Goal: Task Accomplishment & Management: Manage account settings

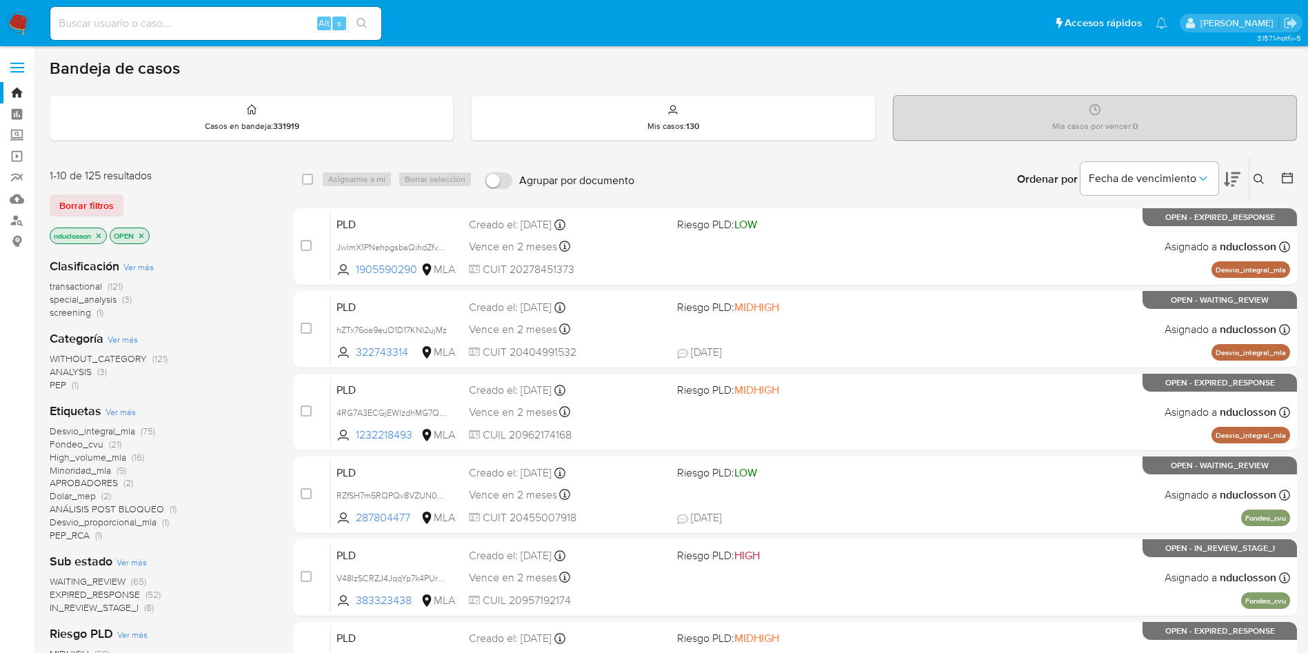
click at [188, 20] on input at bounding box center [215, 23] width 331 height 18
paste input "qQy5FSyEArQRRtzLWXW19mQp"
type input "qQy5FSyEArQRRtzLWXW19mQp"
click at [365, 25] on icon "search-icon" at bounding box center [361, 23] width 11 height 11
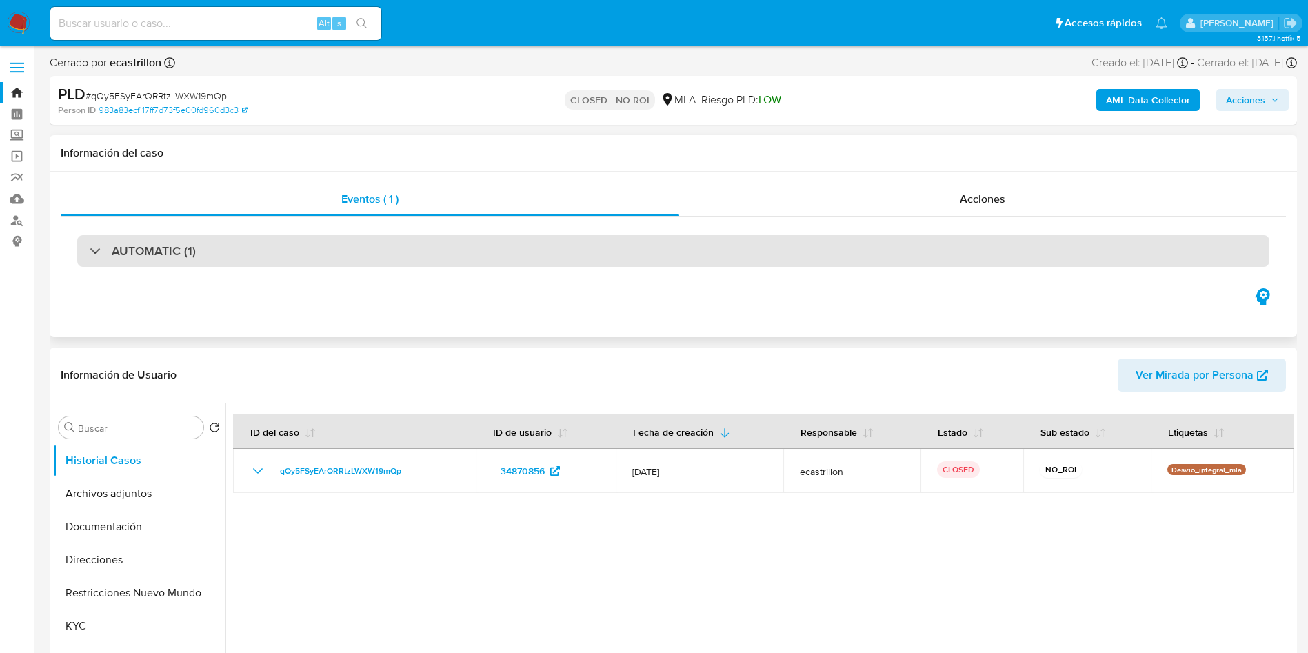
select select "10"
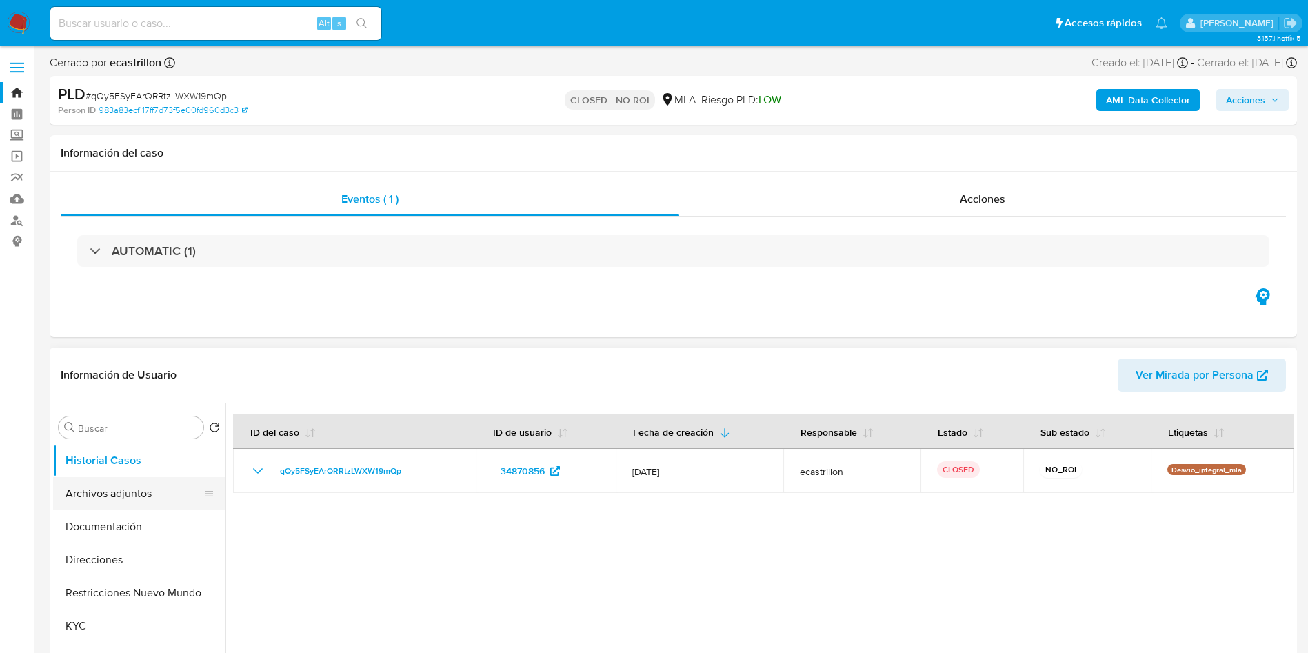
click at [129, 505] on button "Archivos adjuntos" at bounding box center [133, 493] width 161 height 33
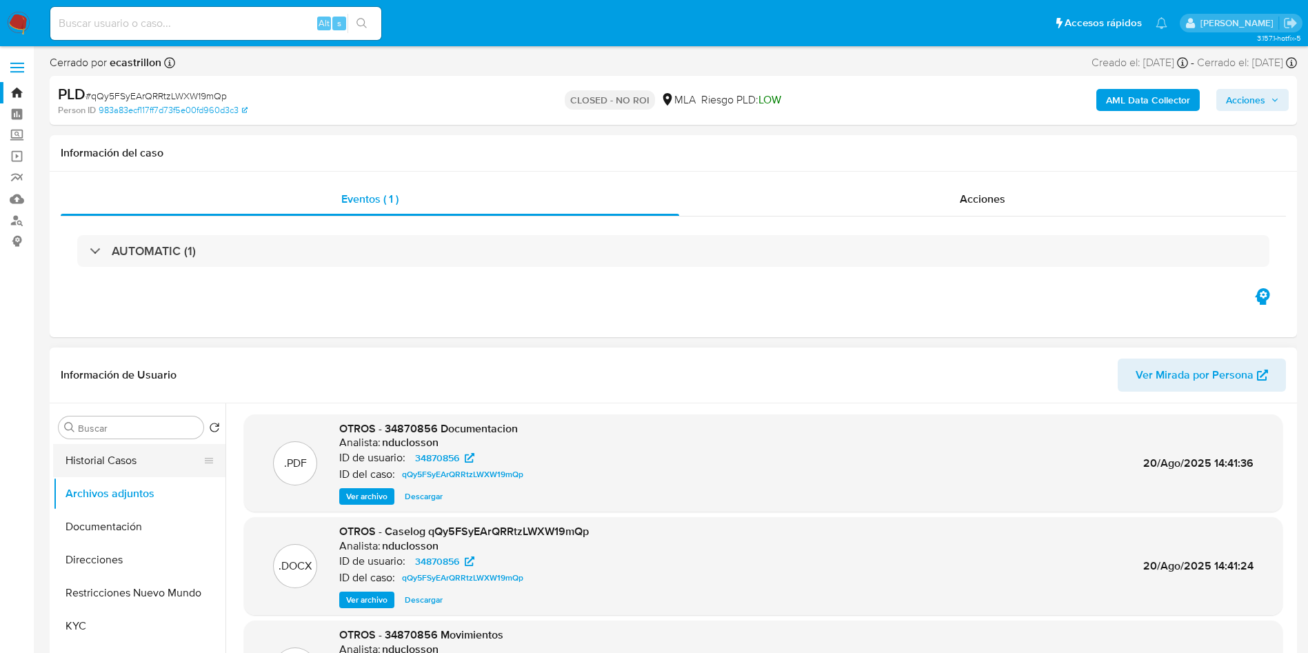
click at [156, 454] on button "Historial Casos" at bounding box center [133, 460] width 161 height 33
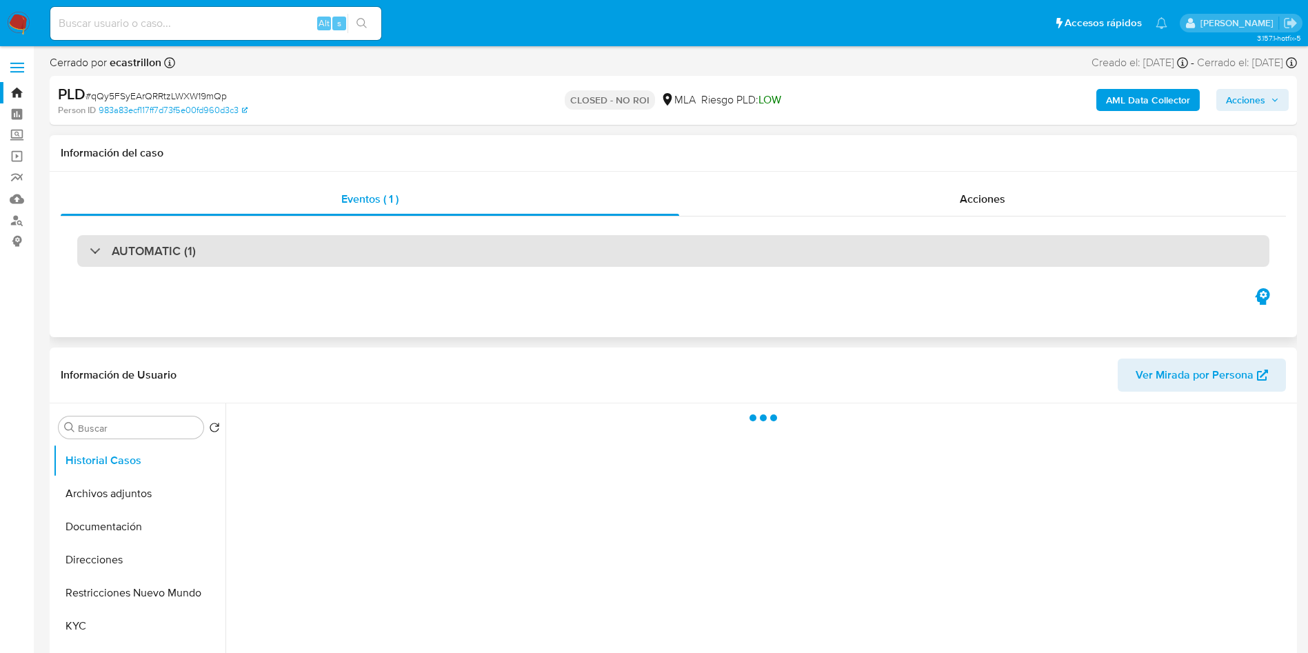
scroll to position [103, 0]
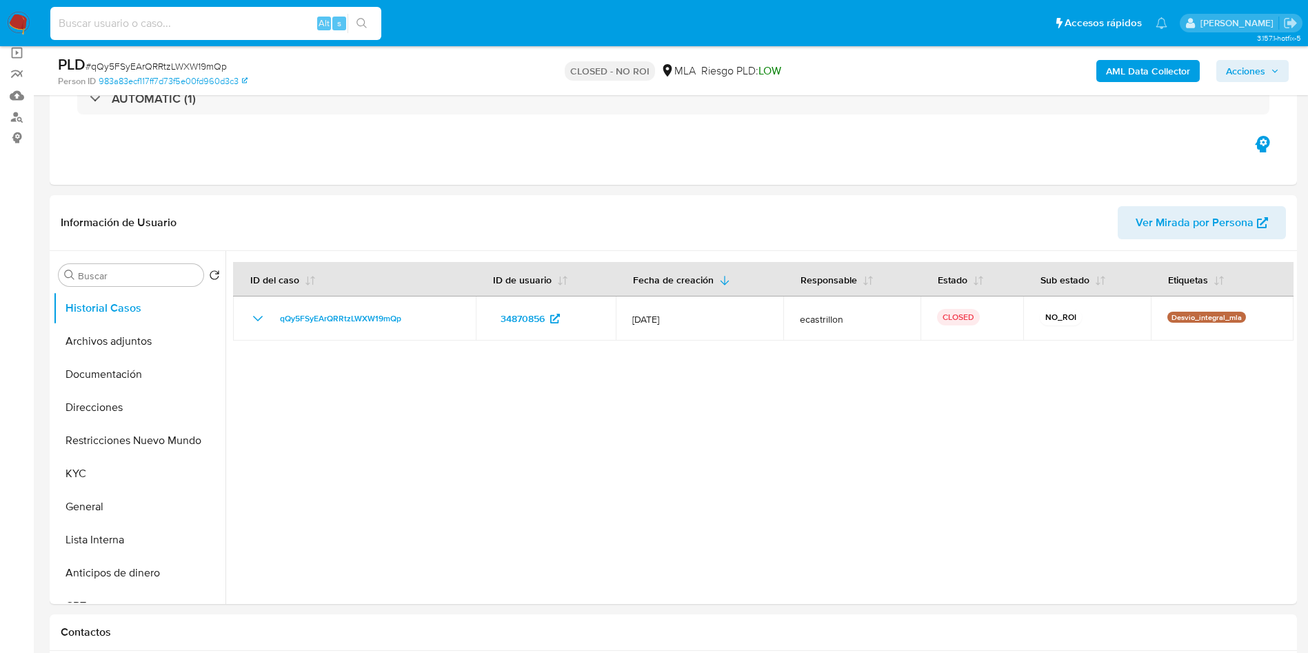
click at [233, 14] on input at bounding box center [215, 23] width 331 height 18
paste input "lU44Kqh0FSAcD4WXZMvLDnAi"
type input "lU44Kqh0FSAcD4WXZMvLDnAi"
click at [366, 19] on icon "search-icon" at bounding box center [361, 23] width 11 height 11
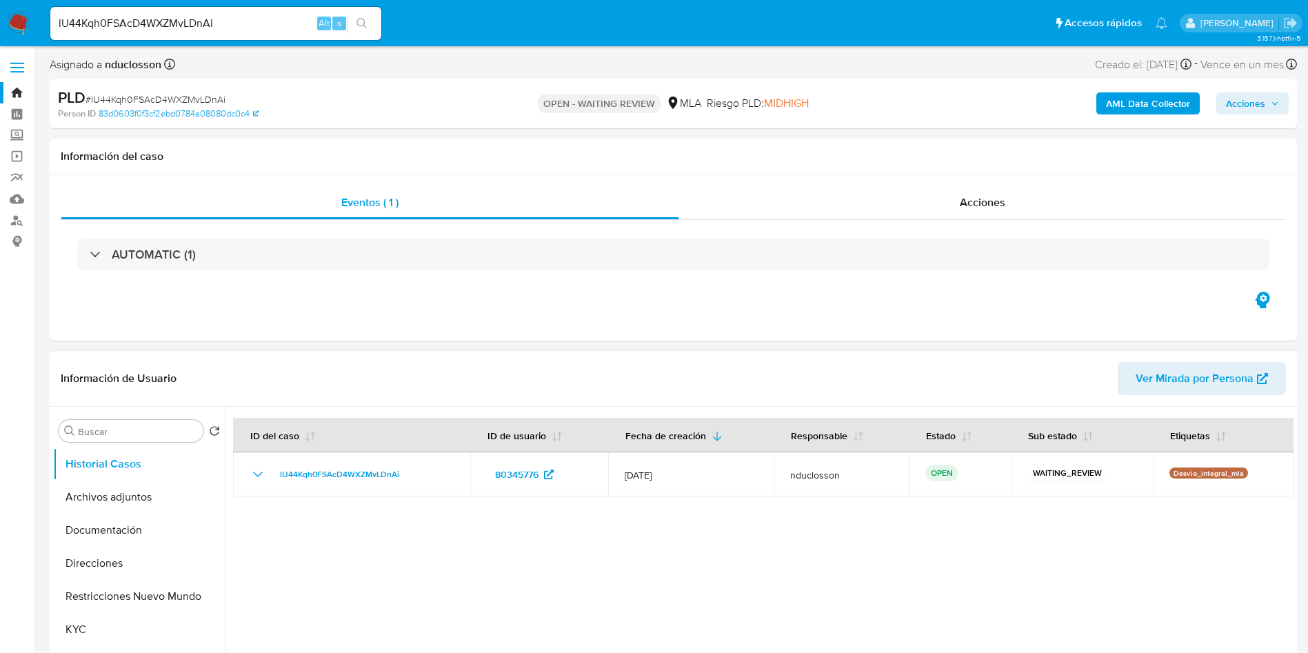
select select "10"
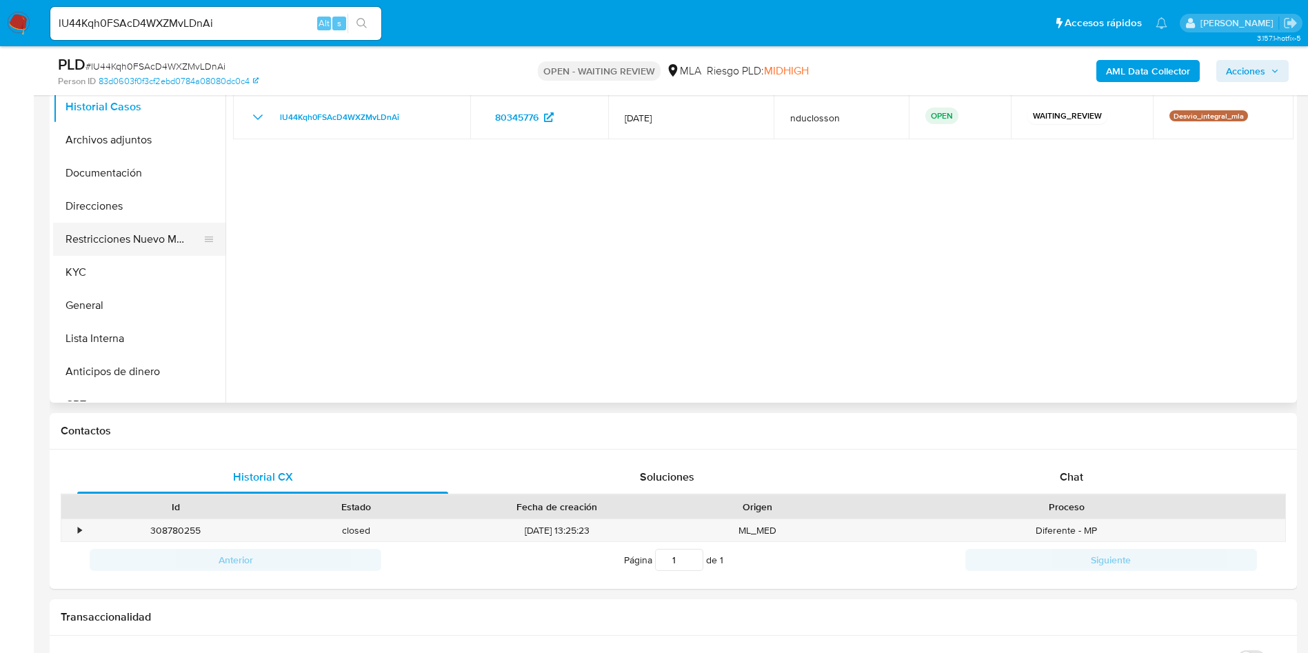
scroll to position [310, 0]
click at [62, 133] on button "Archivos adjuntos" at bounding box center [133, 137] width 161 height 33
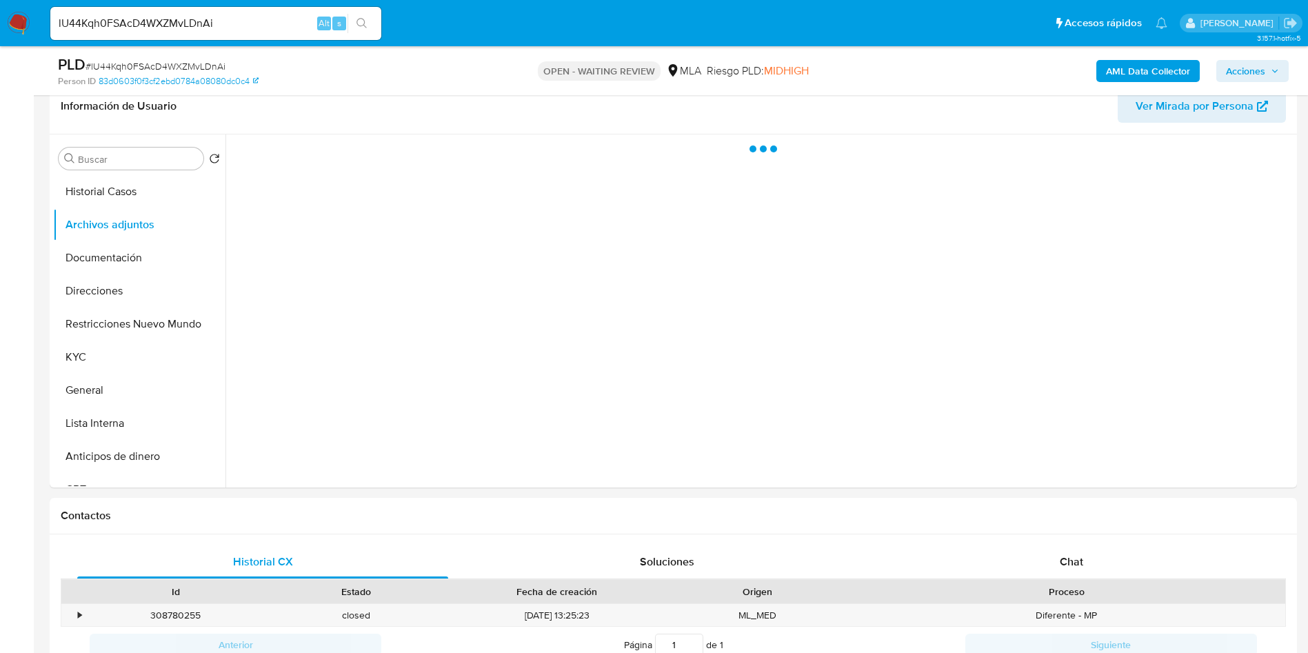
scroll to position [103, 0]
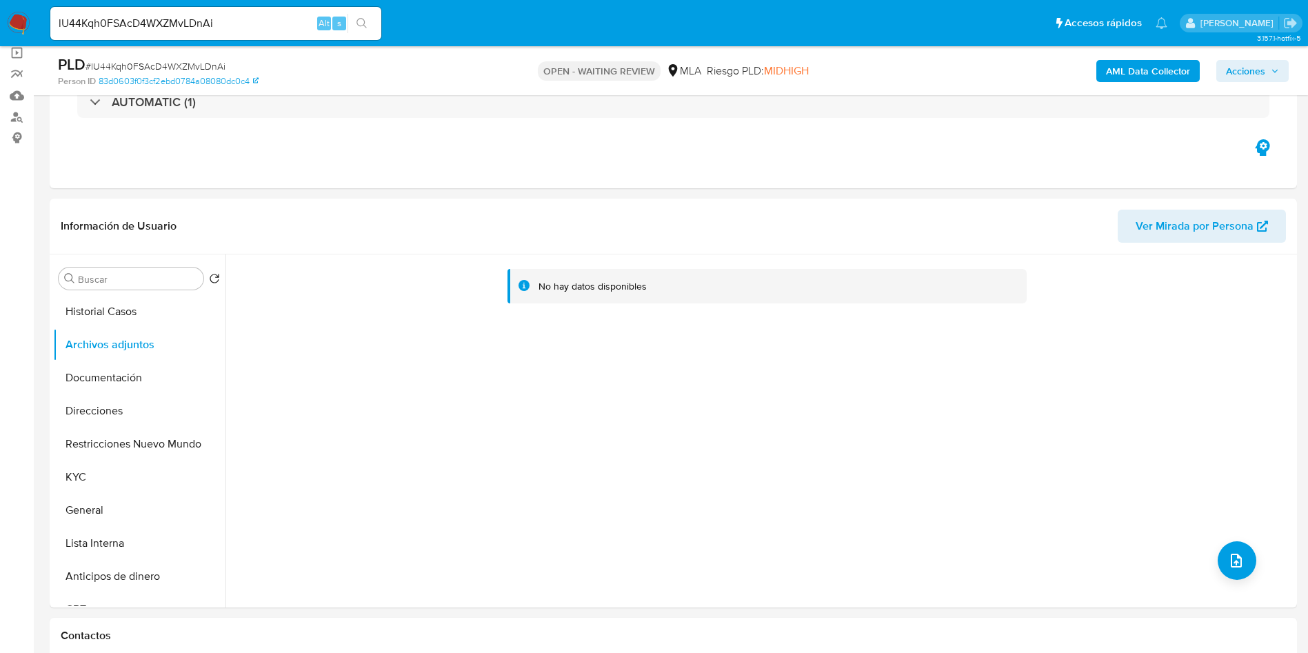
click at [152, 66] on span "# lU44Kqh0FSAcD4WXZMvLDnAi" at bounding box center [155, 66] width 140 height 14
copy span "lU44Kqh0FSAcD4WXZMvLDnAi"
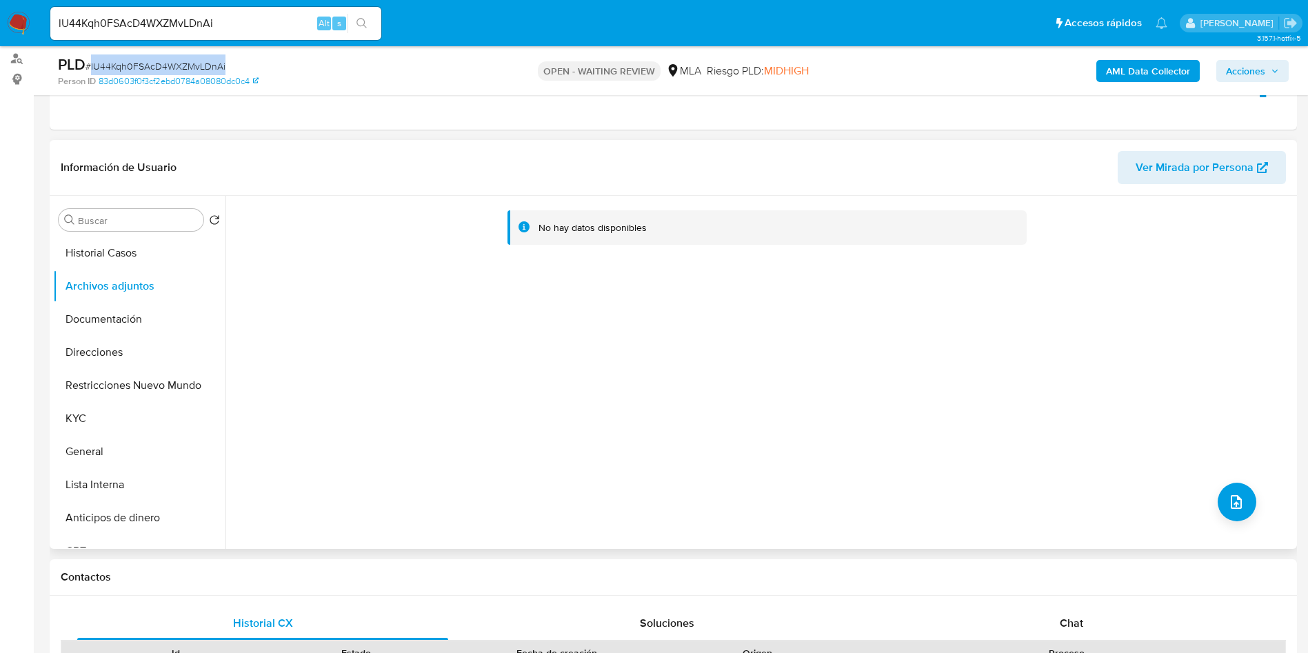
scroll to position [310, 0]
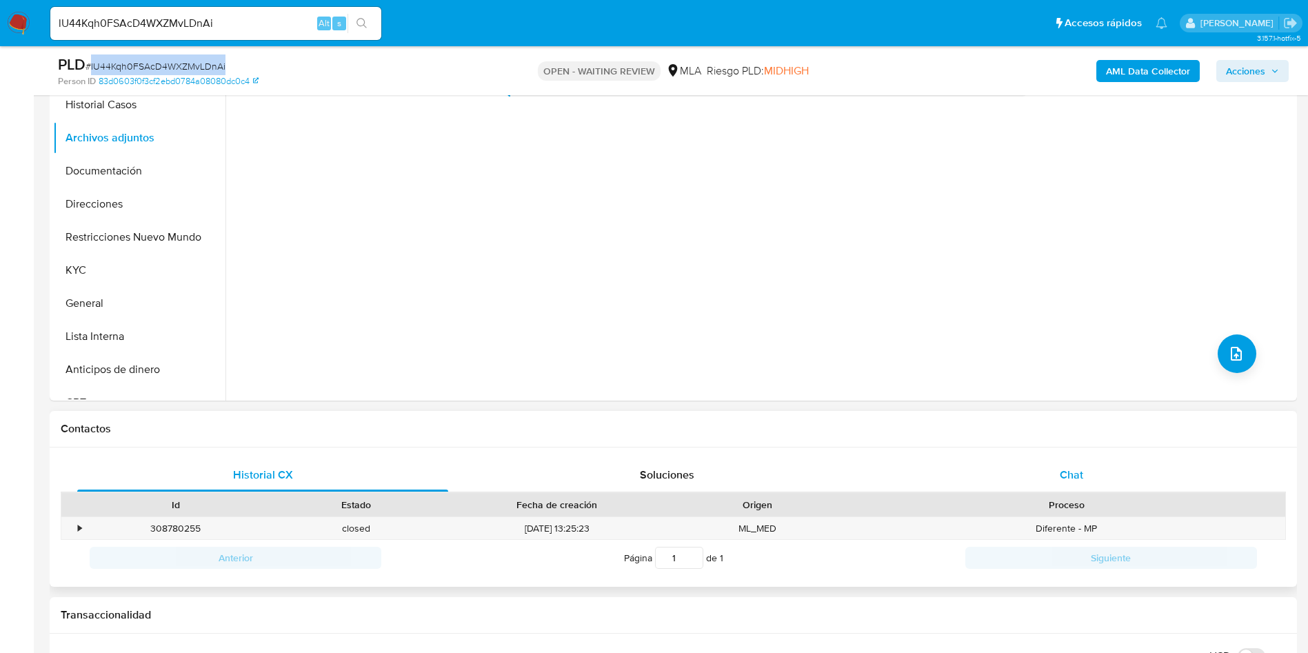
click at [1031, 467] on div "Chat" at bounding box center [1071, 475] width 371 height 33
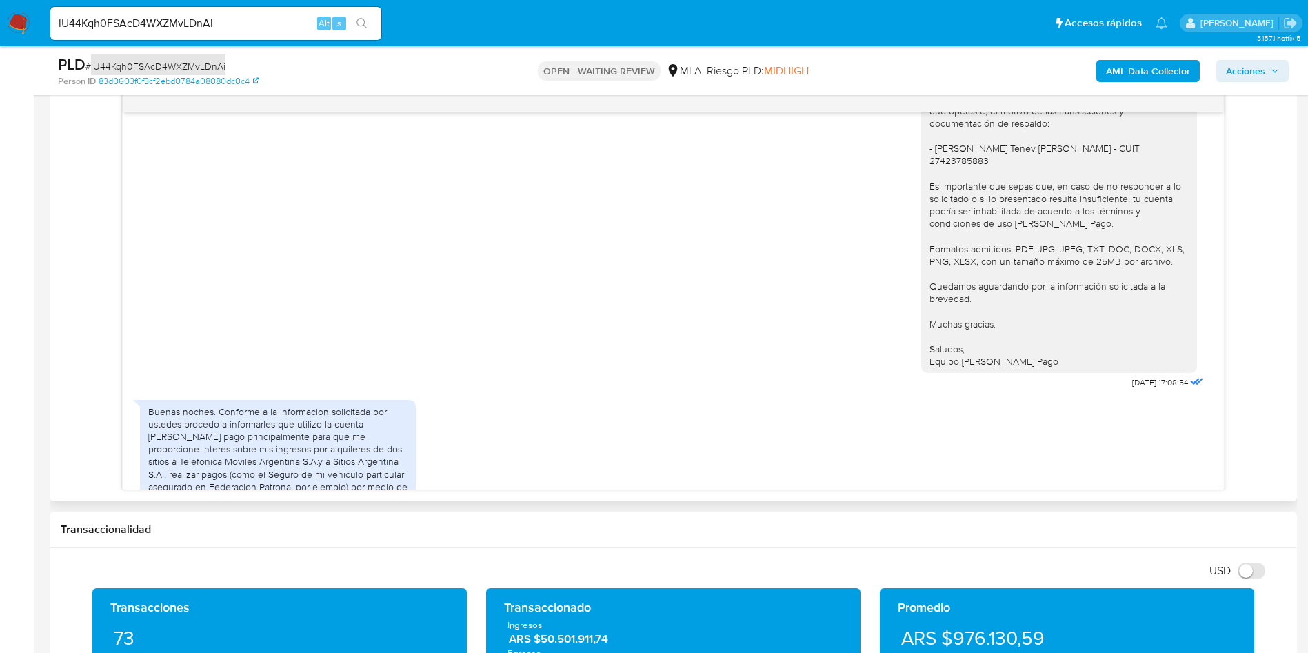
scroll to position [1147, 0]
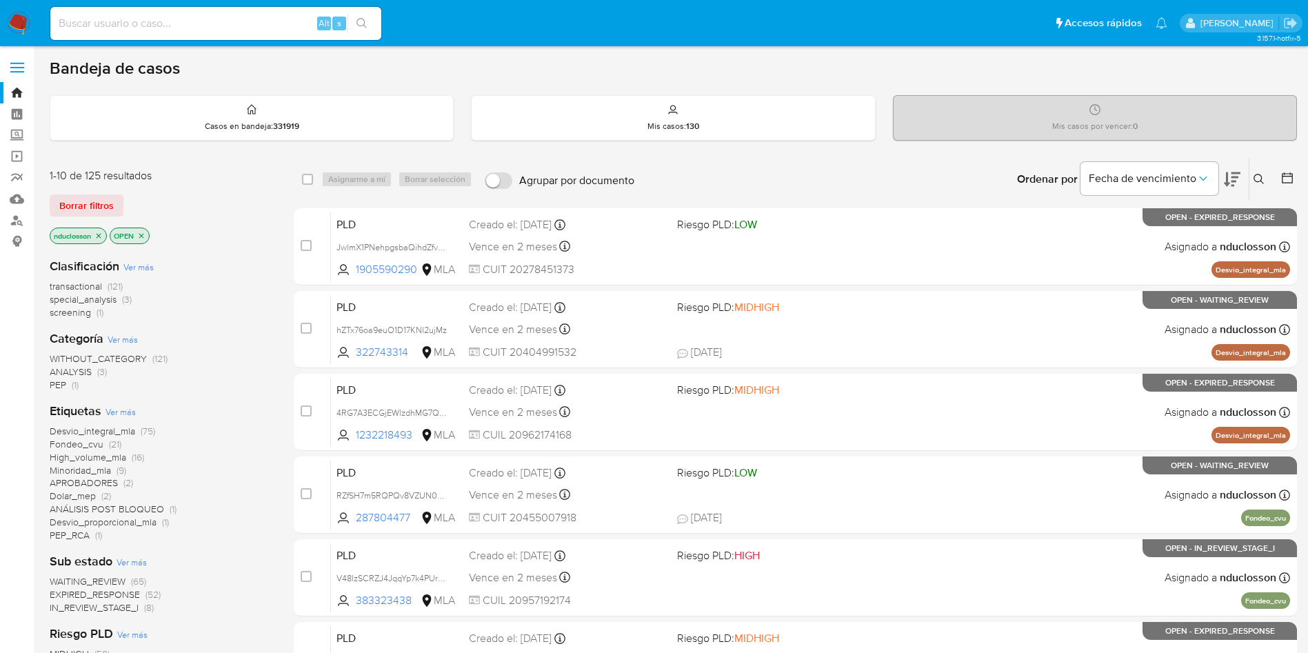
drag, startPoint x: 1245, startPoint y: 177, endPoint x: 1255, endPoint y: 177, distance: 9.7
click at [882, 177] on div "Ordenar por Fecha de vencimiento No es posible ordenar los resultados mientras …" at bounding box center [969, 179] width 656 height 43
click at [882, 177] on icon at bounding box center [1258, 179] width 11 height 11
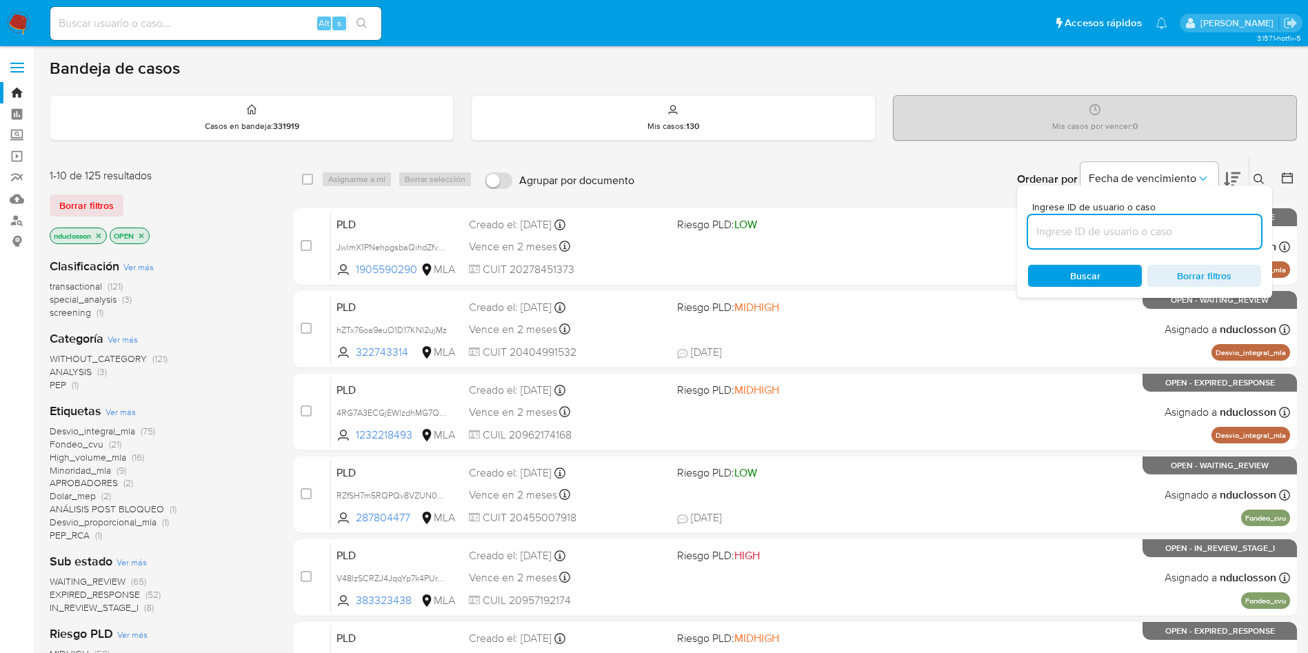
click at [882, 228] on input at bounding box center [1144, 232] width 233 height 18
type input "lU44Kqh0FSAcD4WXZMvLDnAi"
click at [882, 273] on div "Buscar Borrar filtros" at bounding box center [1144, 276] width 233 height 22
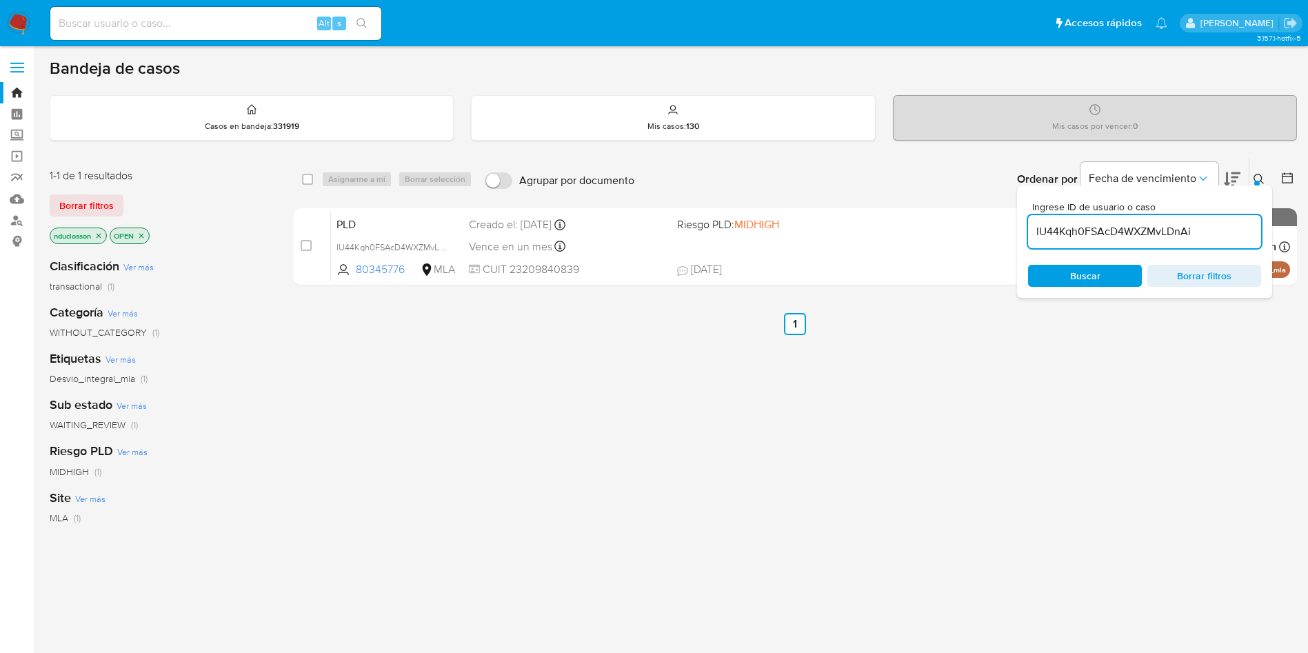
click at [313, 172] on div "select-all-cases-checkbox" at bounding box center [310, 179] width 17 height 17
click at [302, 176] on input "checkbox" at bounding box center [307, 179] width 11 height 11
checkbox input "true"
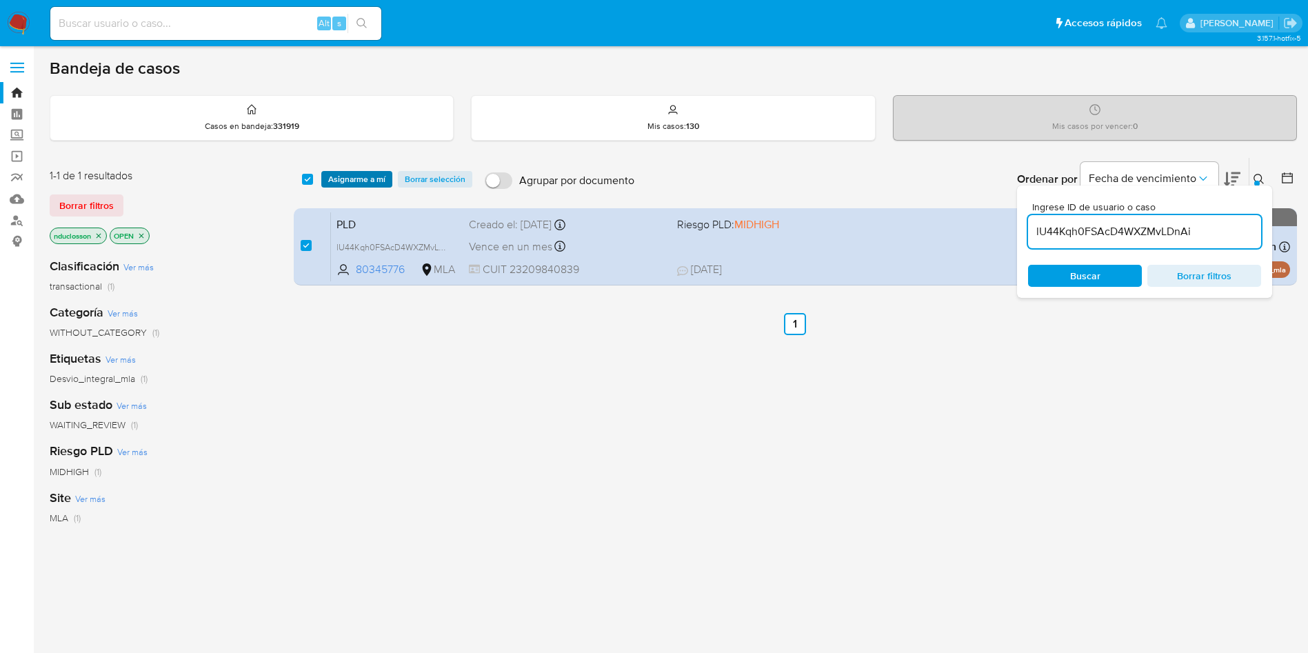
click at [344, 184] on span "Asignarme a mí" at bounding box center [356, 179] width 57 height 14
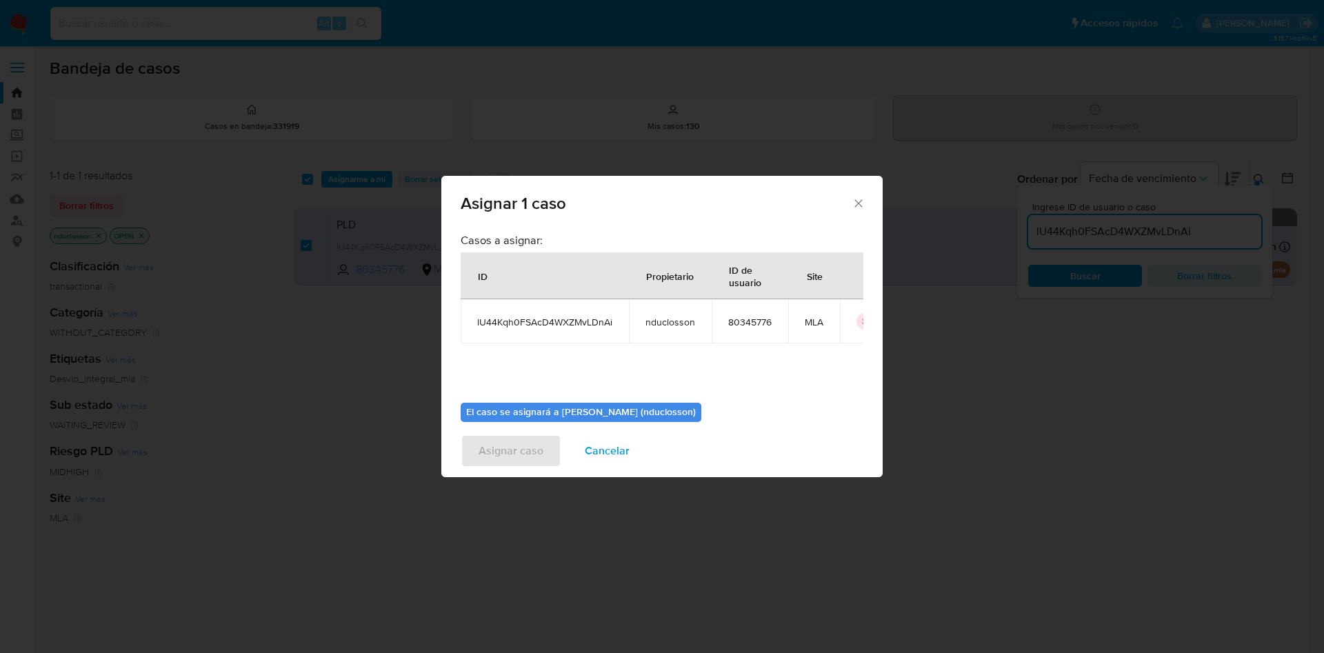
scroll to position [72, 0]
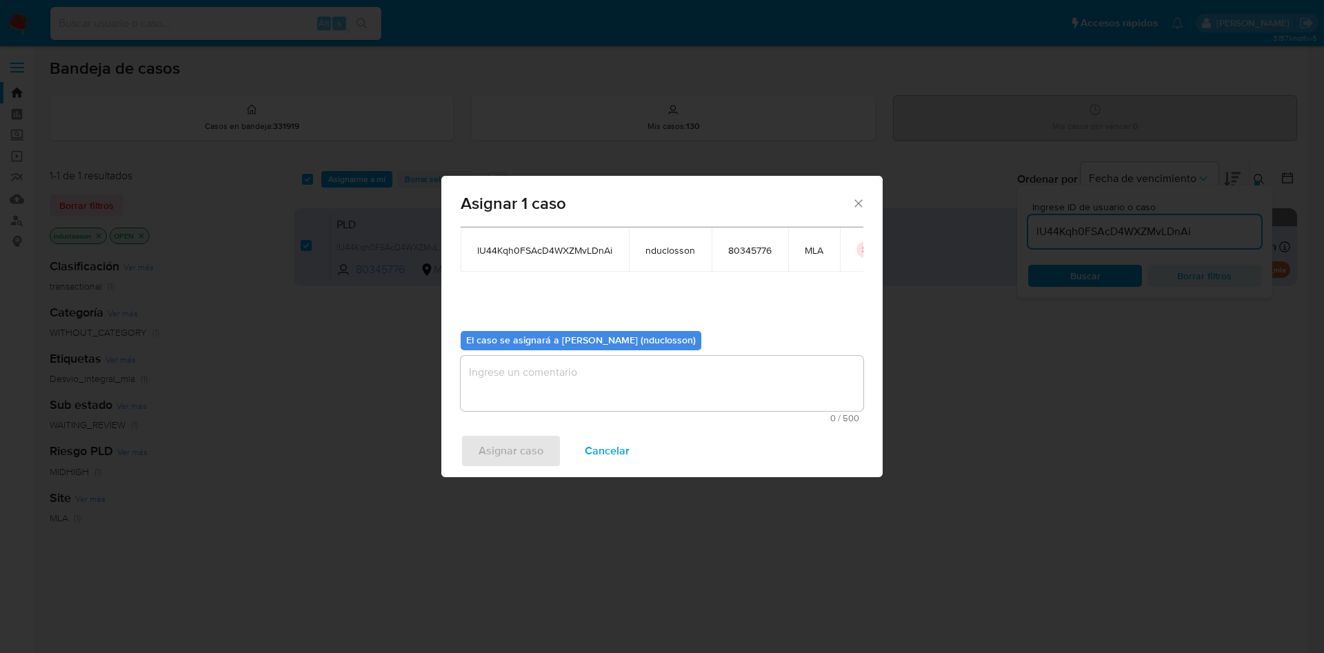
click at [638, 376] on textarea "assign-modal" at bounding box center [662, 383] width 403 height 55
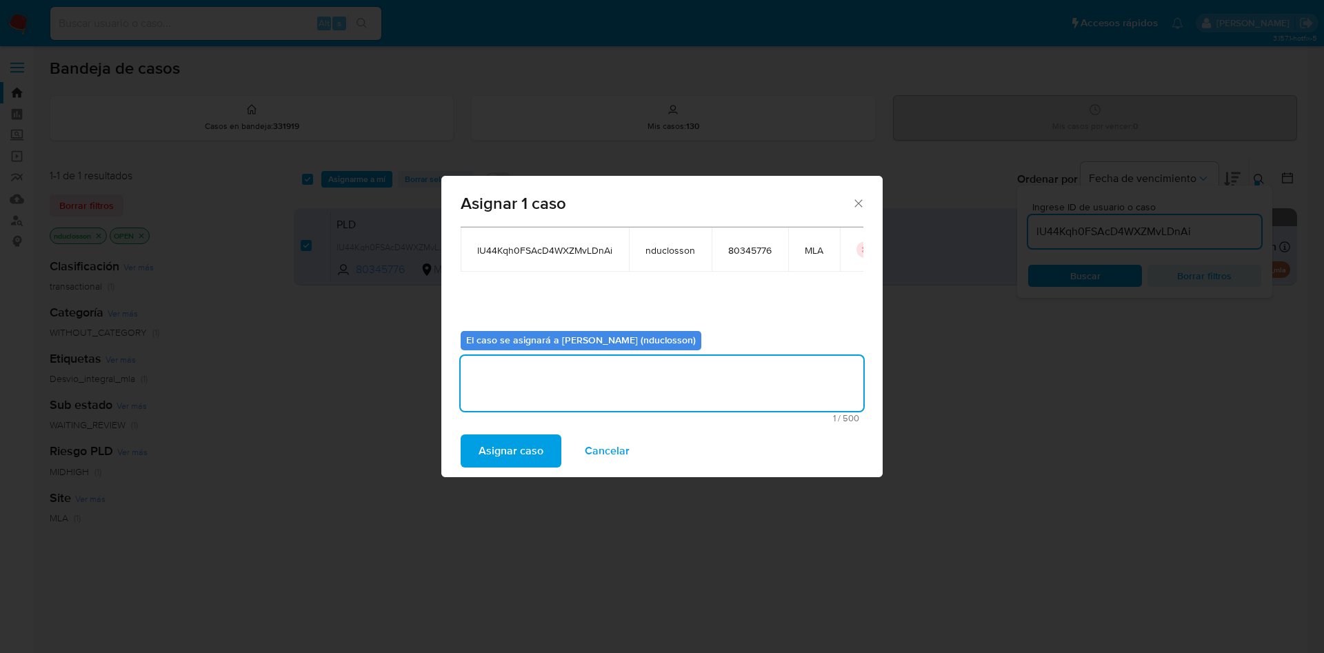
click at [535, 434] on span "Asignar caso" at bounding box center [510, 451] width 65 height 30
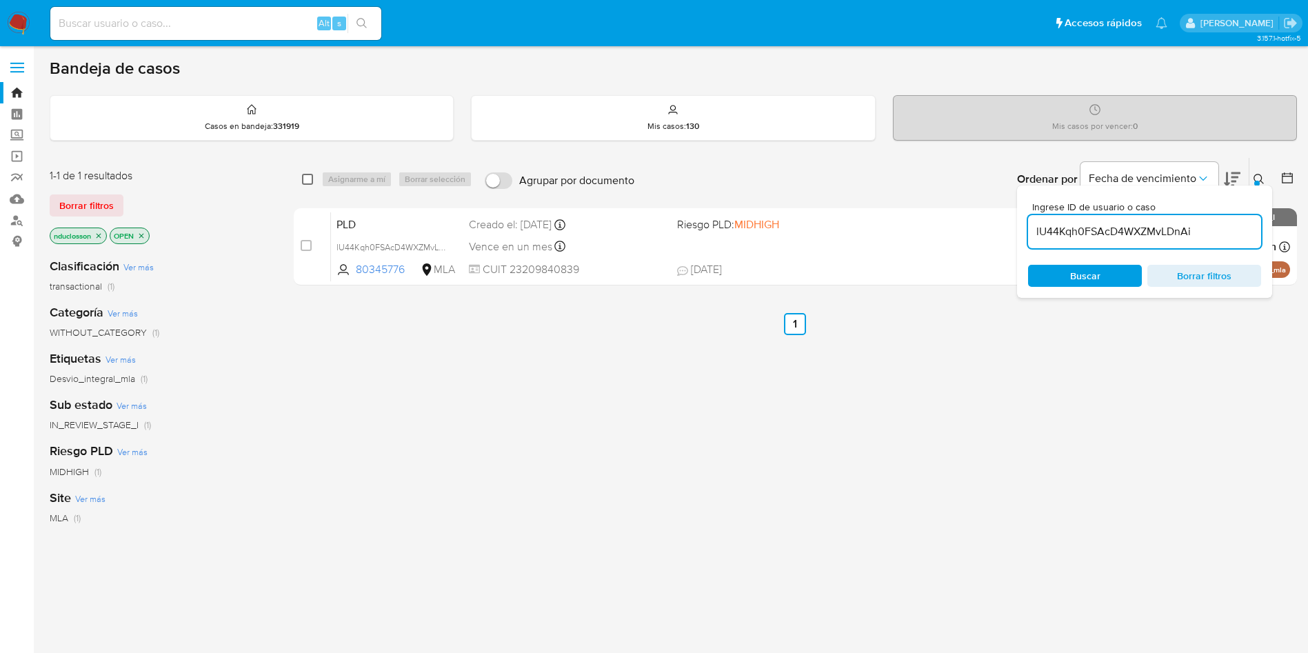
click at [303, 179] on input "checkbox" at bounding box center [307, 179] width 11 height 11
checkbox input "true"
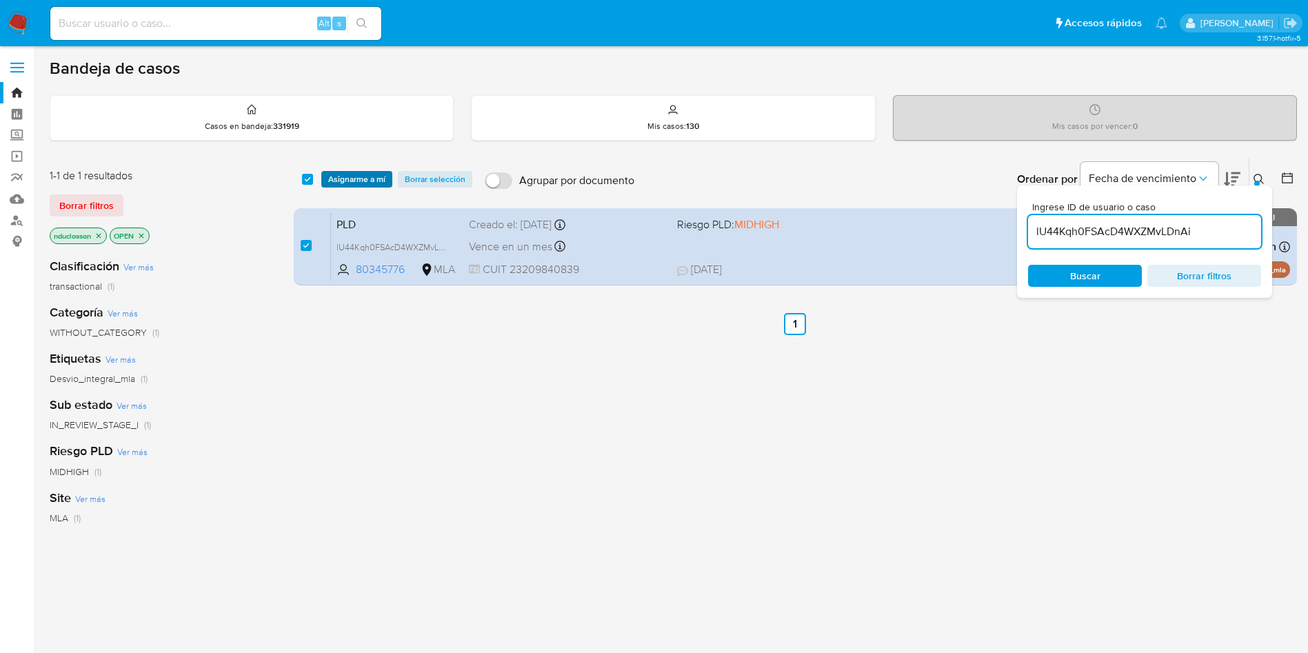
click at [332, 182] on span "Asignarme a mí" at bounding box center [356, 179] width 57 height 14
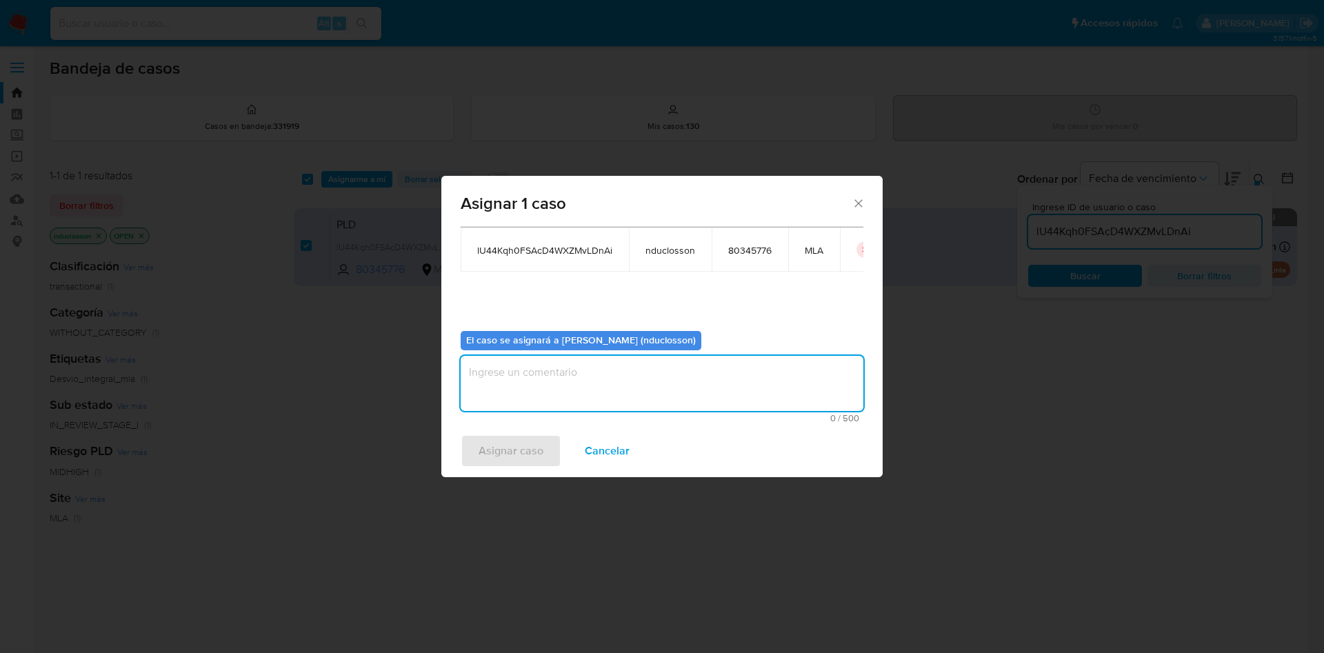
click at [516, 373] on textarea "assign-modal" at bounding box center [662, 383] width 403 height 55
click at [514, 434] on span "Asignar caso" at bounding box center [510, 451] width 65 height 30
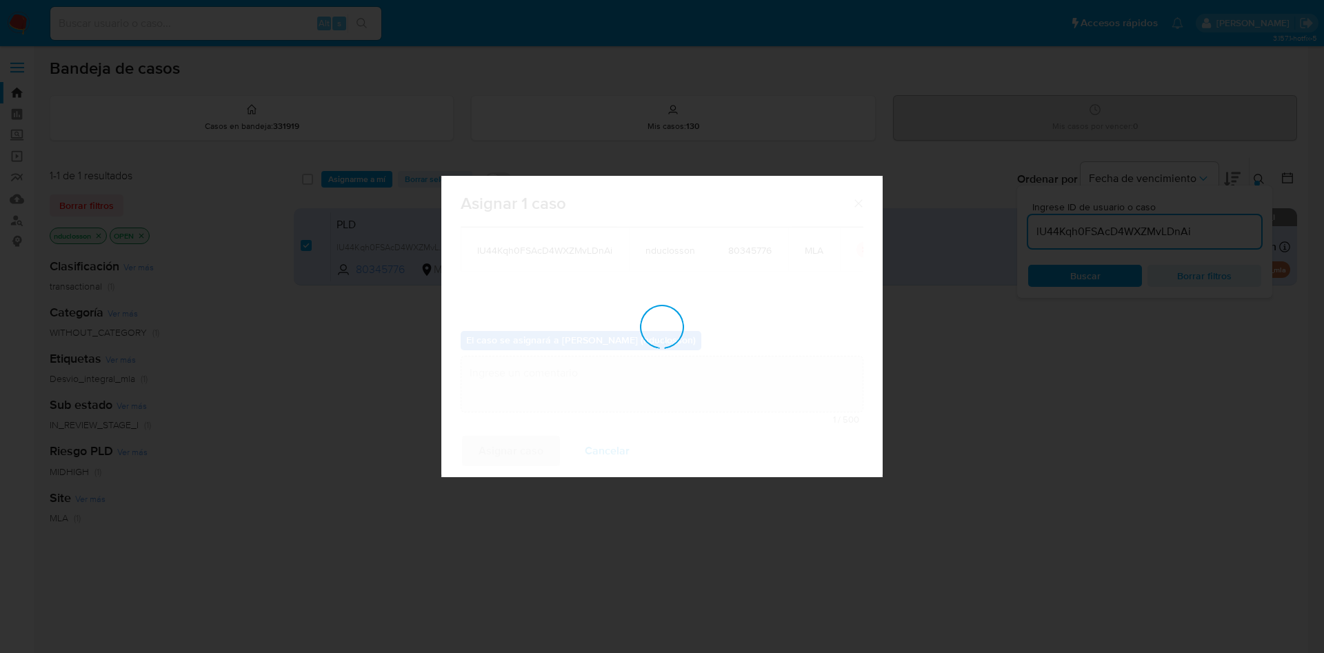
checkbox input "false"
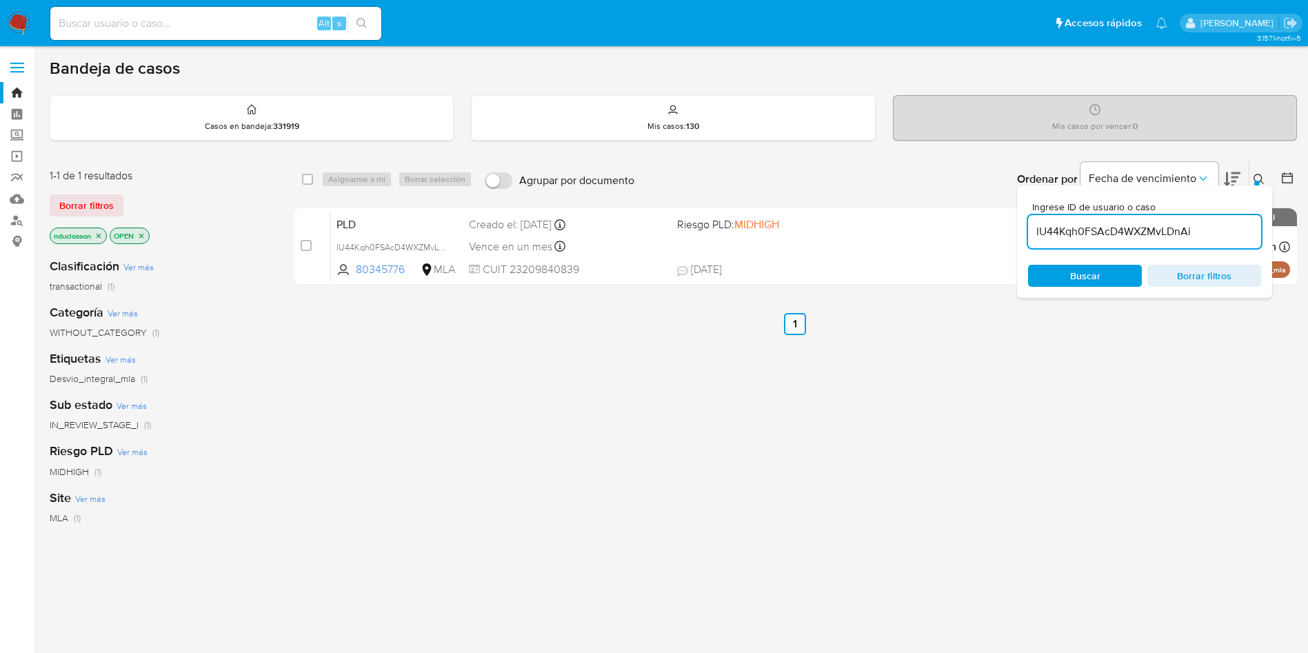
click at [882, 240] on input "lU44Kqh0FSAcD4WXZMvLDnAi" at bounding box center [1144, 232] width 233 height 18
click at [882, 232] on input "lU44Kqh0FSAcD4WXZMvLDnAi" at bounding box center [1144, 232] width 233 height 18
paste input "fCL8QI0V0skeuZu0cKQnjVSA"
type input "fCL8QI0V0skeuZu0cKQnjVSA"
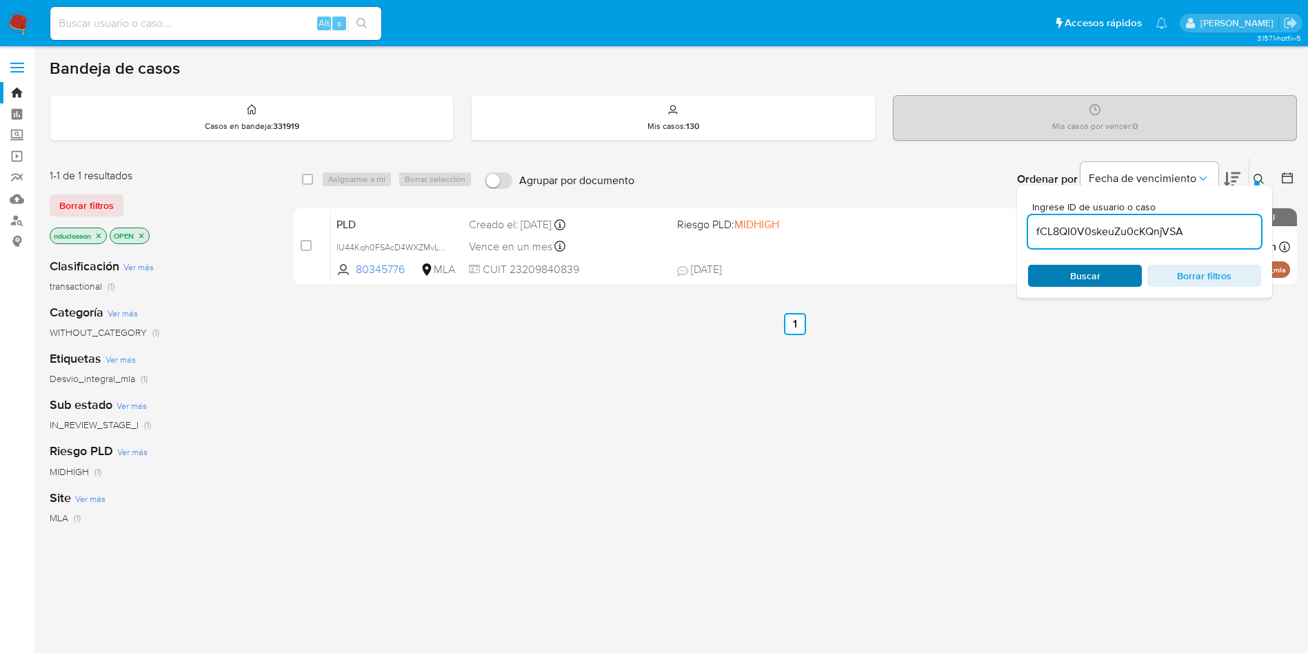
click at [882, 268] on span "Buscar" at bounding box center [1085, 276] width 30 height 22
click at [305, 183] on input "checkbox" at bounding box center [307, 179] width 11 height 11
checkbox input "true"
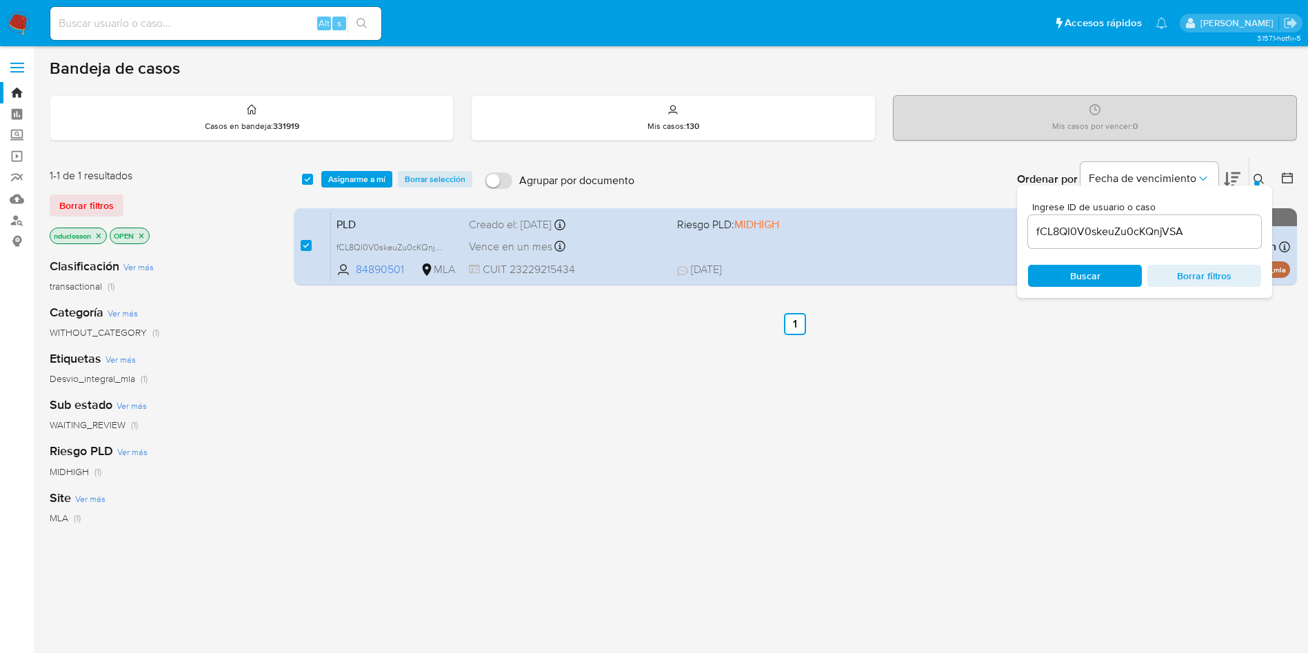
click at [339, 190] on div "select-all-cases-checkbox Asignarme a mí Borrar selección Agrupar por documento…" at bounding box center [795, 179] width 1003 height 43
click at [333, 180] on span "Asignarme a mí" at bounding box center [356, 179] width 57 height 14
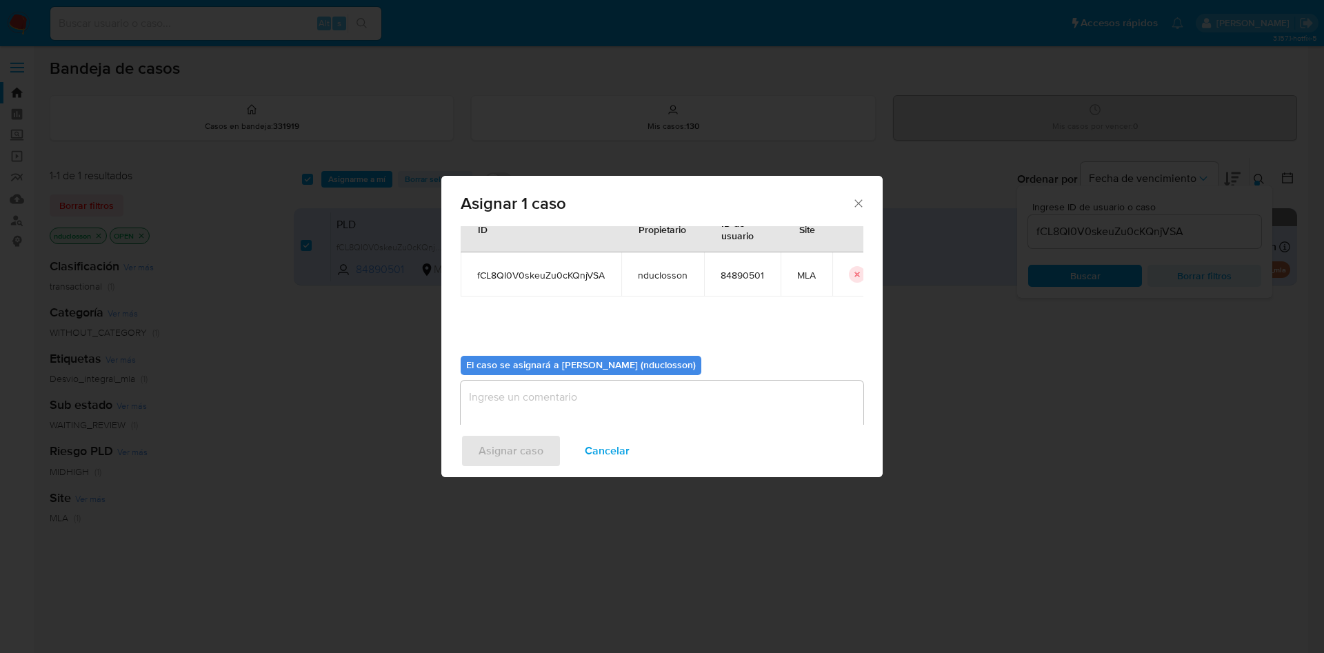
scroll to position [72, 0]
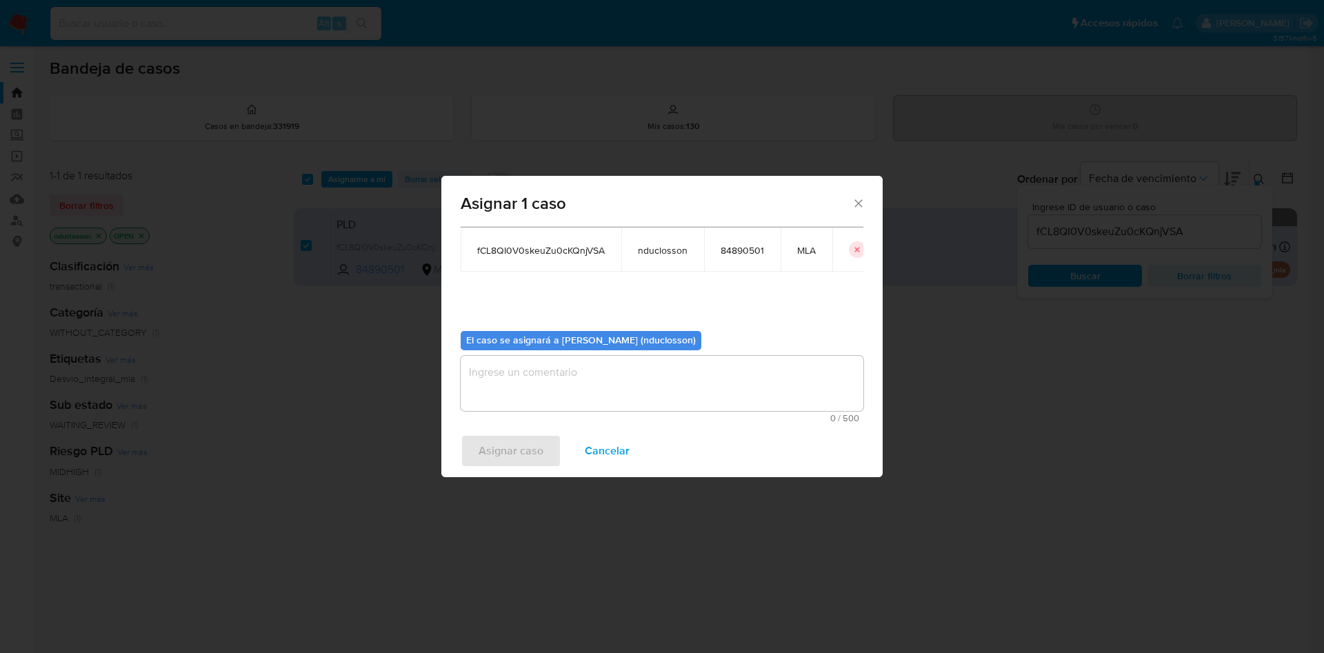
click at [609, 407] on textarea "assign-modal" at bounding box center [662, 383] width 403 height 55
click at [534, 434] on span "Asignar caso" at bounding box center [510, 451] width 65 height 30
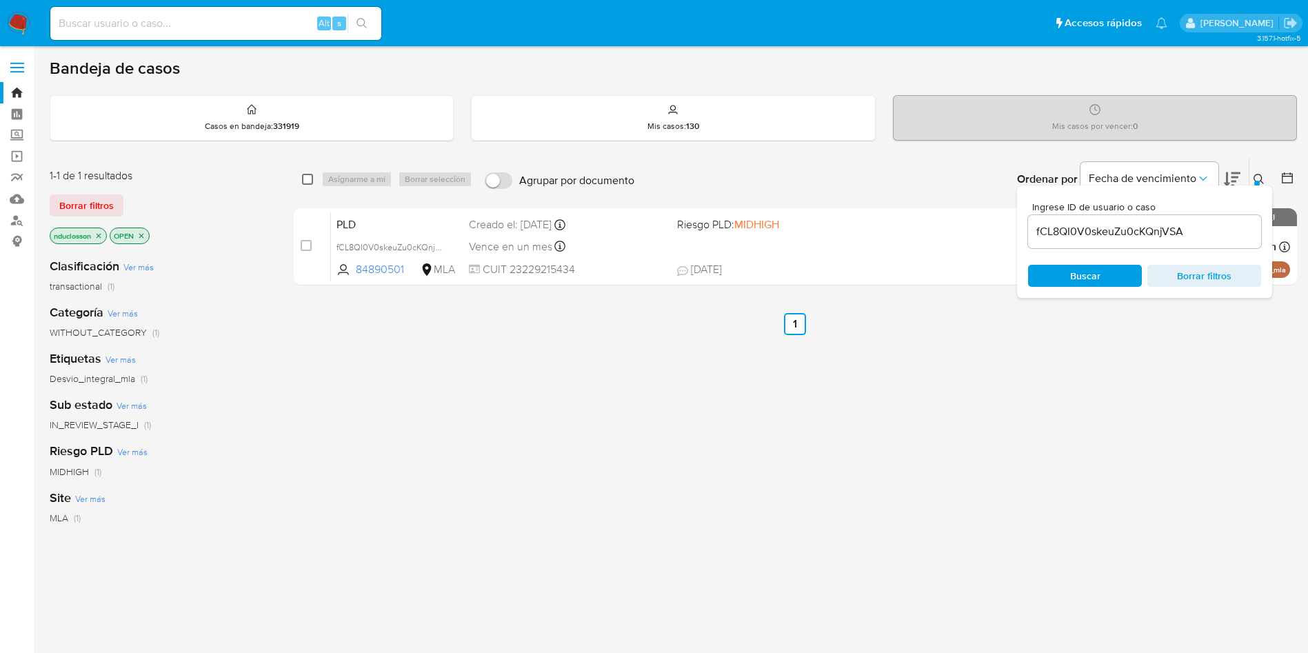
click at [311, 177] on input "checkbox" at bounding box center [307, 179] width 11 height 11
checkbox input "true"
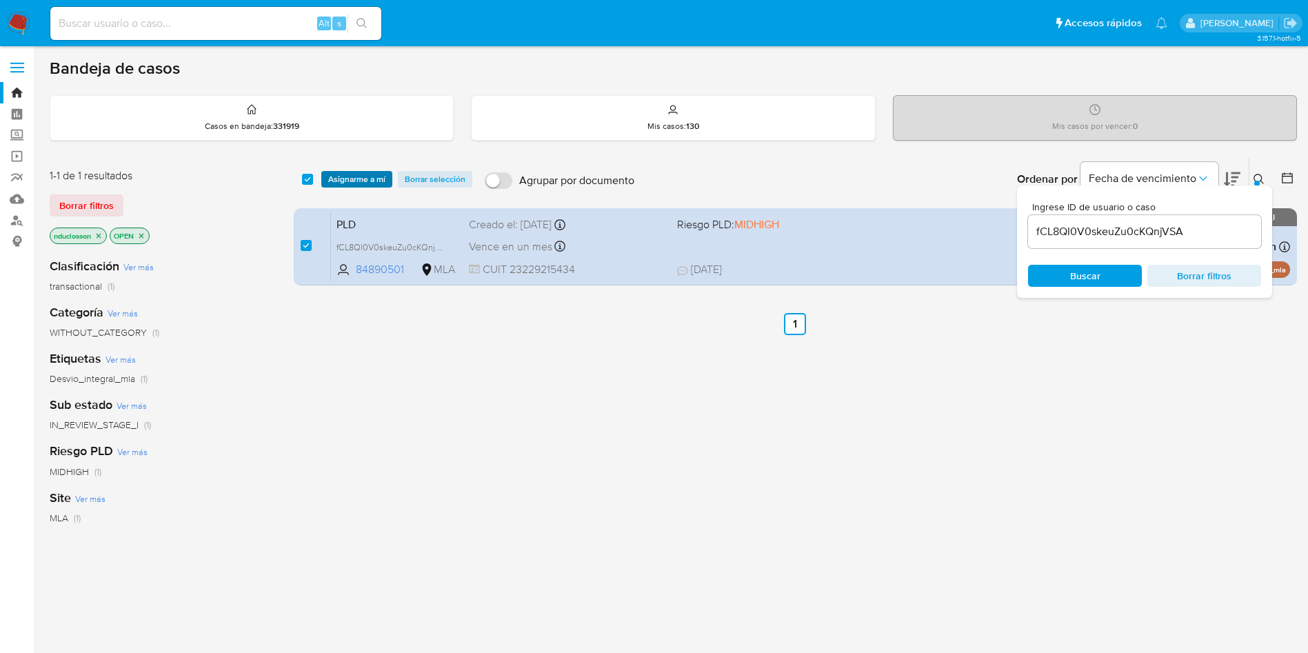
click at [346, 183] on span "Asignarme a mí" at bounding box center [356, 179] width 57 height 14
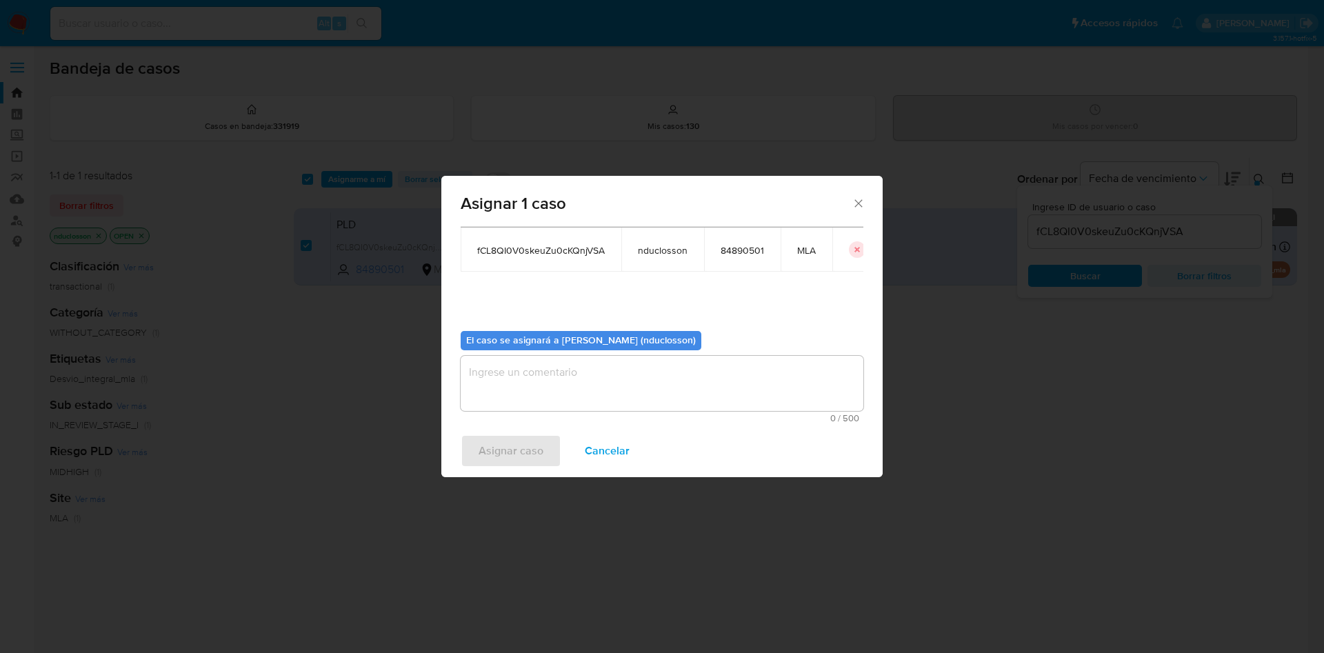
click at [669, 388] on textarea "assign-modal" at bounding box center [662, 383] width 403 height 55
click at [483, 434] on span "Asignar caso" at bounding box center [510, 451] width 65 height 30
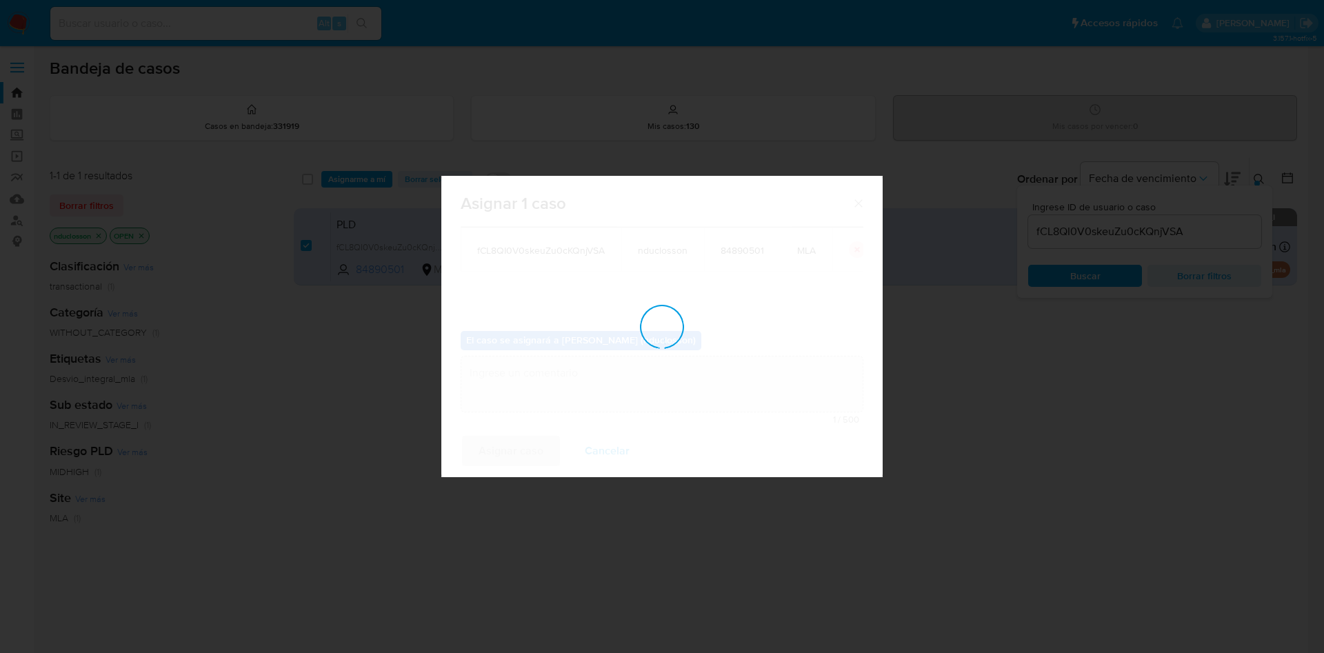
checkbox input "false"
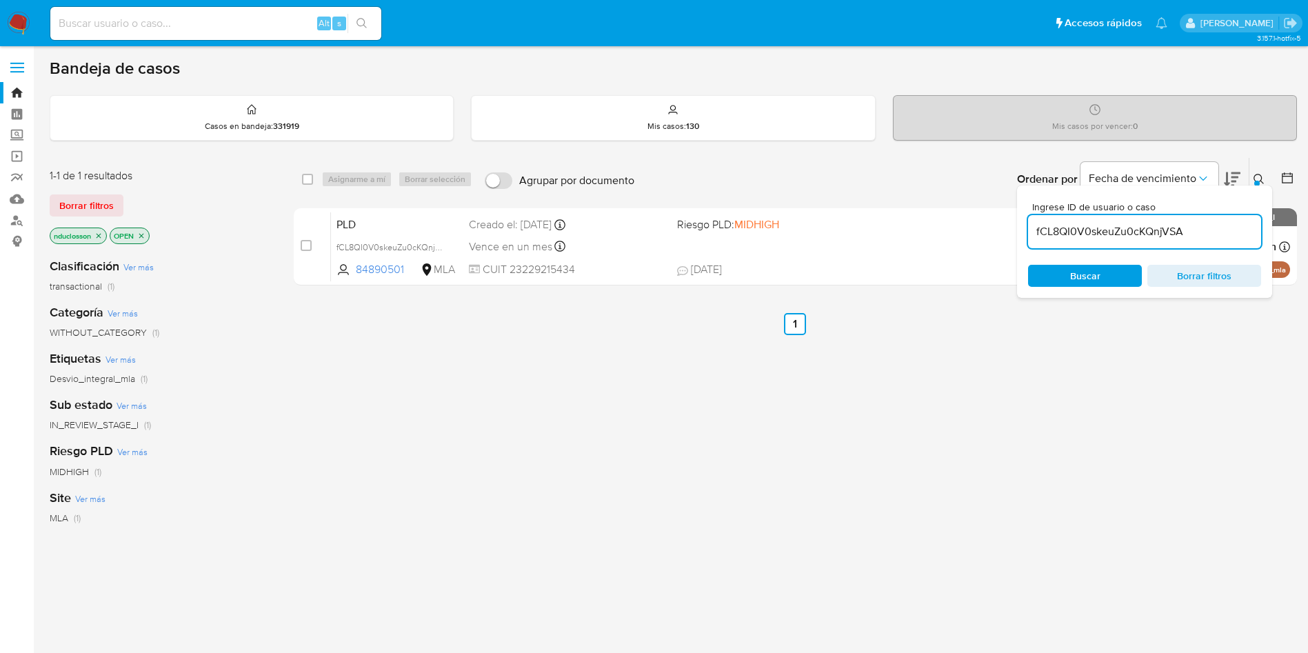
click at [882, 229] on input "fCL8QI0V0skeuZu0cKQnjVSA" at bounding box center [1144, 232] width 233 height 18
paste input "zuqE4tD4UO7cZECSXPGUNrnV"
type input "zuqE4tD4UO7cZECSXPGUNrnV"
click at [882, 268] on span "Buscar" at bounding box center [1085, 275] width 94 height 19
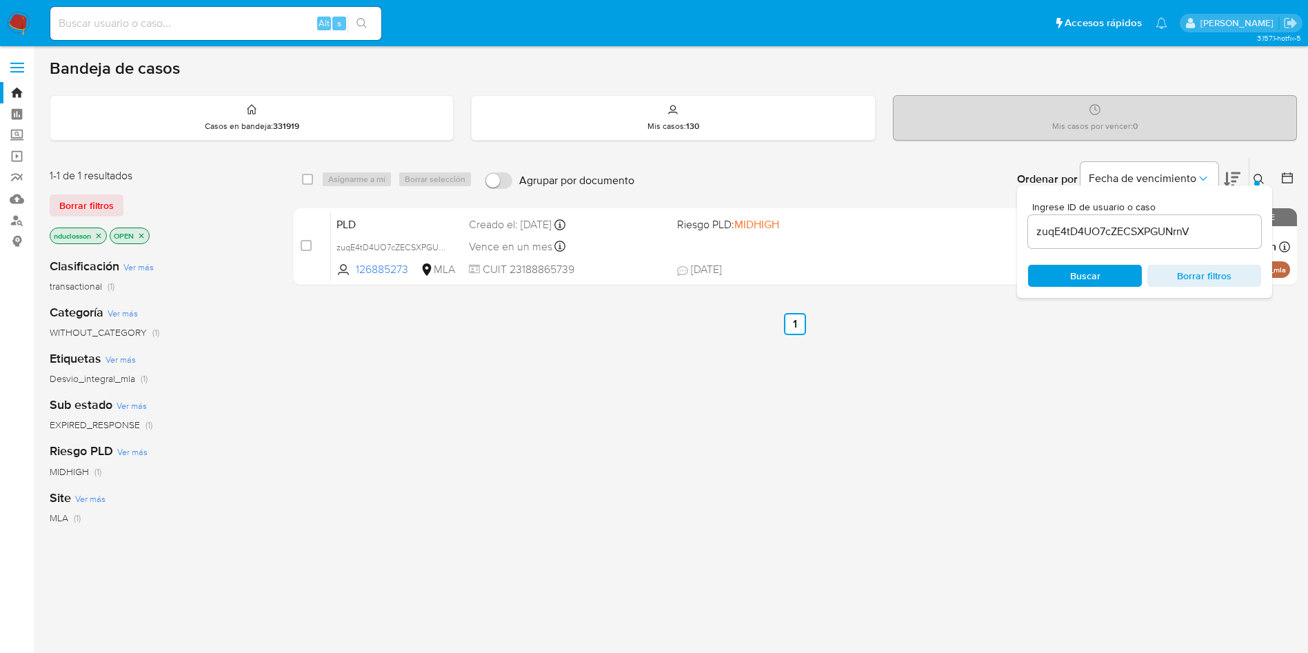
click at [299, 179] on div "select-all-cases-checkbox Asignarme a mí Borrar selección Agrupar por documento…" at bounding box center [795, 179] width 1003 height 43
click at [312, 183] on input "checkbox" at bounding box center [307, 179] width 11 height 11
checkbox input "true"
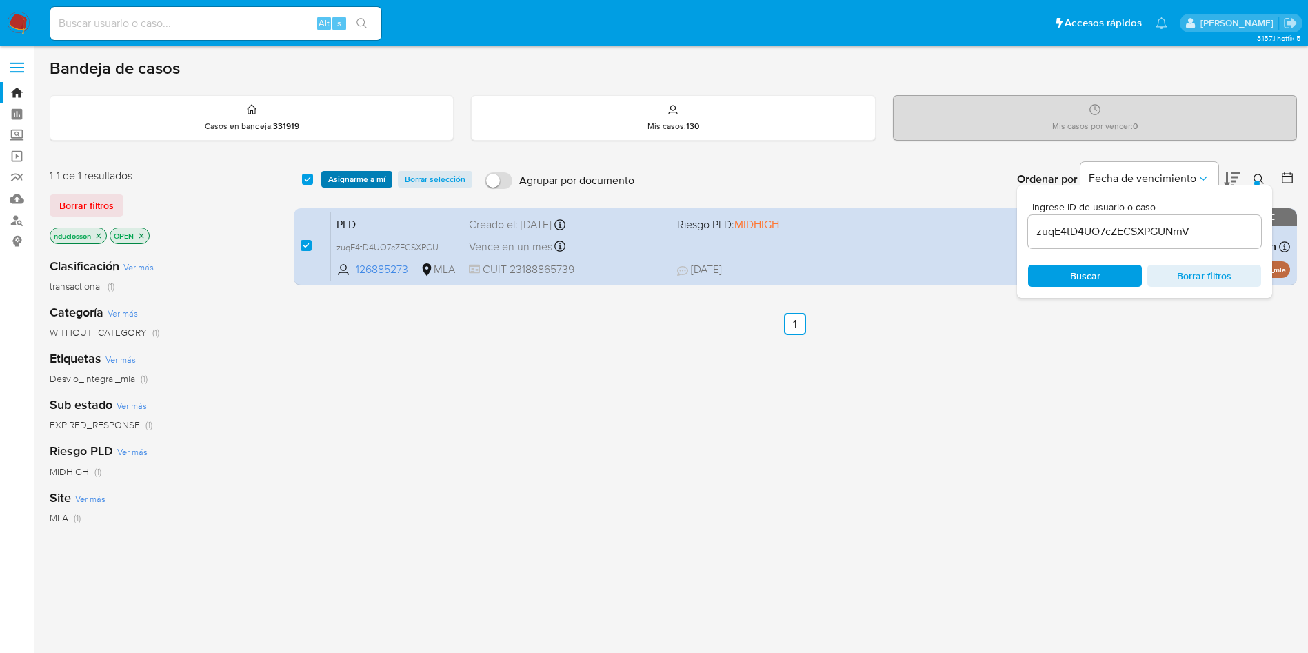
click at [327, 183] on button "Asignarme a mí" at bounding box center [356, 179] width 71 height 17
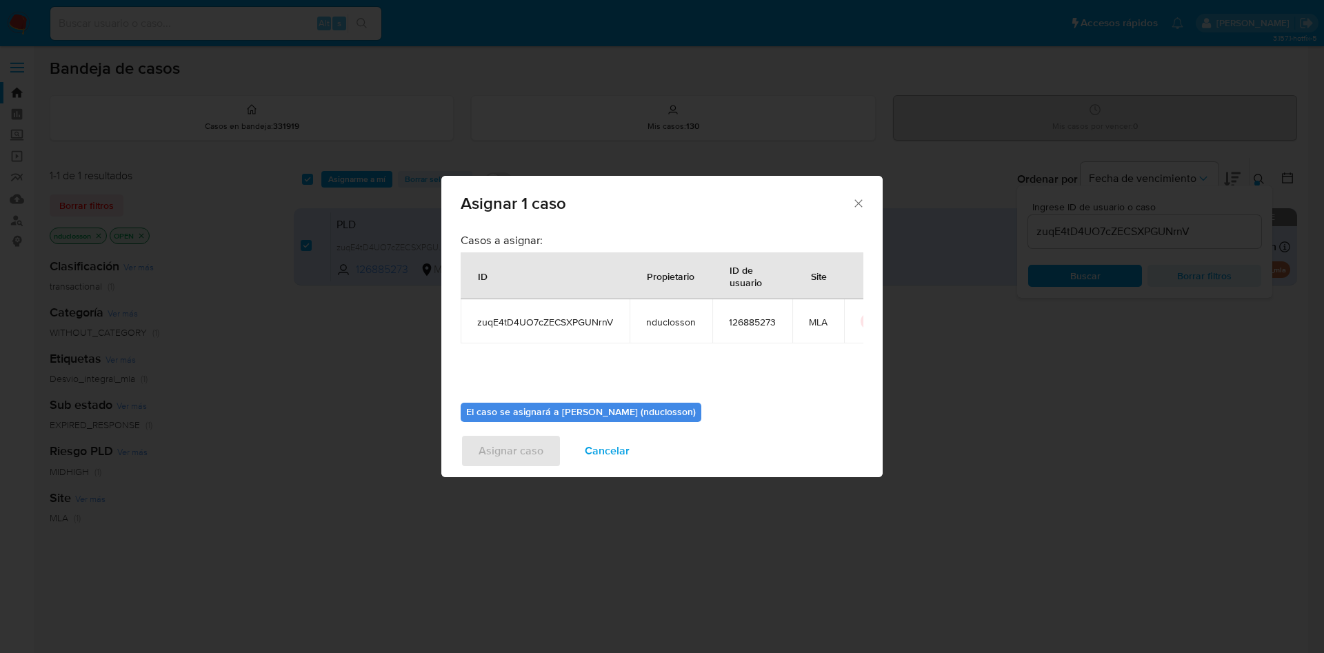
scroll to position [72, 0]
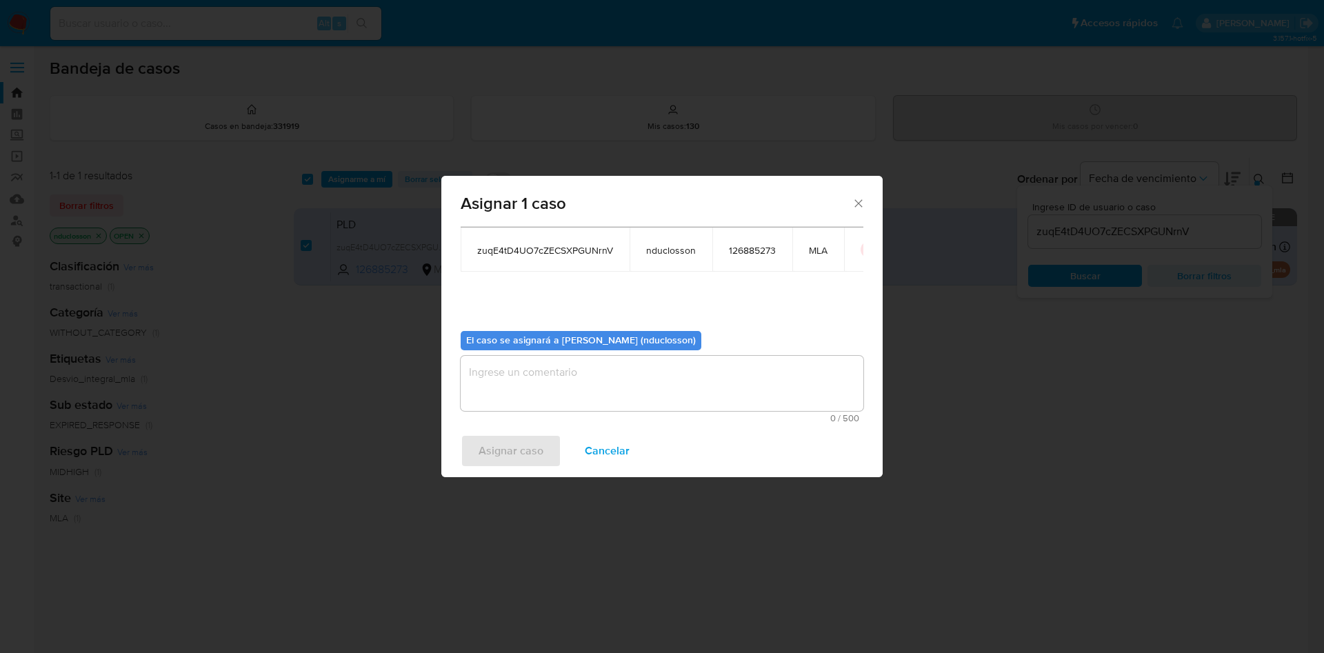
click at [550, 395] on textarea "assign-modal" at bounding box center [662, 383] width 403 height 55
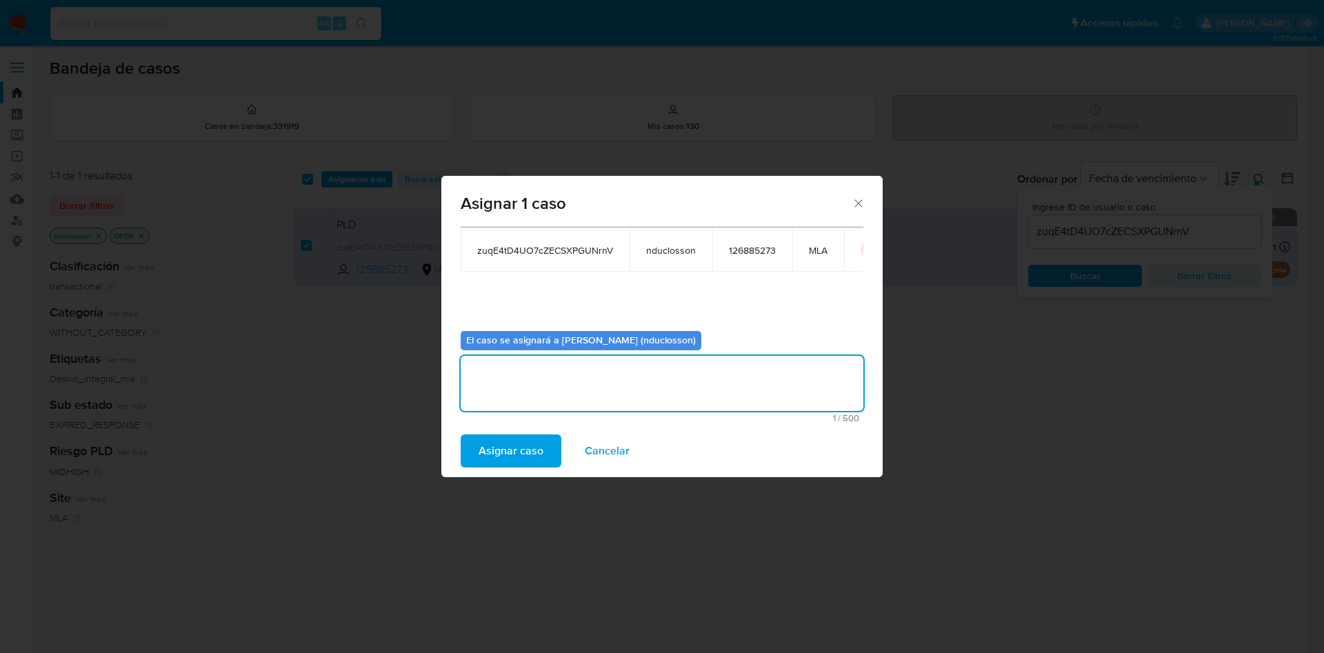
click at [498, 434] on span "Asignar caso" at bounding box center [510, 451] width 65 height 30
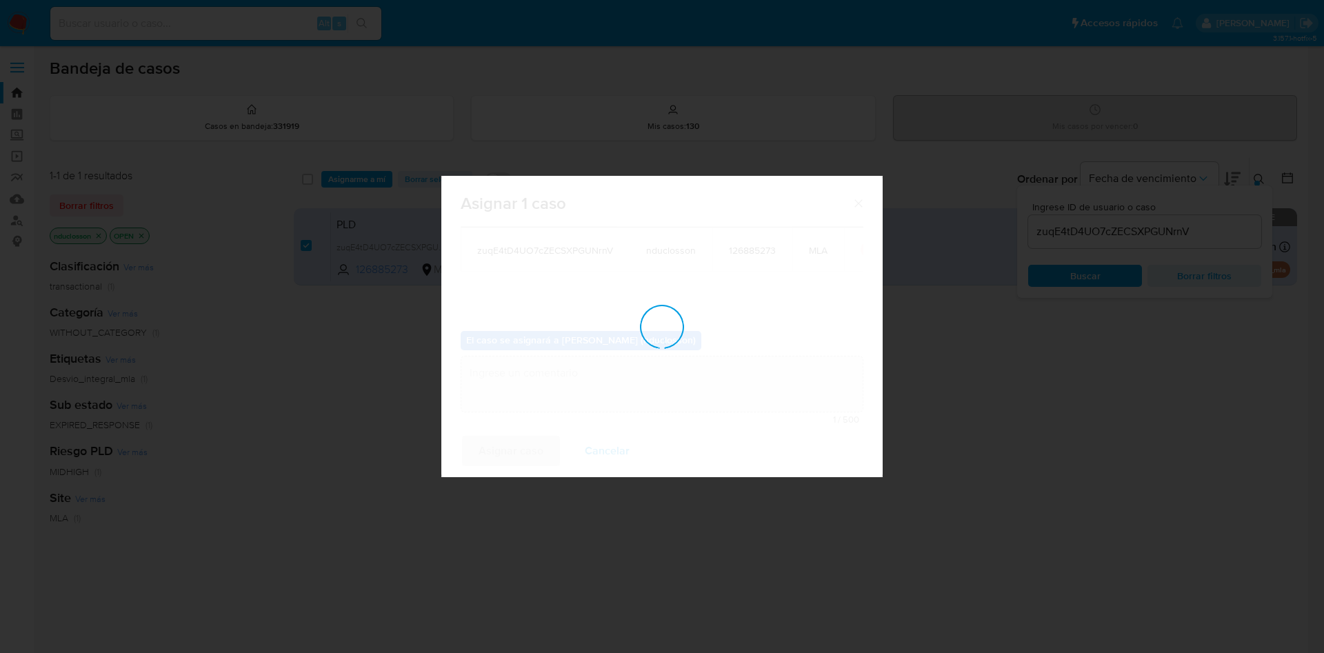
checkbox input "false"
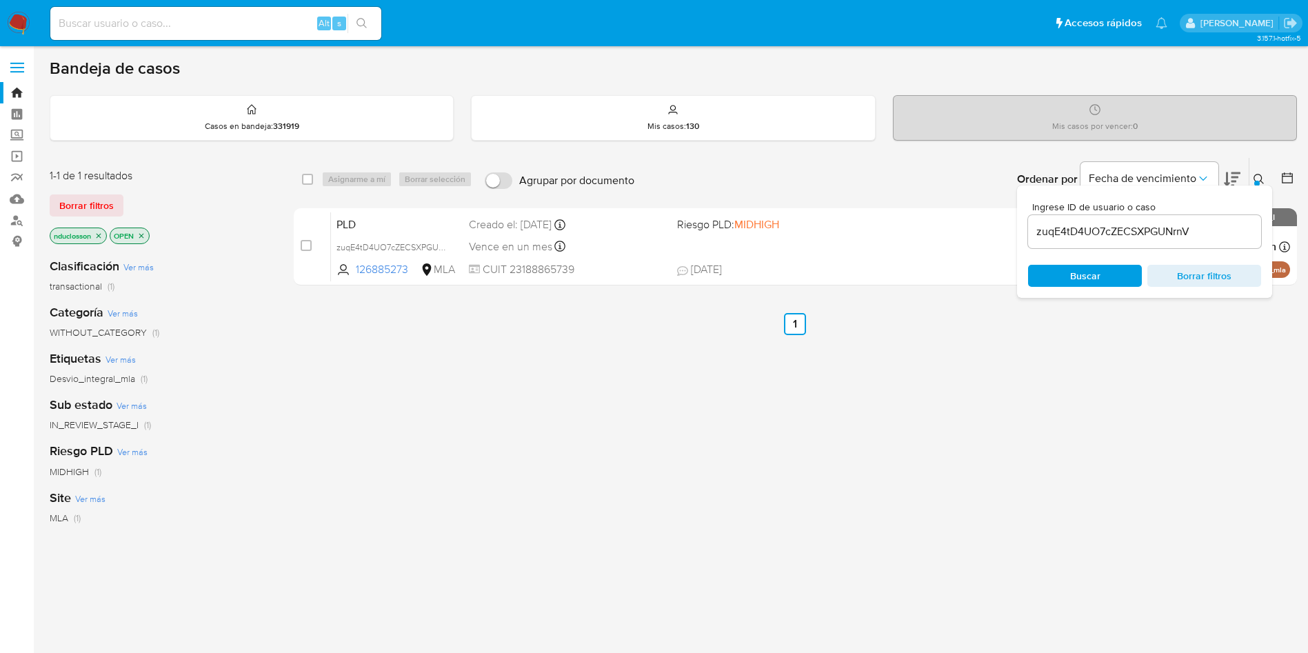
click at [882, 223] on input "zuqE4tD4UO7cZECSXPGUNrnV" at bounding box center [1144, 232] width 233 height 18
paste input "0w2Zx5jeJQHraZ4PNiaQzeHM"
type input "0w2Zx5jeJQHraZ4PNiaQzeHM"
click at [882, 285] on span "Buscar" at bounding box center [1085, 275] width 94 height 19
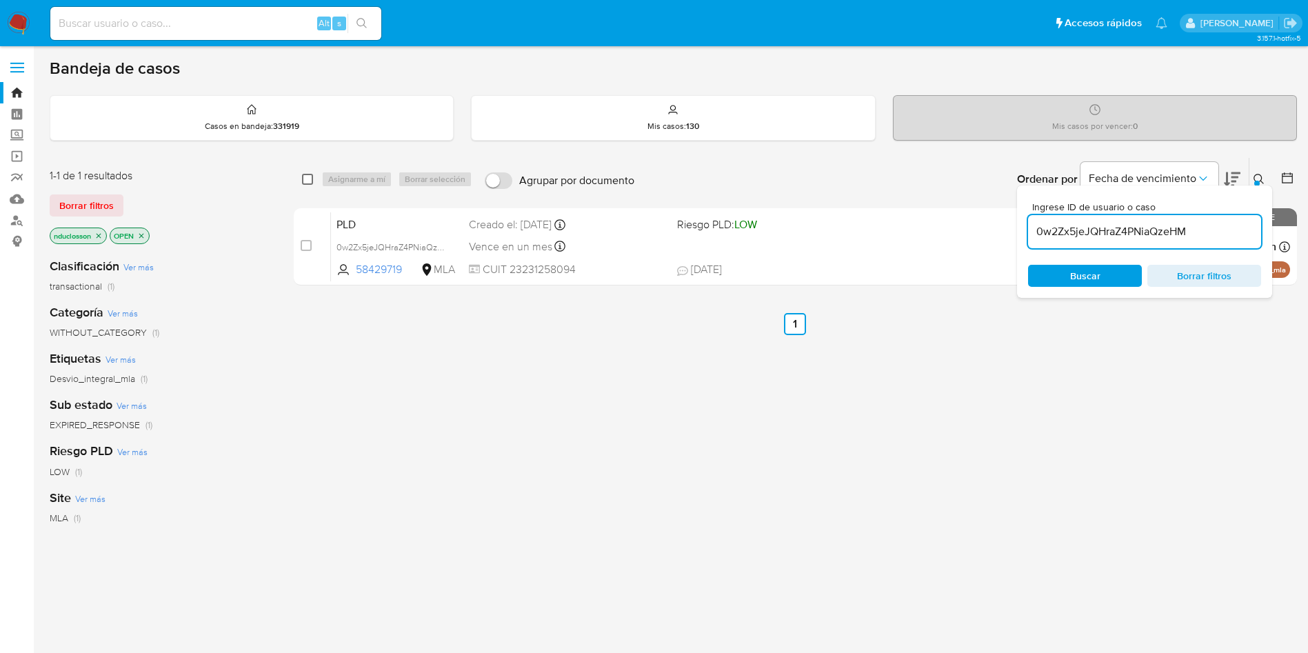
click at [308, 179] on input "checkbox" at bounding box center [307, 179] width 11 height 11
checkbox input "true"
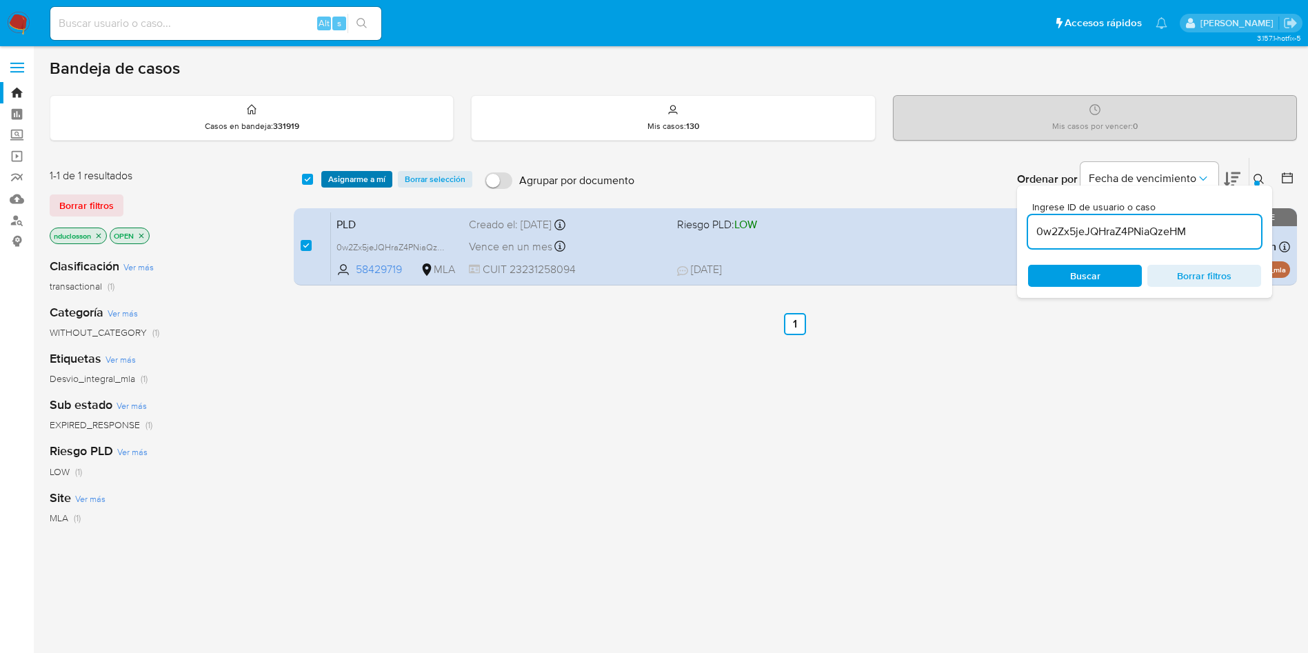
click at [321, 179] on button "Asignarme a mí" at bounding box center [356, 179] width 71 height 17
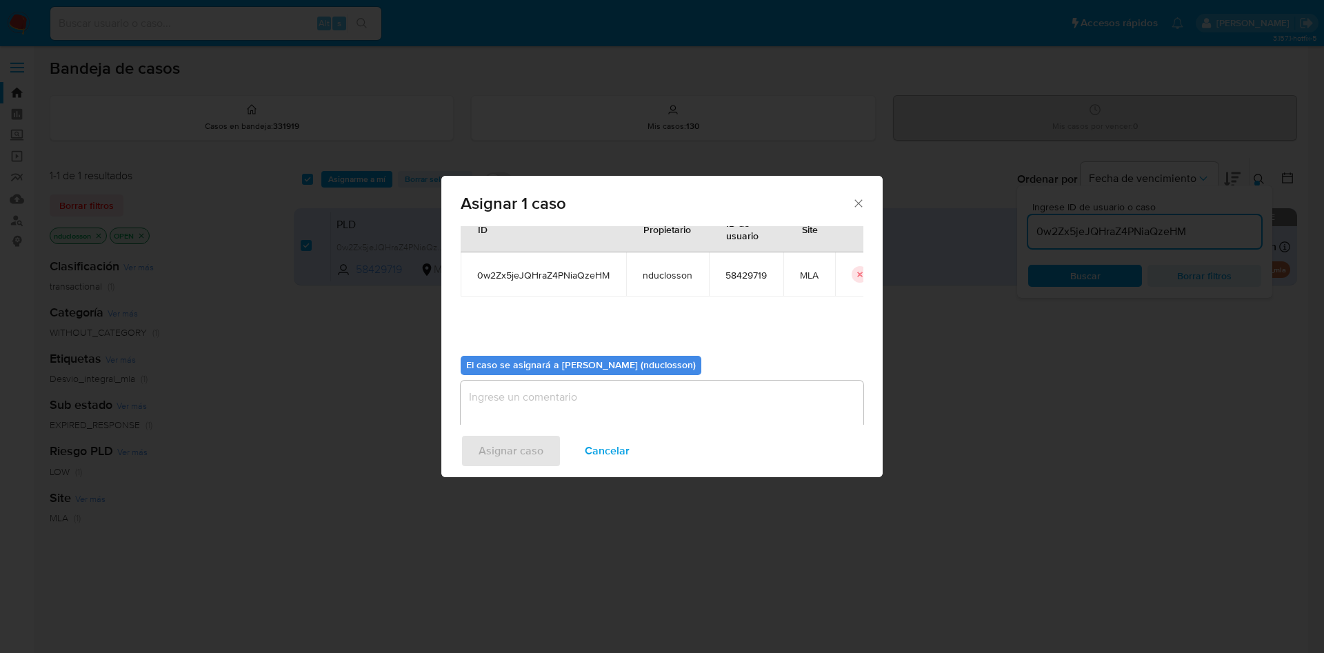
scroll to position [72, 0]
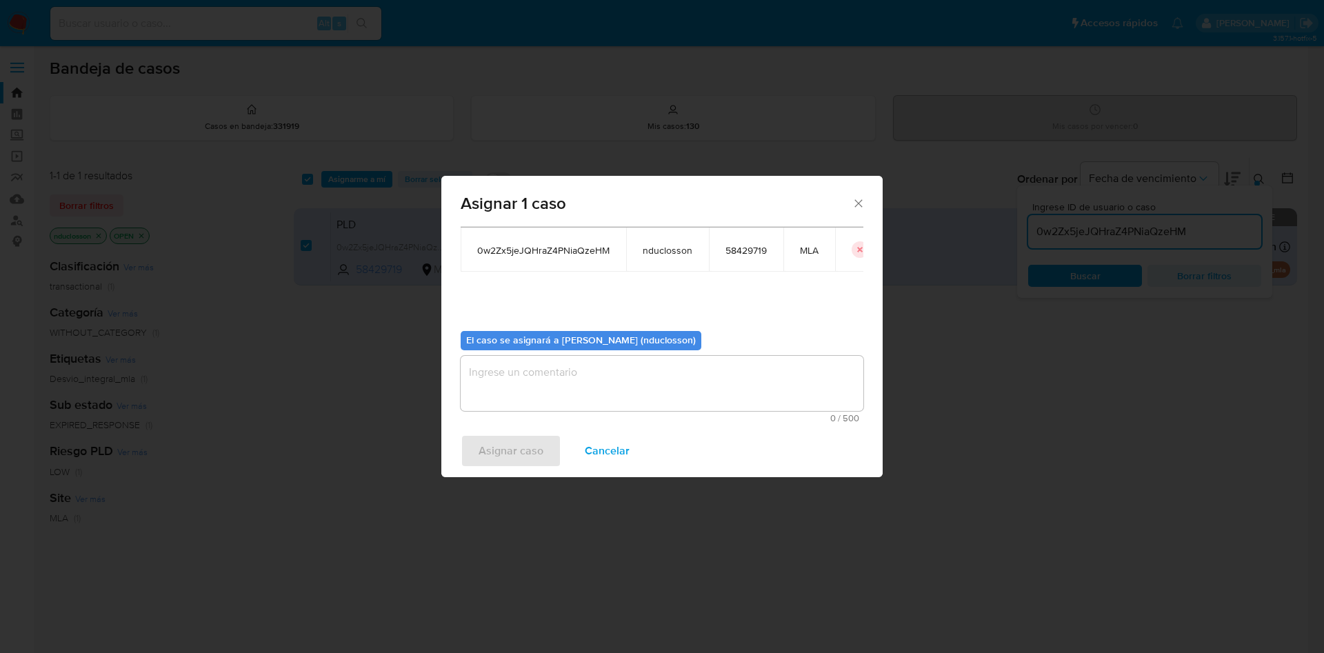
click at [586, 372] on textarea "assign-modal" at bounding box center [662, 383] width 403 height 55
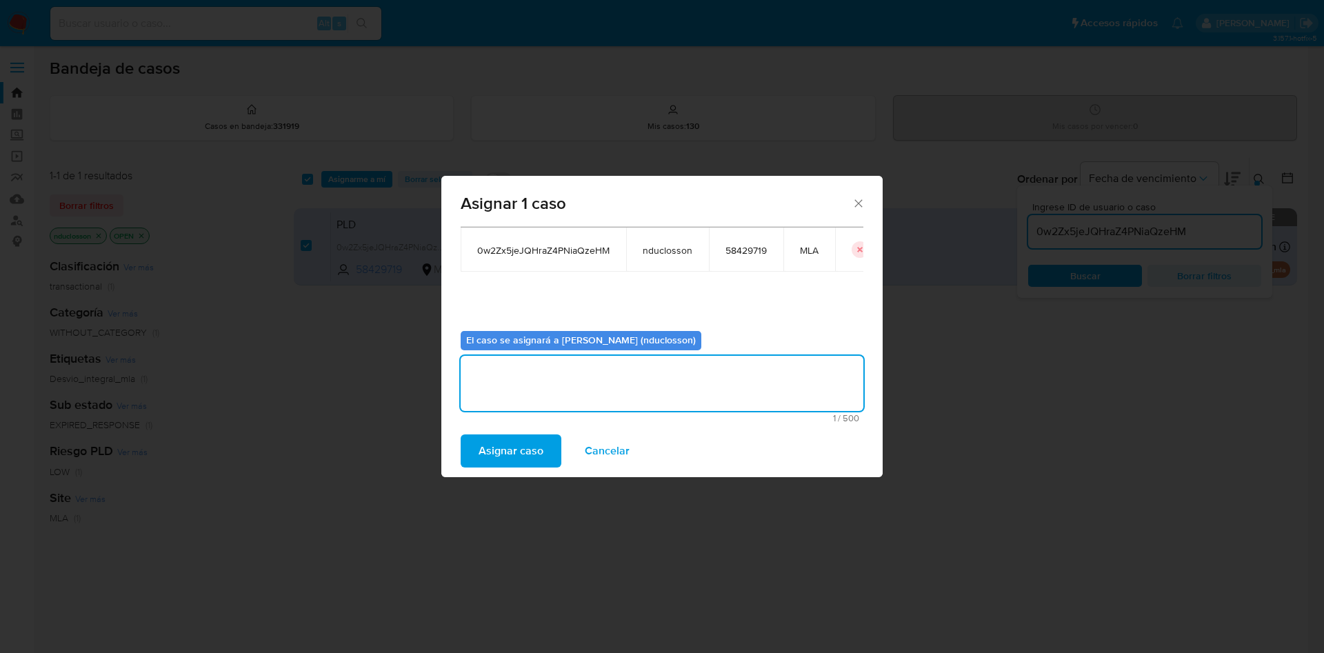
click at [525, 434] on span "Asignar caso" at bounding box center [510, 451] width 65 height 30
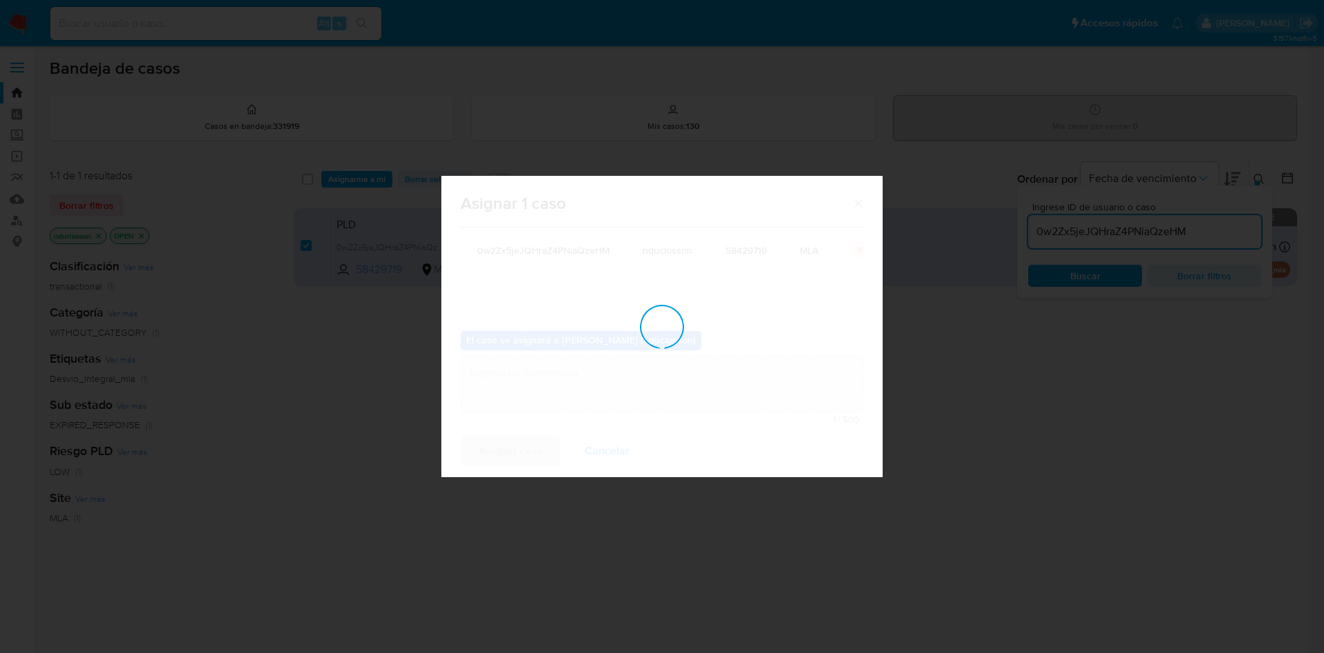
checkbox input "false"
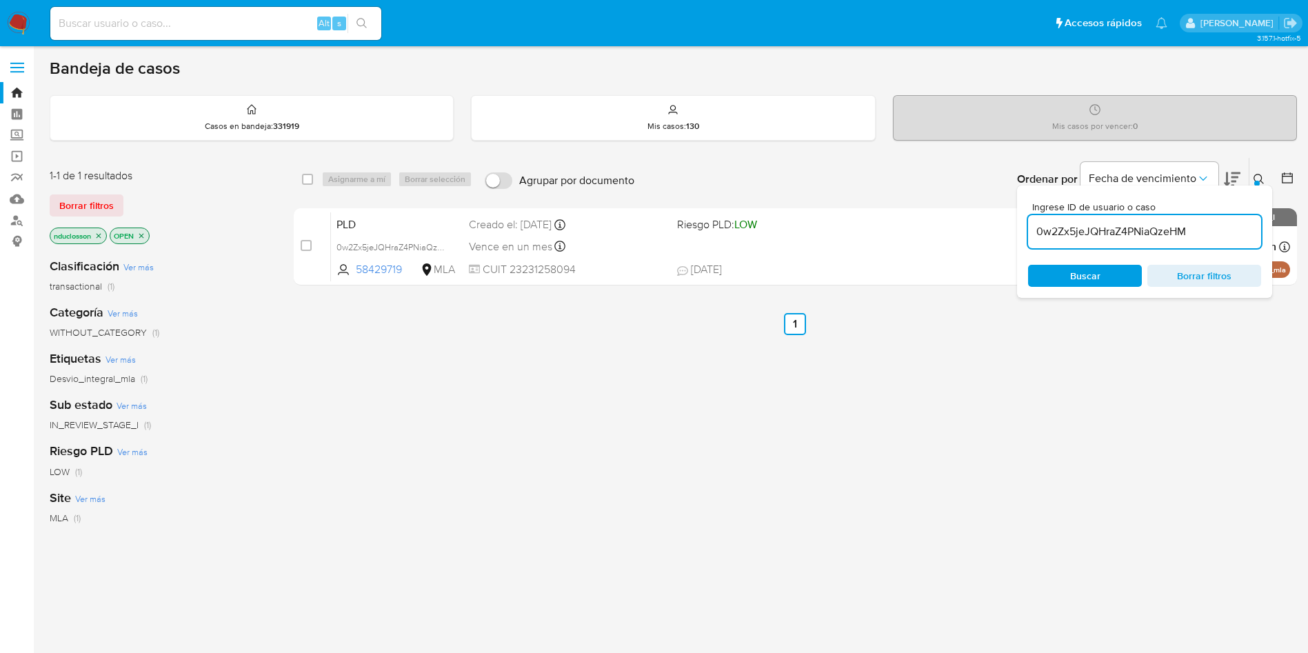
click at [882, 238] on input "0w2Zx5jeJQHraZ4PNiaQzeHM" at bounding box center [1144, 232] width 233 height 18
paste input "kclUXEd1z7Wq3hprZHWeWz2Z"
type input "kclUXEd1z7Wq3hprZHWeWz2Z"
click at [882, 277] on span "Buscar" at bounding box center [1085, 275] width 94 height 19
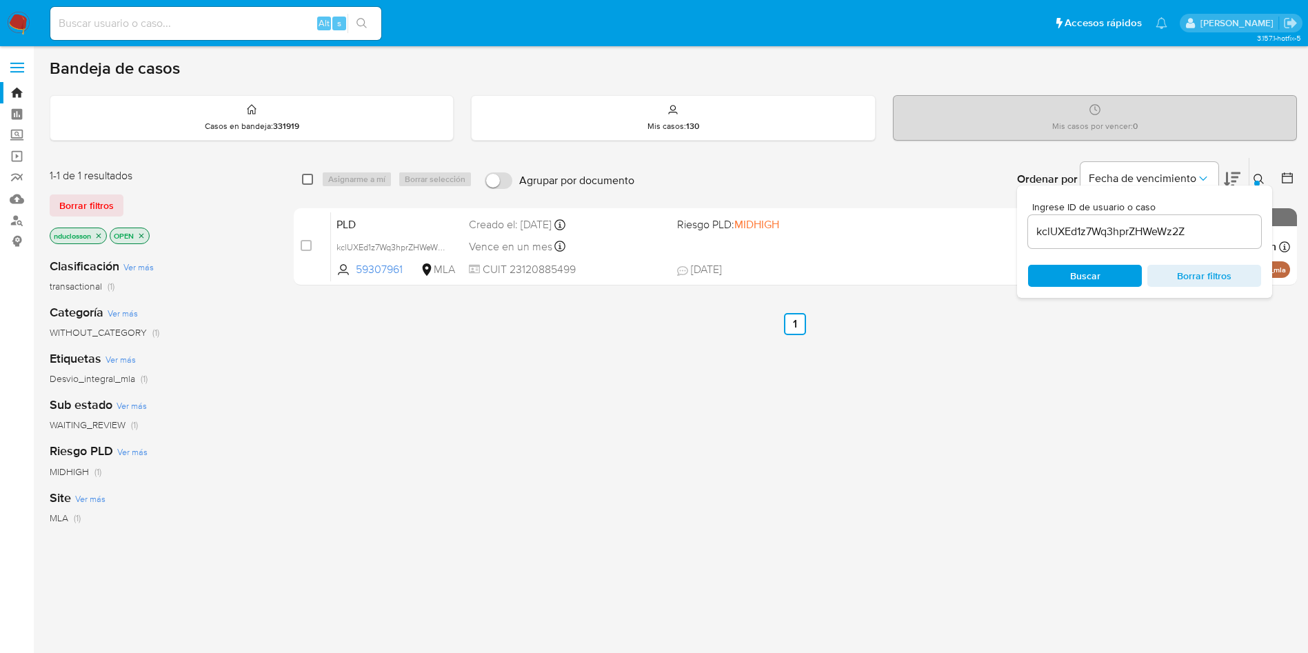
click at [308, 174] on input "checkbox" at bounding box center [307, 179] width 11 height 11
checkbox input "true"
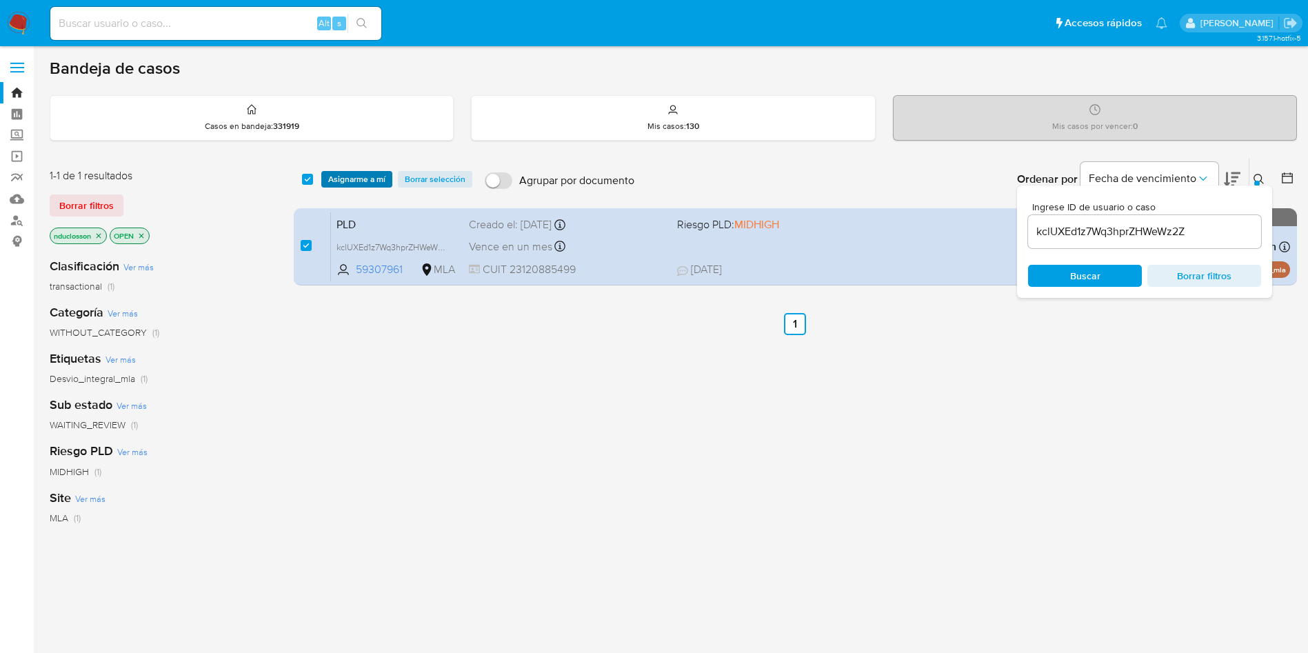
click at [345, 179] on span "Asignarme a mí" at bounding box center [356, 179] width 57 height 14
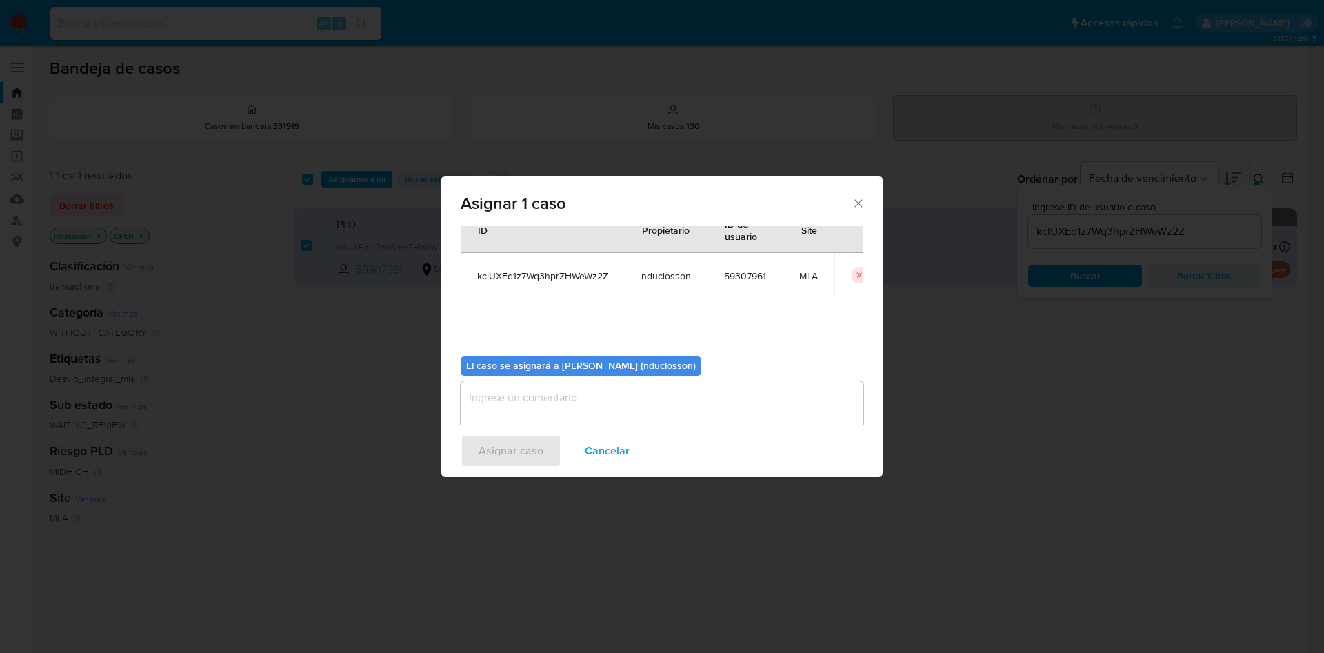
scroll to position [72, 0]
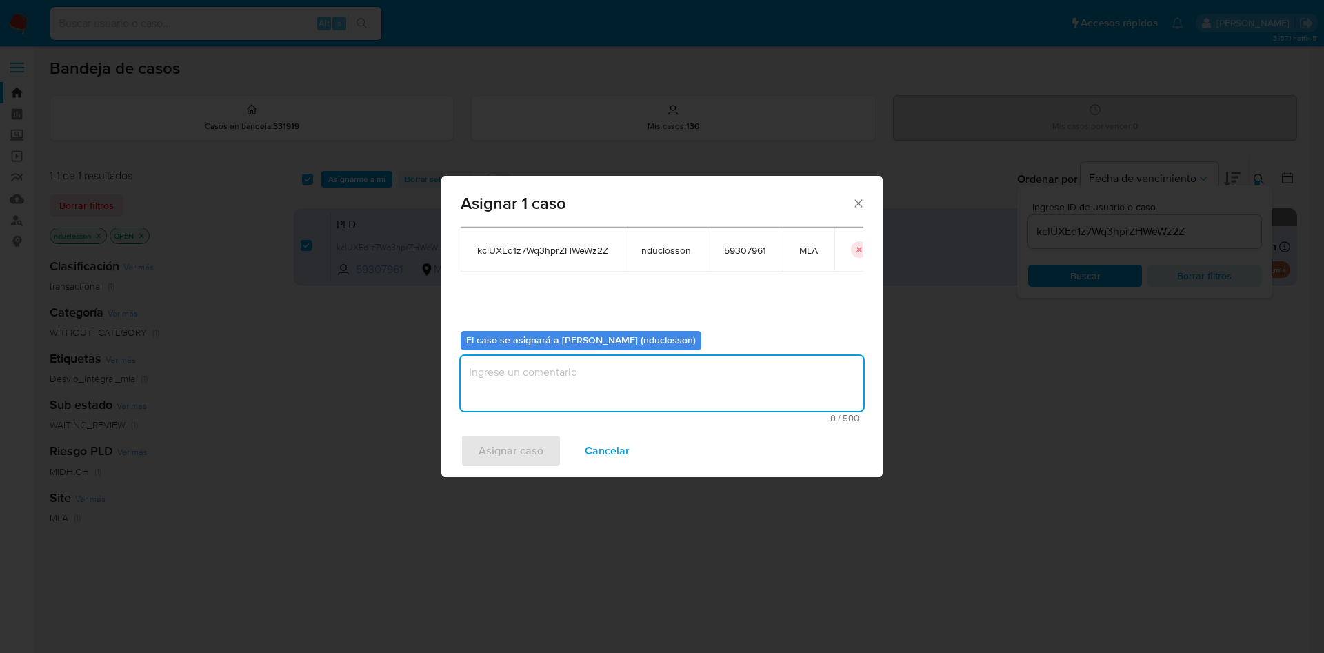
click at [558, 410] on textarea "assign-modal" at bounding box center [662, 383] width 403 height 55
drag, startPoint x: 459, startPoint y: 455, endPoint x: 484, endPoint y: 456, distance: 25.5
click at [476, 434] on div "Asignar caso Cancelar" at bounding box center [661, 451] width 441 height 52
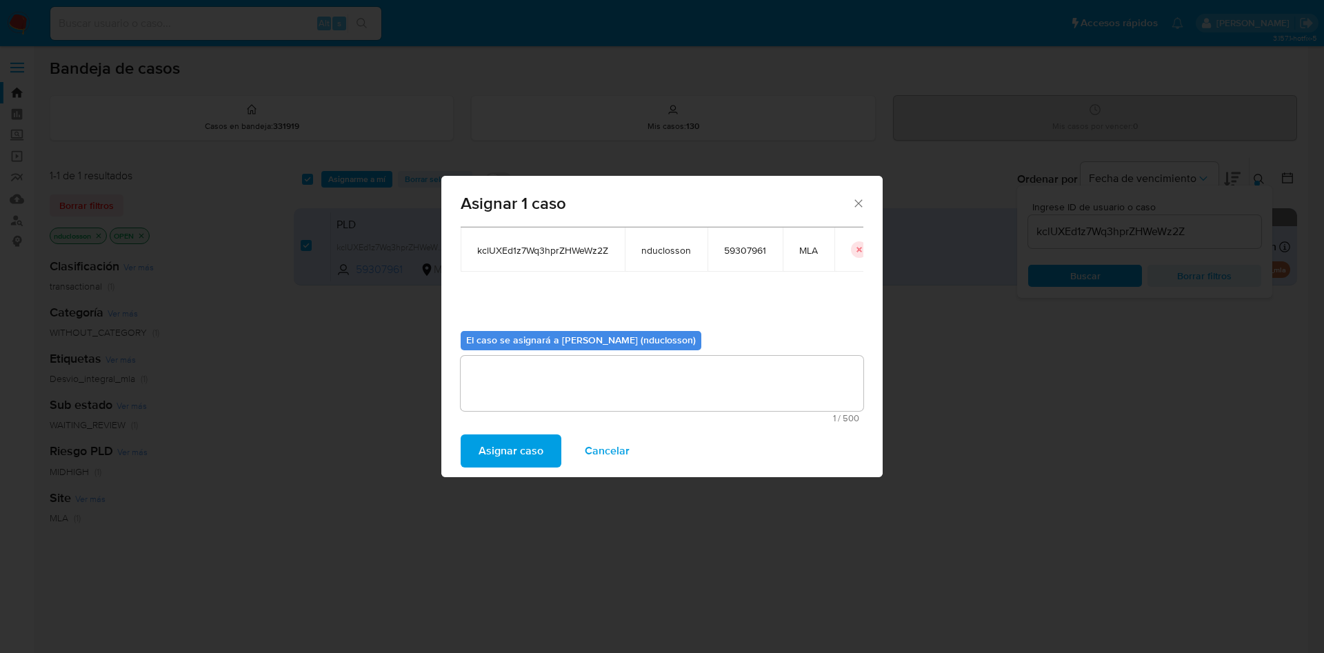
click at [484, 434] on span "Asignar caso" at bounding box center [510, 451] width 65 height 30
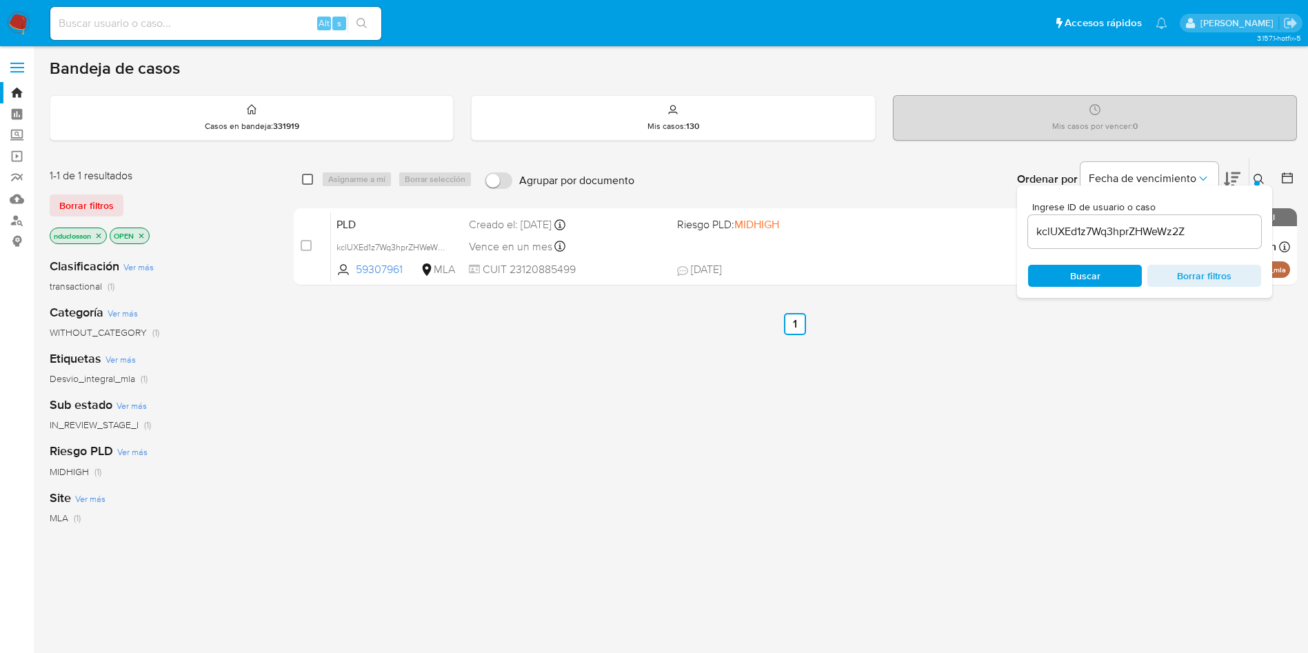
click at [303, 174] on input "checkbox" at bounding box center [307, 179] width 11 height 11
checkbox input "true"
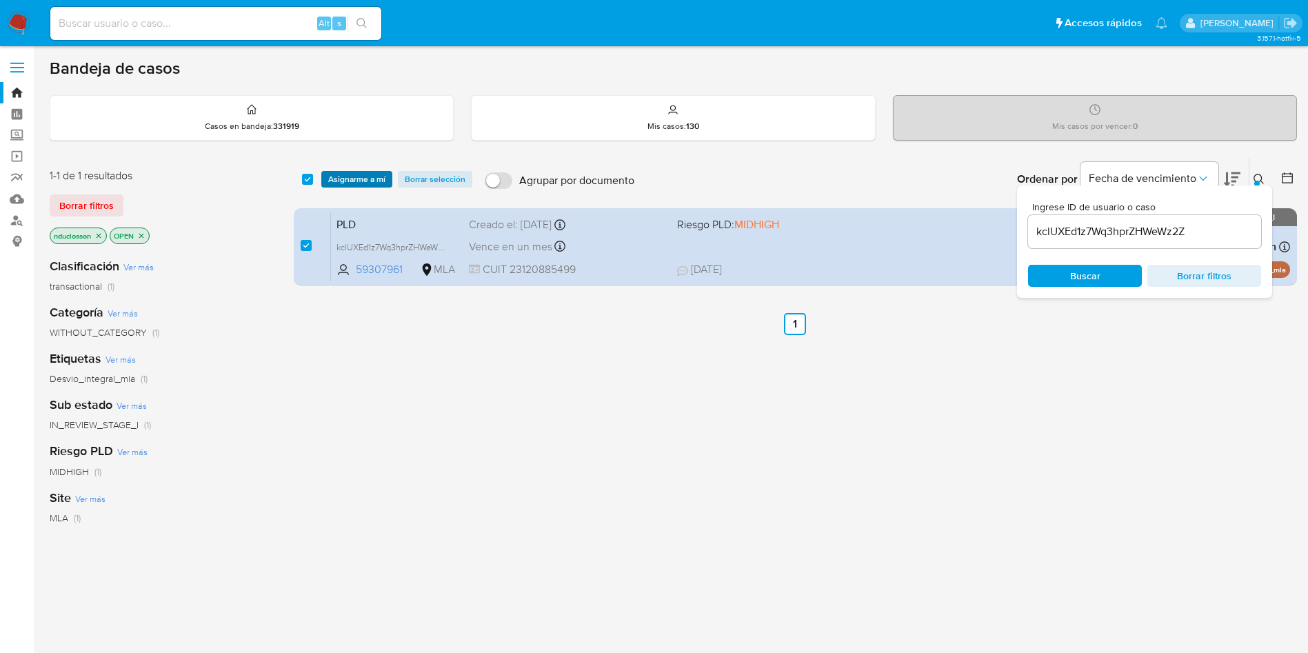
click at [321, 177] on button "Asignarme a mí" at bounding box center [356, 179] width 71 height 17
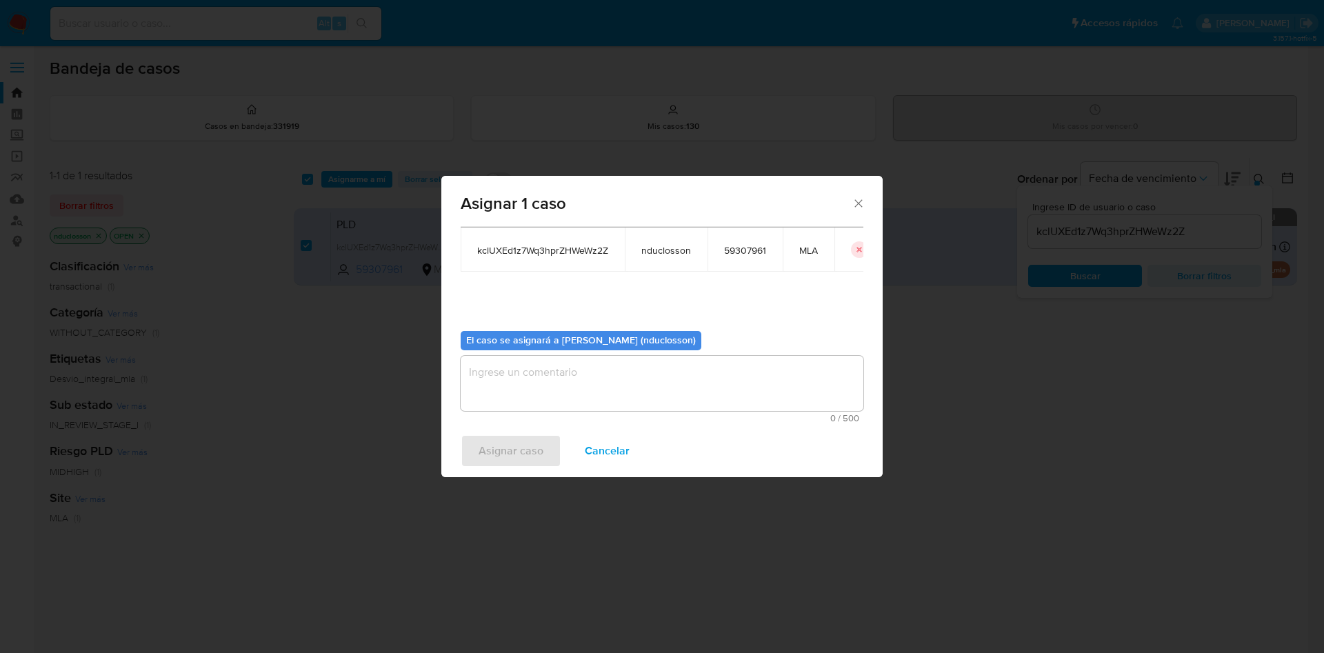
click at [599, 373] on textarea "assign-modal" at bounding box center [662, 383] width 403 height 55
click at [525, 434] on span "Asignar caso" at bounding box center [510, 451] width 65 height 30
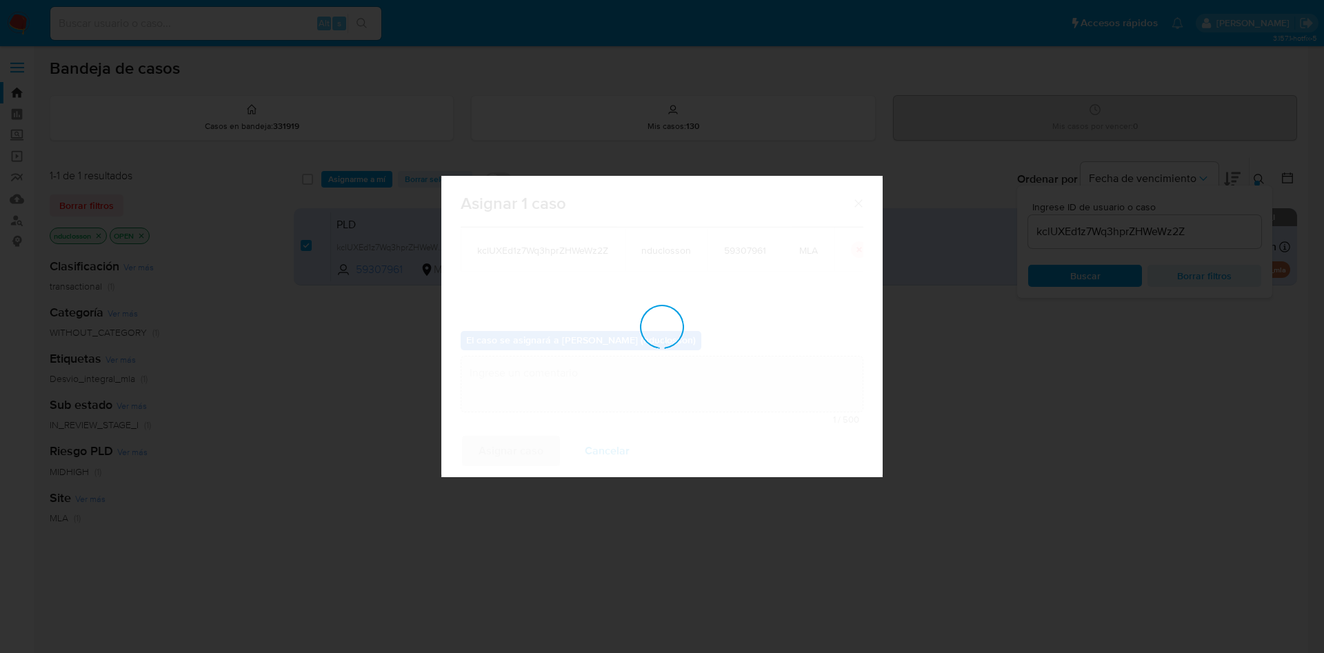
checkbox input "false"
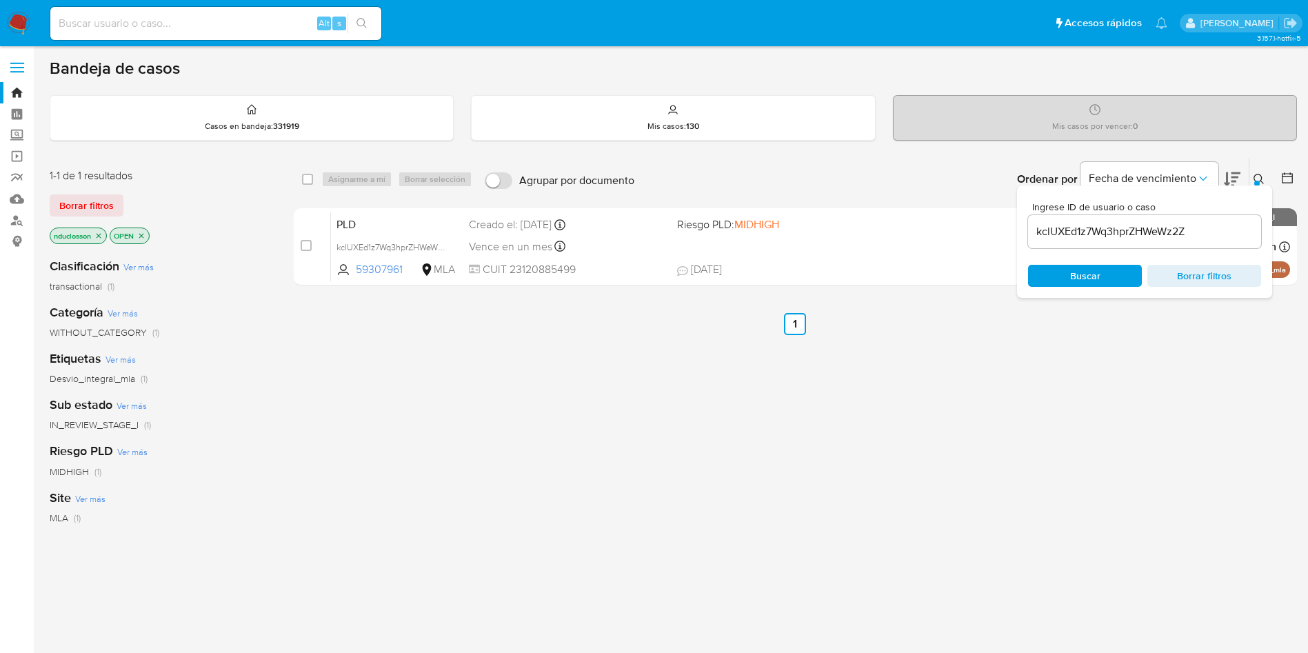
click at [882, 236] on input "kclUXEd1z7Wq3hprZHWeWz2Z" at bounding box center [1144, 232] width 233 height 18
paste input "D1DNHnGQhFZ5HxOHsqGgkJGD"
type input "D1DNHnGQhFZ5HxOHsqGgkJGD"
click at [882, 273] on span "Buscar" at bounding box center [1085, 275] width 94 height 19
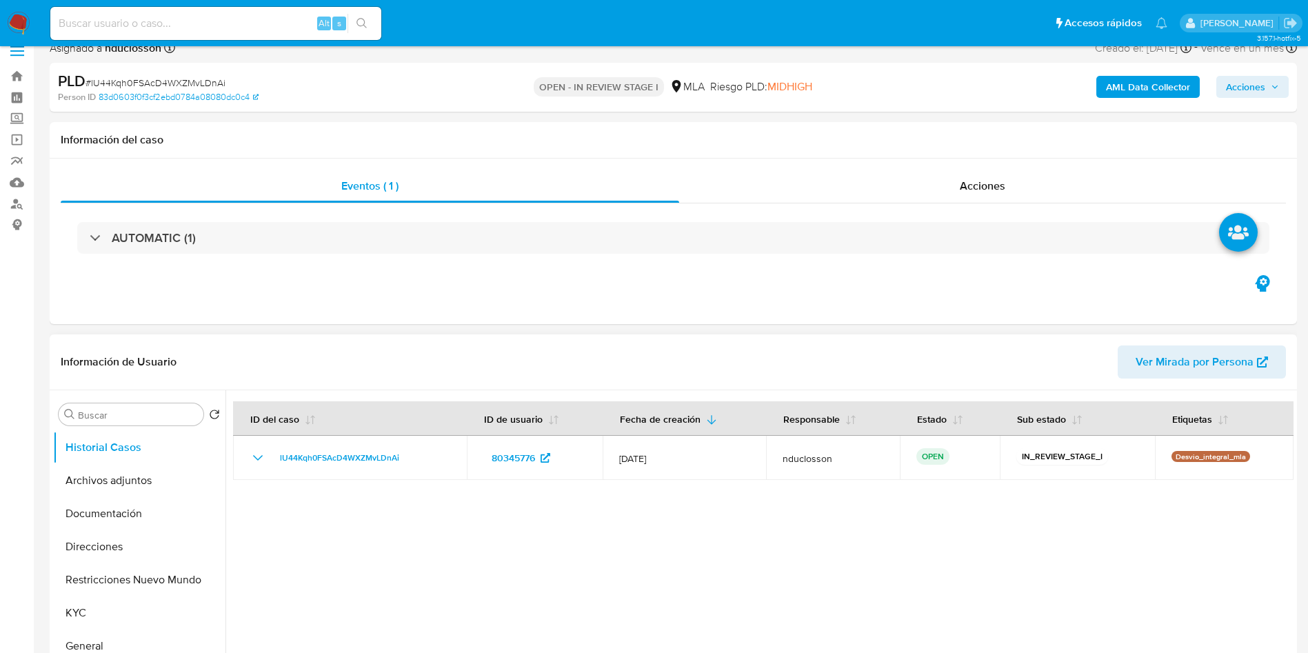
select select "10"
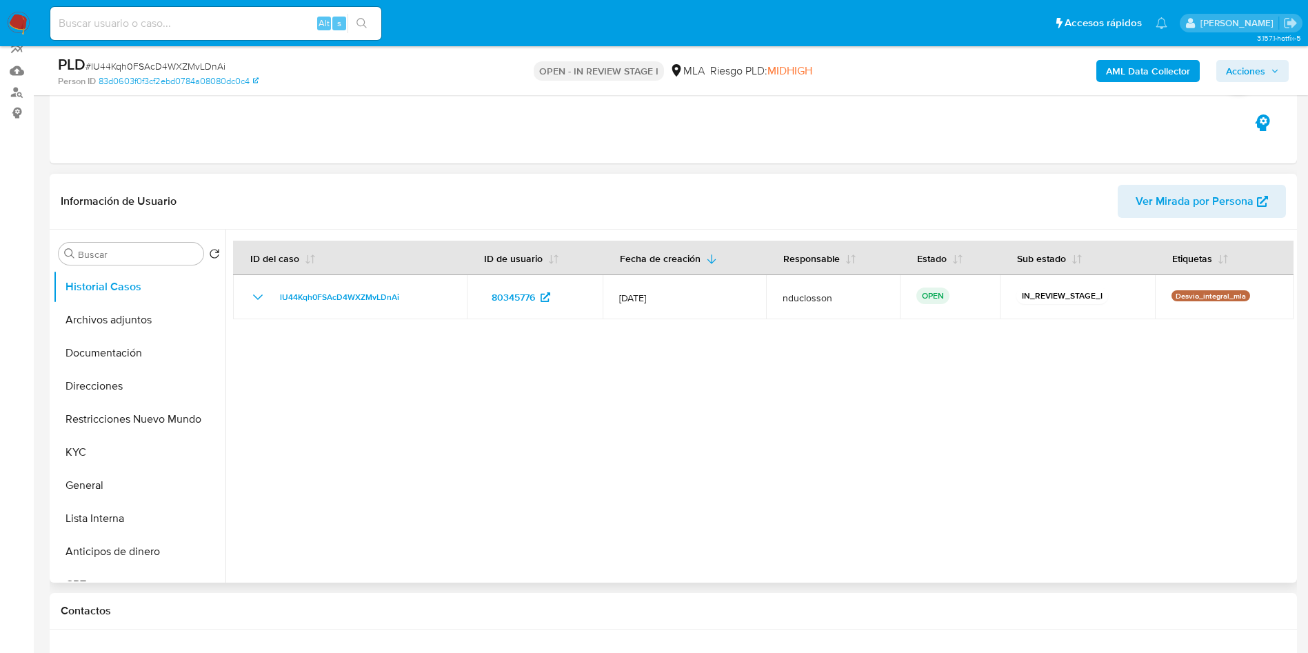
scroll to position [207, 0]
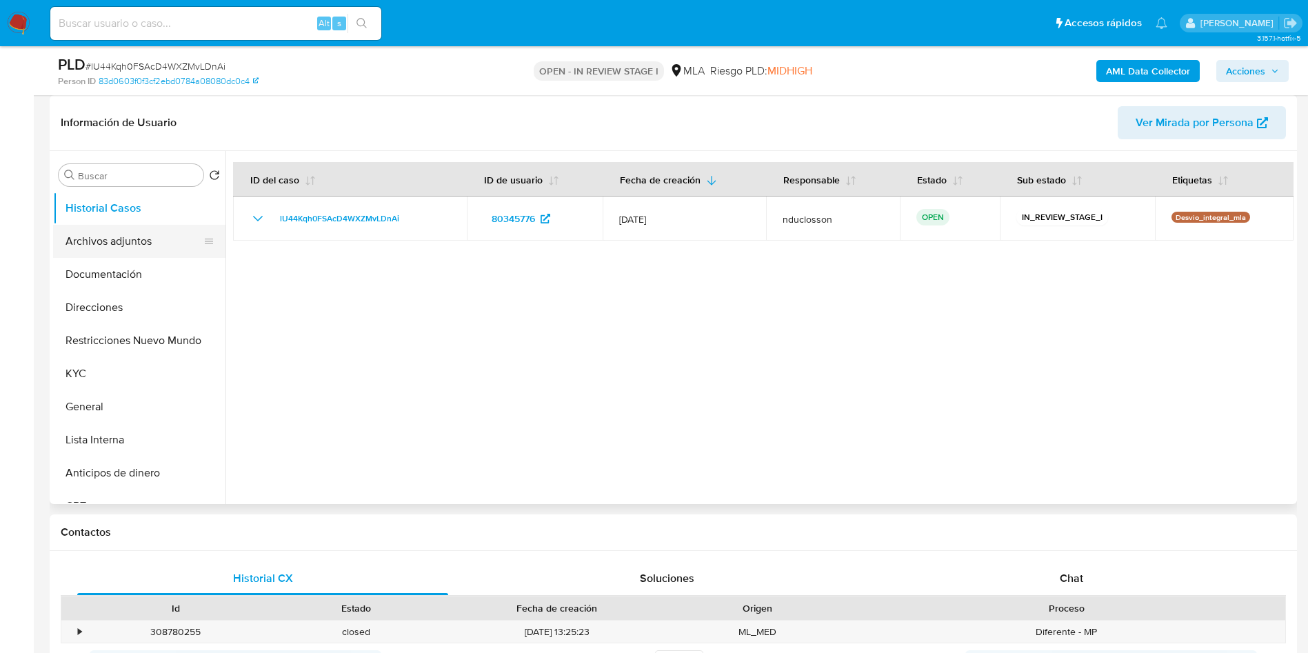
click at [97, 232] on button "Archivos adjuntos" at bounding box center [133, 241] width 161 height 33
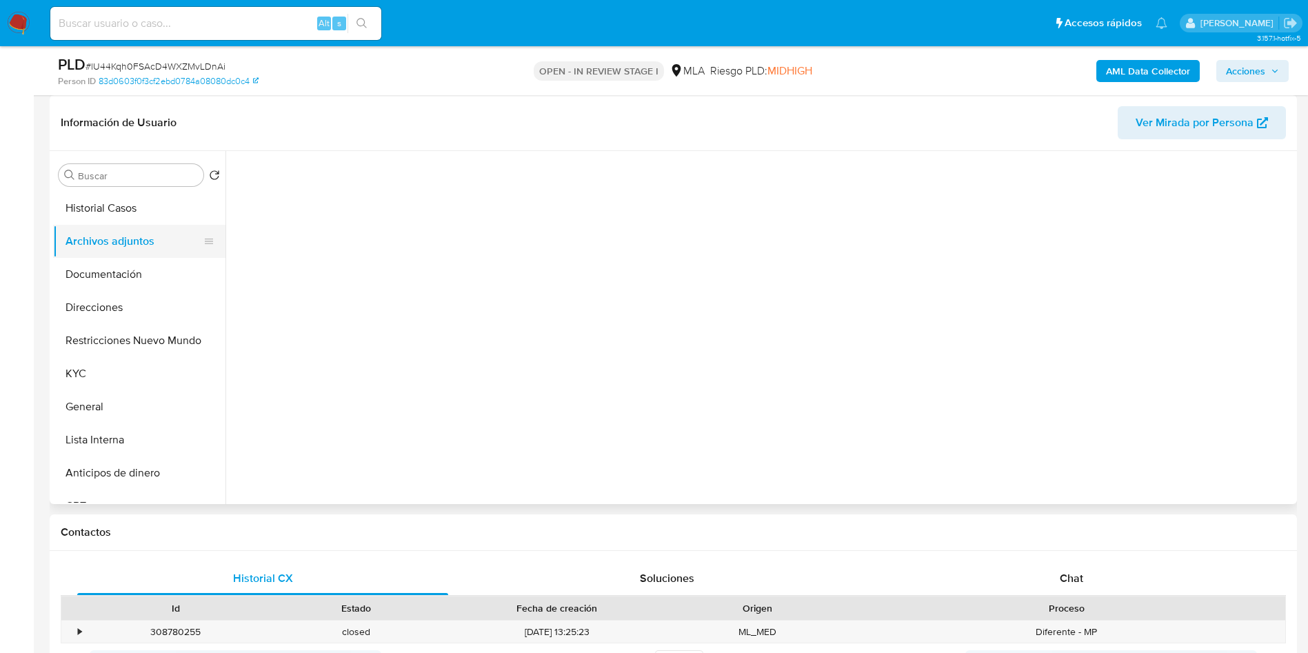
click at [140, 229] on button "Archivos adjuntos" at bounding box center [133, 241] width 161 height 33
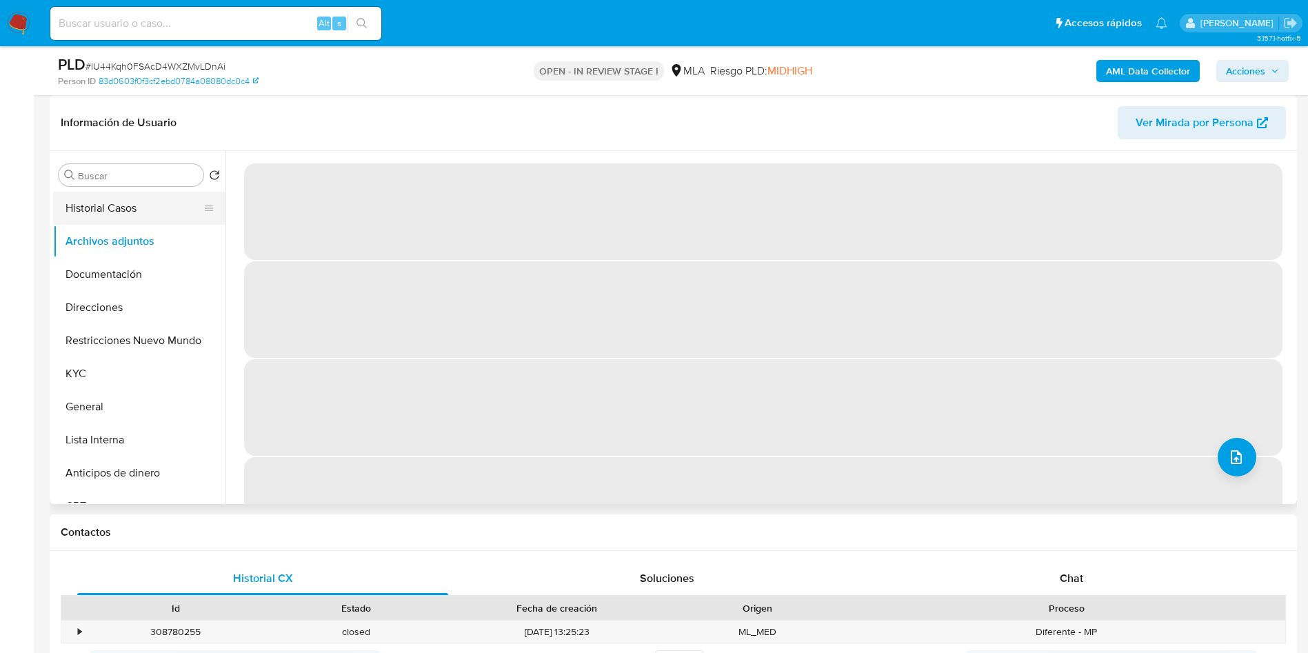
click at [107, 212] on button "Historial Casos" at bounding box center [133, 208] width 161 height 33
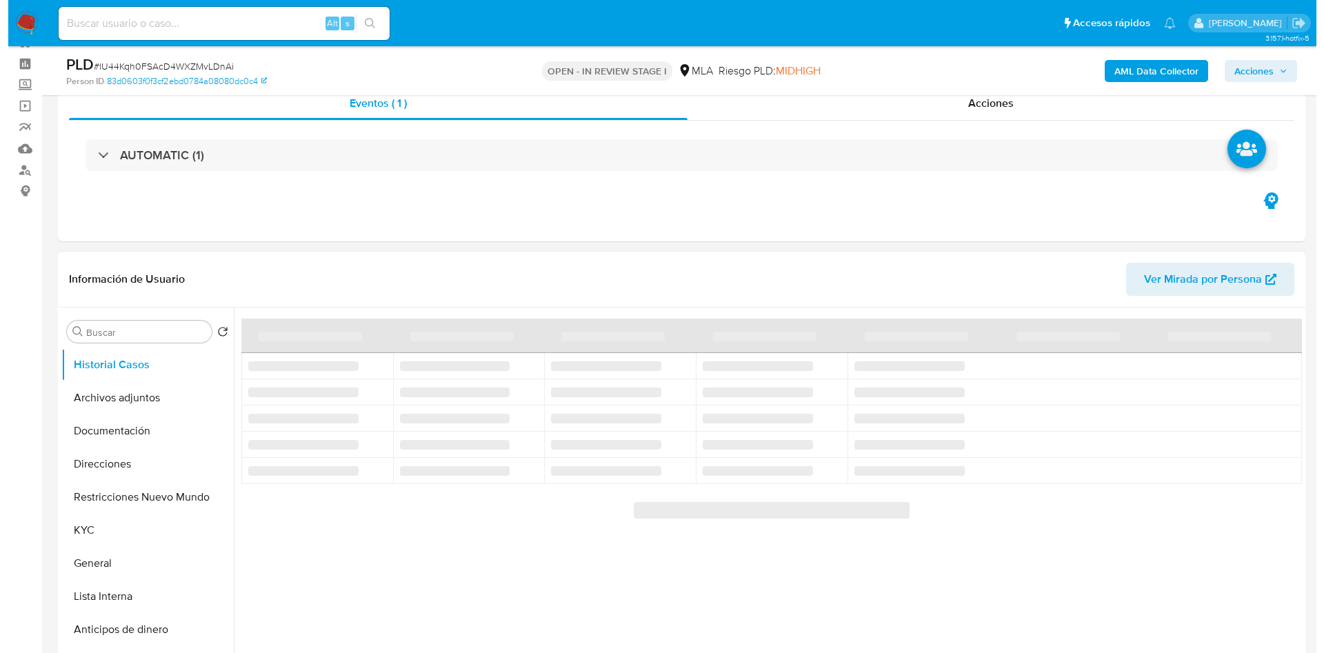
scroll to position [0, 0]
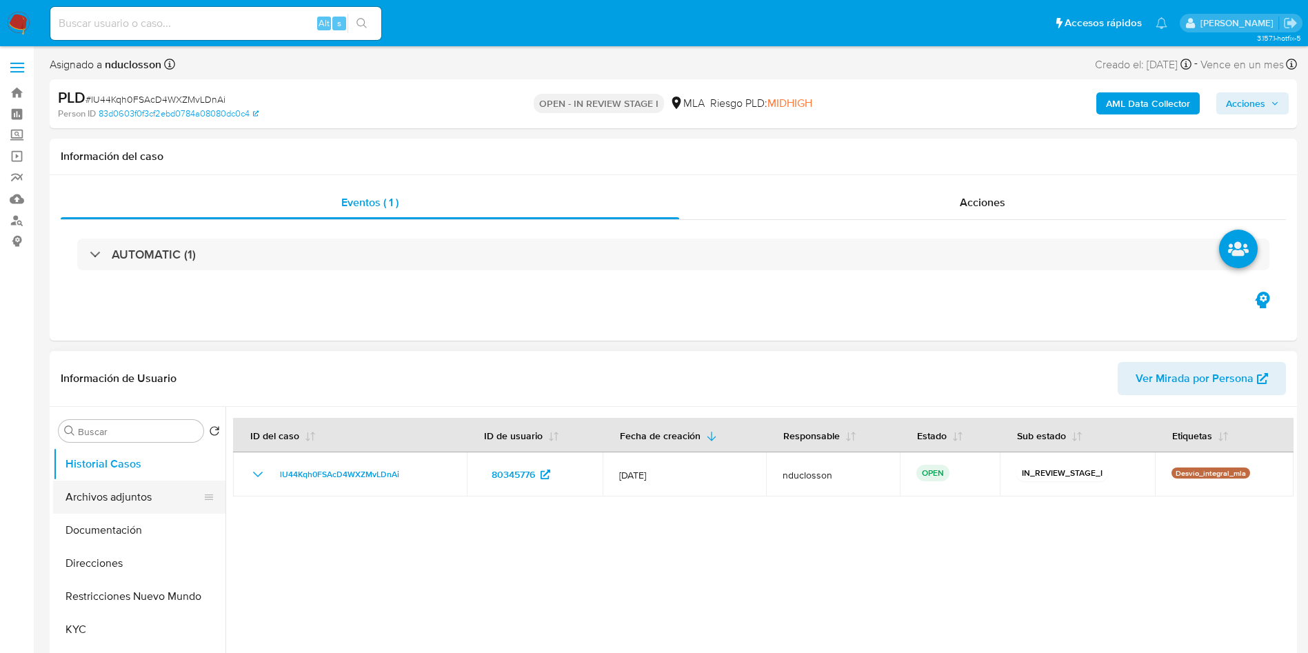
click at [148, 490] on button "Archivos adjuntos" at bounding box center [133, 497] width 161 height 33
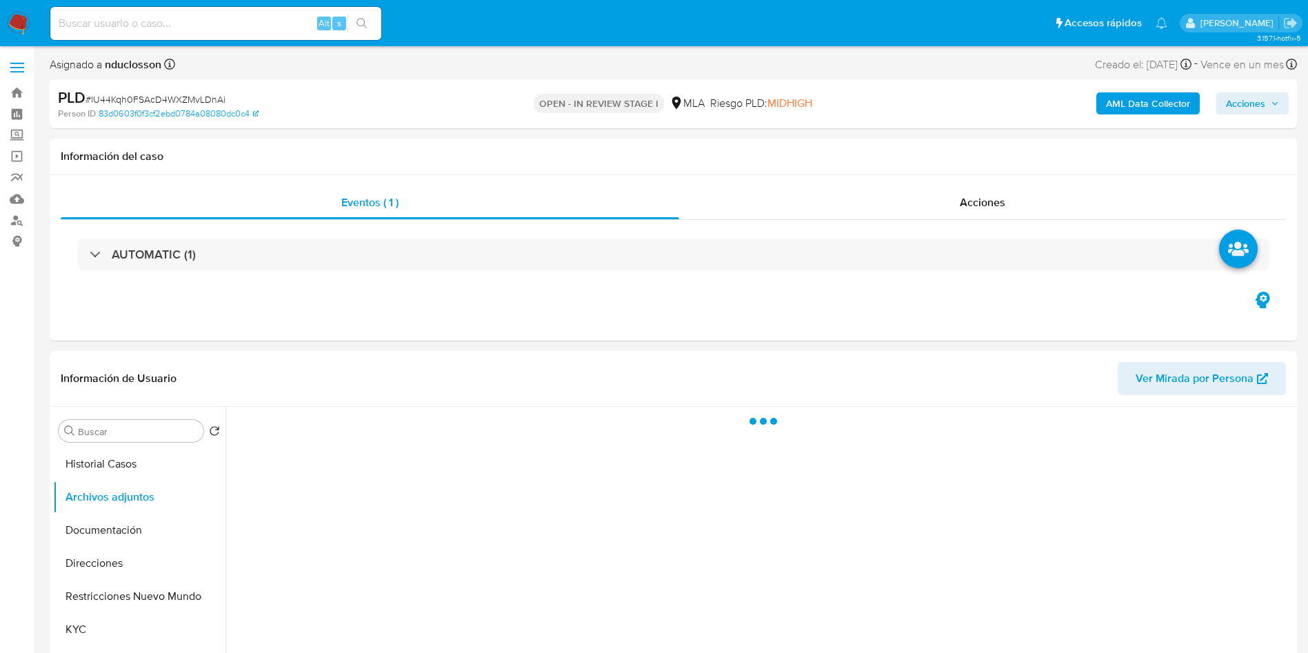
click at [1123, 103] on b "AML Data Collector" at bounding box center [1148, 103] width 84 height 22
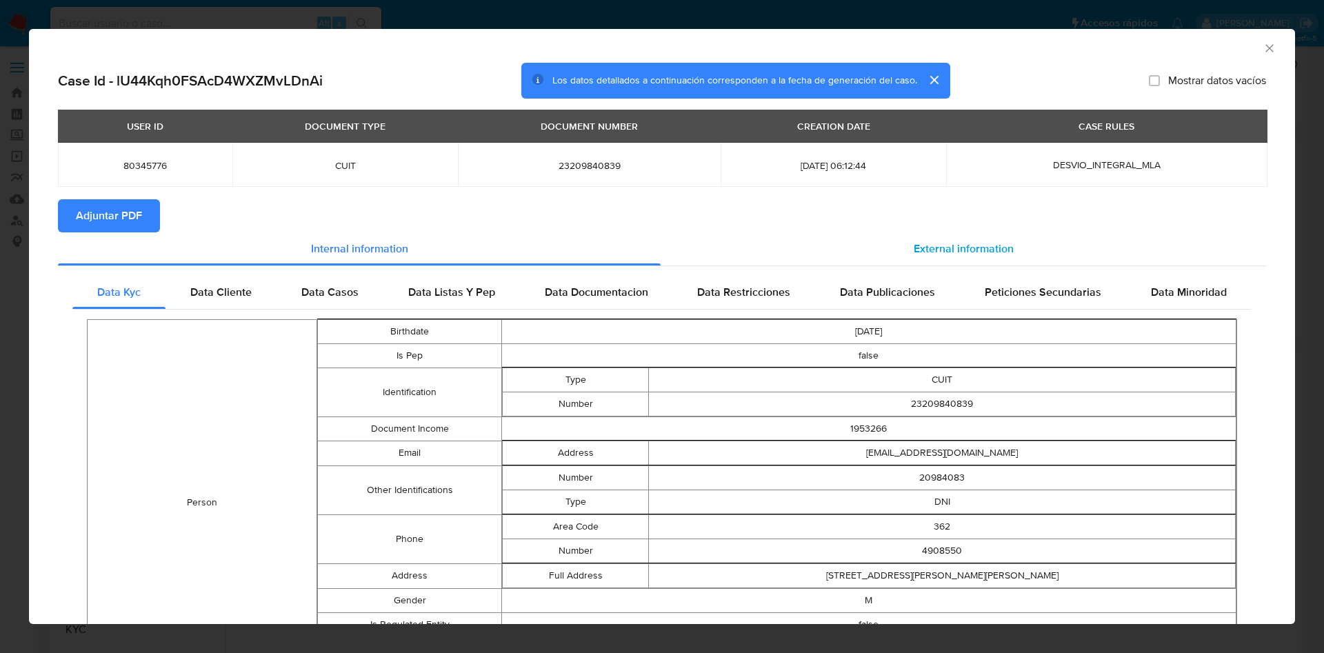
click at [918, 251] on span "External information" at bounding box center [964, 249] width 100 height 16
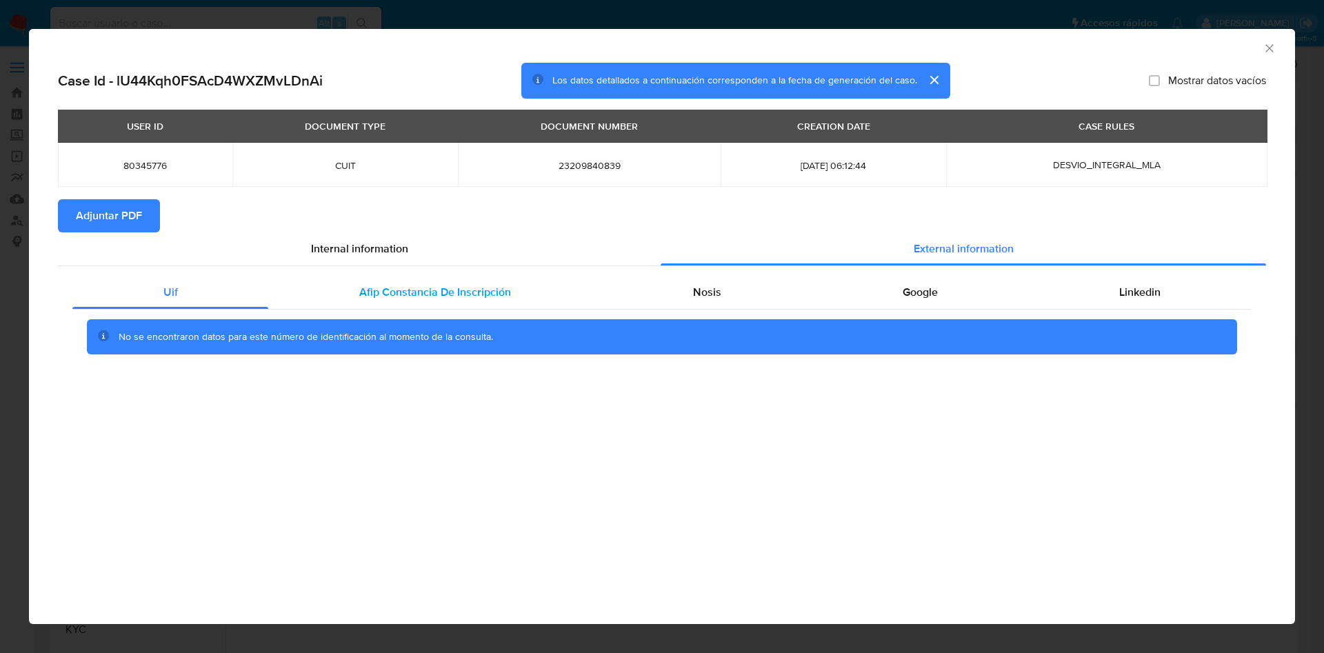
click at [379, 304] on div "Afip Constancia De Inscripción" at bounding box center [434, 292] width 333 height 33
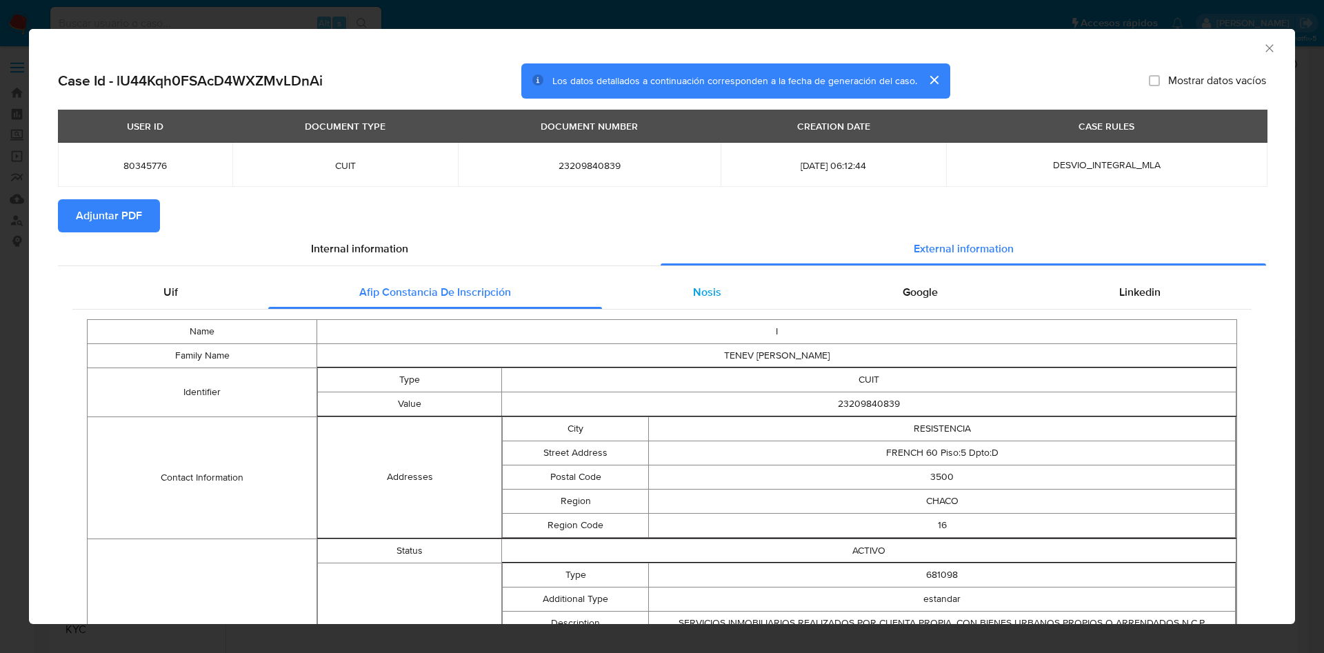
click at [693, 285] on span "Nosis" at bounding box center [707, 292] width 28 height 16
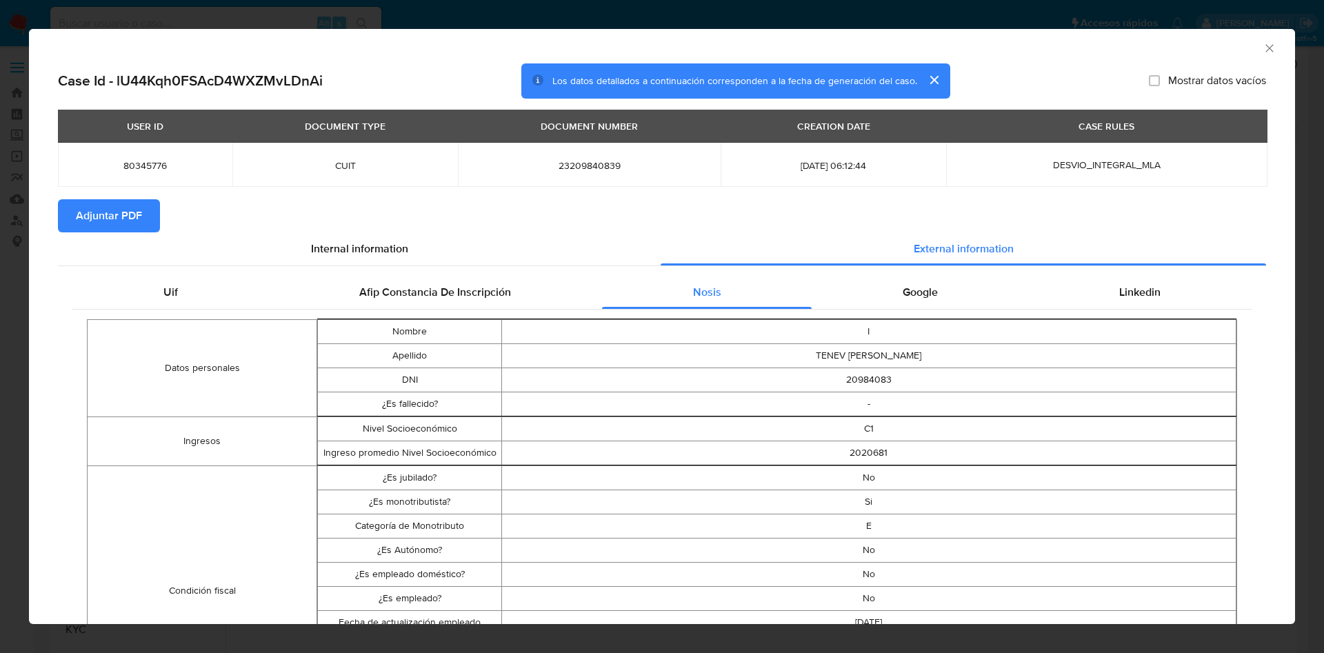
drag, startPoint x: 936, startPoint y: 301, endPoint x: 1039, endPoint y: 212, distance: 135.4
click at [1039, 212] on section "Adjuntar PDF" at bounding box center [662, 215] width 1208 height 33
click at [925, 299] on span "Google" at bounding box center [920, 292] width 35 height 16
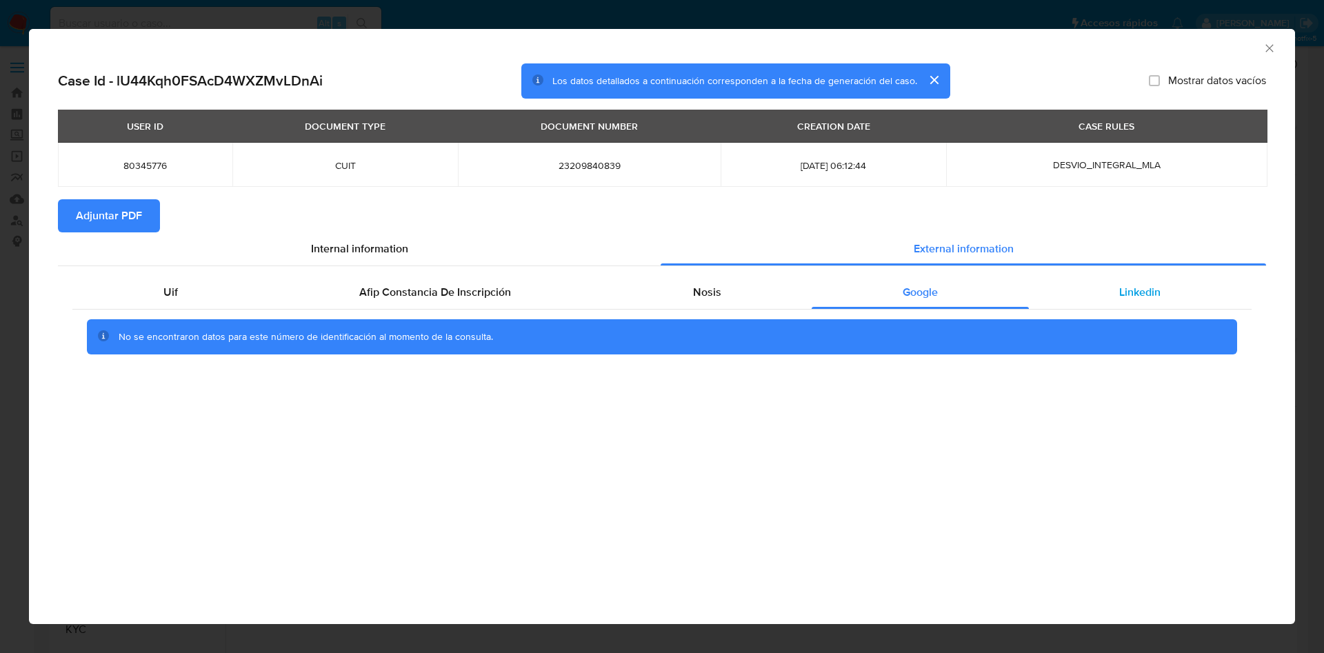
click at [1092, 285] on div "Linkedin" at bounding box center [1140, 292] width 223 height 33
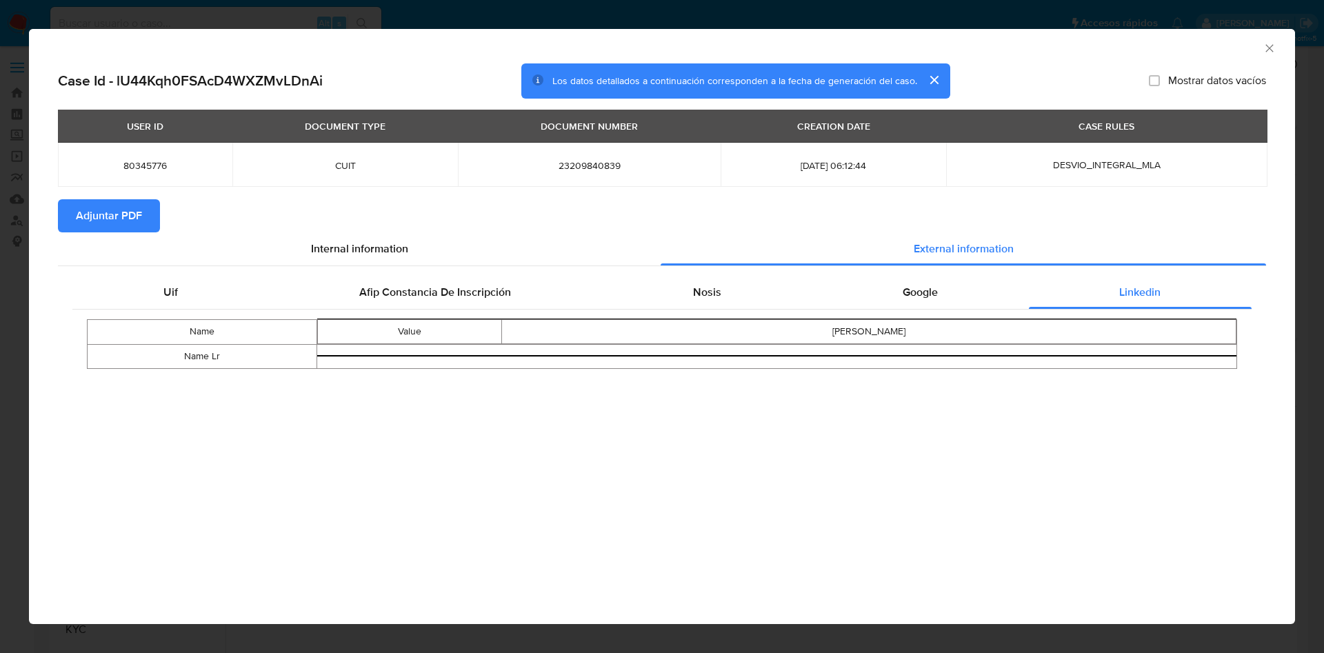
click at [137, 216] on span "Adjuntar PDF" at bounding box center [109, 216] width 66 height 30
click at [932, 74] on button "cerrar" at bounding box center [933, 79] width 33 height 33
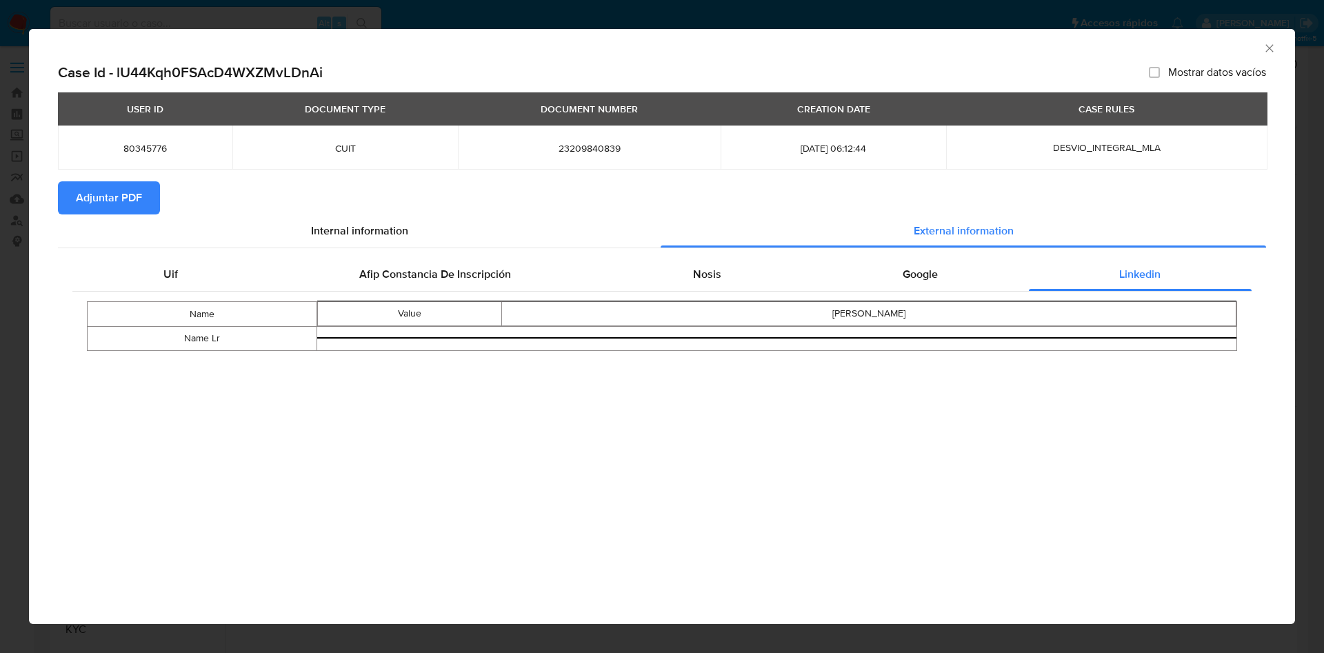
click at [1268, 46] on icon "Cerrar ventana" at bounding box center [1269, 48] width 14 height 14
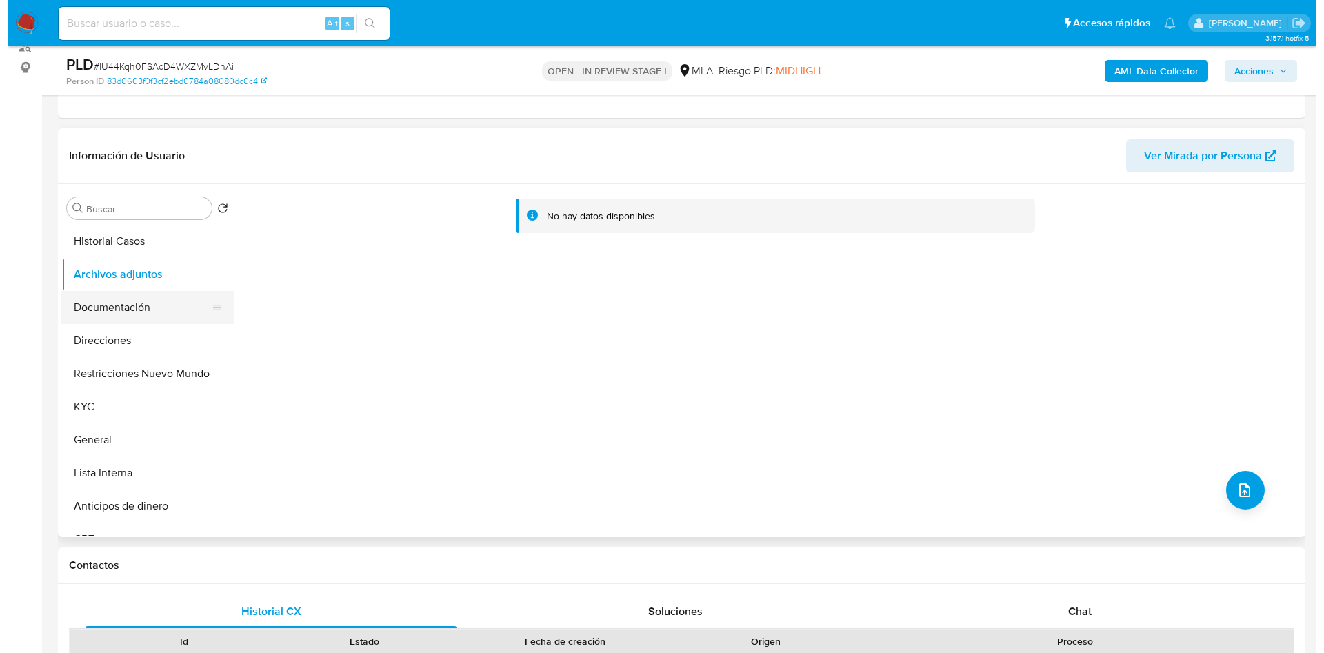
scroll to position [207, 0]
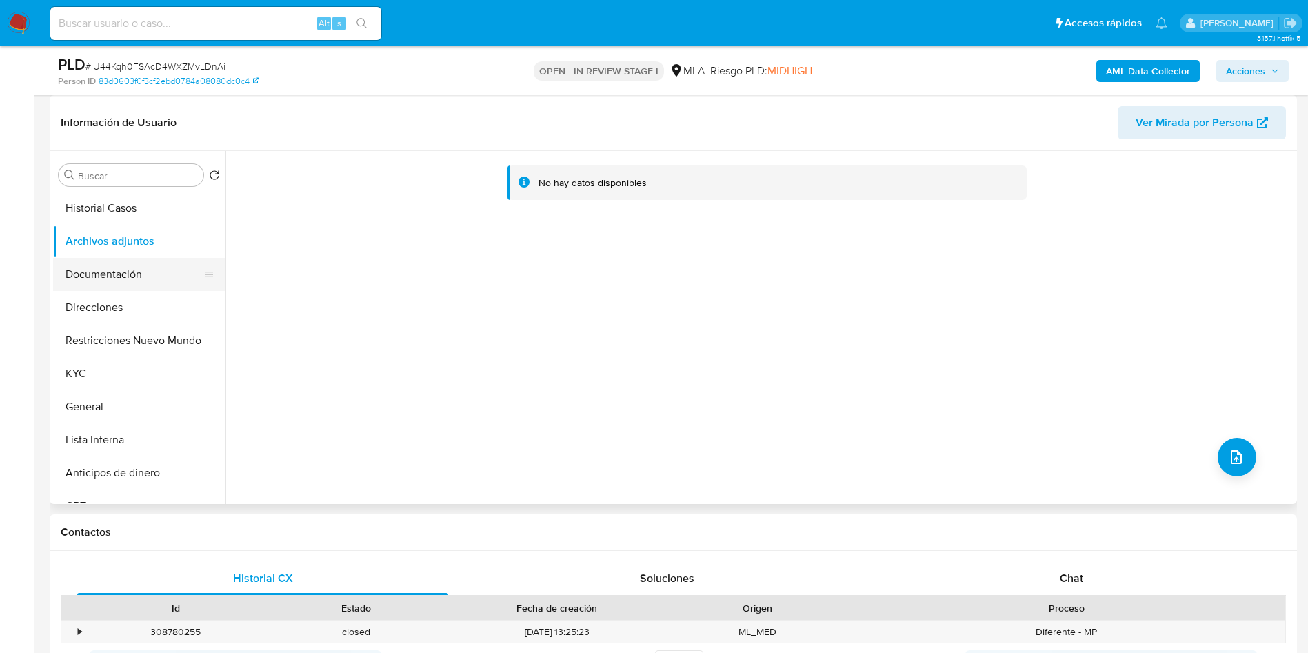
click at [139, 272] on button "Documentación" at bounding box center [133, 274] width 161 height 33
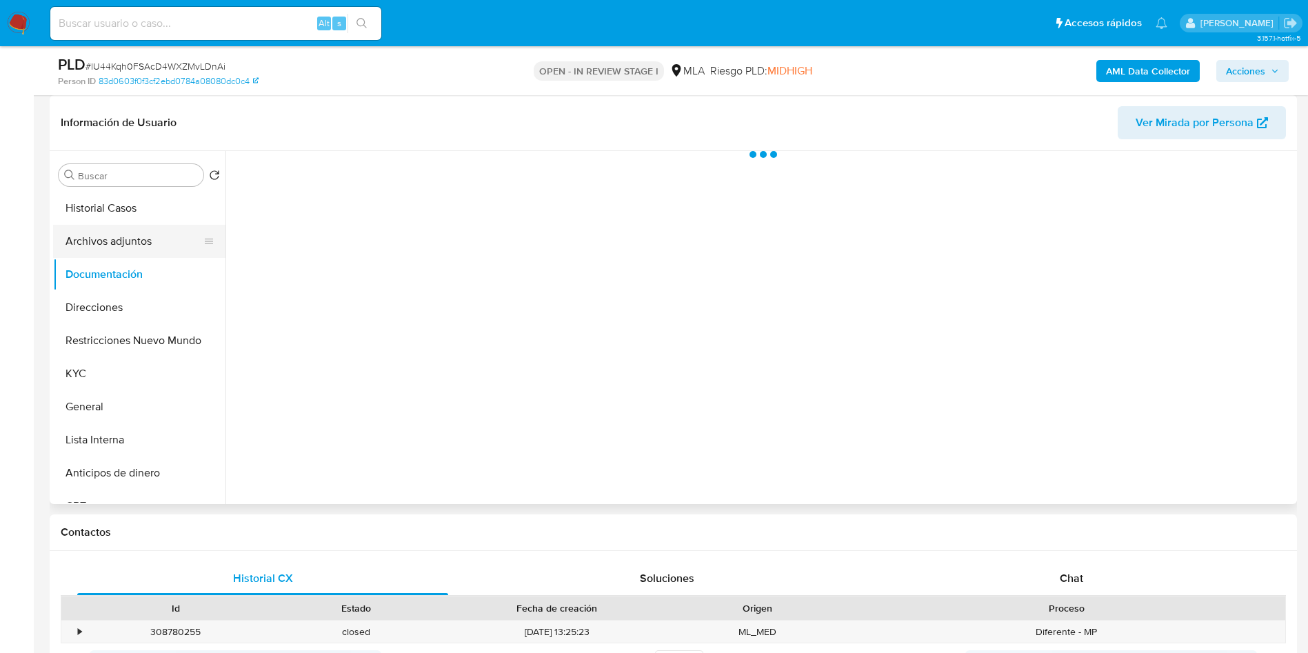
click at [125, 254] on button "Archivos adjuntos" at bounding box center [133, 241] width 161 height 33
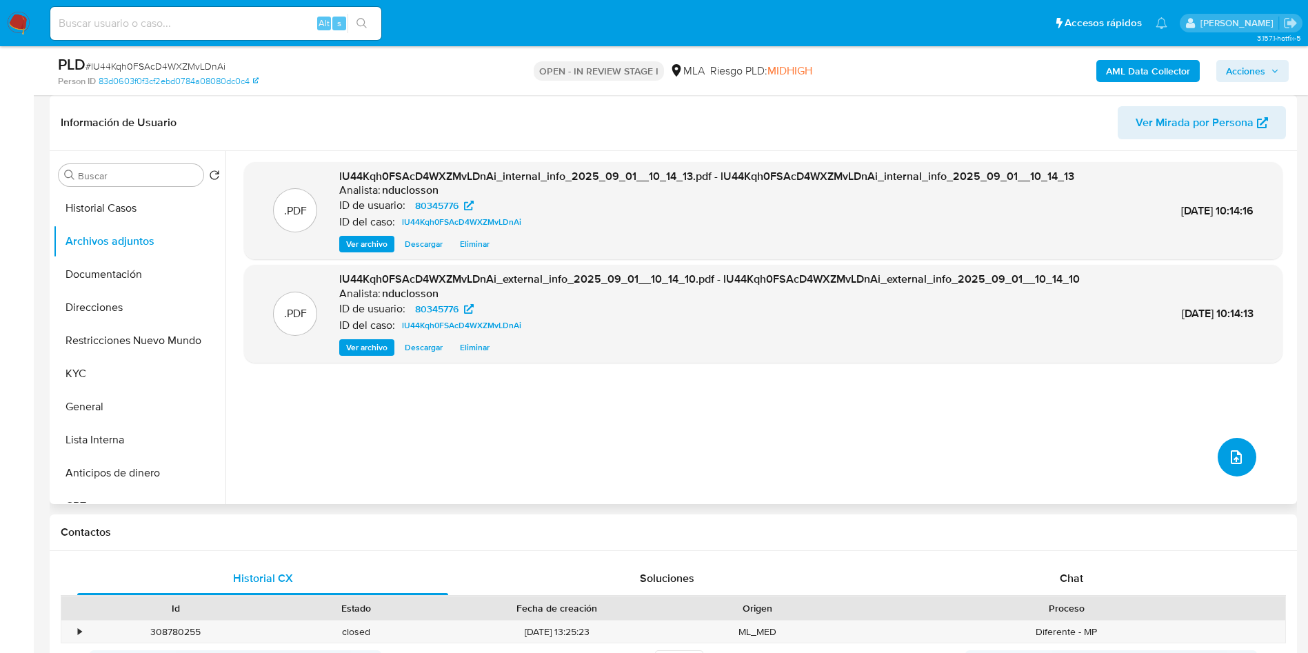
click at [1234, 458] on icon "upload-file" at bounding box center [1236, 457] width 17 height 17
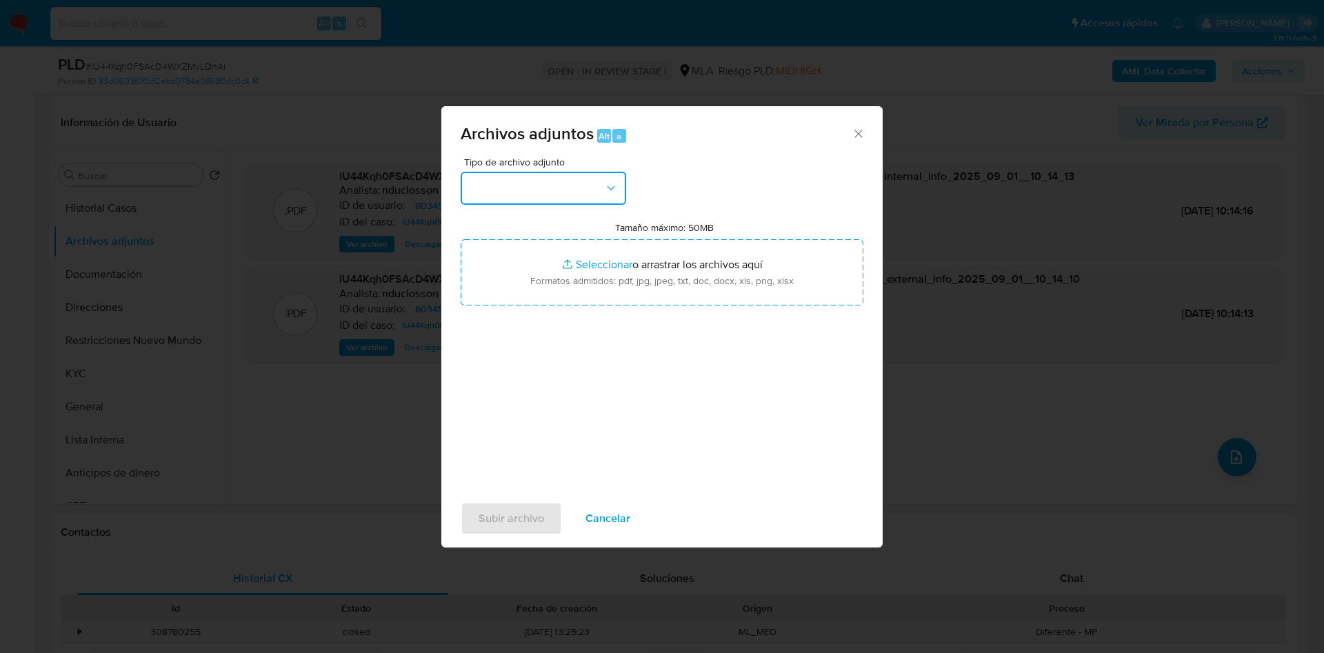
click at [522, 200] on button "button" at bounding box center [543, 188] width 165 height 33
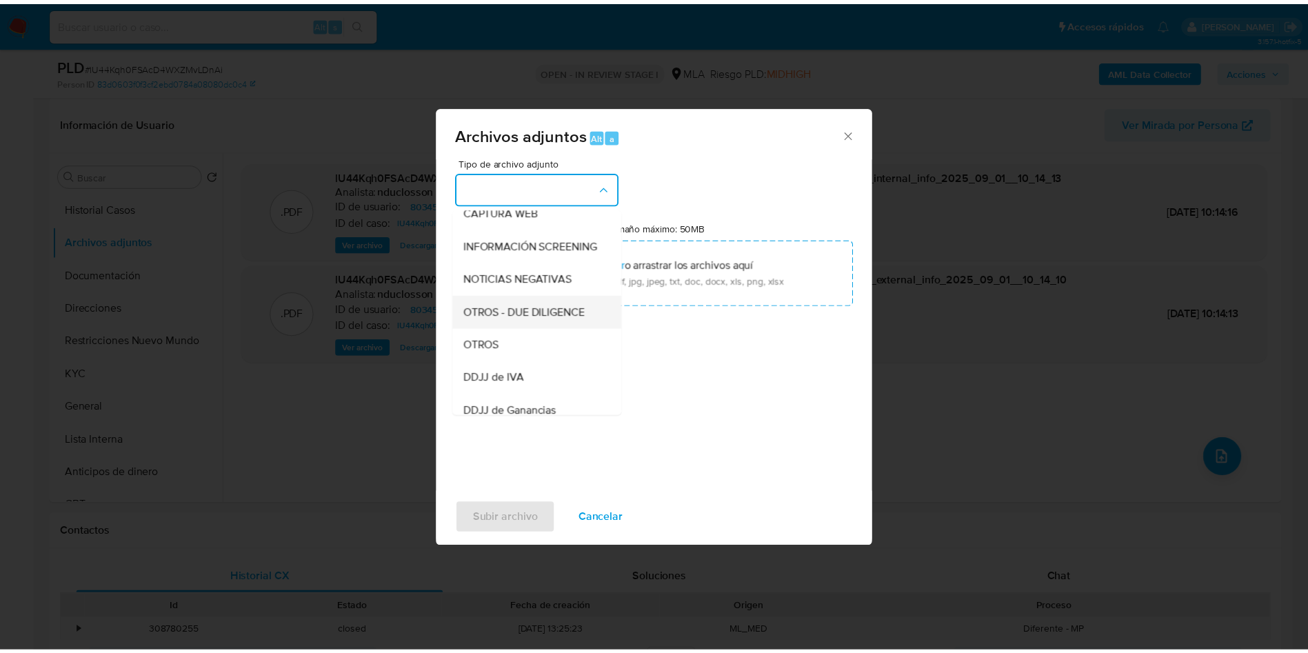
scroll to position [175, 0]
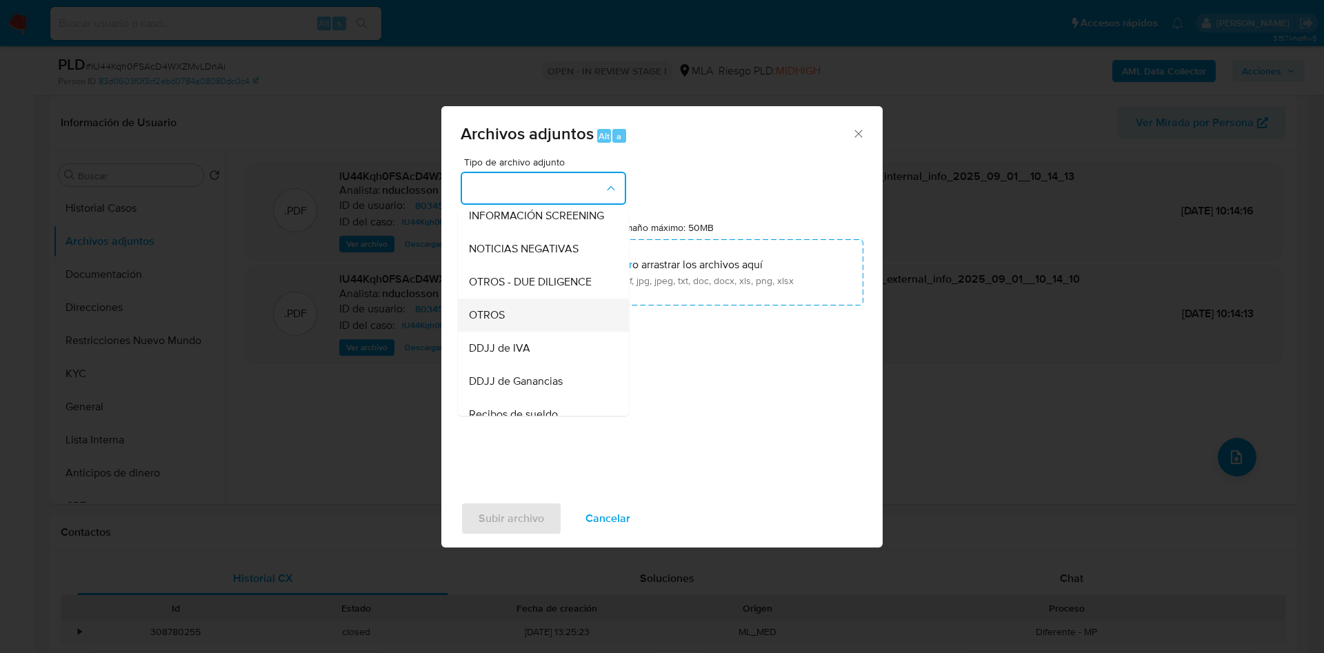
click at [504, 322] on span "OTROS" at bounding box center [487, 315] width 36 height 14
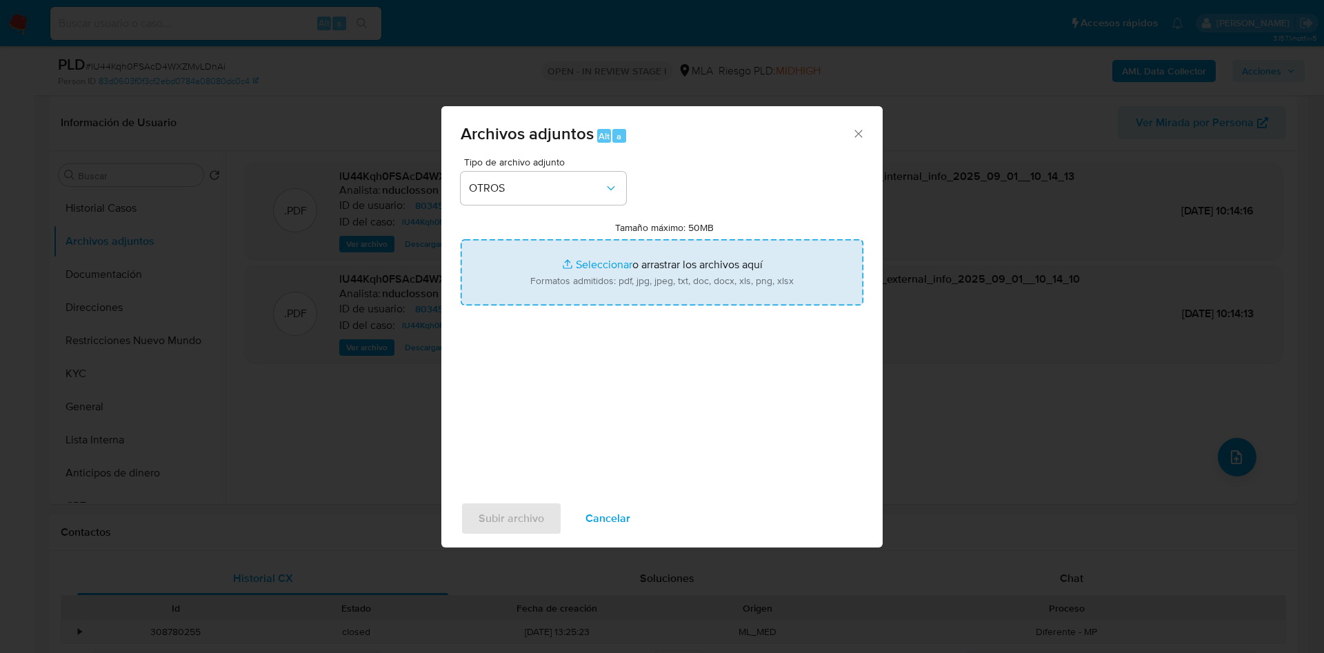
type input "C:\fakepath\80345776 Movimientos.xlsx"
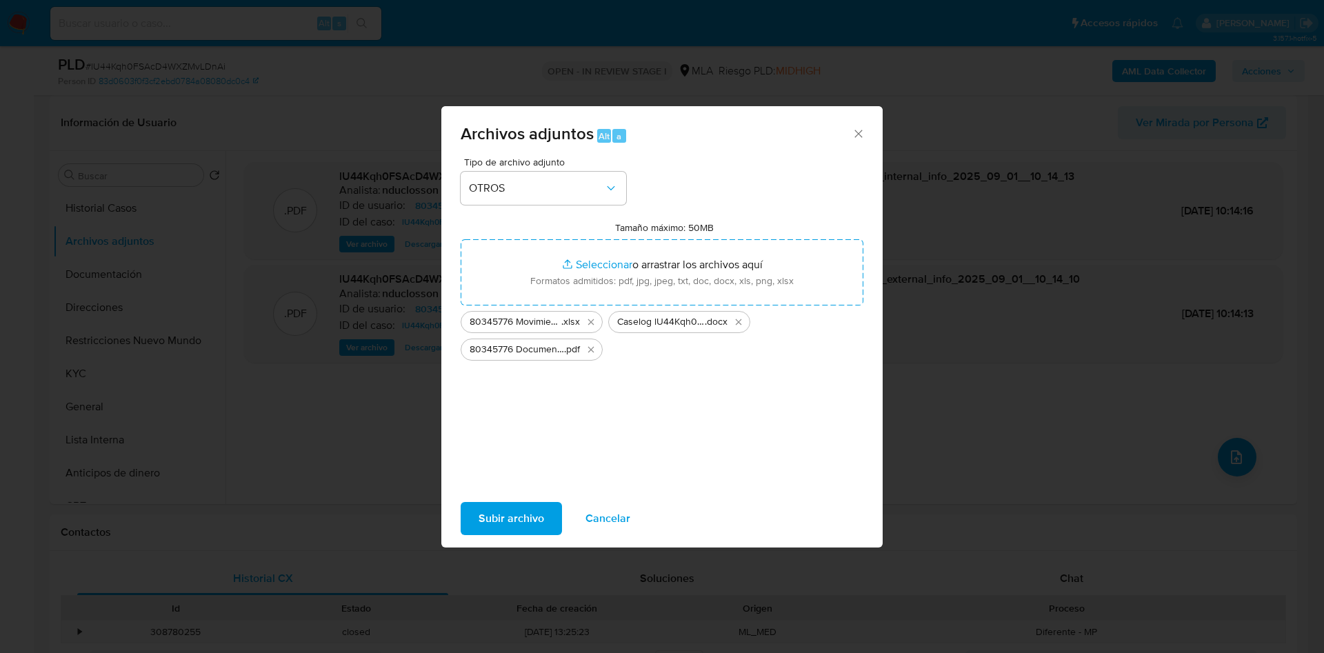
click at [507, 512] on span "Subir archivo" at bounding box center [511, 518] width 66 height 30
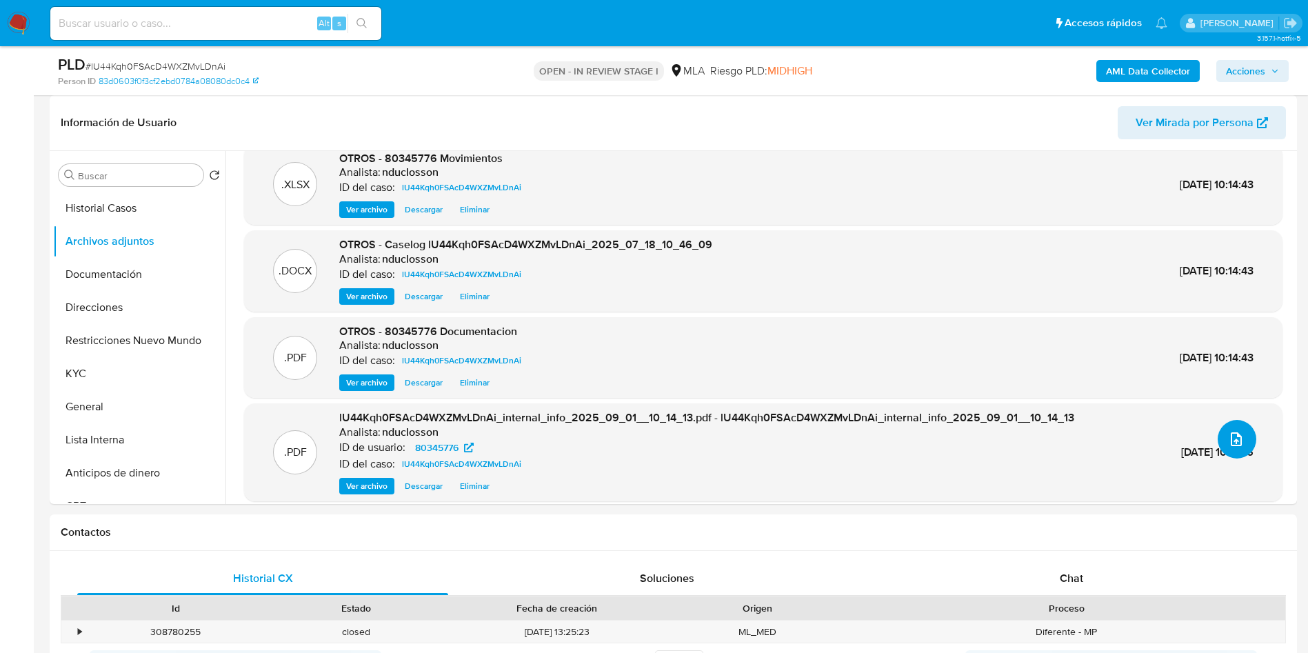
scroll to position [28, 0]
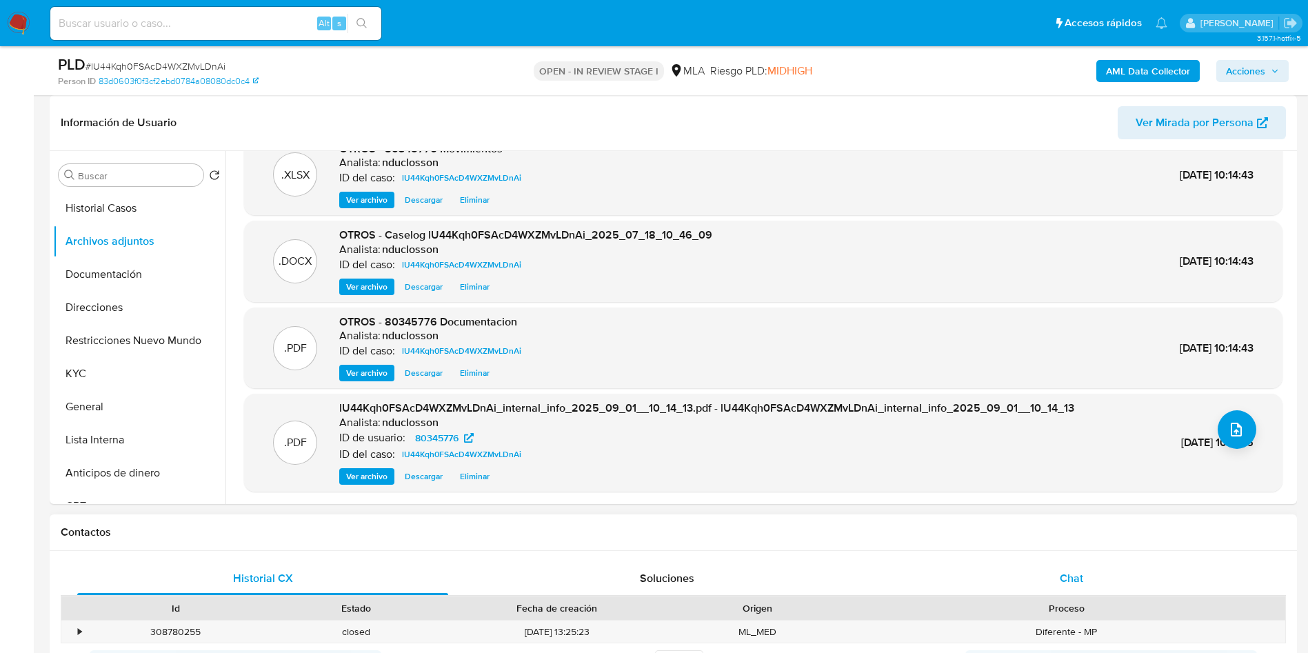
click at [1041, 574] on div "Chat" at bounding box center [1071, 578] width 371 height 33
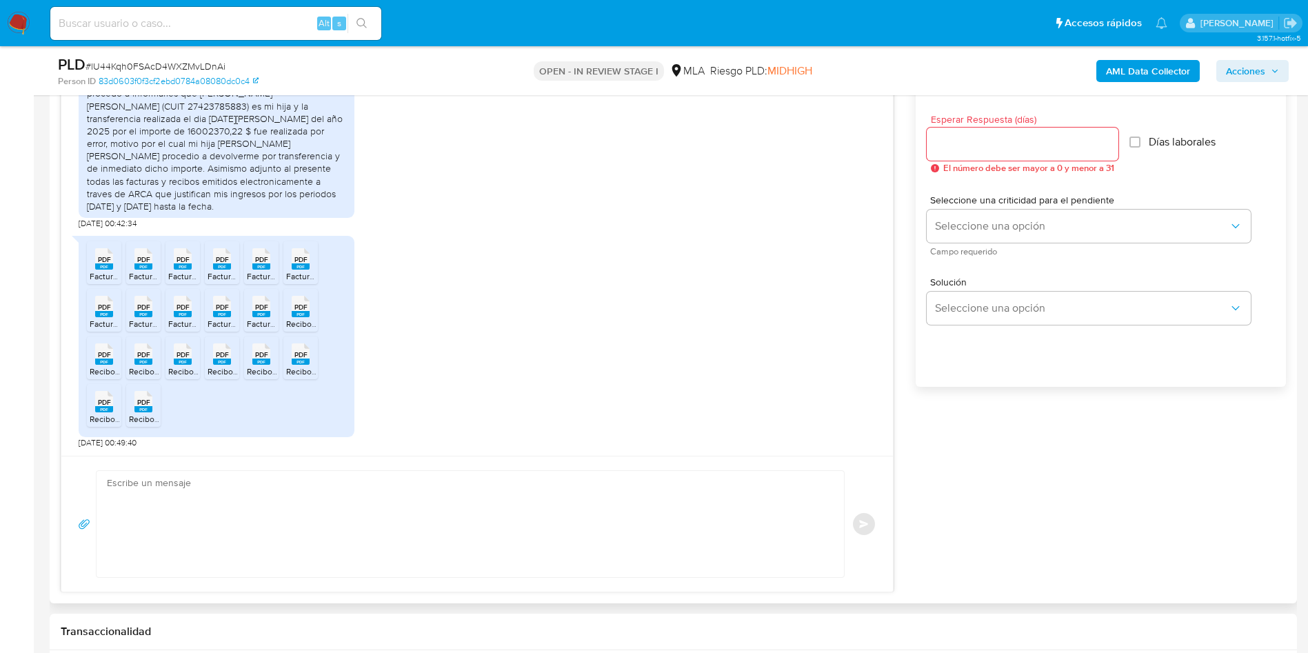
scroll to position [827, 0]
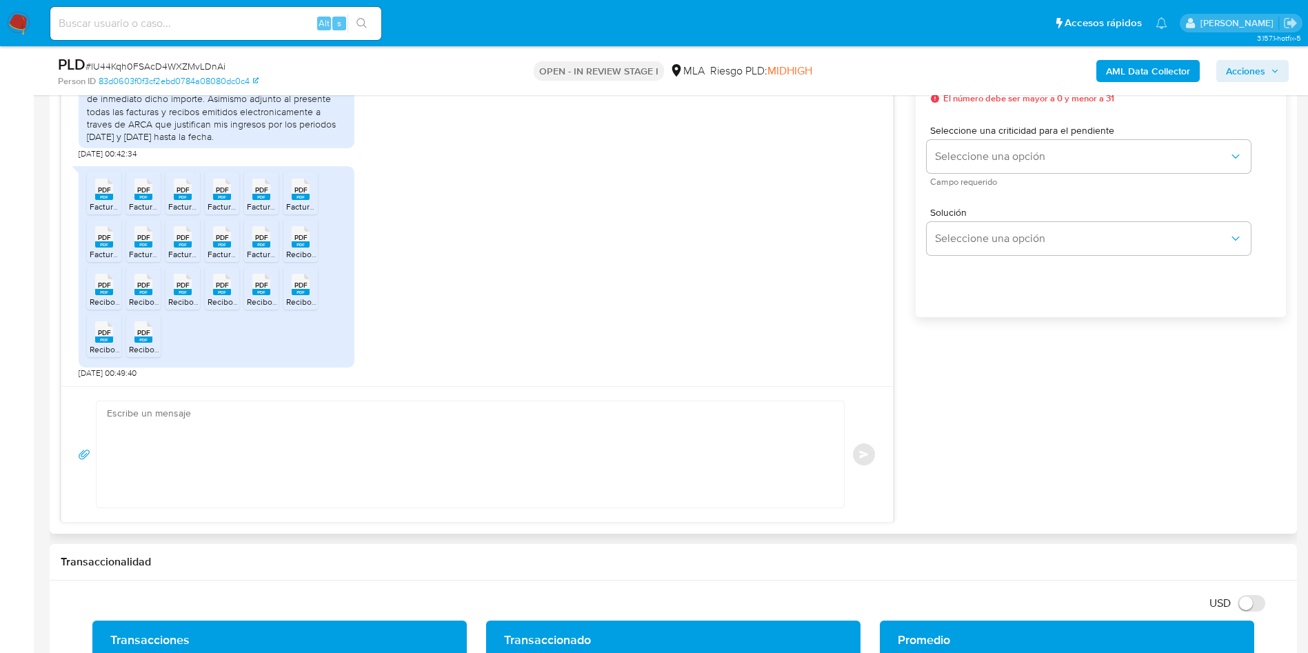
click at [234, 450] on textarea at bounding box center [467, 454] width 720 height 106
paste textarea "Hola, ¡Muchas gracias por tu respuesta! Confirmamos la recepción de la document…"
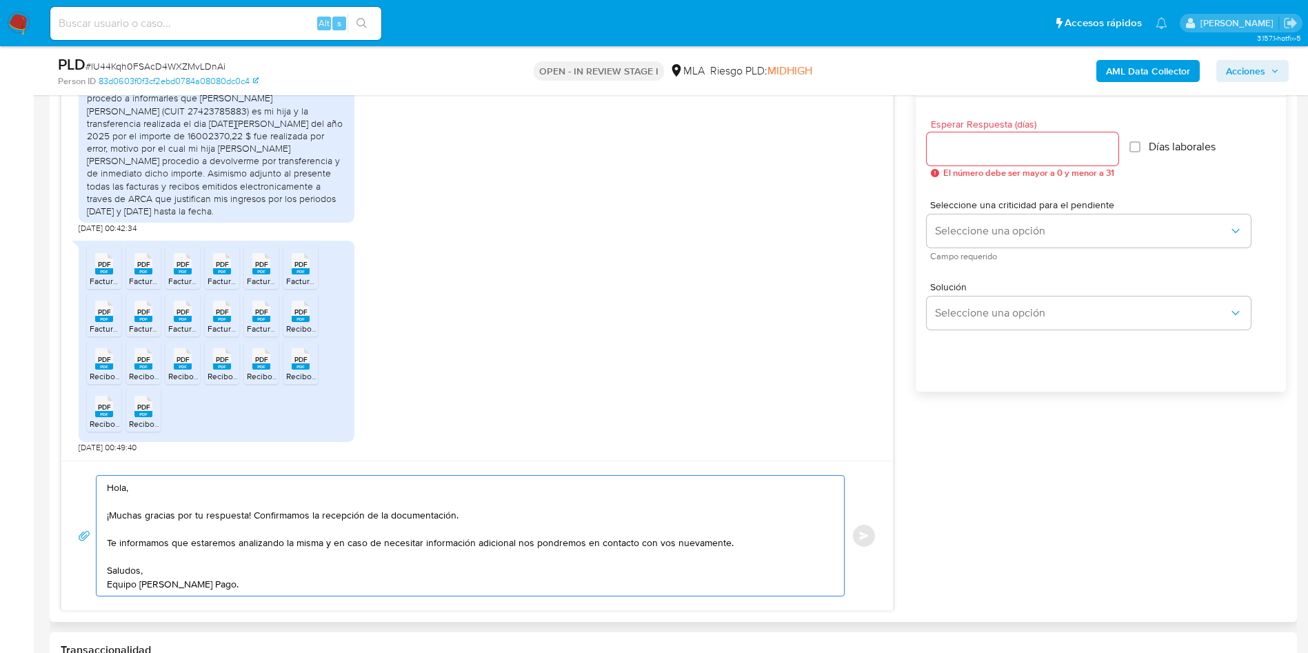
scroll to position [724, 0]
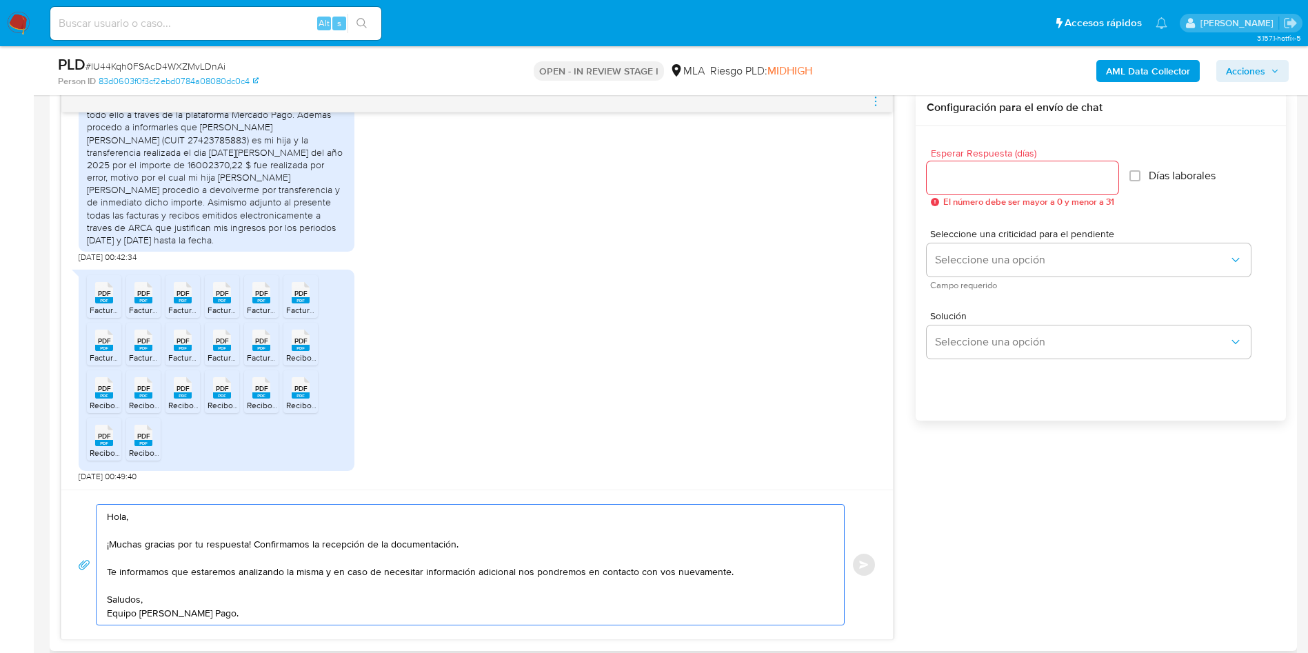
type textarea "Hola, ¡Muchas gracias por tu respuesta! Confirmamos la recepción de la document…"
click at [969, 168] on div at bounding box center [1023, 177] width 192 height 33
click at [969, 169] on input "Esperar Respuesta (días)" at bounding box center [1023, 178] width 192 height 18
type input "0"
click at [867, 567] on span "Enviar" at bounding box center [864, 565] width 10 height 8
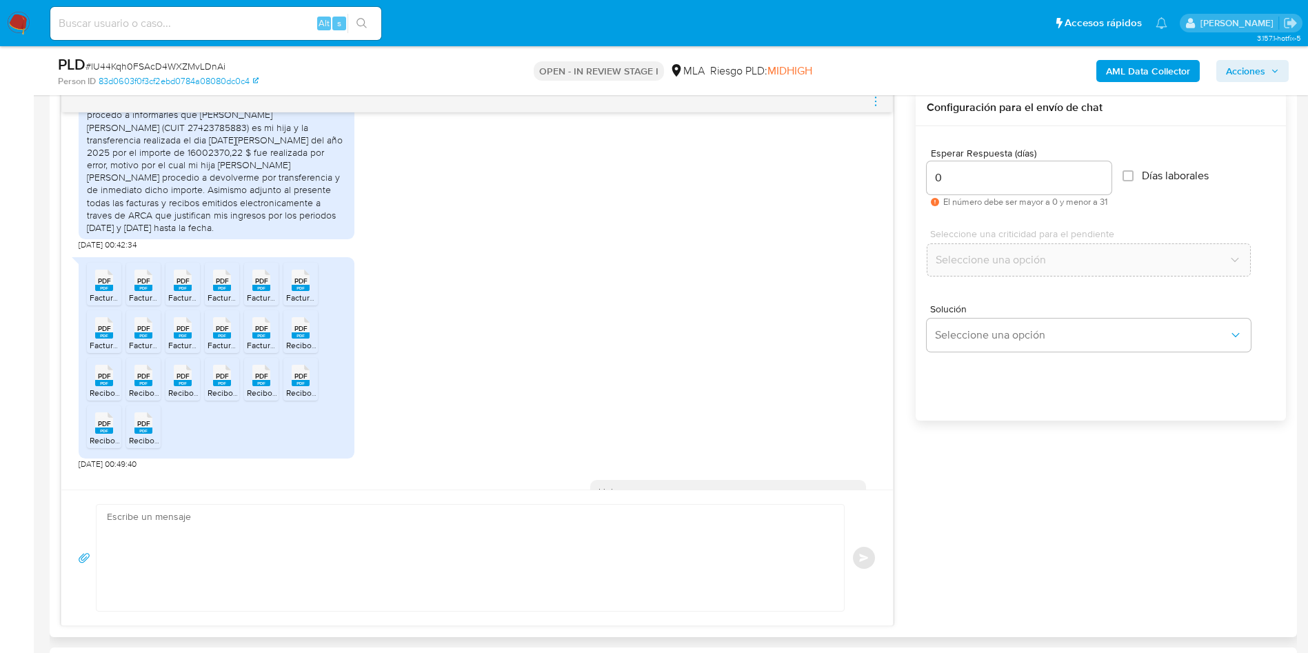
scroll to position [1738, 0]
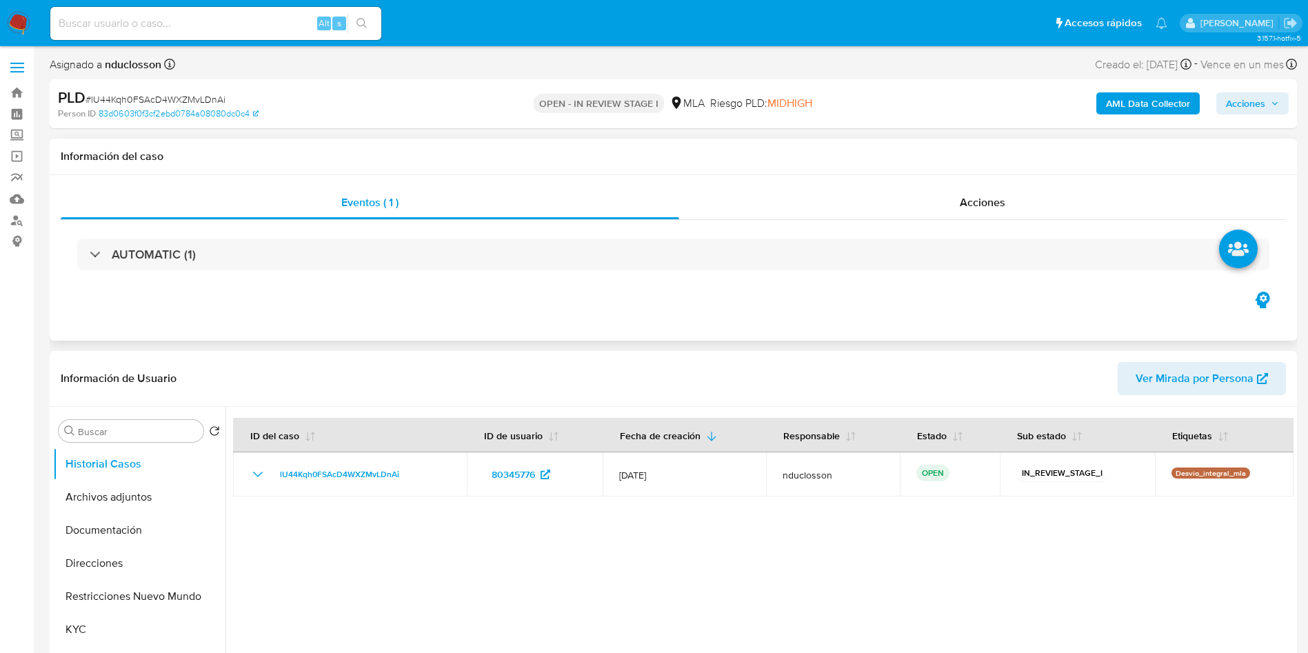
select select "10"
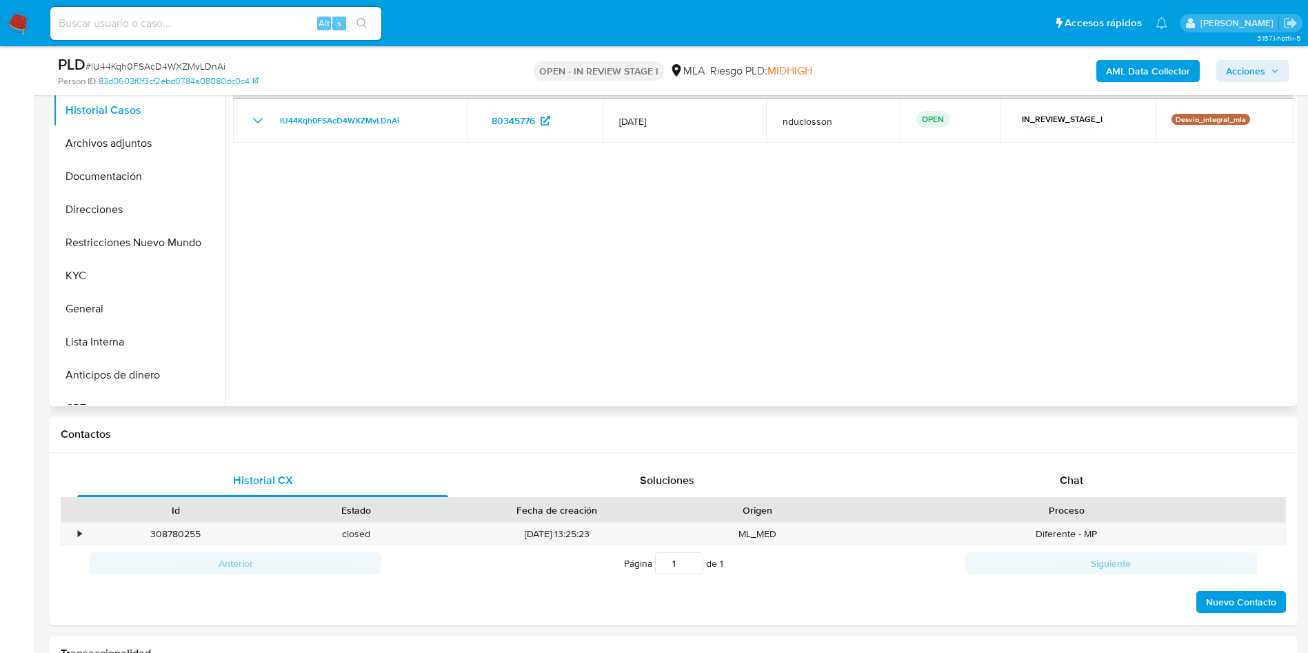
scroll to position [310, 0]
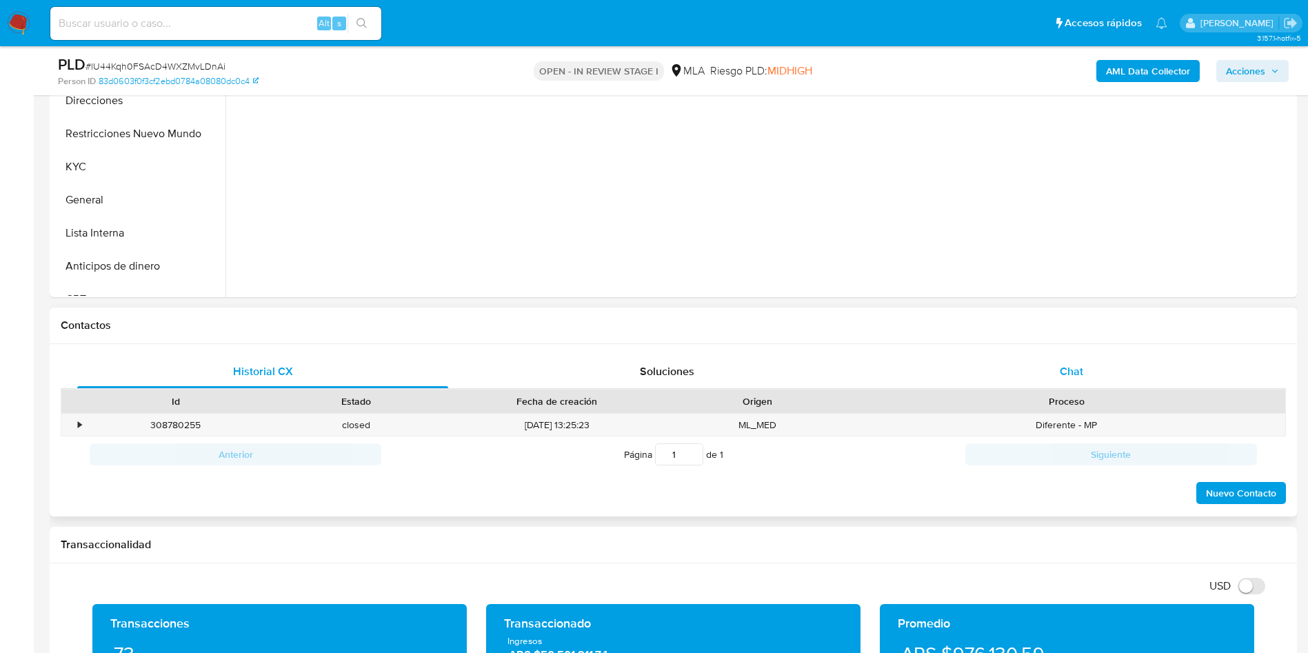
click at [1100, 357] on div "Chat" at bounding box center [1071, 371] width 371 height 33
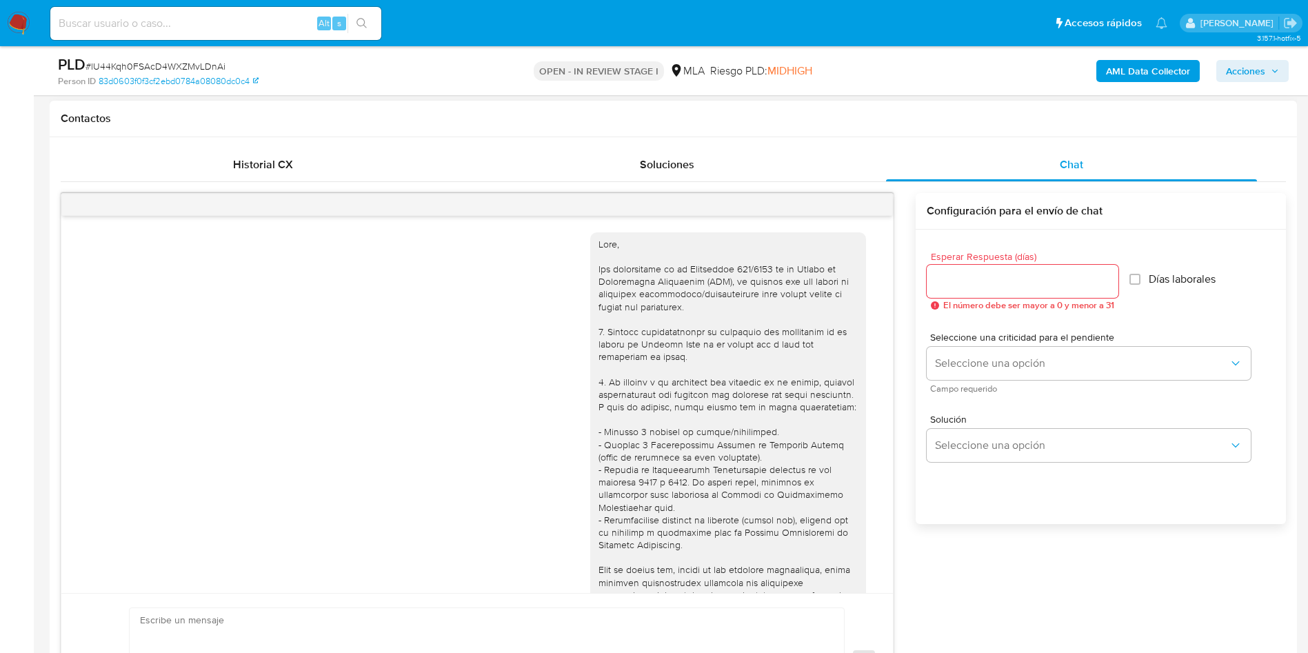
scroll to position [1738, 0]
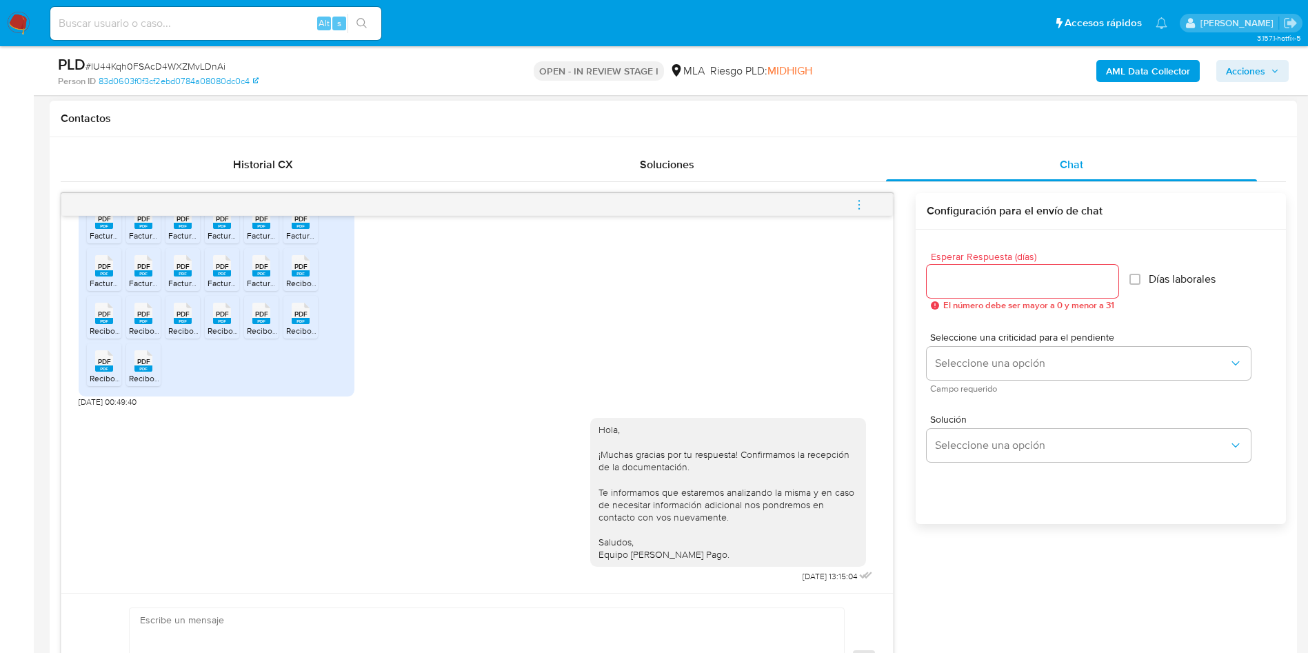
click at [863, 202] on icon "menu-action" at bounding box center [859, 205] width 12 height 12
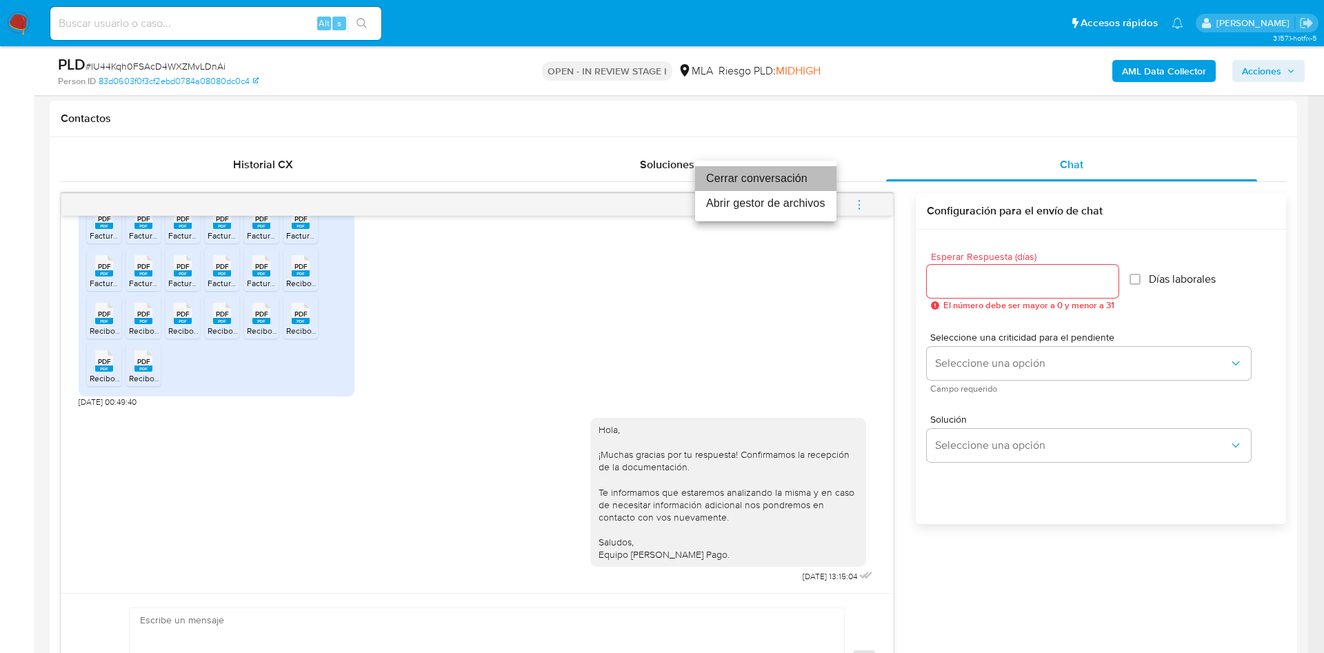
click at [776, 177] on li "Cerrar conversación" at bounding box center [765, 178] width 141 height 25
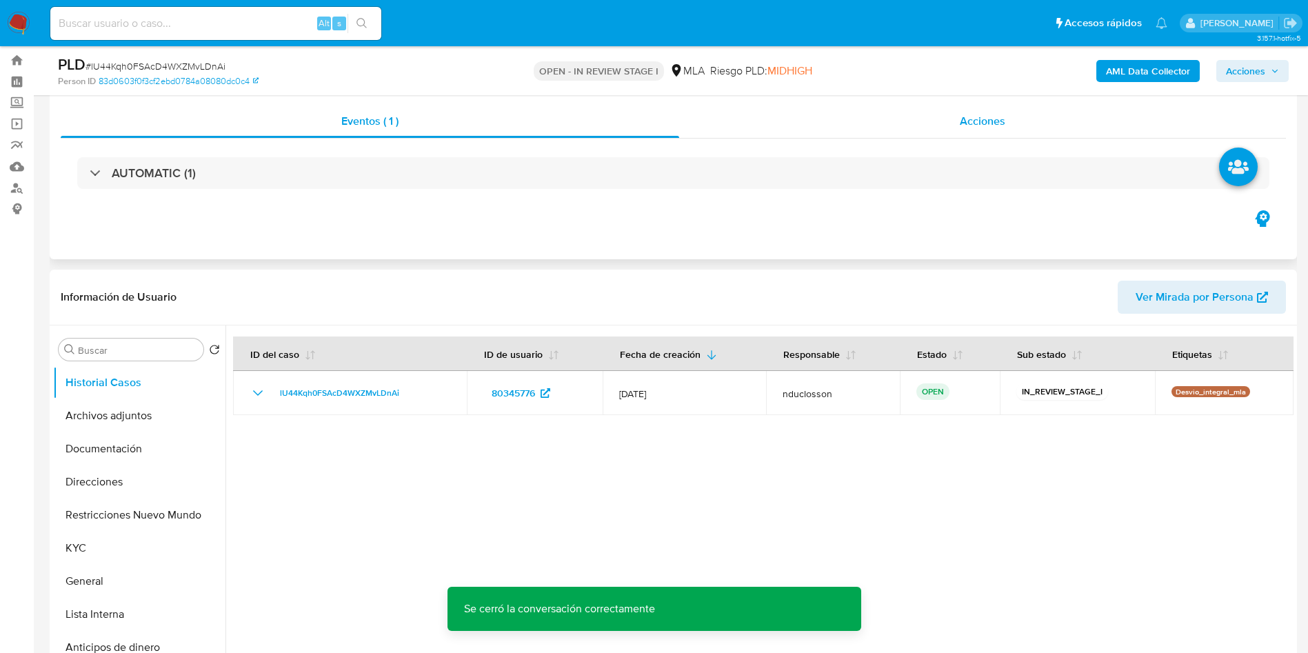
scroll to position [0, 0]
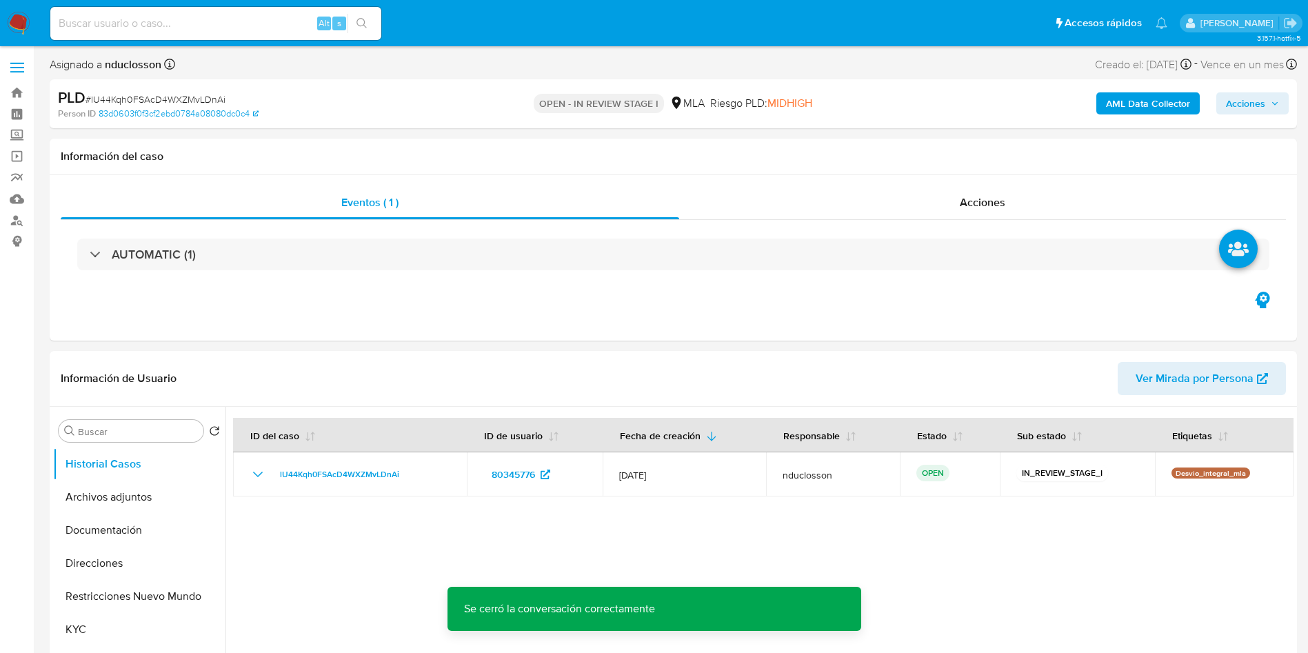
click at [1253, 112] on span "Acciones" at bounding box center [1245, 103] width 39 height 22
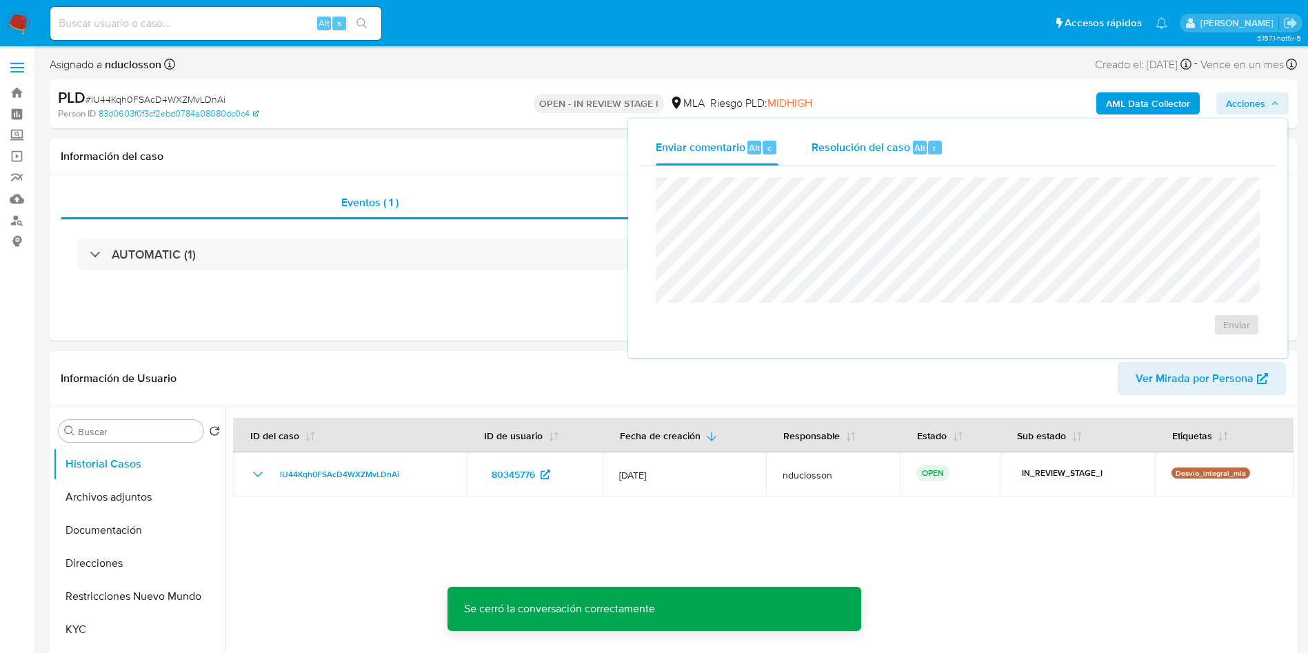
click at [890, 132] on div "Resolución del caso Alt r" at bounding box center [878, 148] width 132 height 36
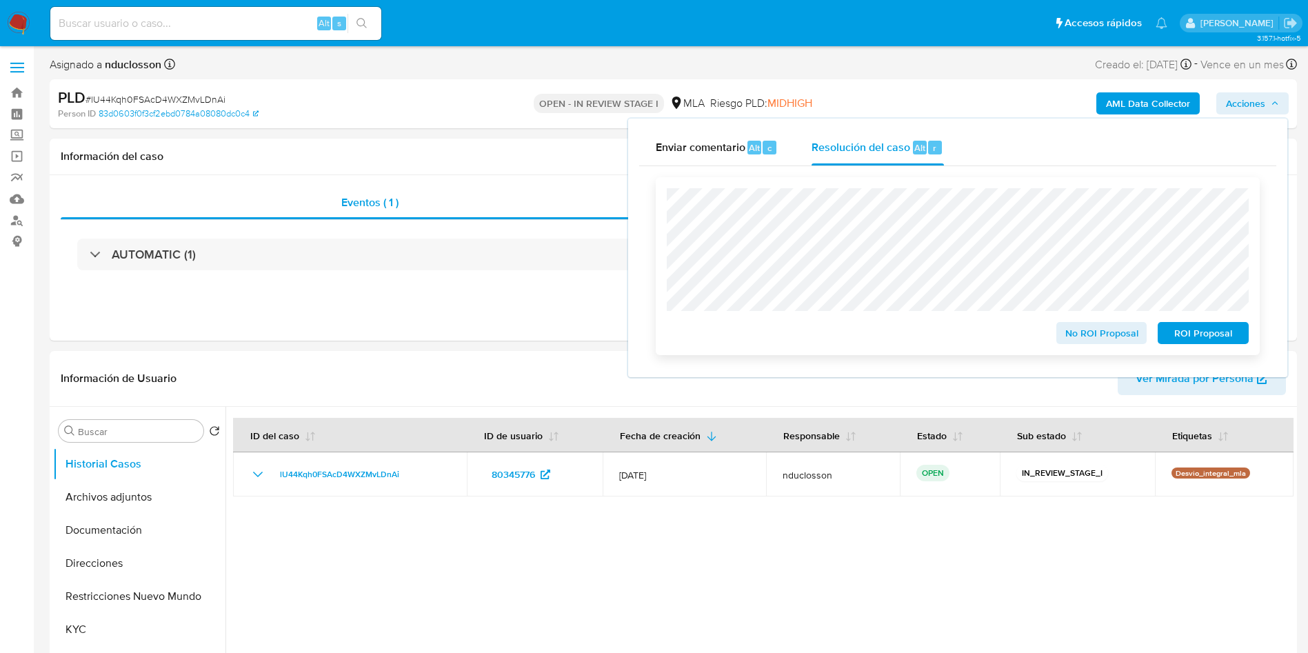
click at [1076, 330] on span "No ROI Proposal" at bounding box center [1102, 332] width 72 height 19
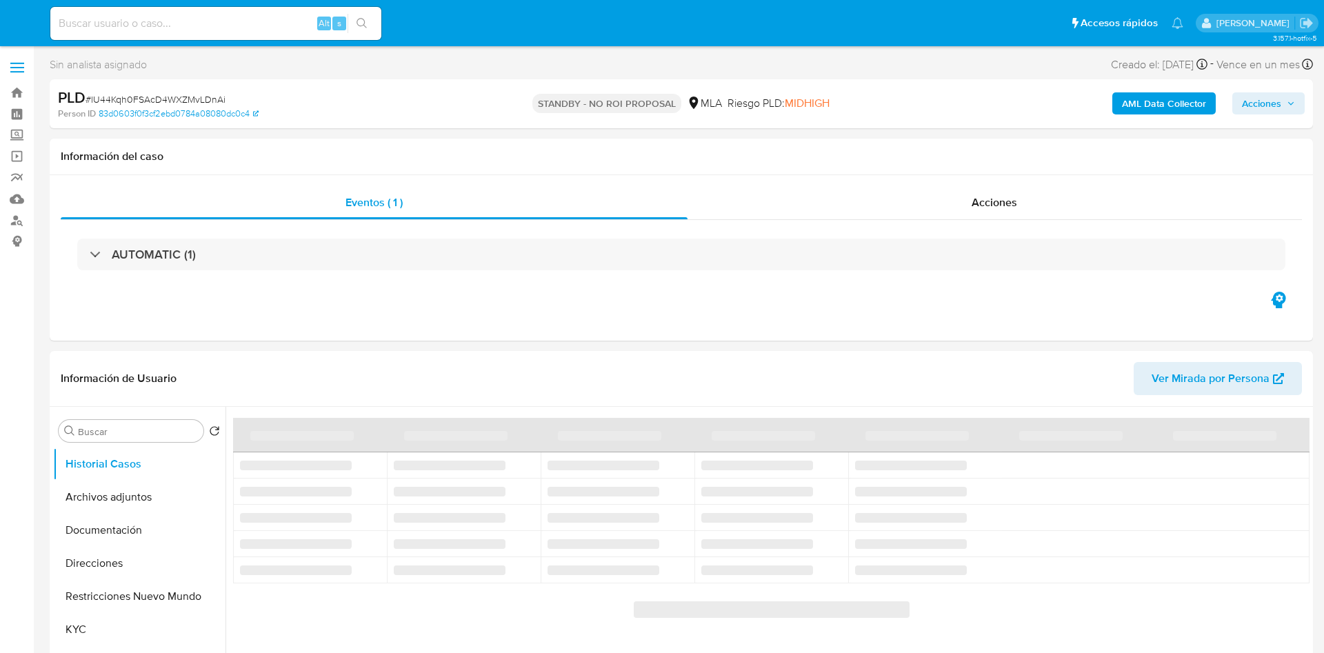
select select "10"
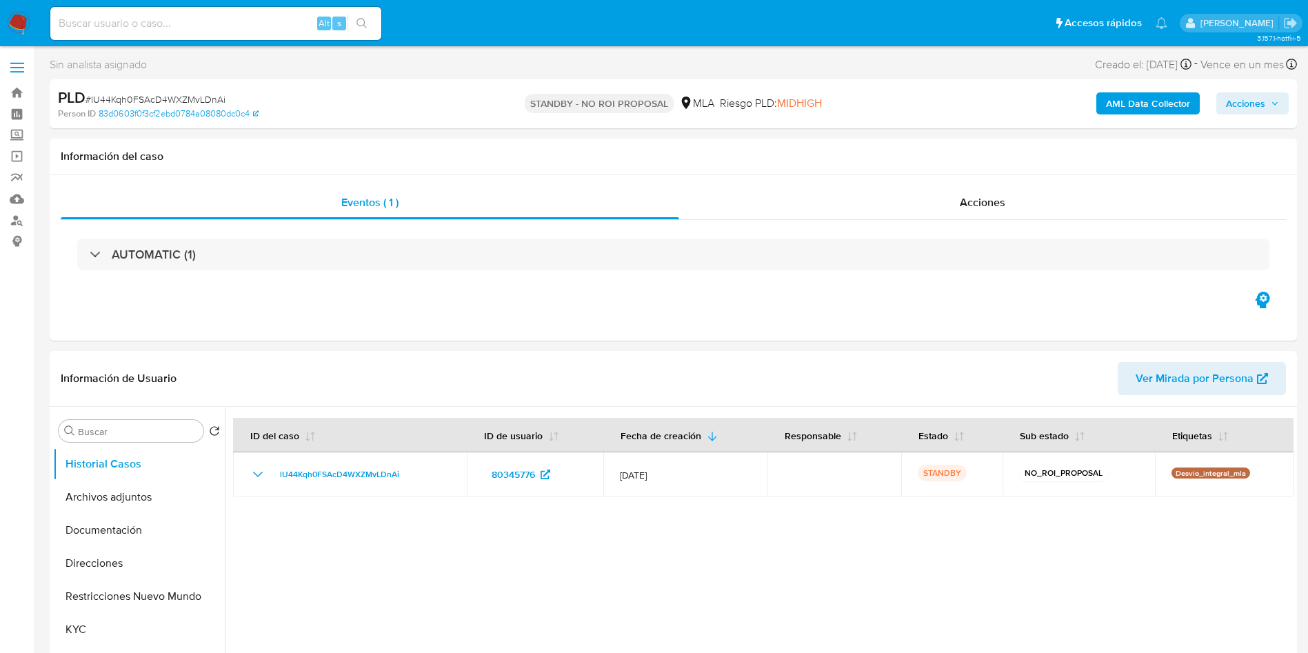
click at [181, 8] on div "Alt s" at bounding box center [215, 23] width 331 height 33
click at [188, 37] on div "Alt s" at bounding box center [215, 23] width 331 height 33
click at [186, 31] on input at bounding box center [215, 23] width 331 height 18
paste input "fCL8QI0V0skeuZu0cKQnjVSA"
type input "fCL8QI0V0skeuZu0cKQnjVSA"
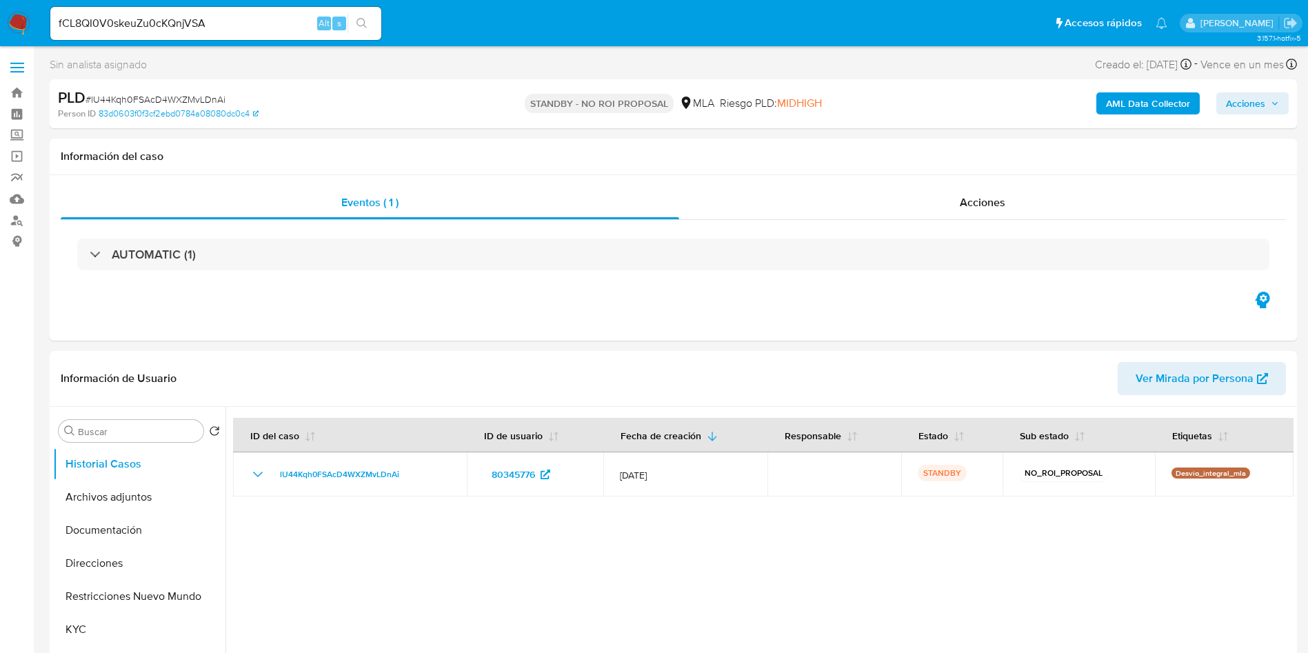
click at [371, 15] on button "search-icon" at bounding box center [361, 23] width 28 height 19
click at [365, 26] on icon "search-icon" at bounding box center [361, 23] width 11 height 11
click at [363, 14] on button "search-icon" at bounding box center [361, 23] width 28 height 19
click at [364, 26] on icon "search-icon" at bounding box center [361, 23] width 11 height 11
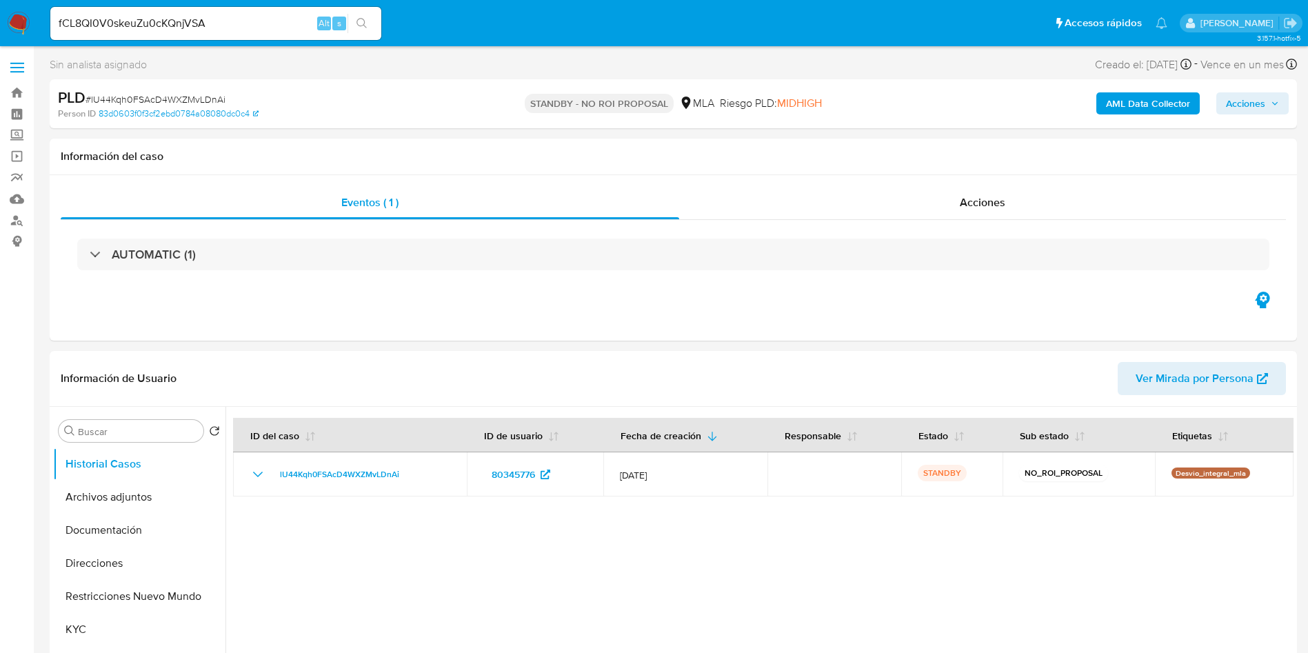
click at [364, 26] on icon "search-icon" at bounding box center [361, 23] width 11 height 11
click at [181, 26] on input "fCL8QI0V0skeuZu0cKQnjVSA" at bounding box center [215, 23] width 331 height 18
select select "10"
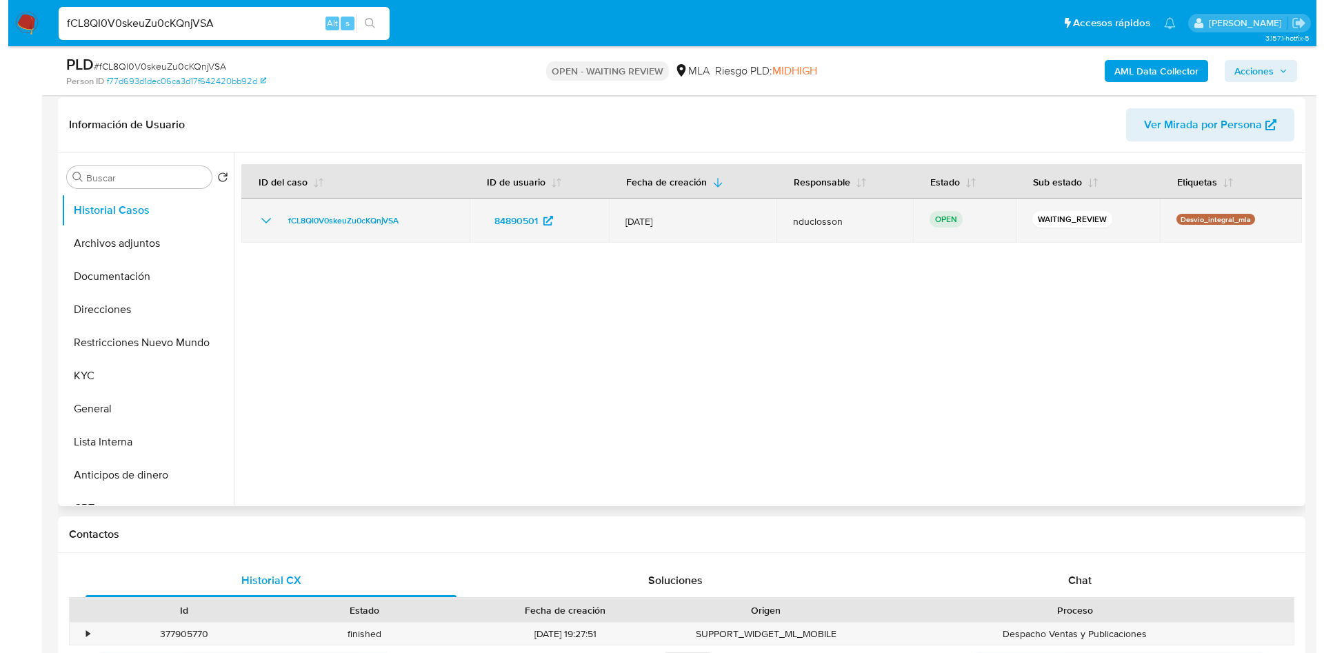
scroll to position [103, 0]
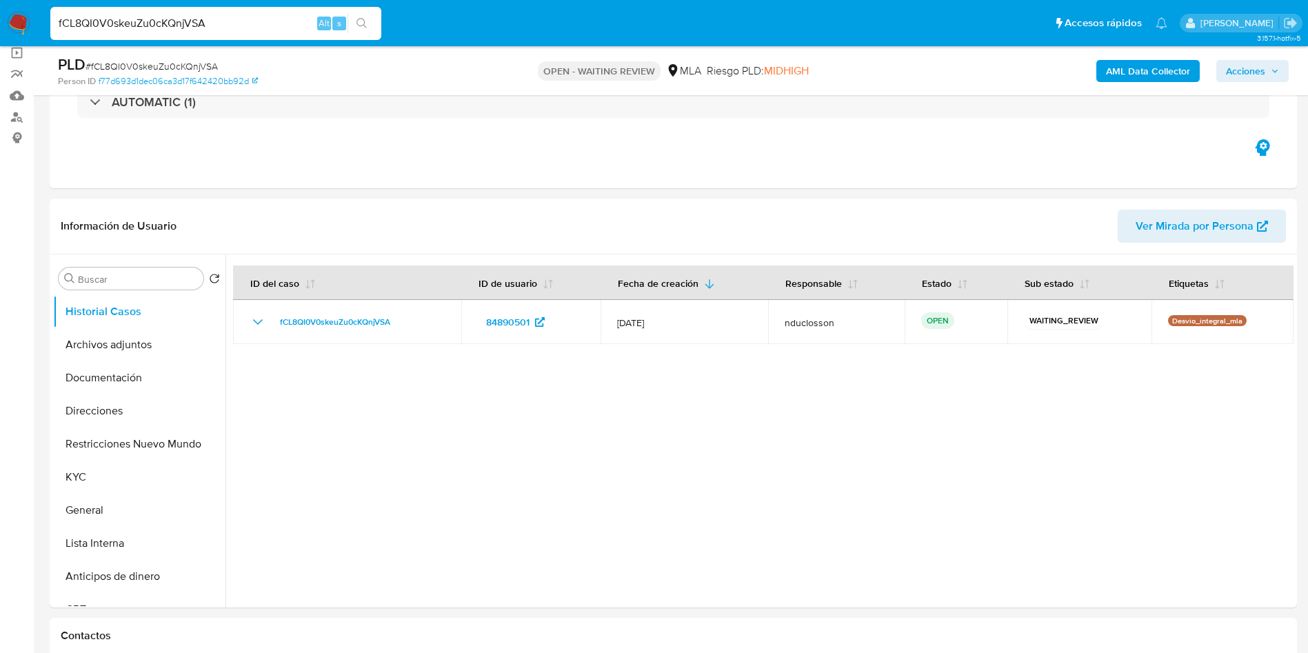
click at [1147, 60] on b "AML Data Collector" at bounding box center [1148, 71] width 84 height 22
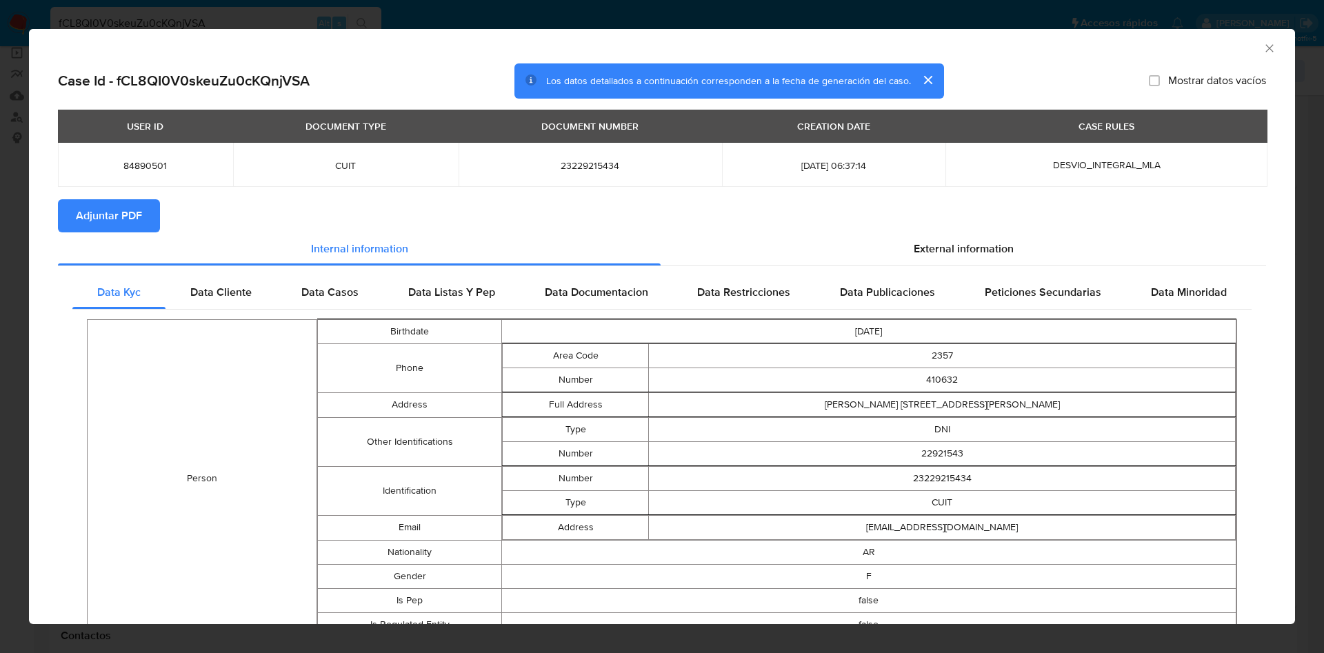
drag, startPoint x: 839, startPoint y: 253, endPoint x: 678, endPoint y: 312, distance: 171.2
click at [839, 253] on div "External information" at bounding box center [963, 248] width 605 height 33
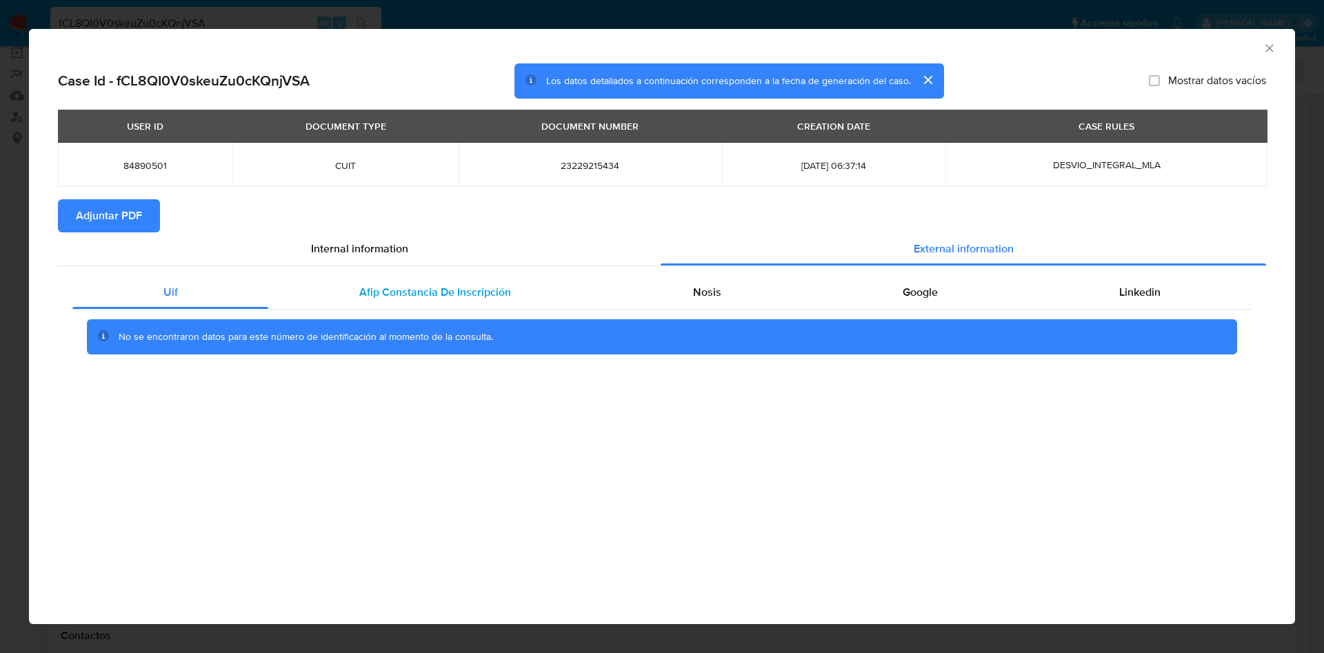
click at [345, 300] on div "Afip Constancia De Inscripción" at bounding box center [434, 292] width 333 height 33
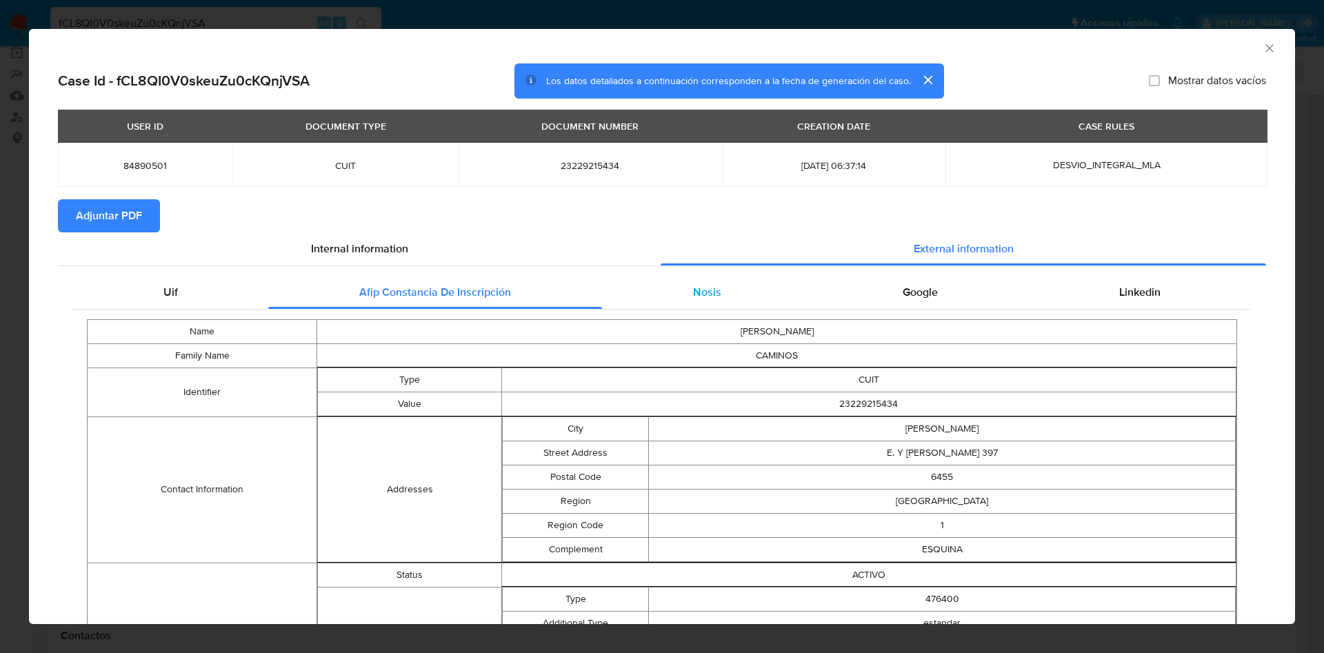
click at [725, 292] on div "Nosis" at bounding box center [707, 292] width 210 height 33
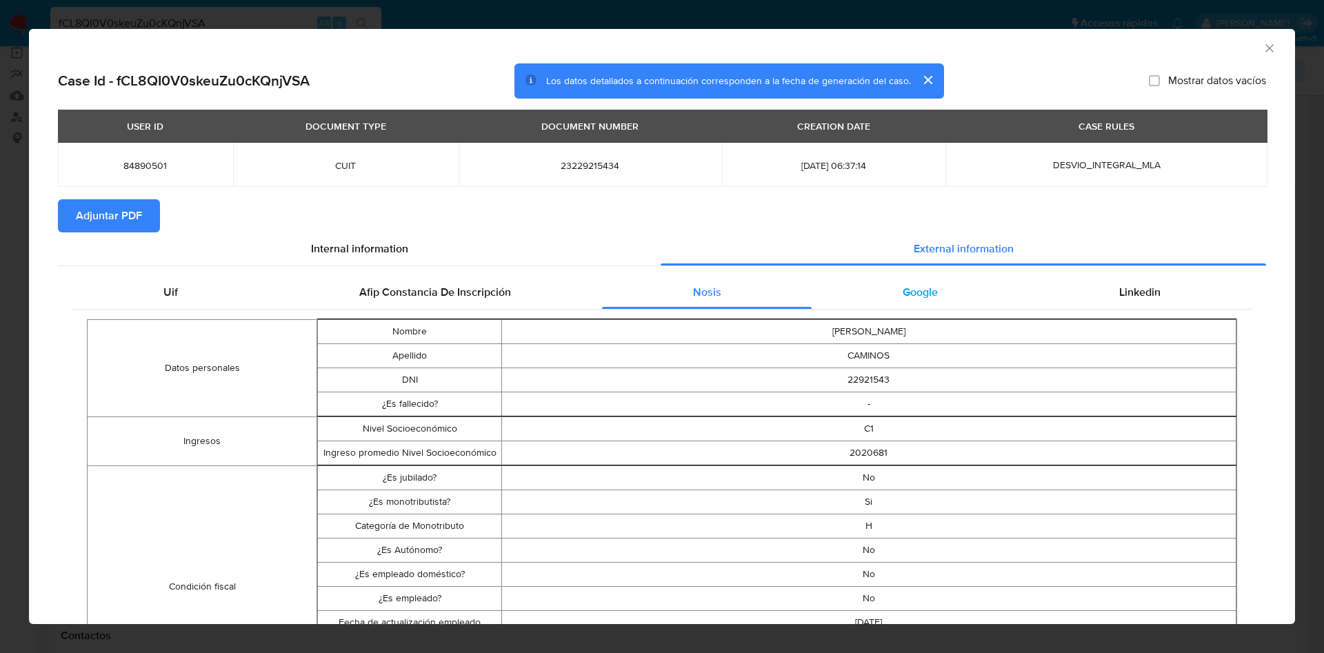
click at [903, 284] on span "Google" at bounding box center [920, 292] width 35 height 16
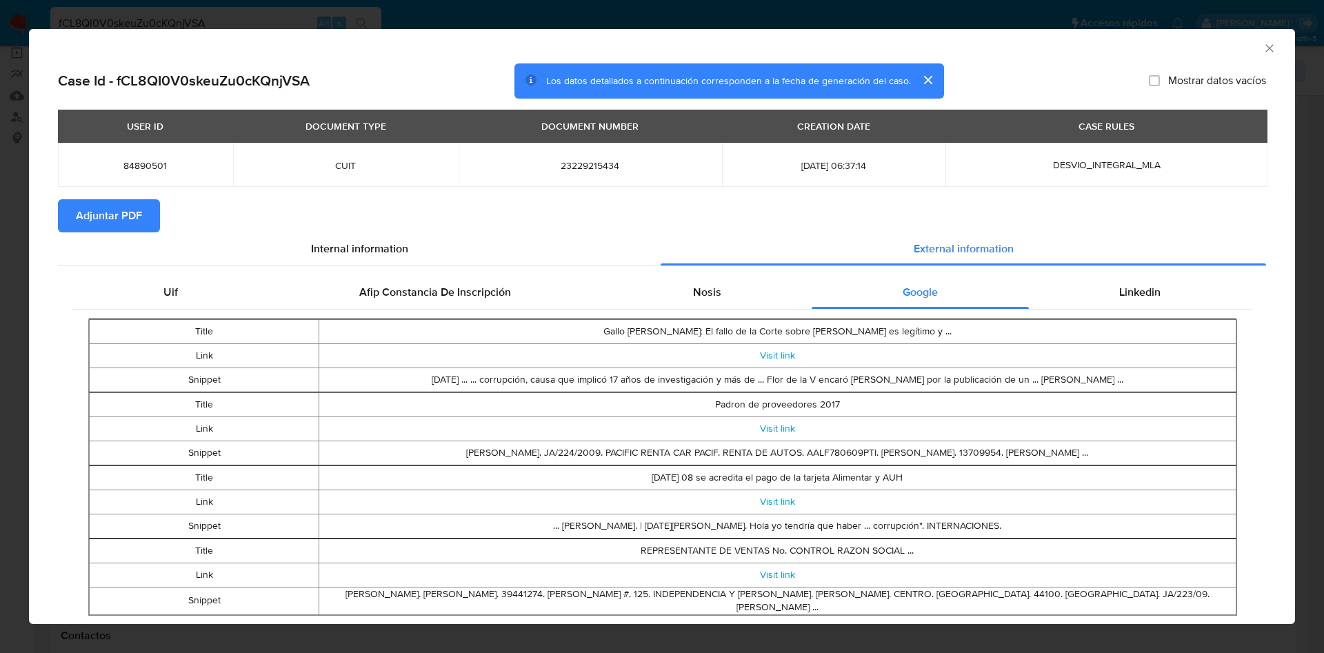
click at [1262, 52] on icon "Cerrar ventana" at bounding box center [1269, 48] width 14 height 14
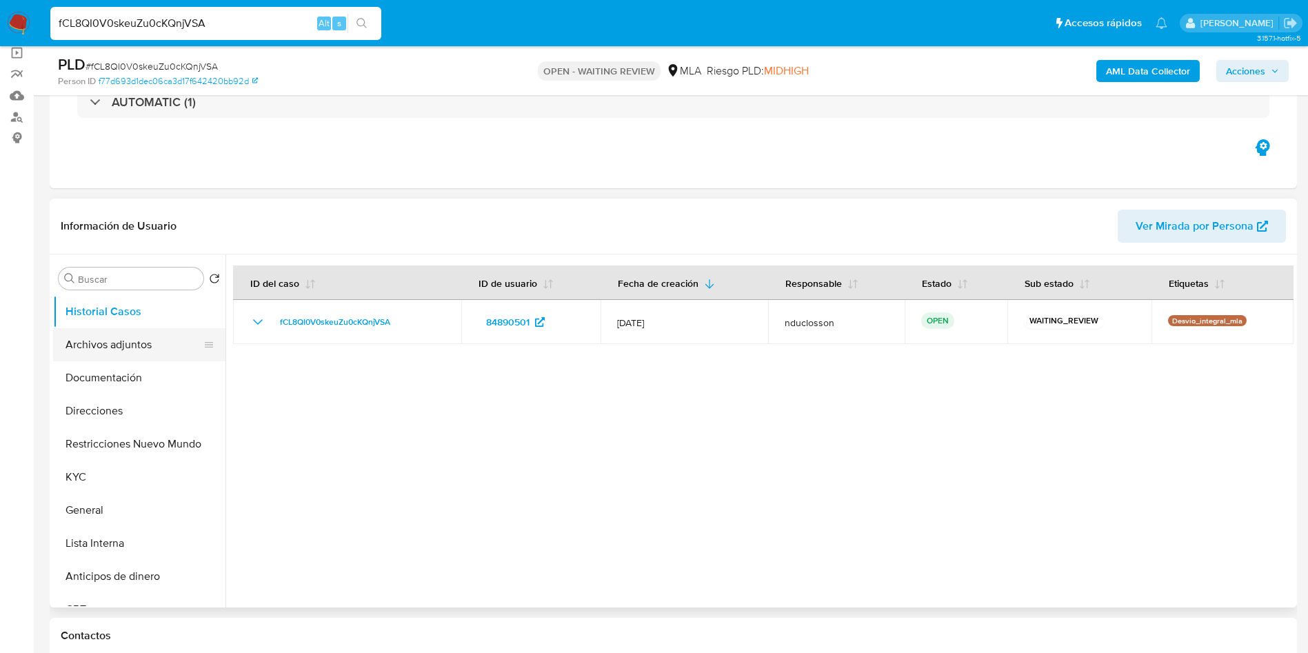
click at [98, 343] on button "Archivos adjuntos" at bounding box center [133, 344] width 161 height 33
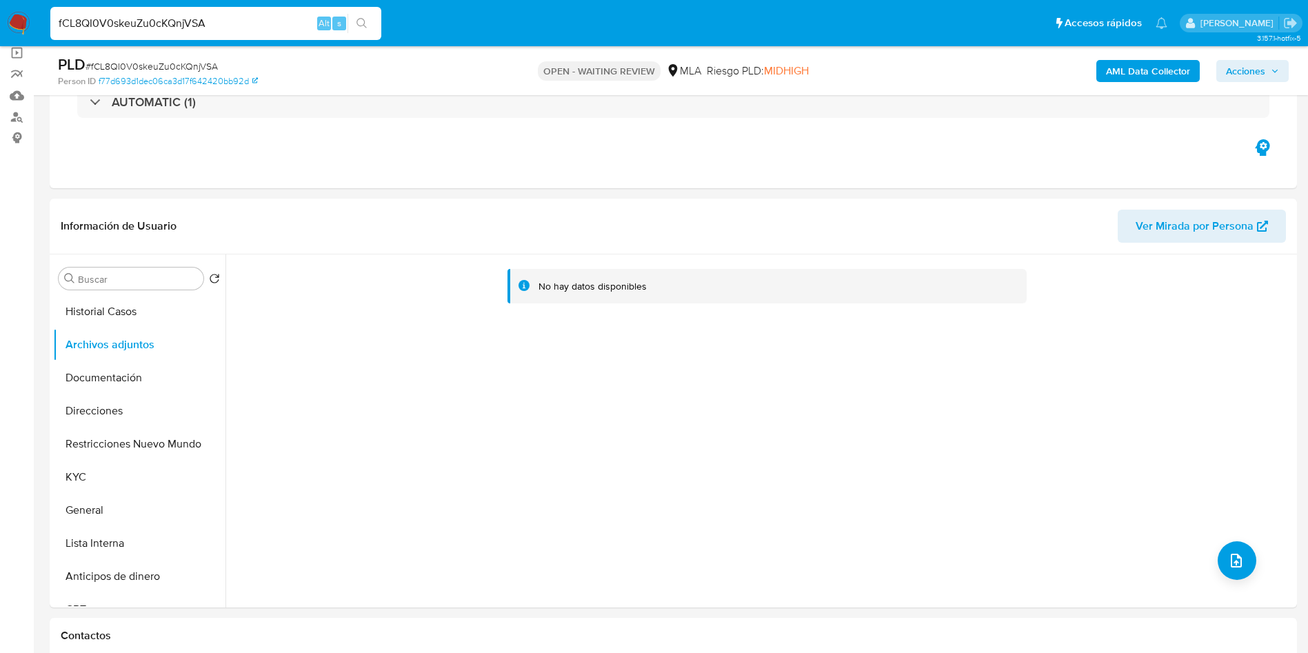
click at [1128, 75] on b "AML Data Collector" at bounding box center [1148, 71] width 84 height 22
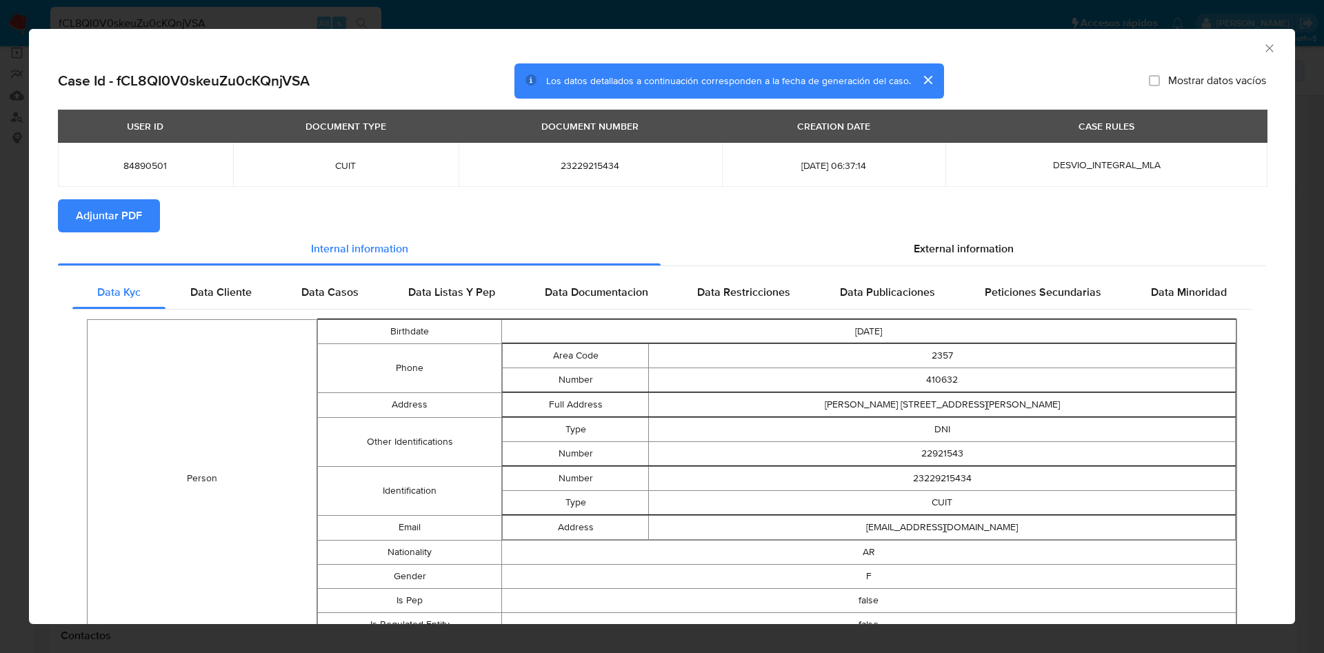
click at [137, 201] on span "Adjuntar PDF" at bounding box center [109, 216] width 66 height 30
click at [894, 241] on div "External information" at bounding box center [963, 248] width 605 height 33
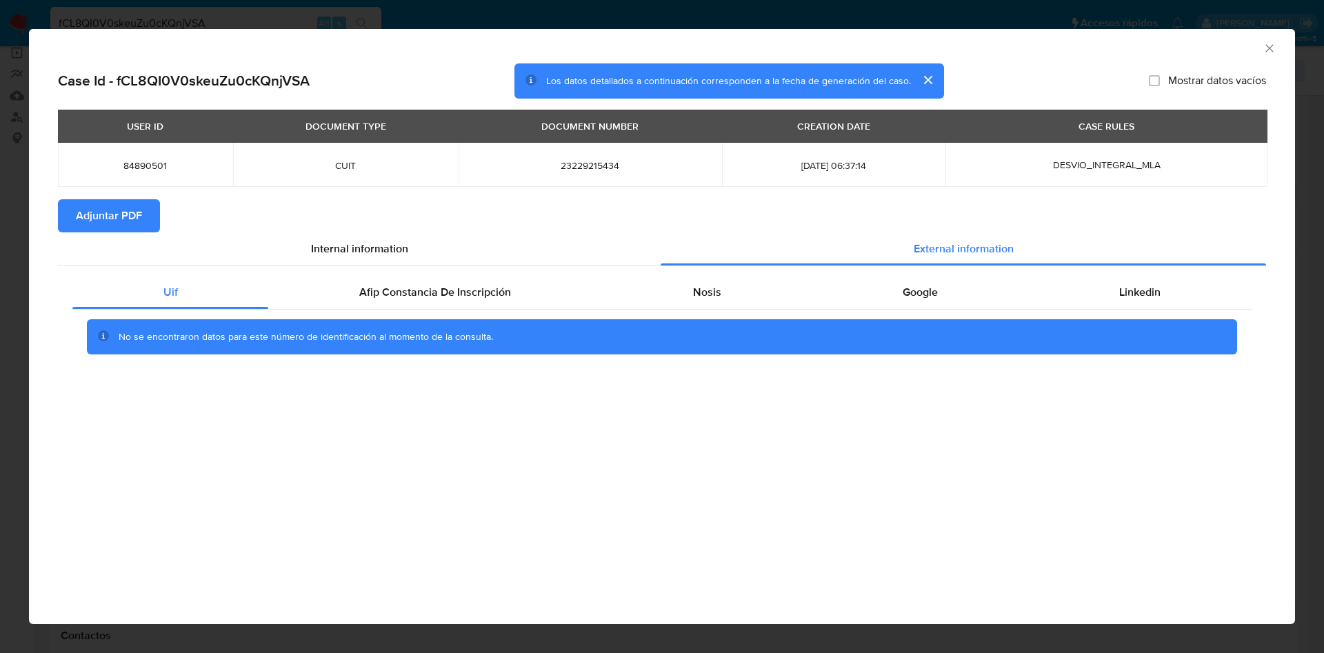
click at [1280, 43] on div "AML Data Collector" at bounding box center [662, 46] width 1266 height 34
click at [1267, 44] on icon "Cerrar ventana" at bounding box center [1269, 48] width 14 height 14
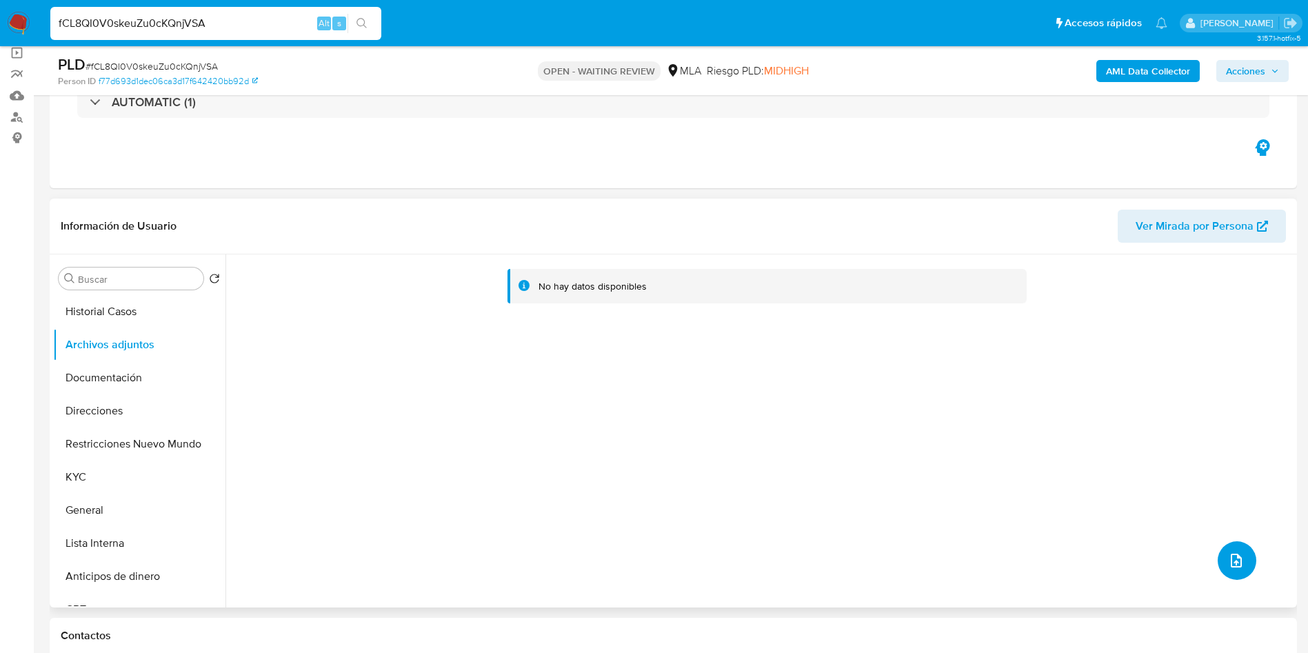
click at [1228, 567] on span "upload-file" at bounding box center [1236, 560] width 17 height 17
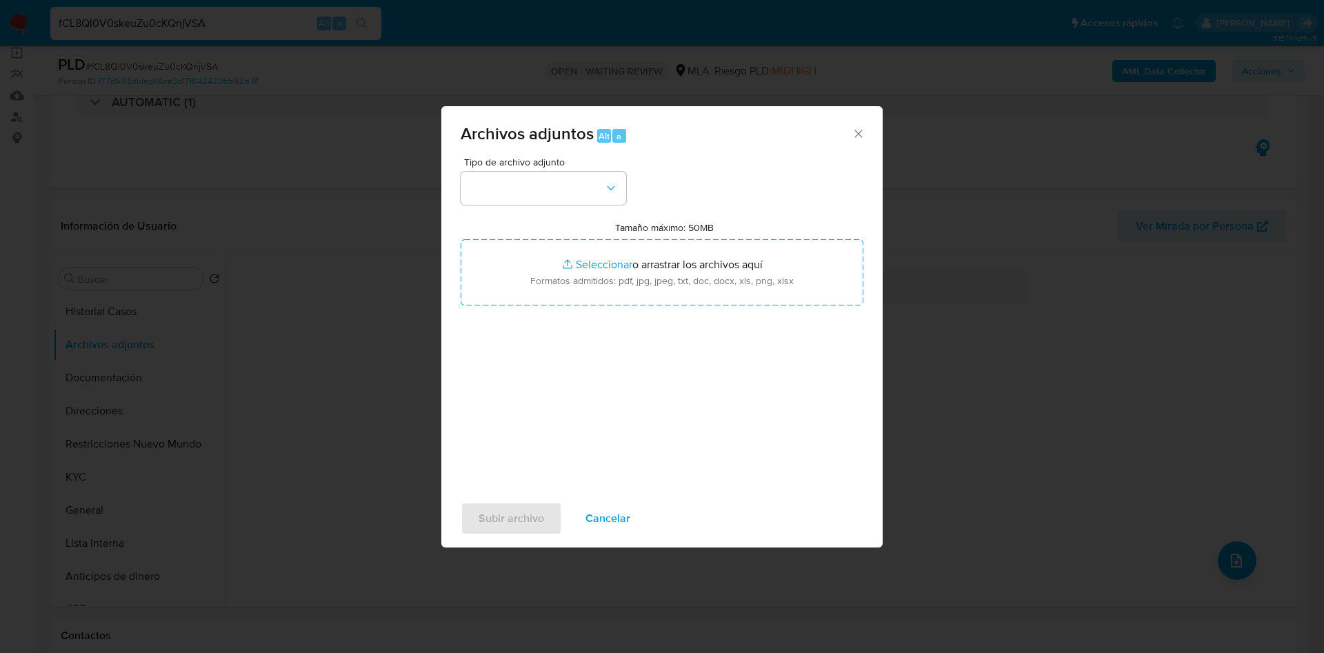
click at [581, 162] on span "Tipo de archivo adjunto" at bounding box center [546, 162] width 165 height 10
click at [591, 174] on button "button" at bounding box center [543, 188] width 165 height 33
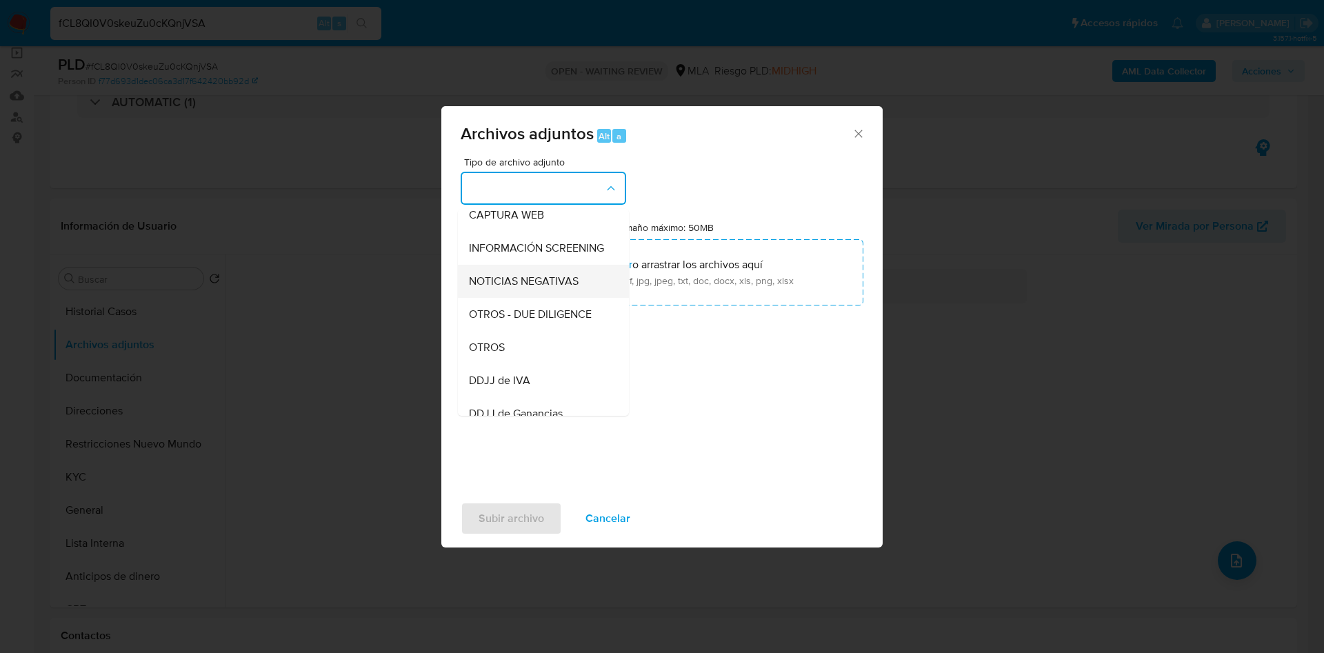
scroll to position [175, 0]
click at [510, 332] on div "OTROS" at bounding box center [539, 315] width 141 height 33
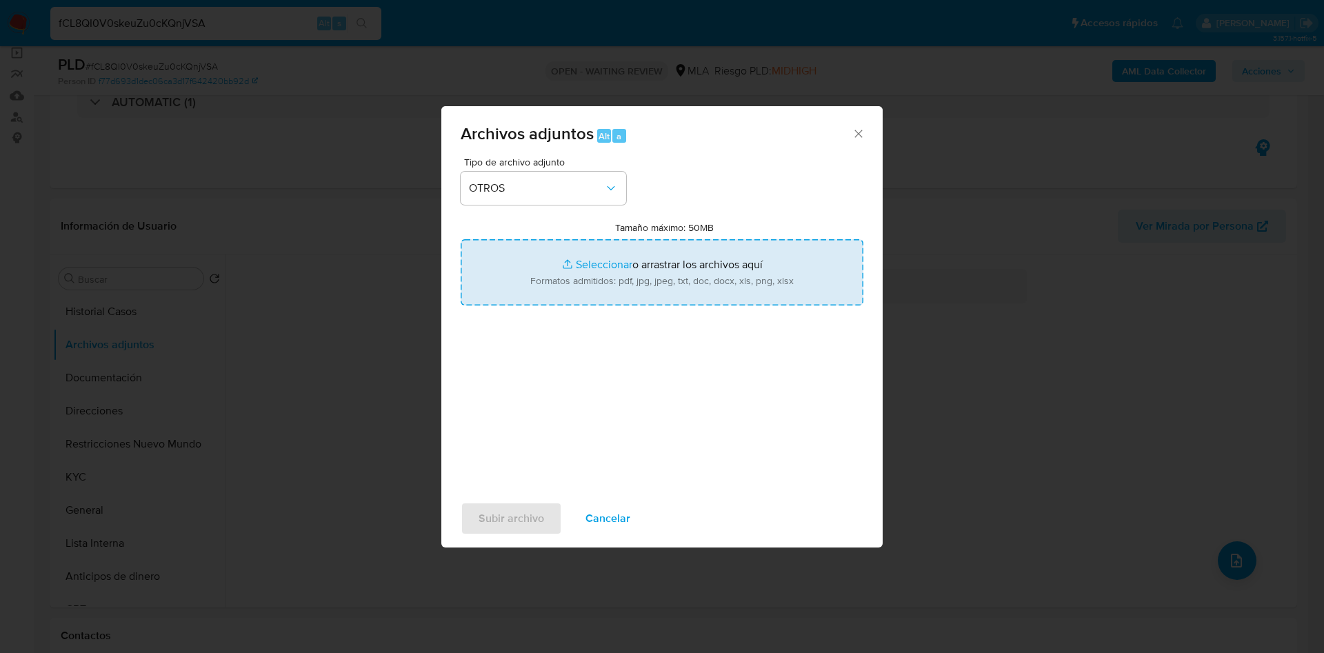
type input "C:\fakepath\84890501_9923b5cd-855e-4aae-85b2-98b0bf7b3220.jpeg"
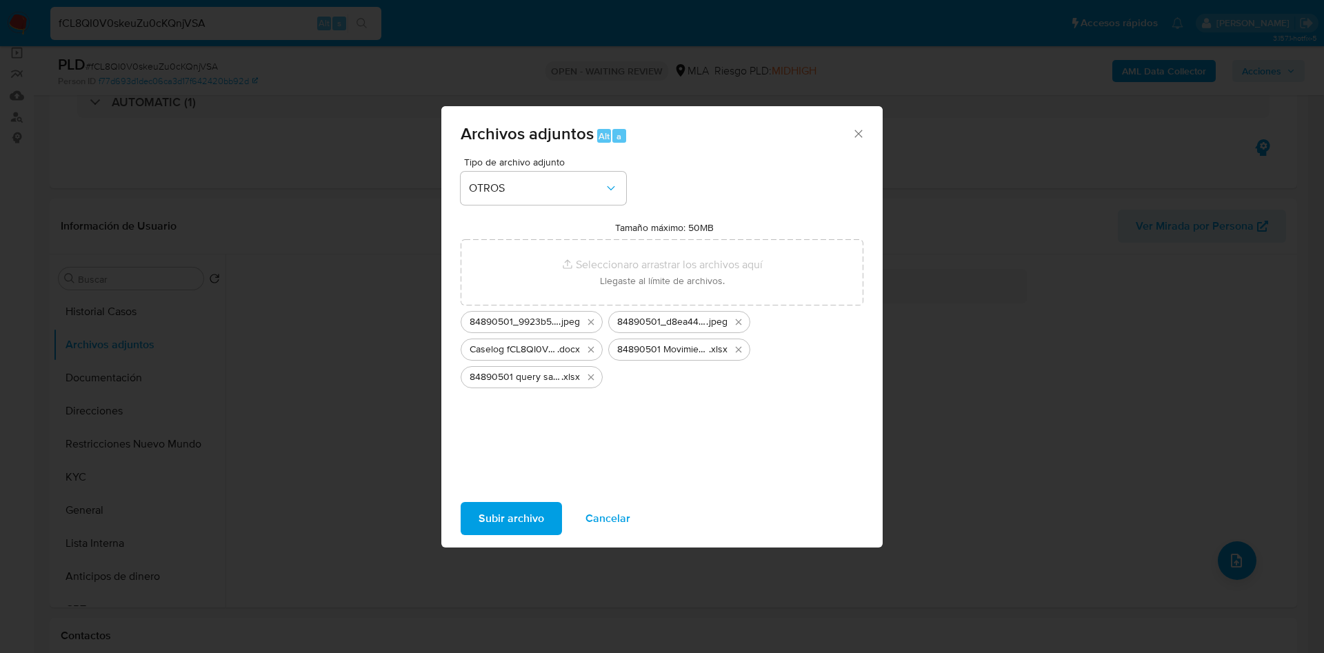
click at [512, 508] on span "Subir archivo" at bounding box center [511, 518] width 66 height 30
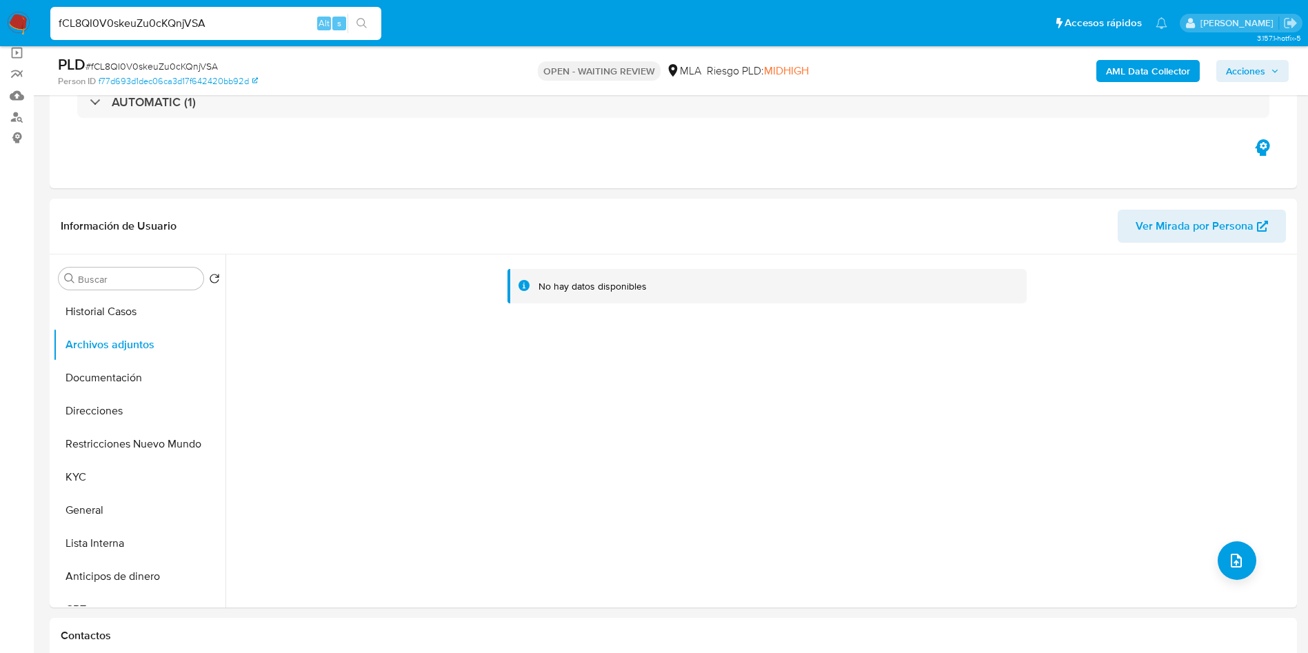
click at [1139, 80] on b "AML Data Collector" at bounding box center [1148, 71] width 84 height 22
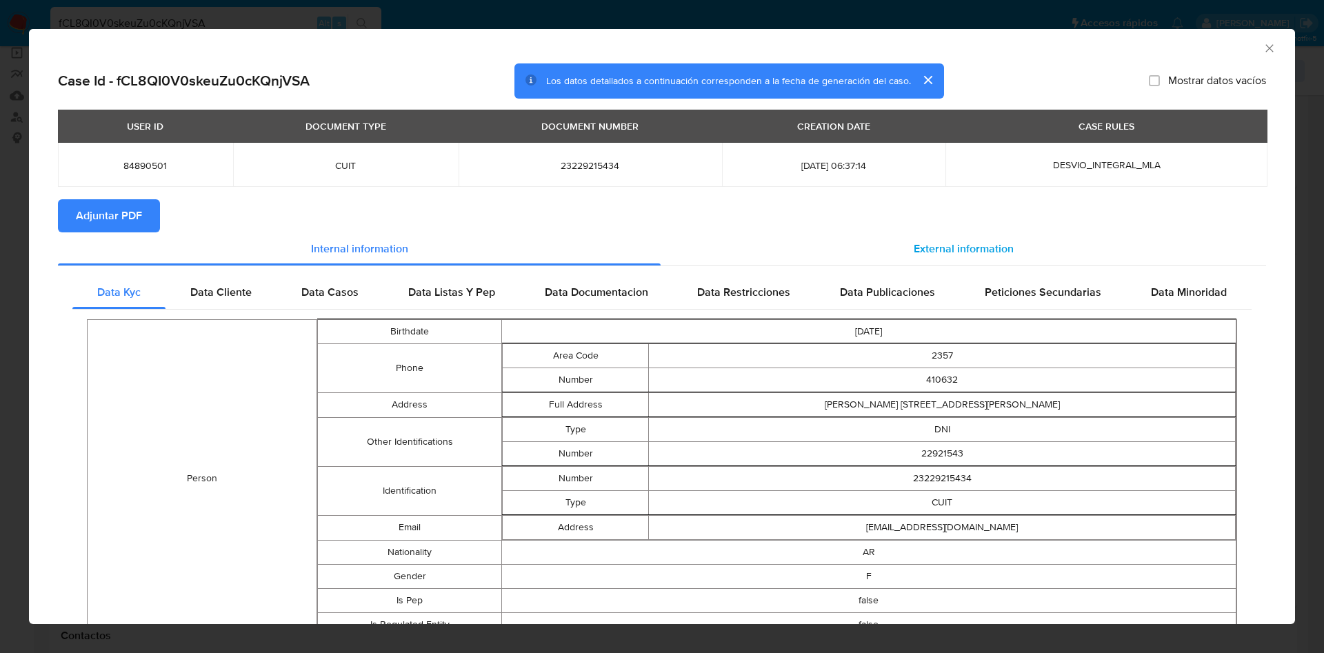
click at [963, 248] on span "External information" at bounding box center [964, 249] width 100 height 16
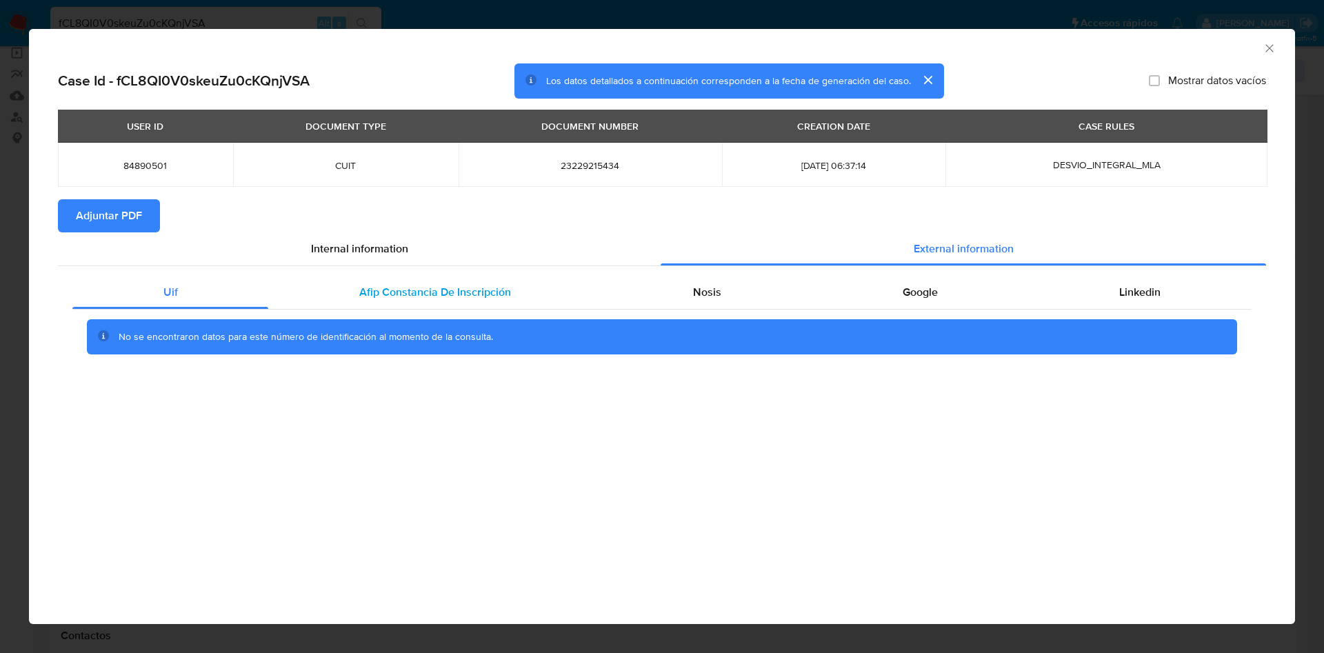
click at [355, 302] on div "Afip Constancia De Inscripción" at bounding box center [434, 292] width 333 height 33
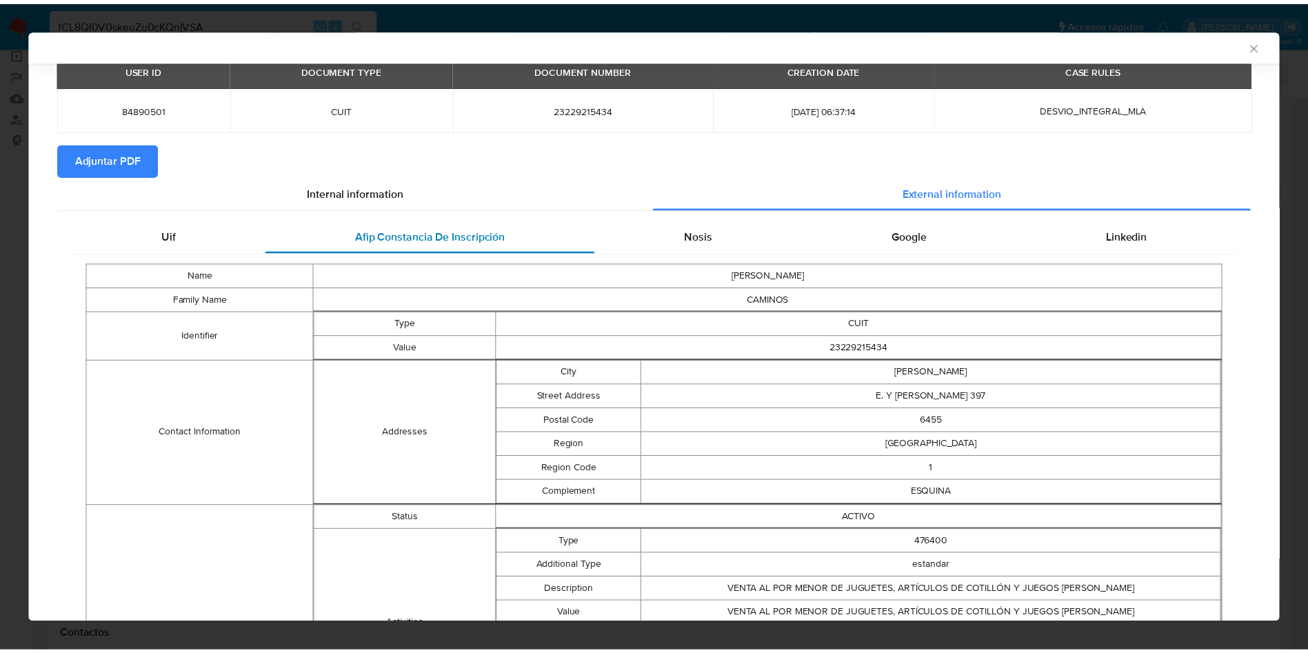
scroll to position [101, 0]
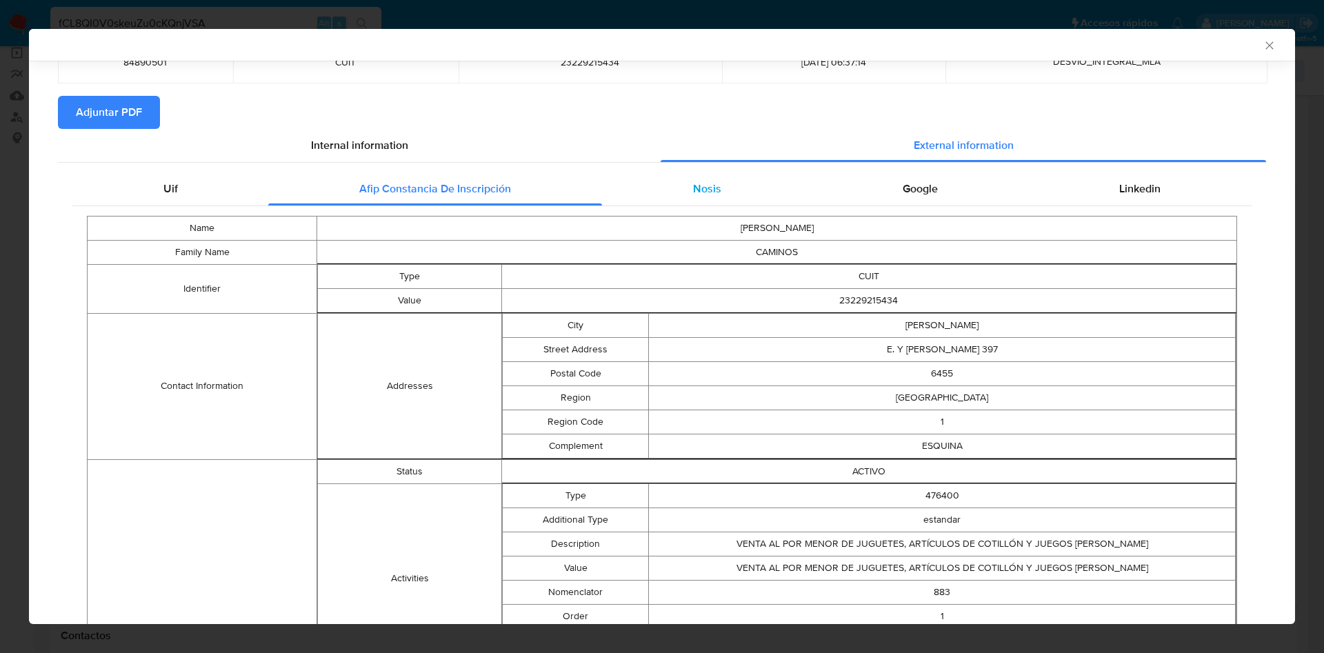
click at [680, 185] on div "Nosis" at bounding box center [707, 188] width 210 height 33
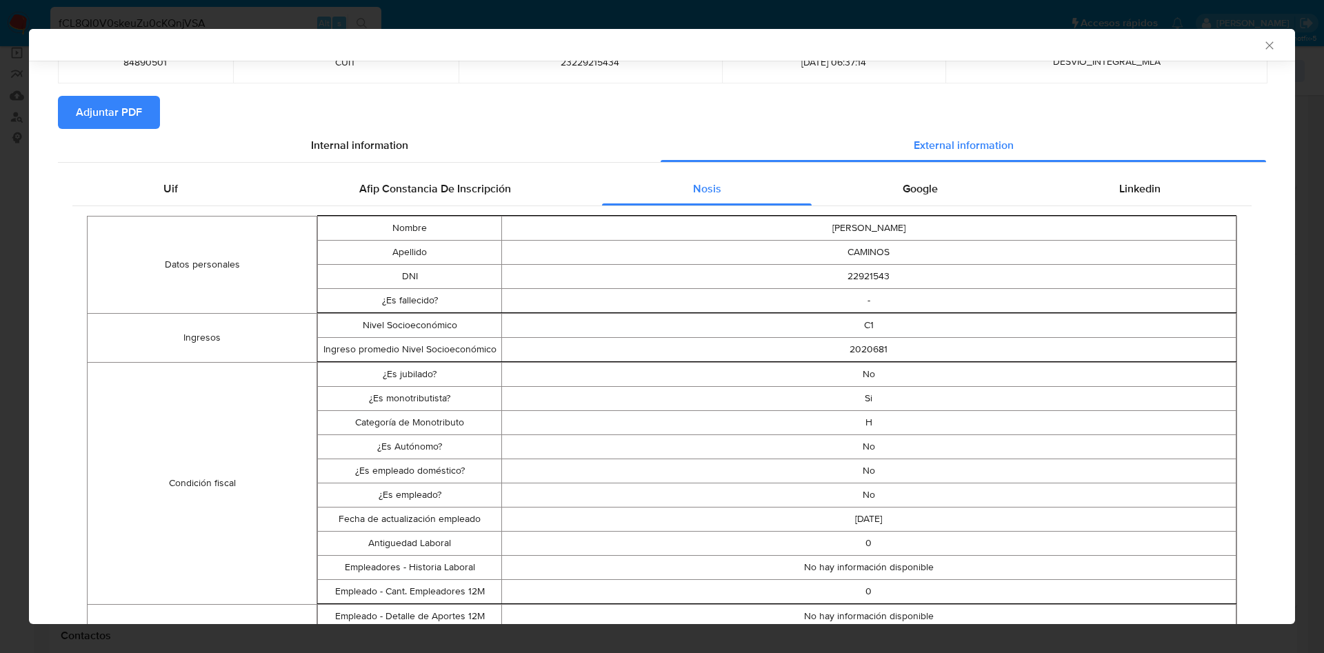
click at [1262, 42] on icon "Cerrar ventana" at bounding box center [1269, 46] width 14 height 14
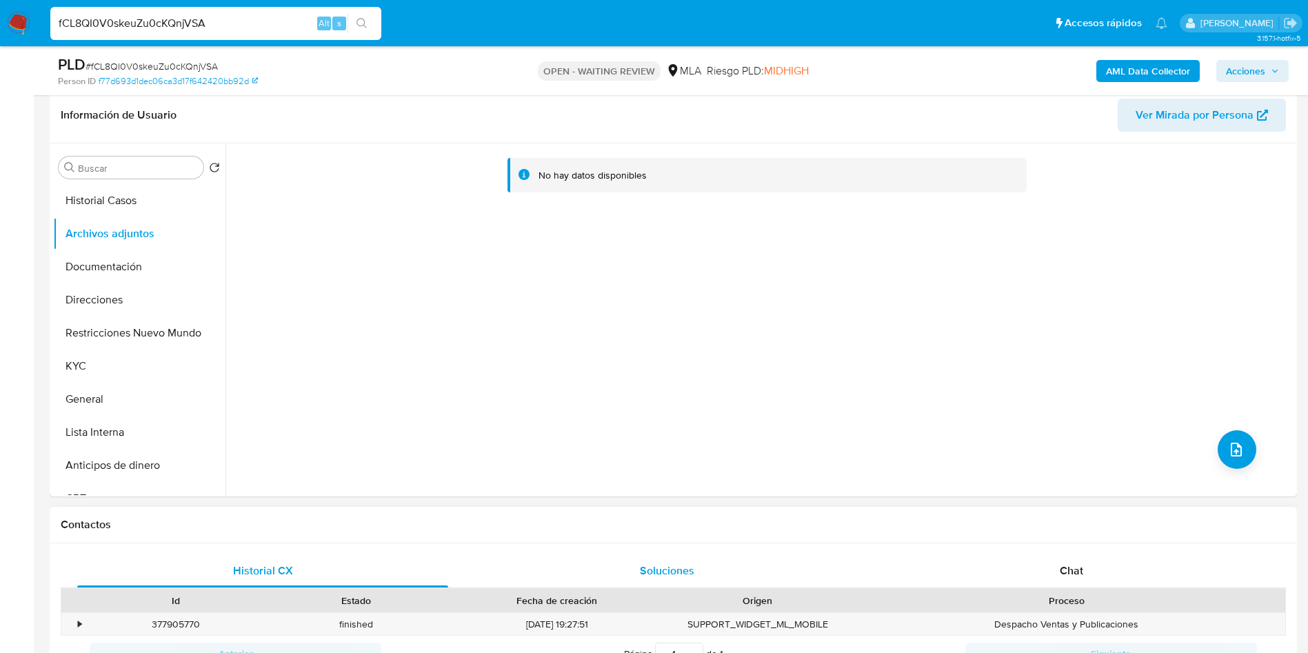
scroll to position [517, 0]
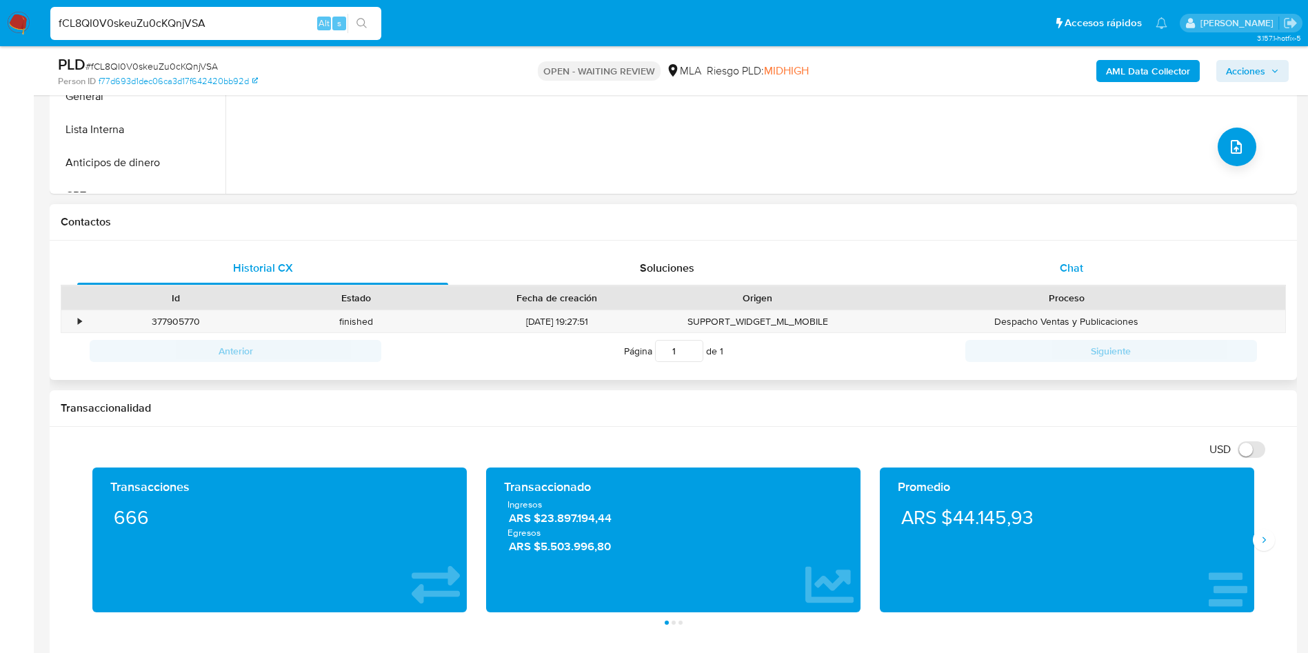
click at [1031, 276] on div "Chat" at bounding box center [1071, 268] width 371 height 33
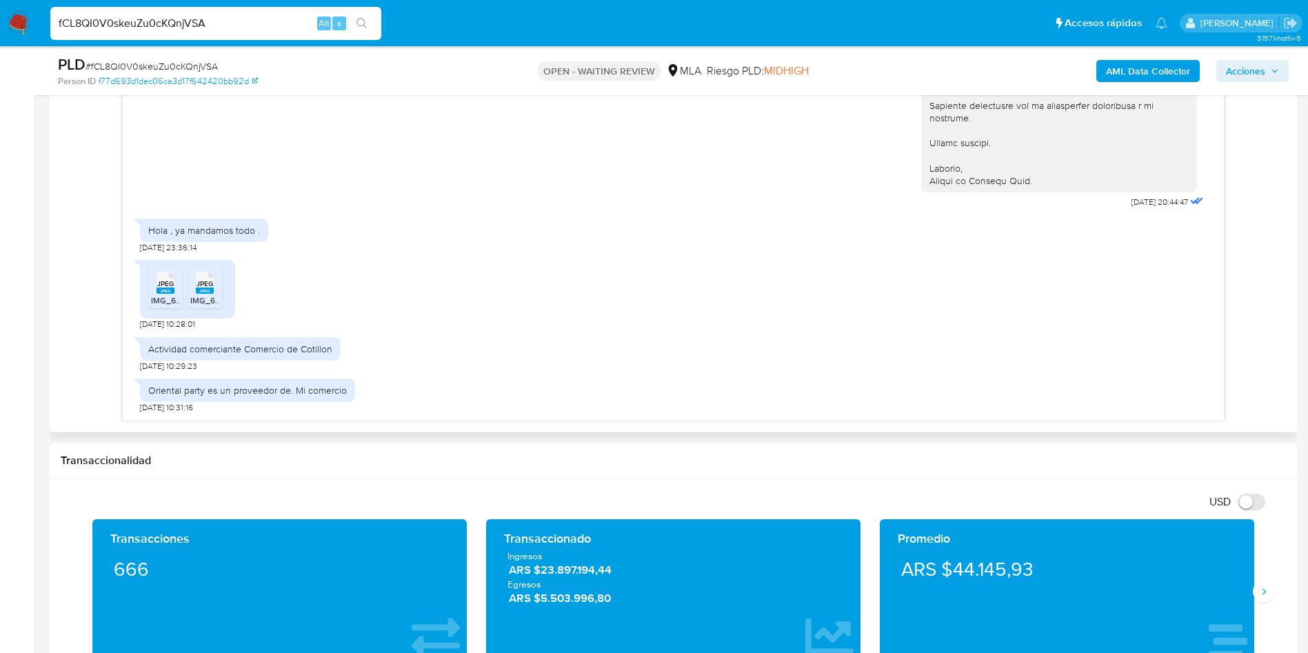
scroll to position [827, 0]
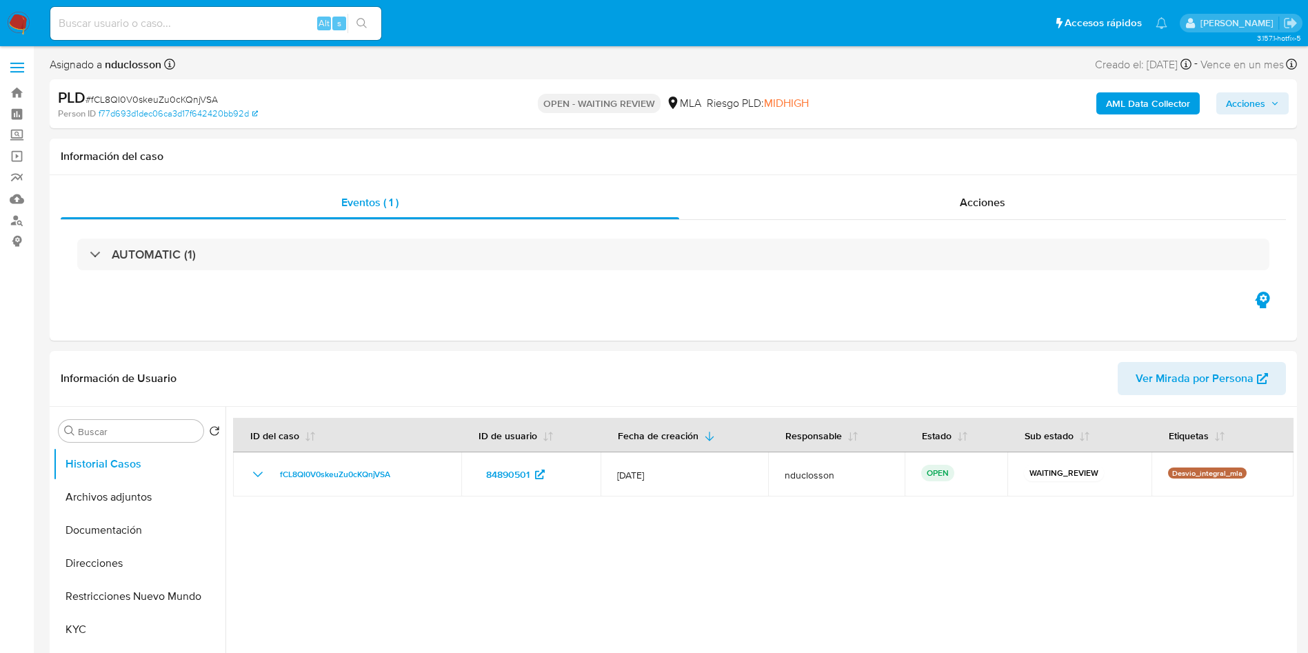
select select "10"
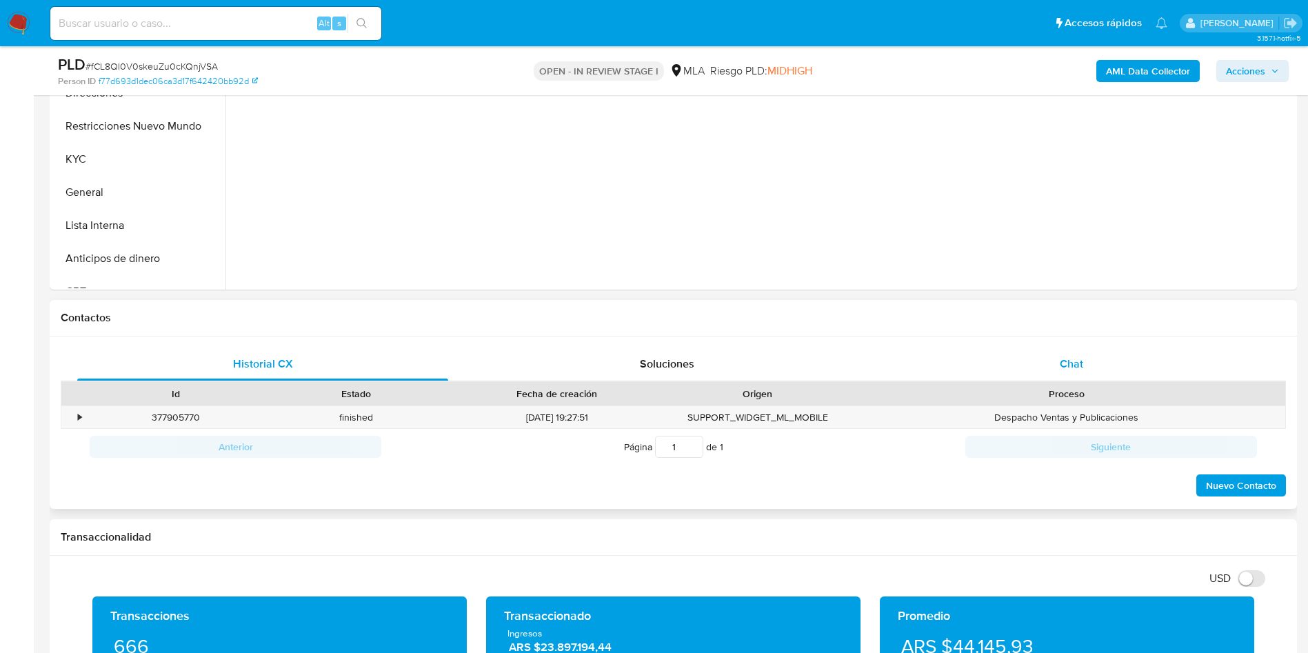
scroll to position [517, 0]
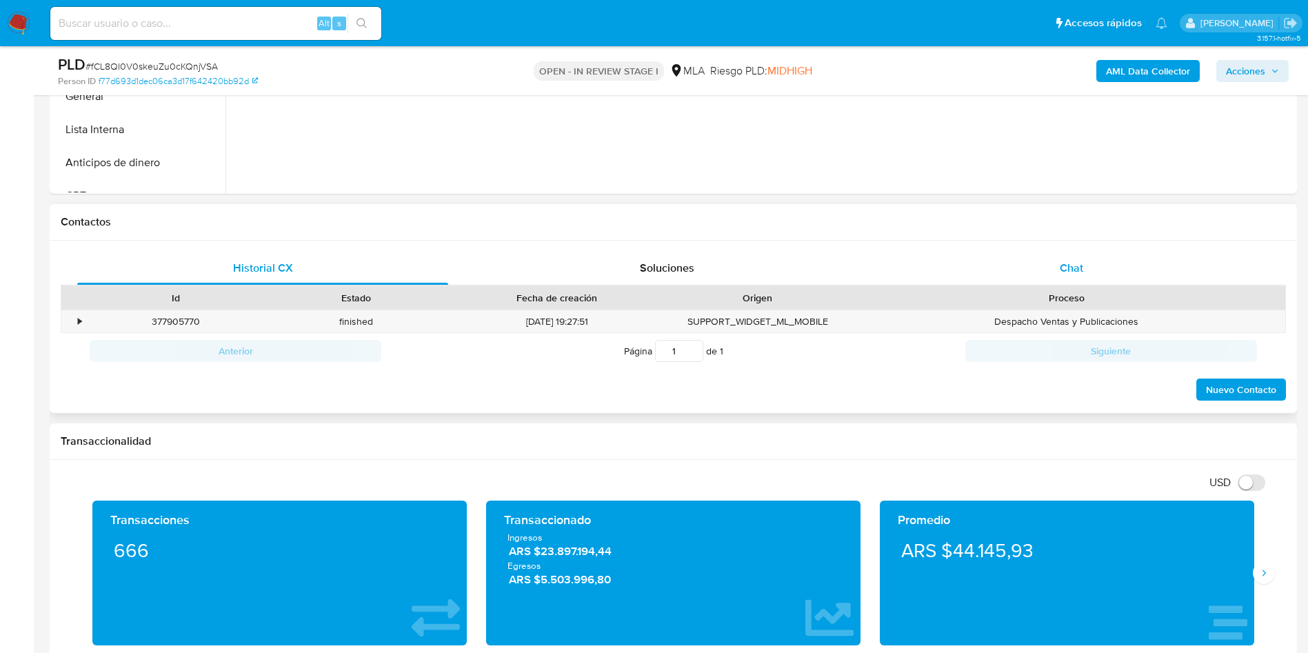
click at [1042, 252] on div "Chat" at bounding box center [1071, 268] width 371 height 33
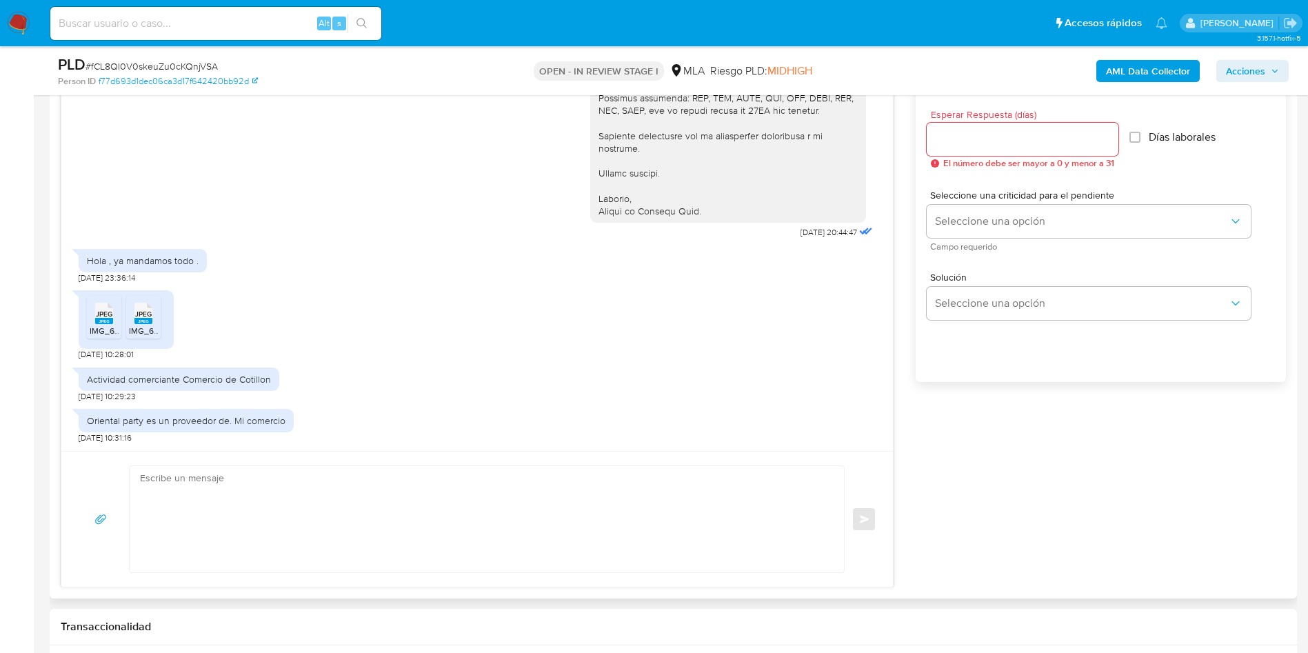
scroll to position [931, 0]
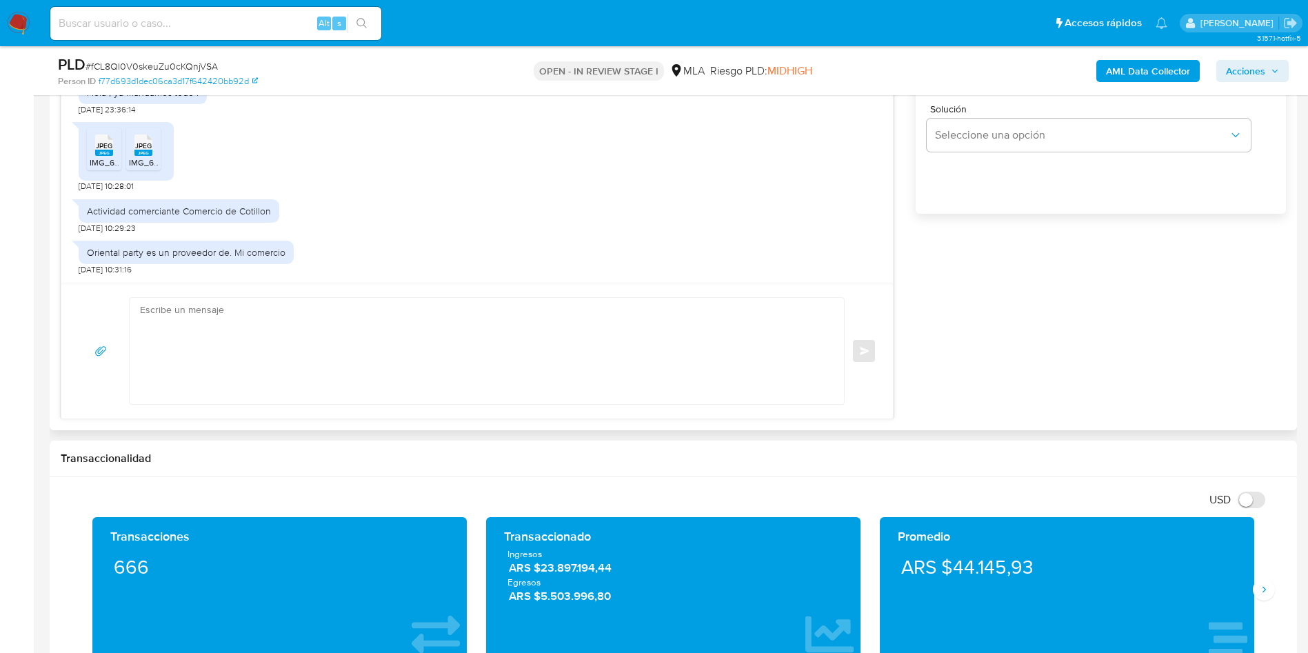
click at [137, 332] on div at bounding box center [483, 351] width 707 height 106
click at [171, 329] on textarea at bounding box center [483, 351] width 687 height 106
paste textarea "Hola, ¡Muchas gracias por tu respuesta! Confirmamos la recepción de la document…"
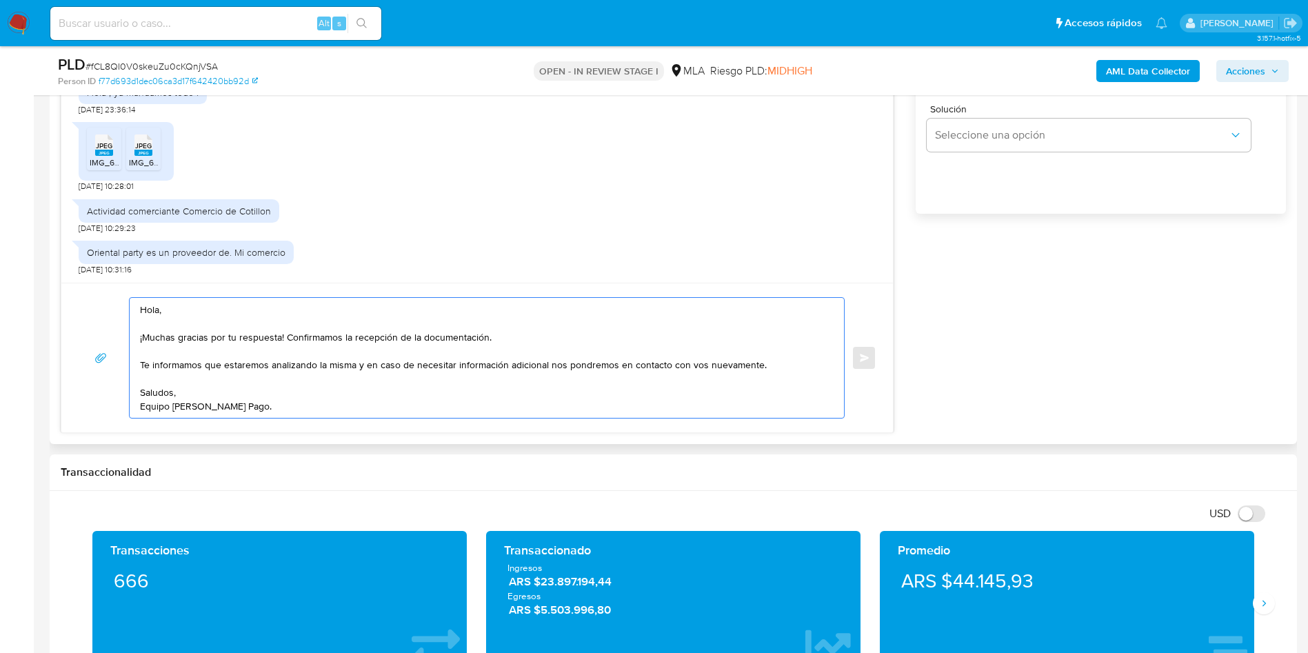
click at [156, 342] on textarea "Hola, ¡Muchas gracias por tu respuesta! Confirmamos la recepción de la document…" at bounding box center [483, 358] width 687 height 120
click at [156, 327] on textarea "Hola, ¡Muchas gracias por tu respuesta! Confirmamos la recepción de la document…" at bounding box center [483, 358] width 687 height 120
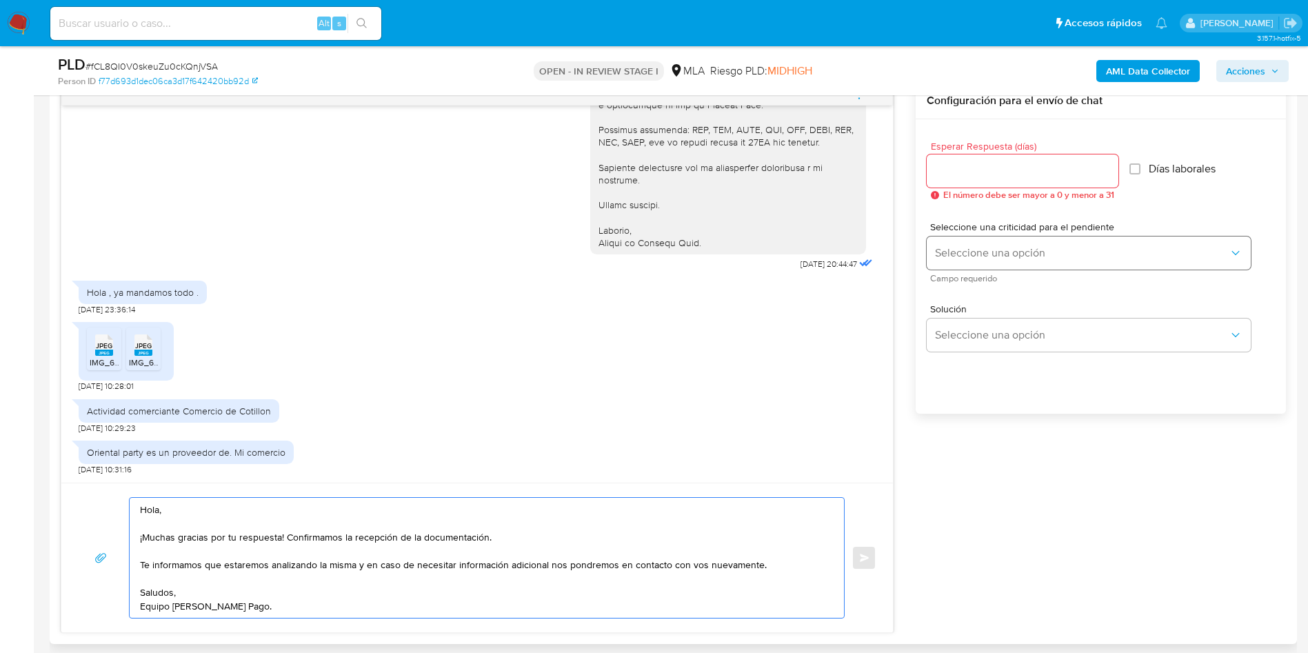
scroll to position [724, 0]
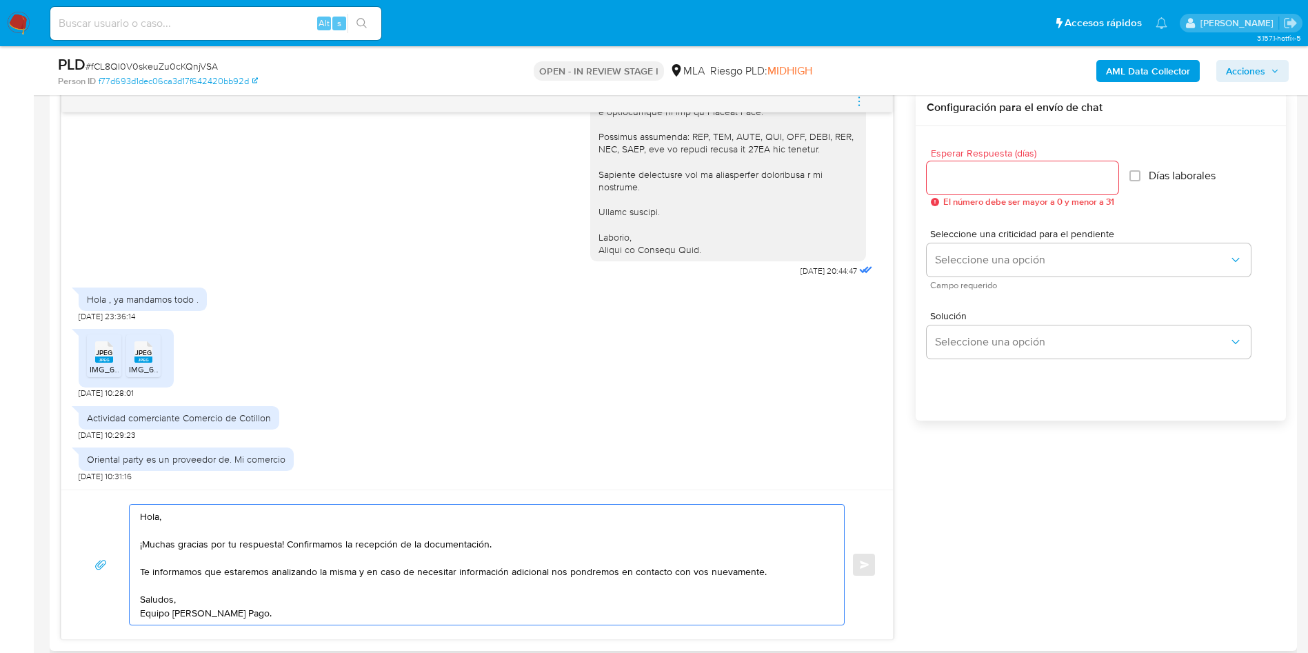
type textarea "Hola, ¡Muchas gracias por tu respuesta! Confirmamos la recepción de la document…"
drag, startPoint x: 993, startPoint y: 190, endPoint x: 991, endPoint y: 181, distance: 9.1
click at [993, 186] on div at bounding box center [1023, 177] width 192 height 33
click at [991, 181] on input "Esperar Respuesta (días)" at bounding box center [1023, 178] width 192 height 18
type input "0"
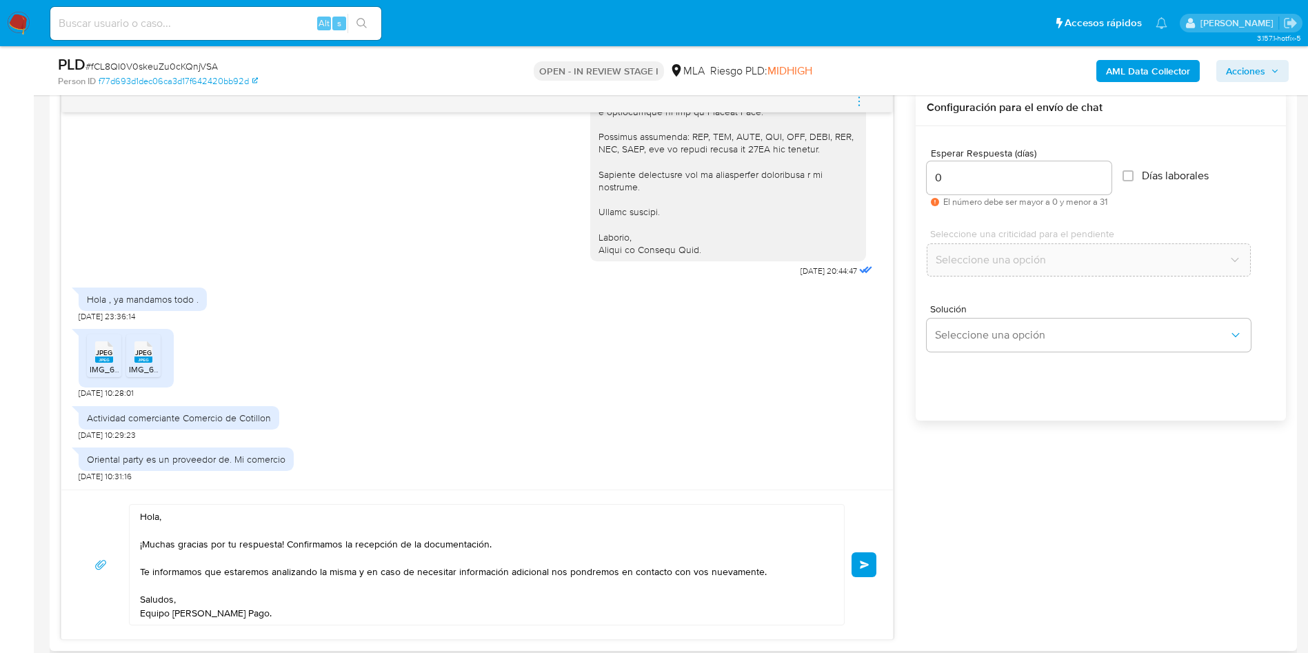
click at [968, 499] on div "17/07/2025 19:55:35 Hola, Esperamos que te encuentres muy bien. Te consultamos …" at bounding box center [673, 365] width 1225 height 550
click at [870, 553] on button "Enviar" at bounding box center [864, 564] width 25 height 25
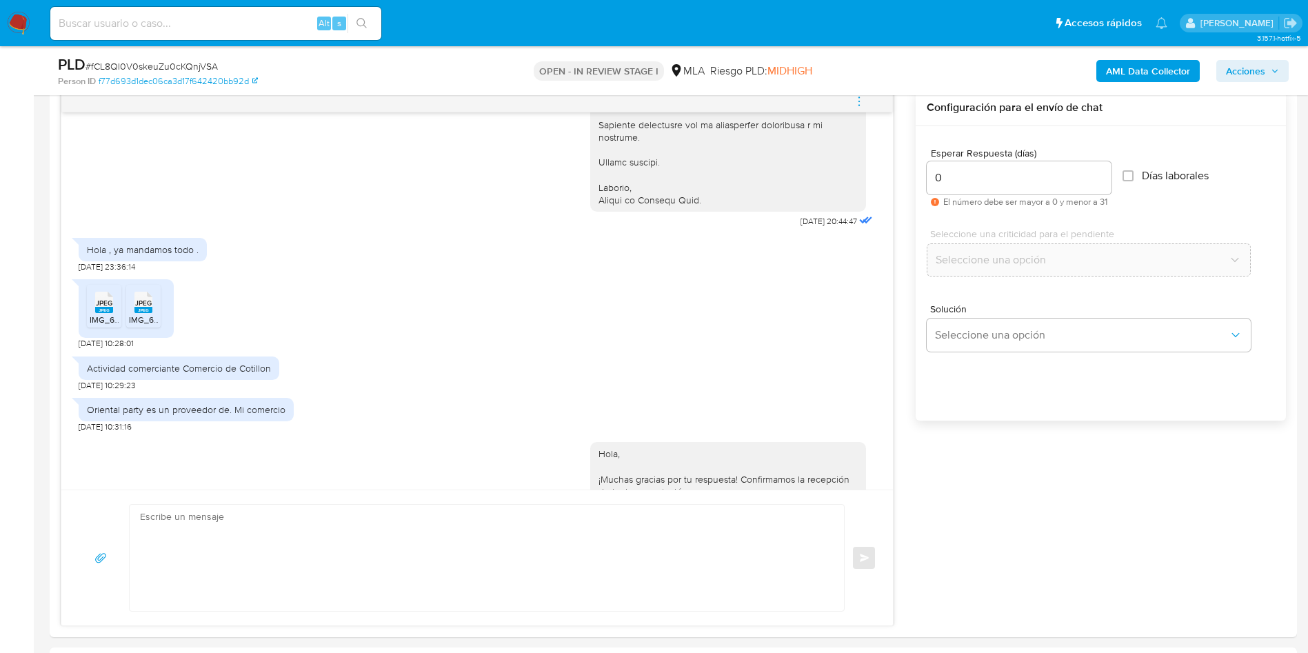
scroll to position [1904, 0]
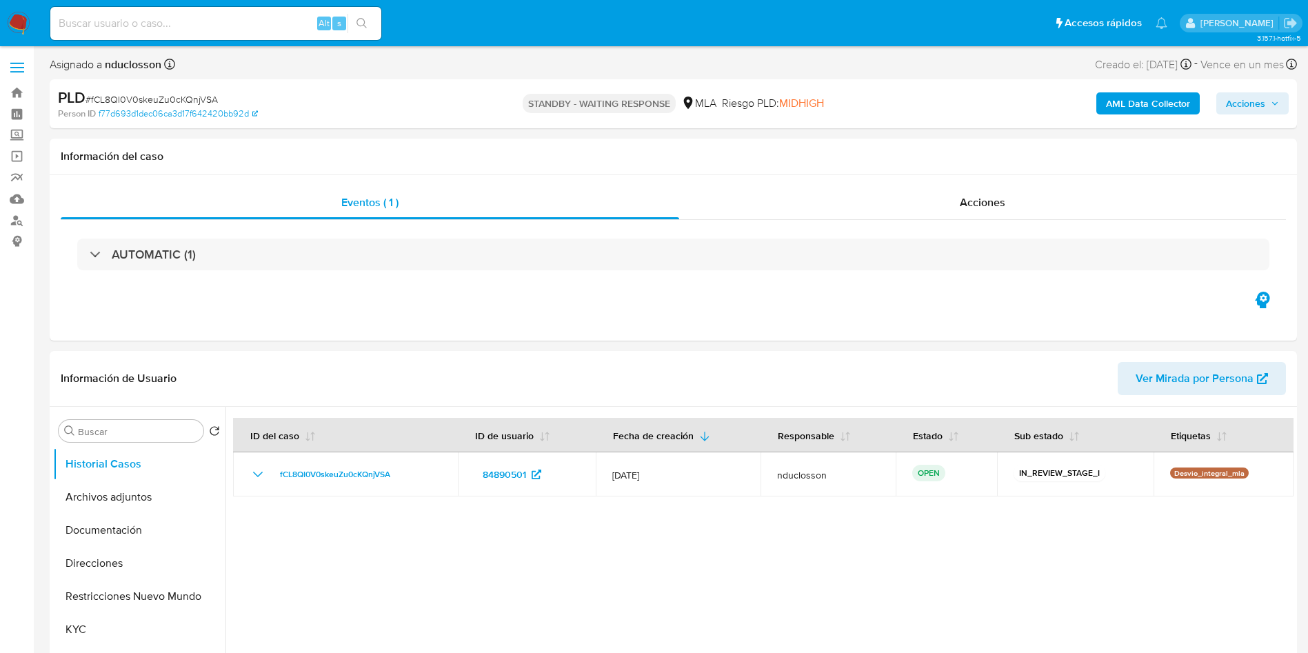
select select "10"
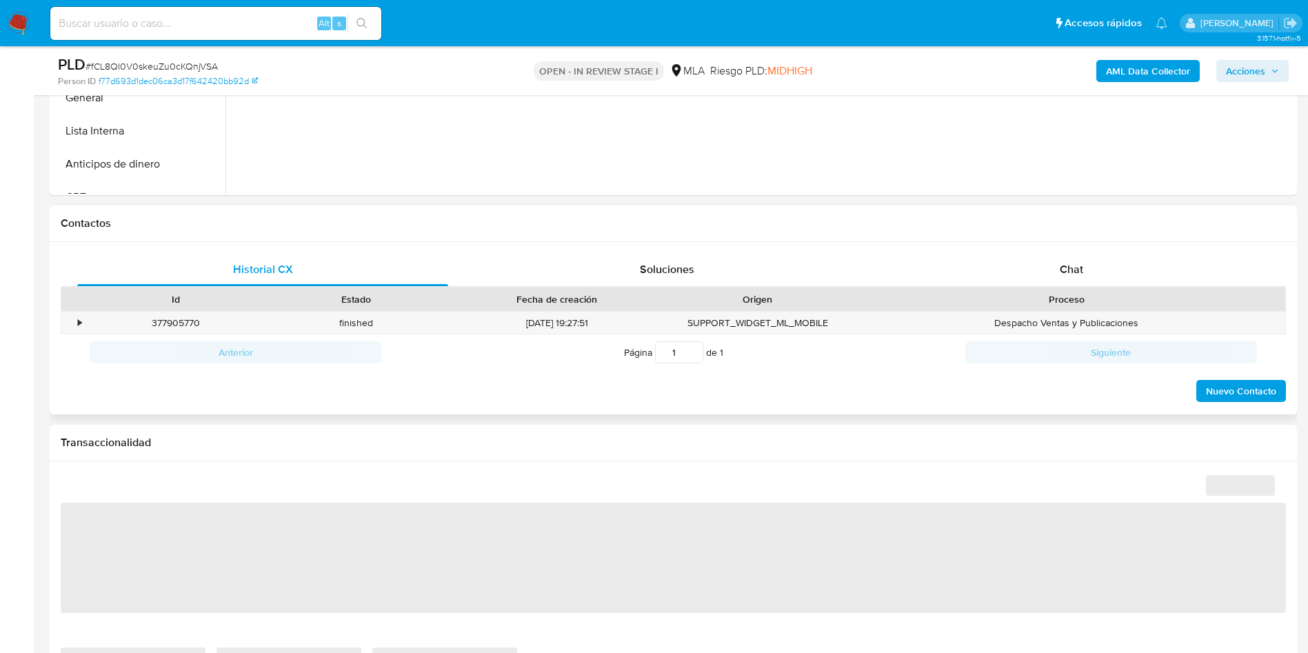
scroll to position [517, 0]
click at [1089, 258] on div "Chat" at bounding box center [1071, 268] width 371 height 33
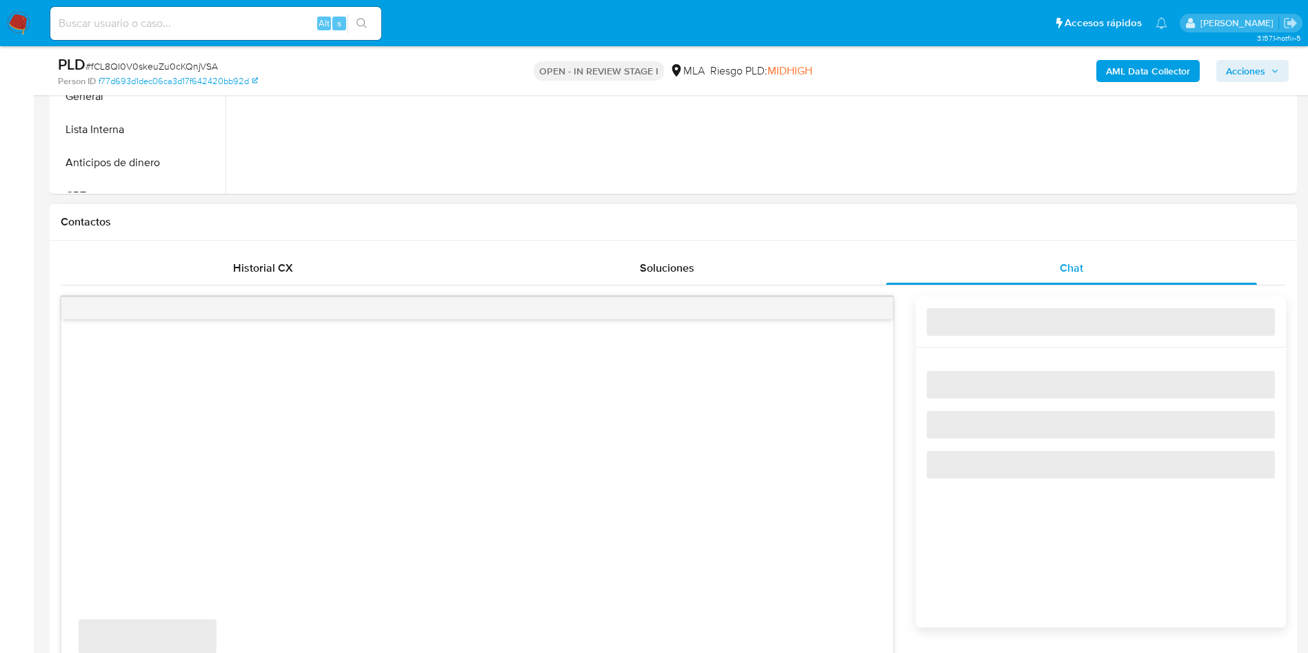
select select "10"
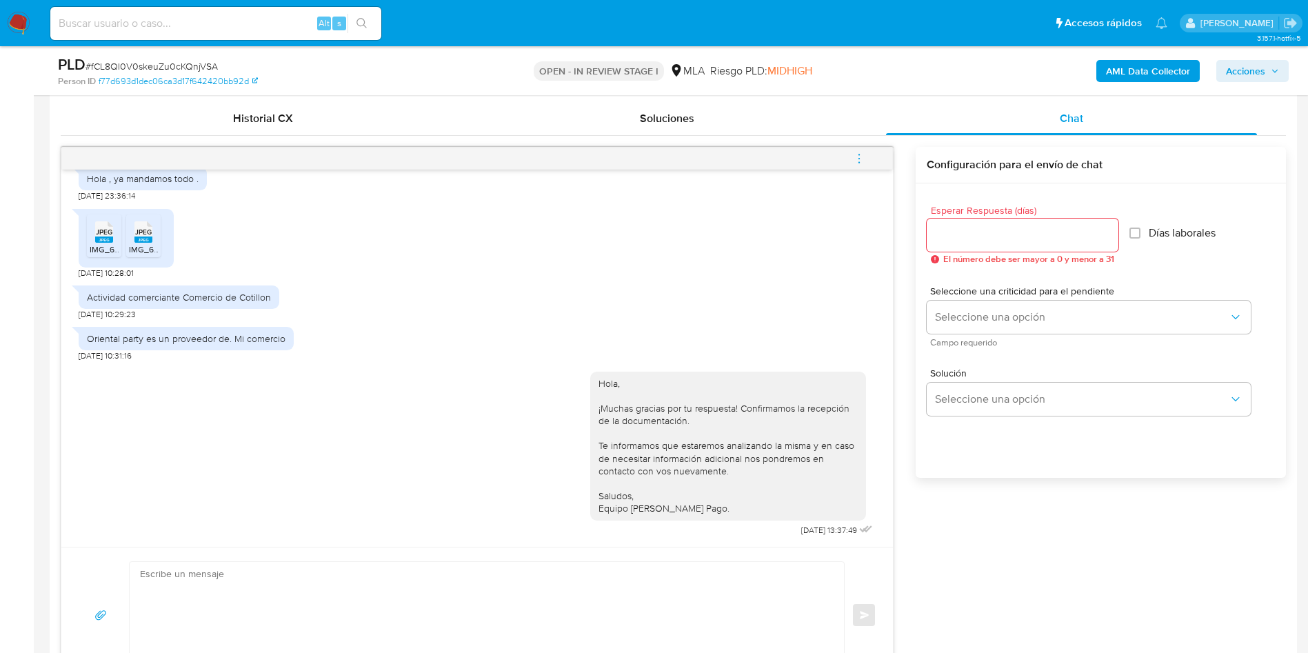
scroll to position [621, 0]
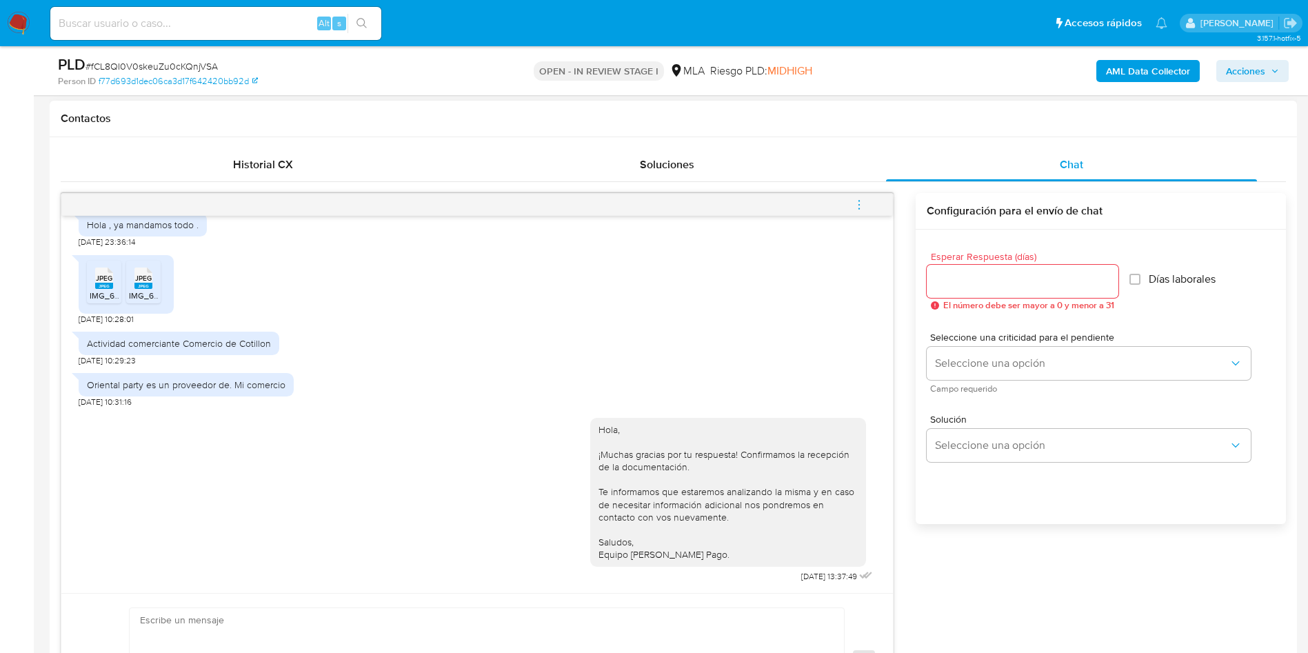
click at [863, 208] on icon "menu-action" at bounding box center [859, 205] width 12 height 12
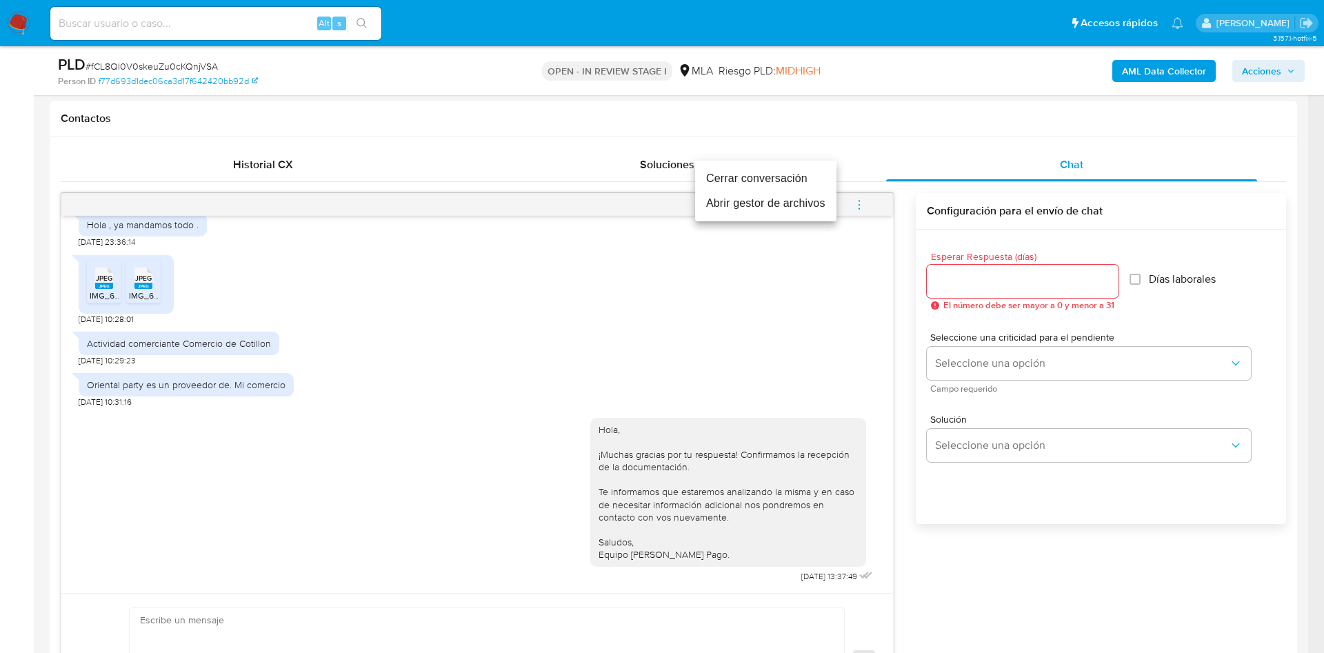
click at [743, 179] on li "Cerrar conversación" at bounding box center [765, 178] width 141 height 25
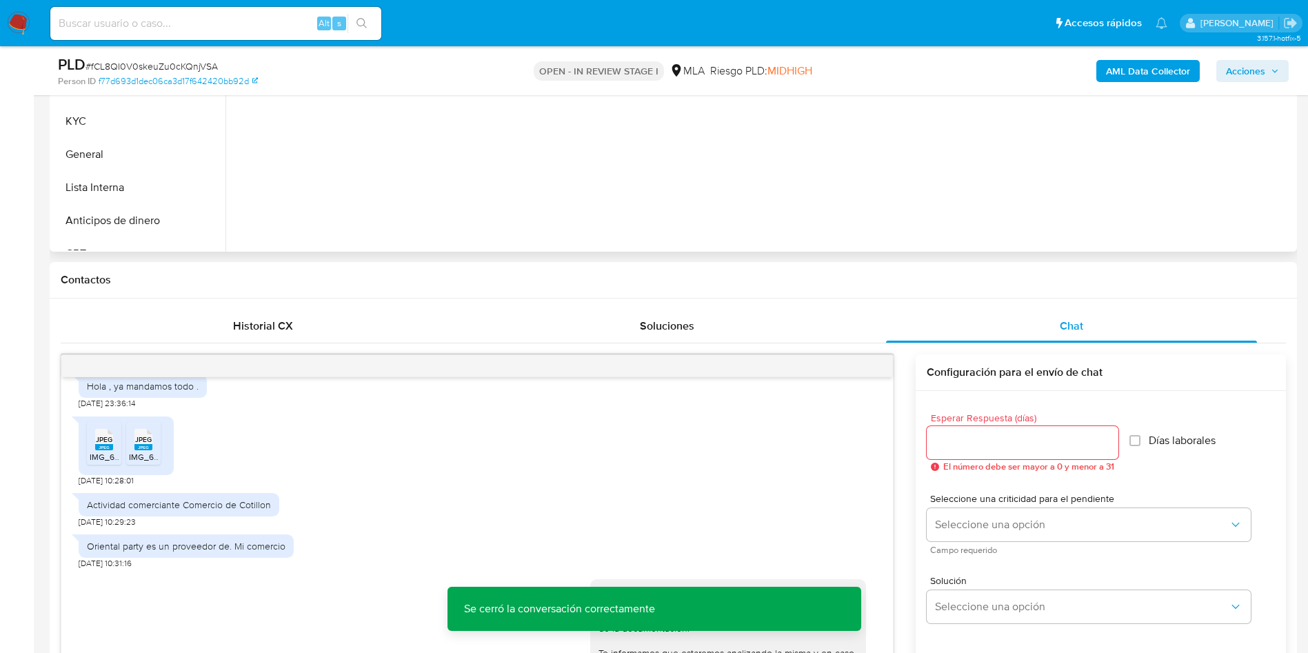
scroll to position [207, 0]
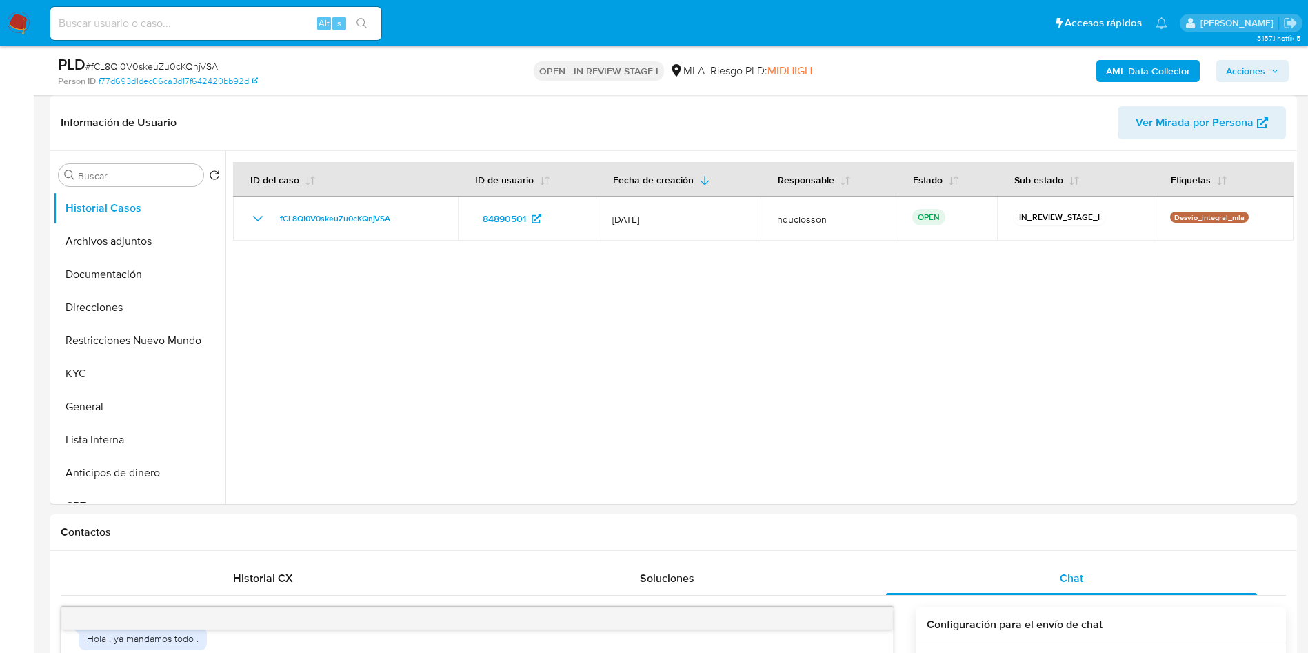
click at [1247, 68] on span "Acciones" at bounding box center [1245, 71] width 39 height 22
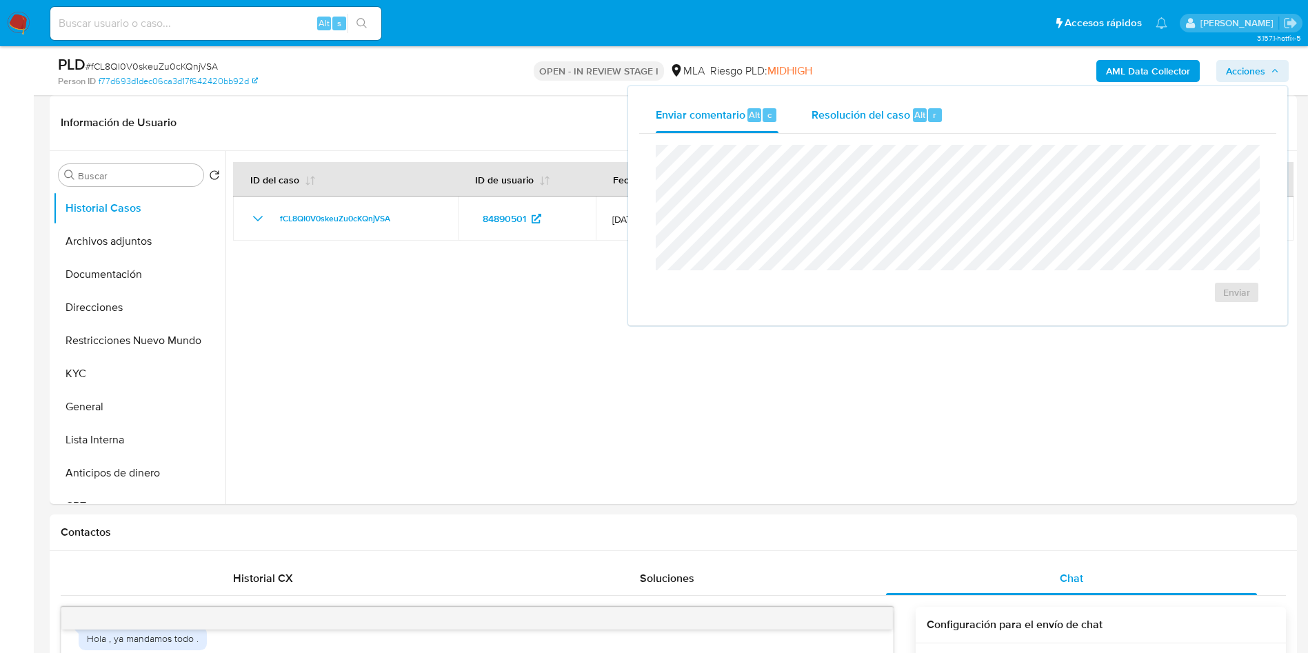
click at [836, 122] on div "Resolución del caso Alt r" at bounding box center [878, 115] width 132 height 36
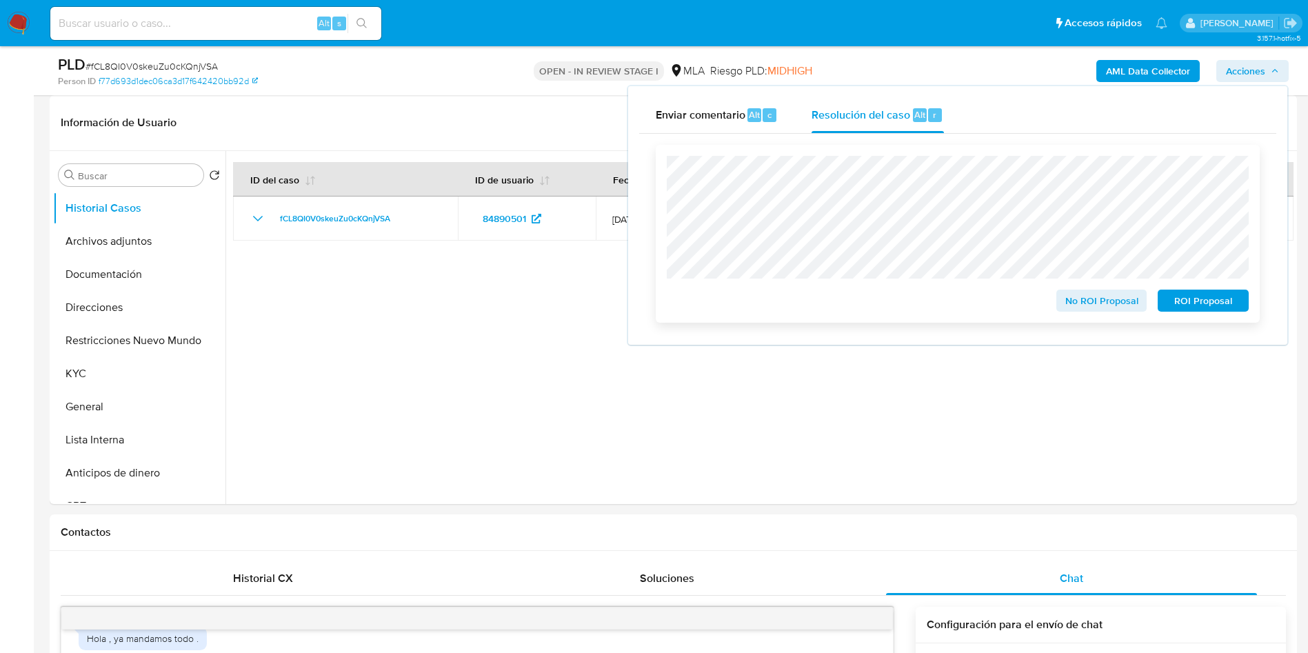
click at [1078, 310] on span "No ROI Proposal" at bounding box center [1102, 300] width 72 height 19
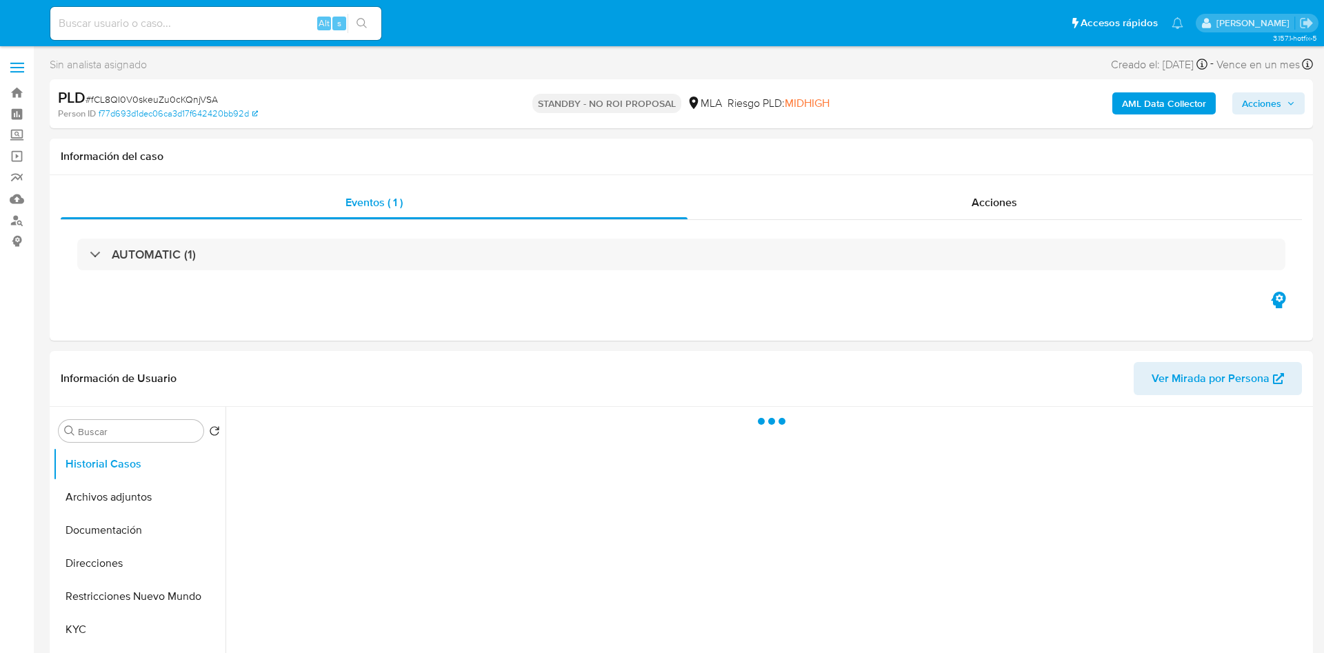
select select "10"
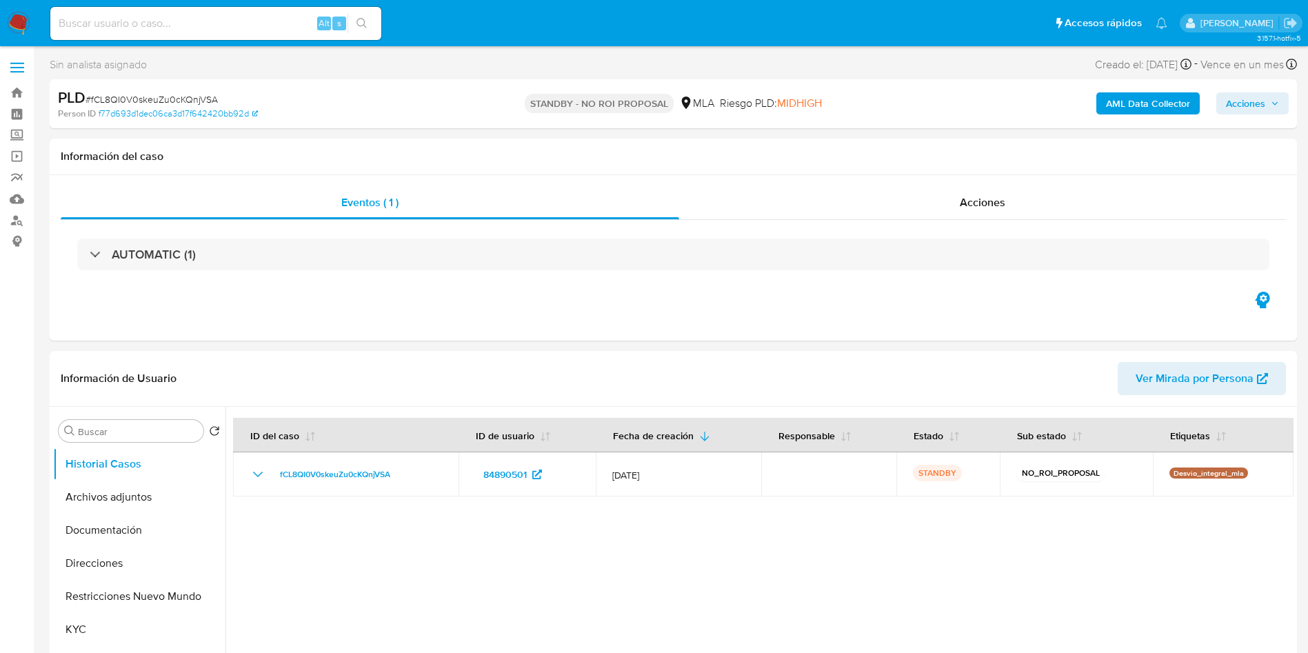
click at [169, 24] on input at bounding box center [215, 23] width 331 height 18
paste input "zuqE4tD4UO7cZECSXPGUNrnV"
type input "zuqE4tD4UO7cZECSXPGUNrnV"
drag, startPoint x: 357, startPoint y: 26, endPoint x: 370, endPoint y: 26, distance: 12.4
click at [370, 26] on button "search-icon" at bounding box center [361, 23] width 28 height 19
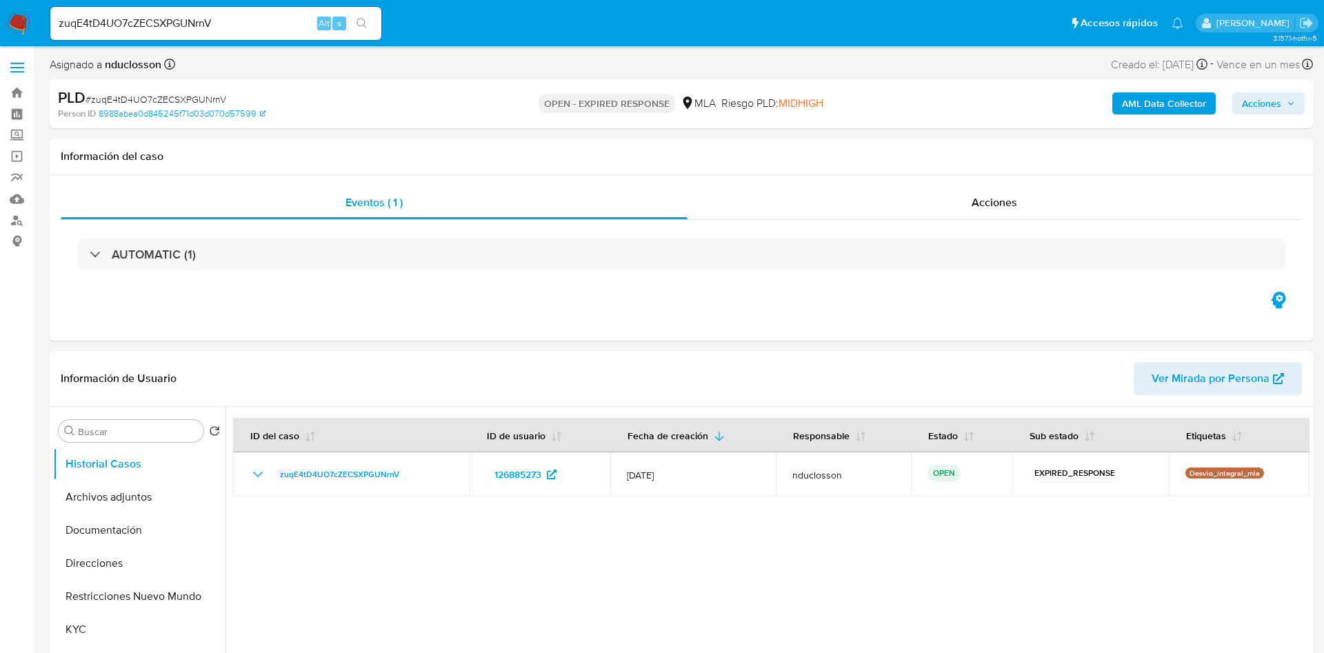
select select "10"
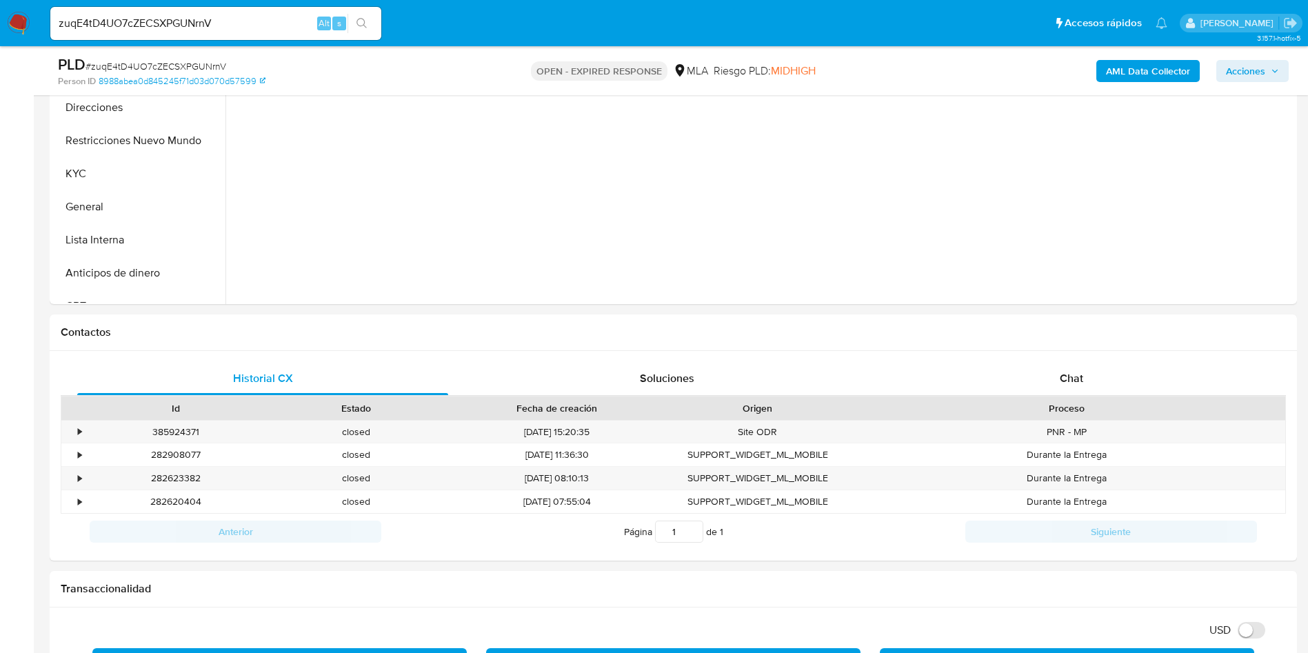
scroll to position [414, 0]
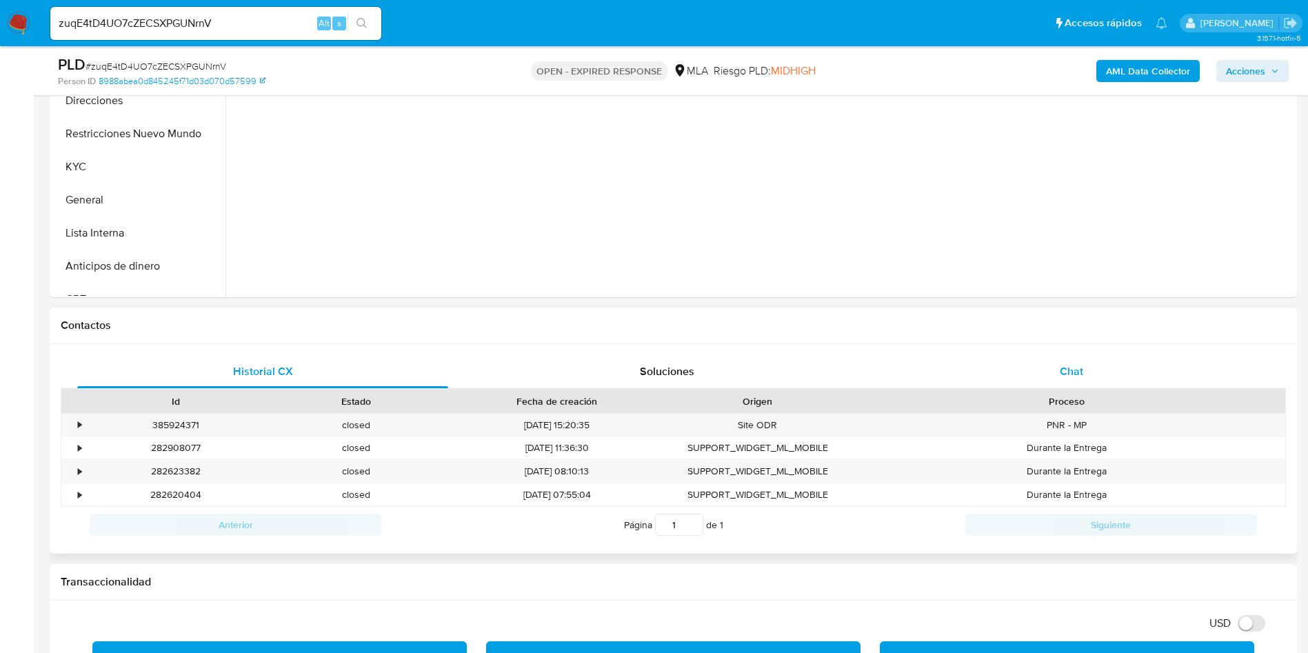
click at [1030, 363] on div "Chat" at bounding box center [1071, 371] width 371 height 33
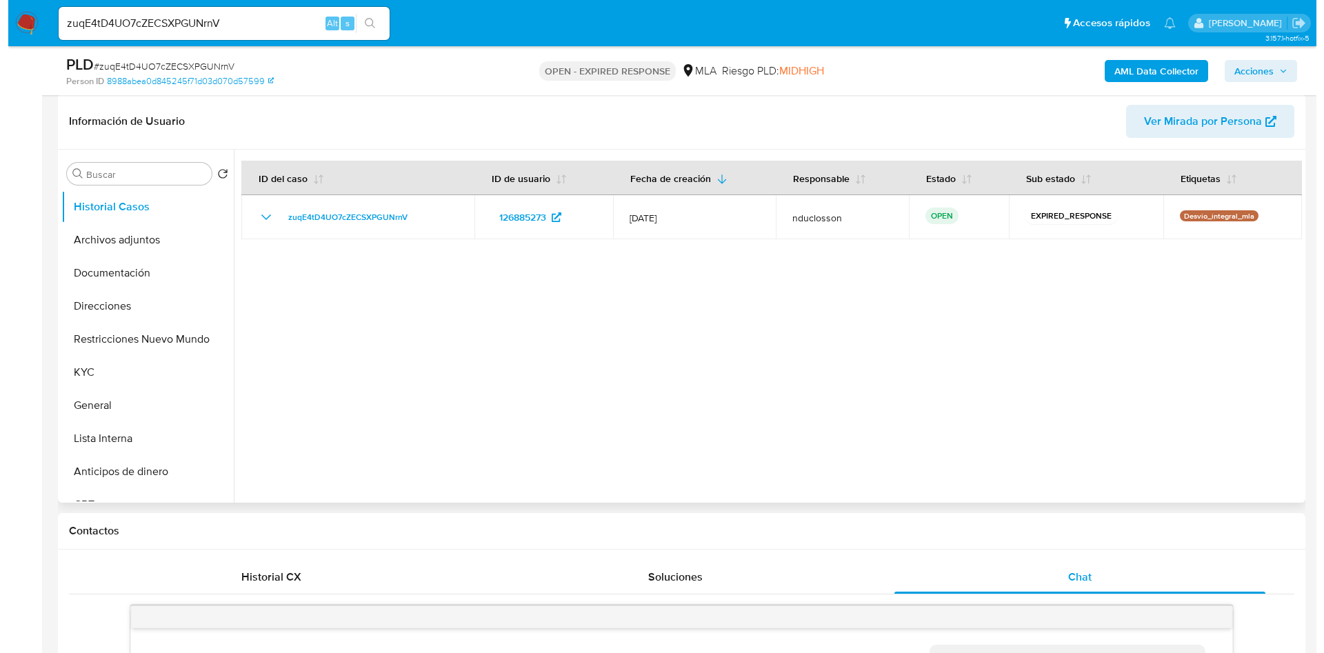
scroll to position [1680, 0]
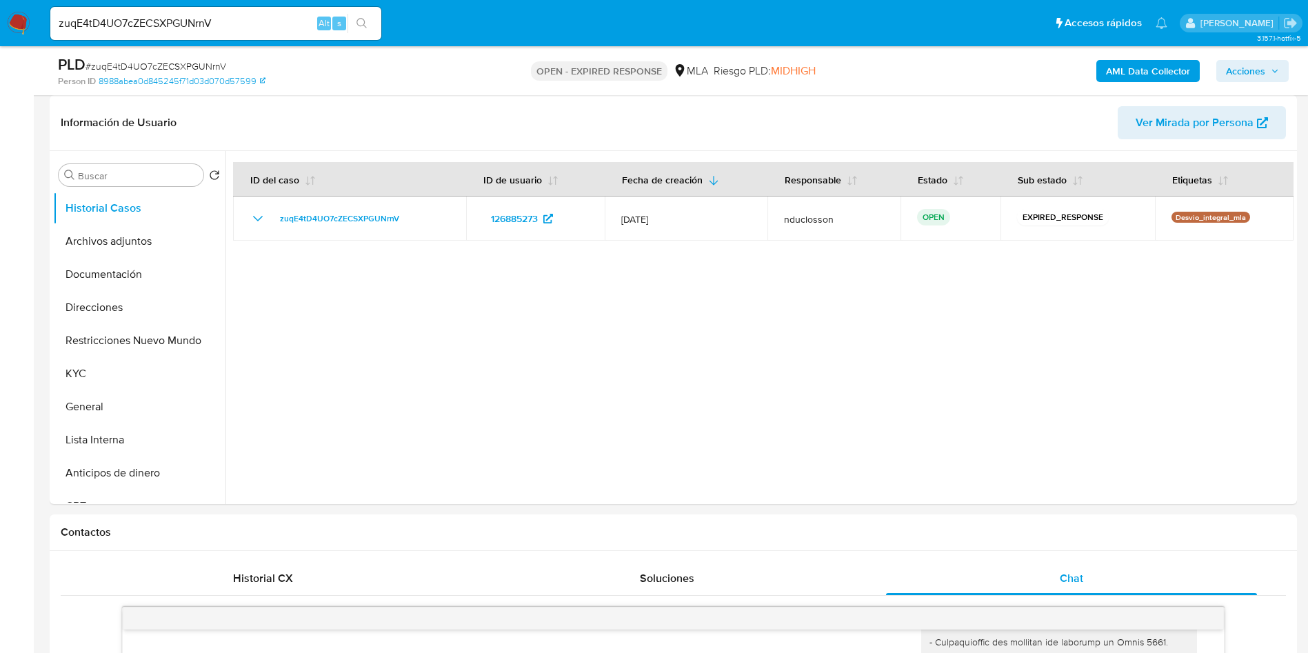
click at [1138, 66] on b "AML Data Collector" at bounding box center [1148, 71] width 84 height 22
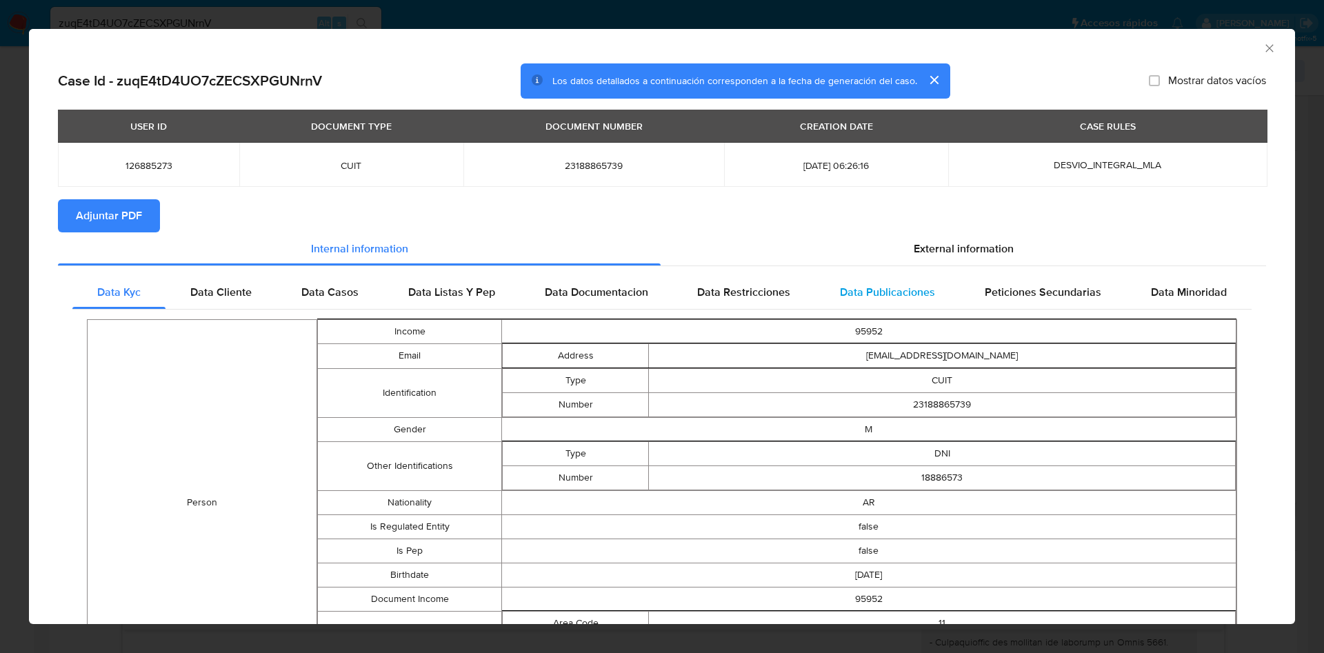
click at [849, 284] on span "Data Publicaciones" at bounding box center [887, 292] width 95 height 16
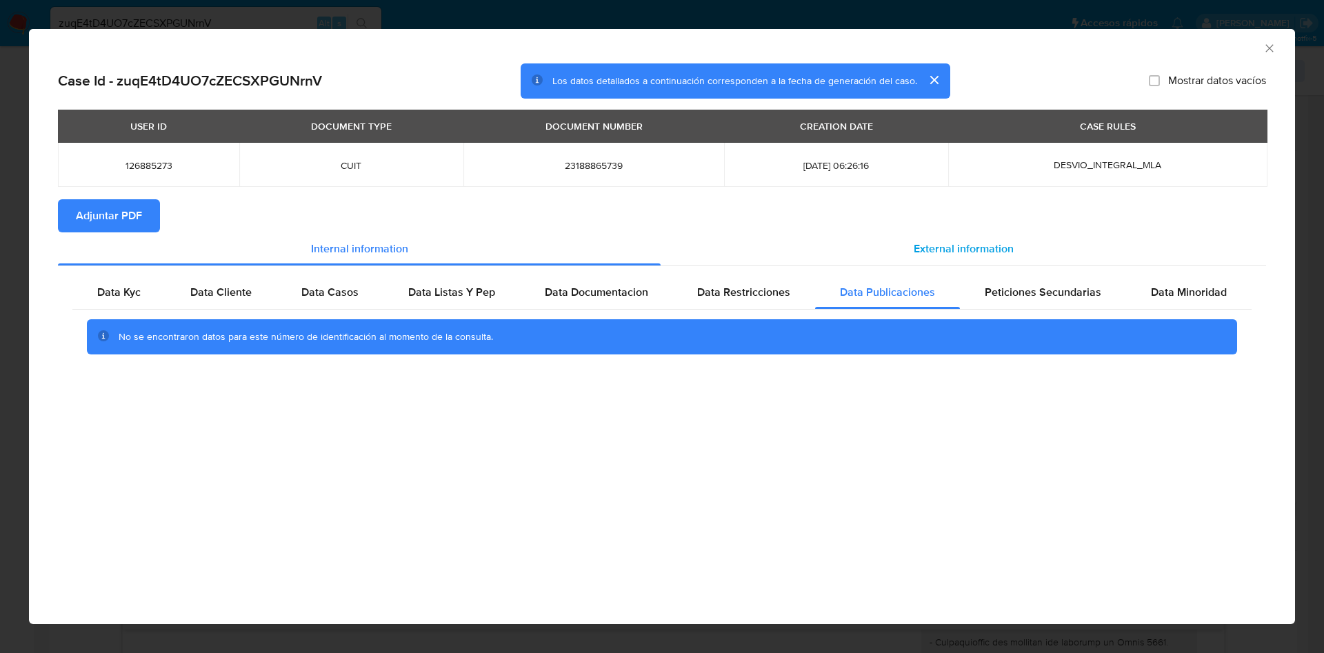
click at [856, 239] on div "External information" at bounding box center [963, 248] width 605 height 33
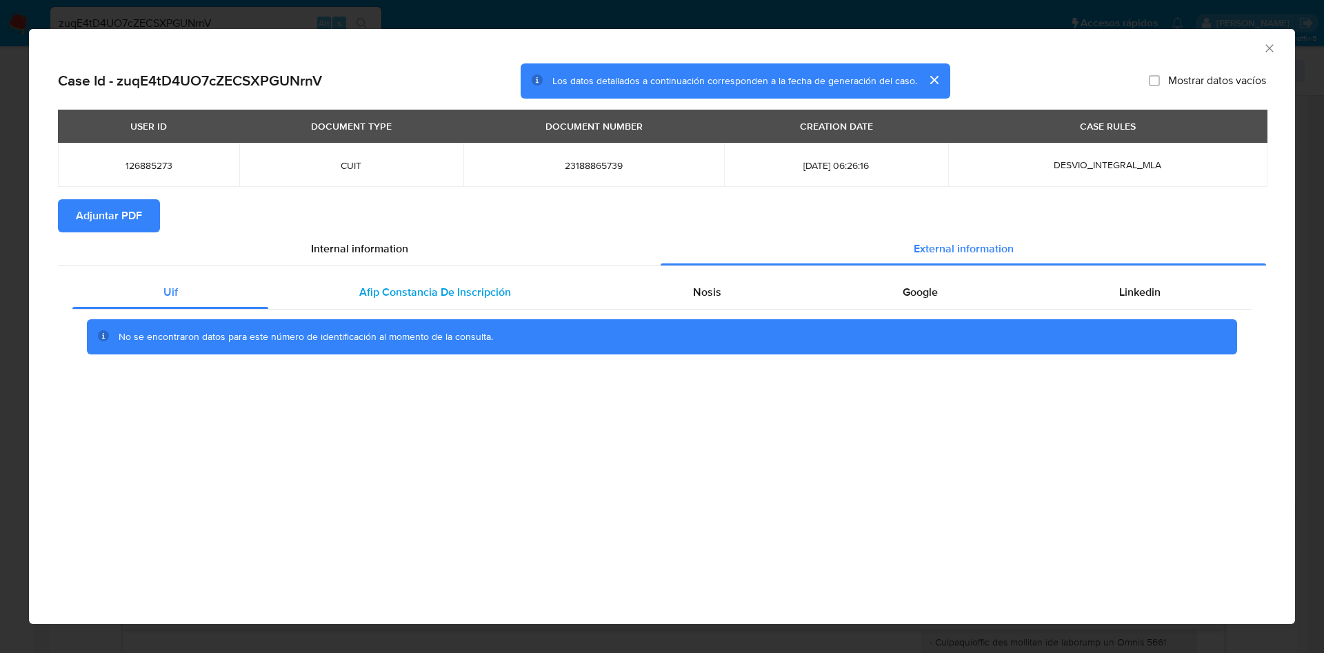
click at [313, 296] on div "Afip Constancia De Inscripción" at bounding box center [434, 292] width 333 height 33
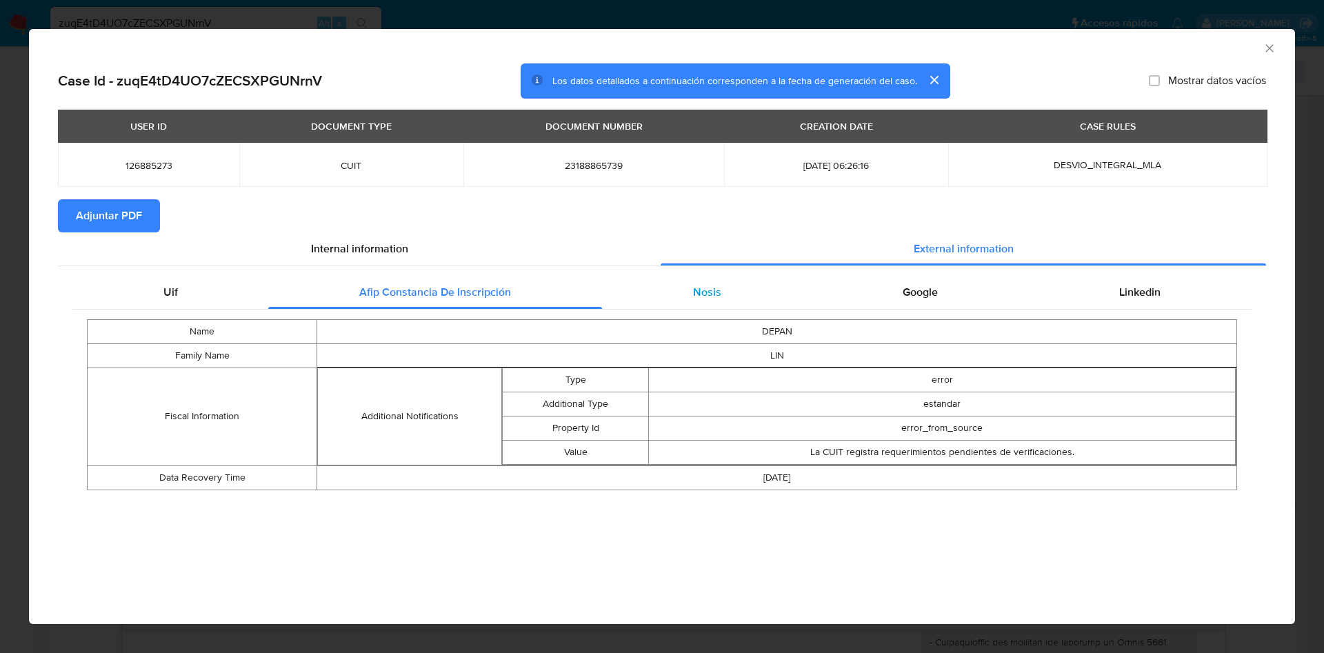
click at [681, 288] on div "Nosis" at bounding box center [707, 292] width 210 height 33
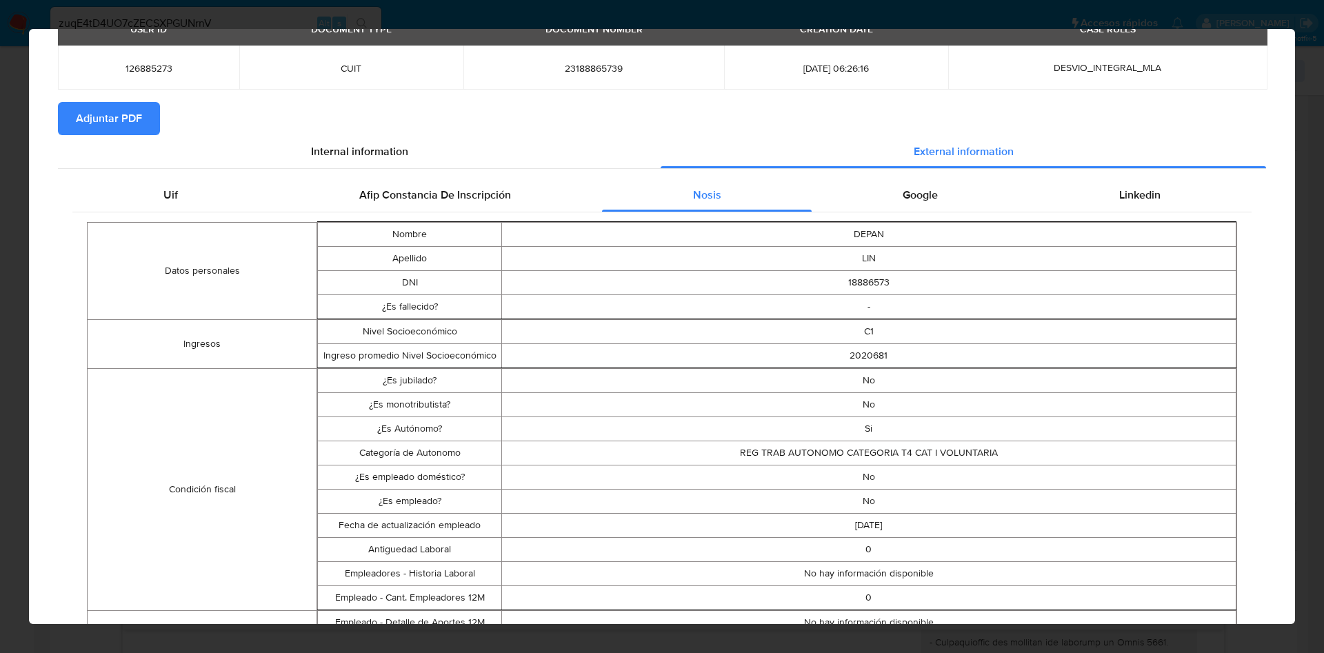
scroll to position [0, 0]
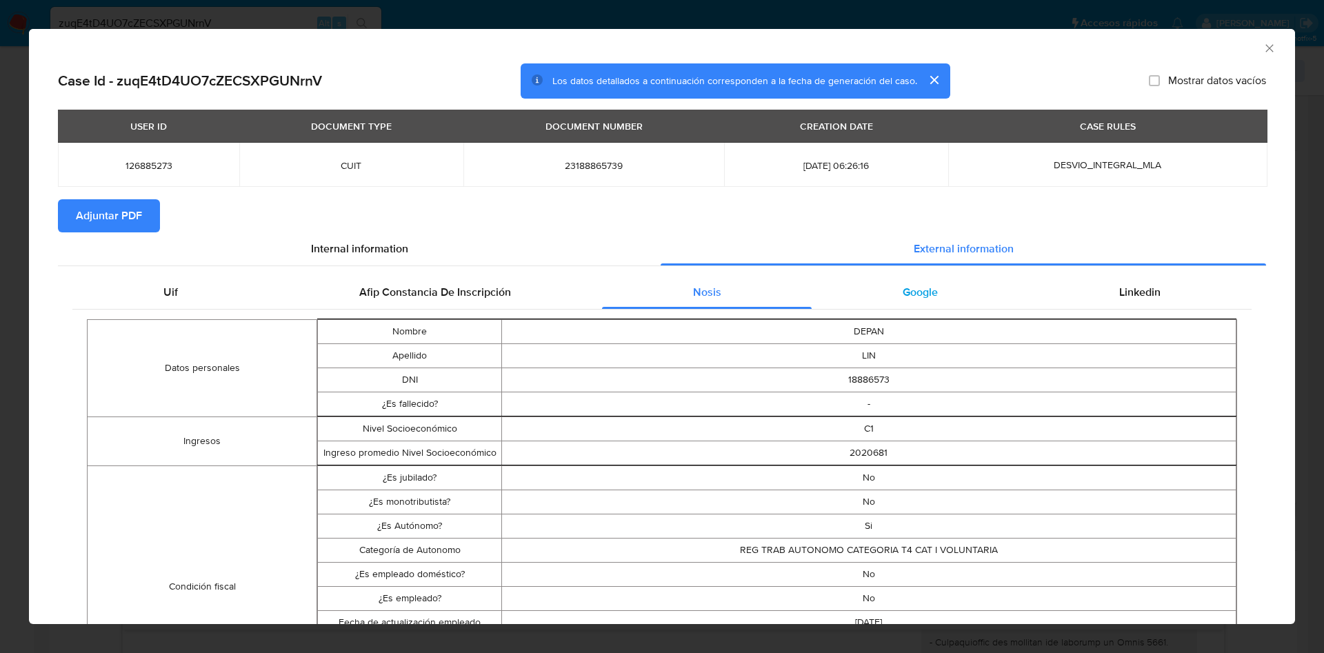
click at [969, 283] on div "Google" at bounding box center [920, 292] width 216 height 33
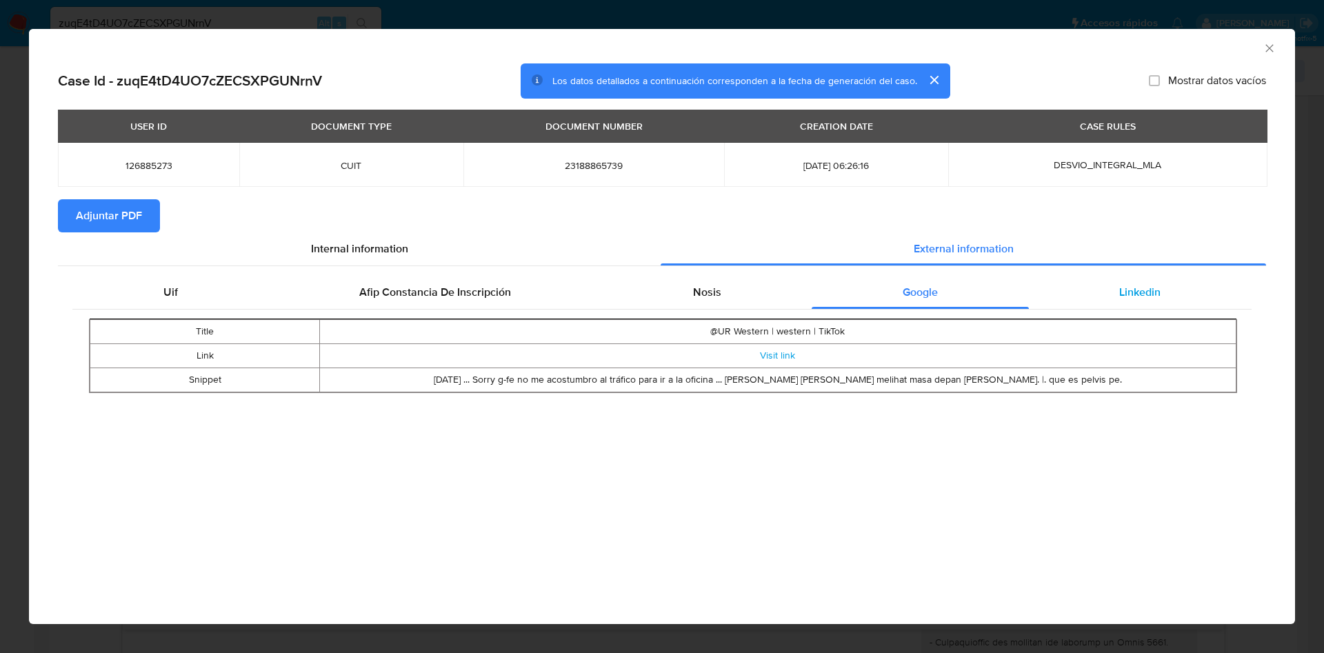
click at [1119, 289] on span "Linkedin" at bounding box center [1139, 292] width 41 height 16
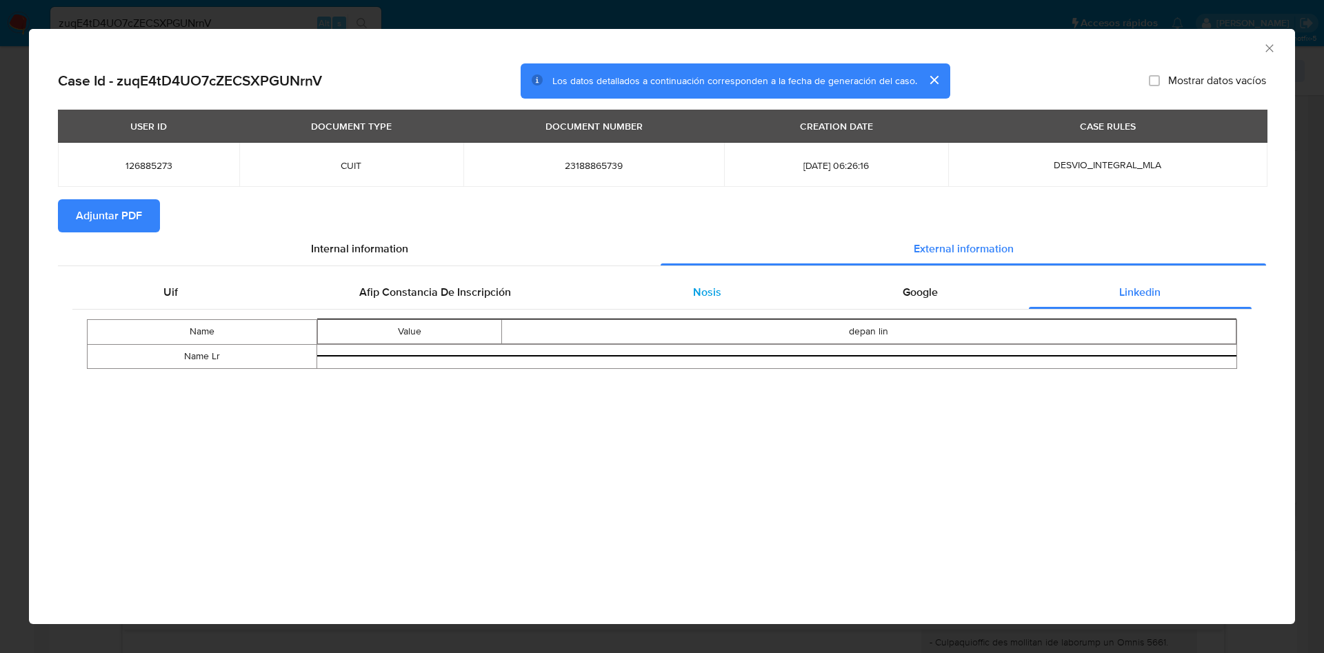
click at [706, 297] on span "Nosis" at bounding box center [707, 292] width 28 height 16
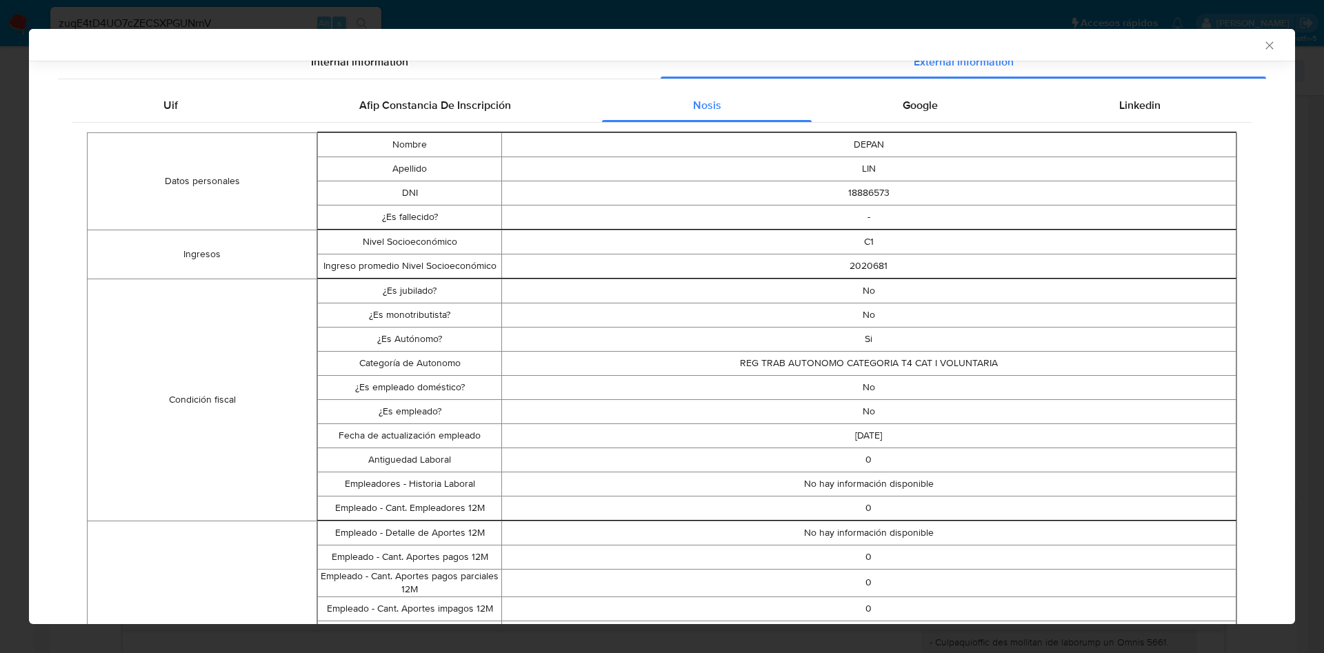
scroll to position [81, 0]
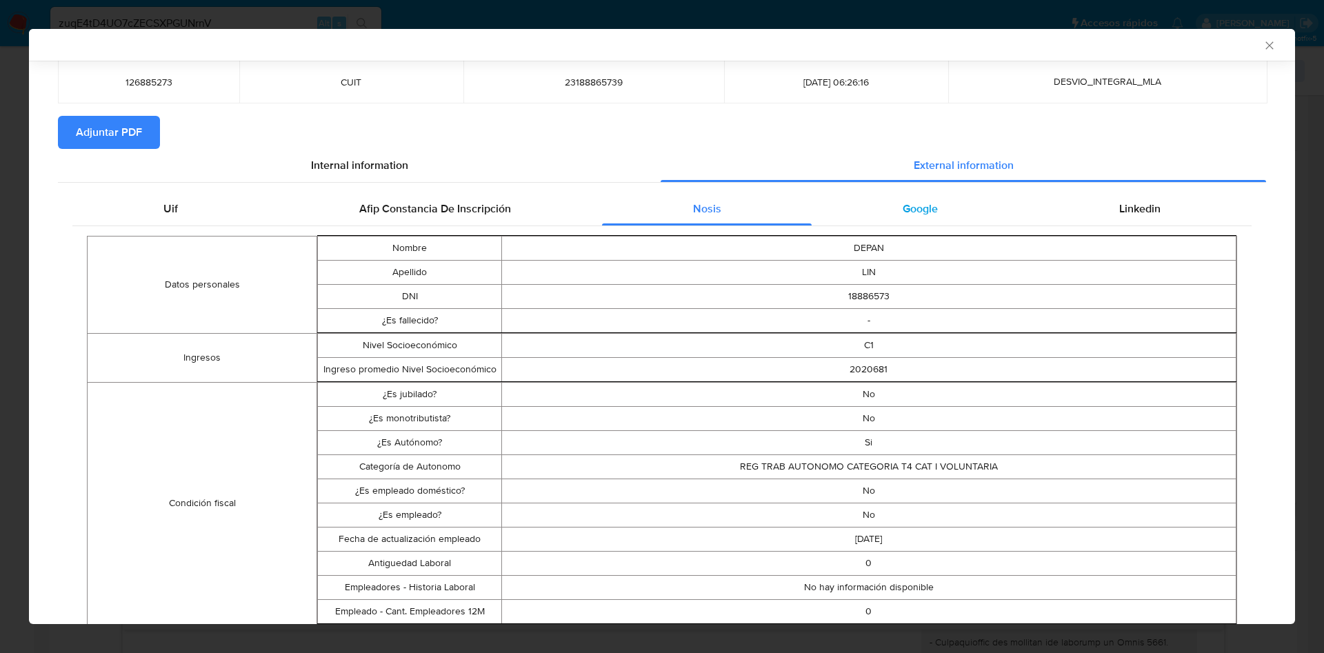
click at [908, 217] on div "Google" at bounding box center [920, 208] width 216 height 33
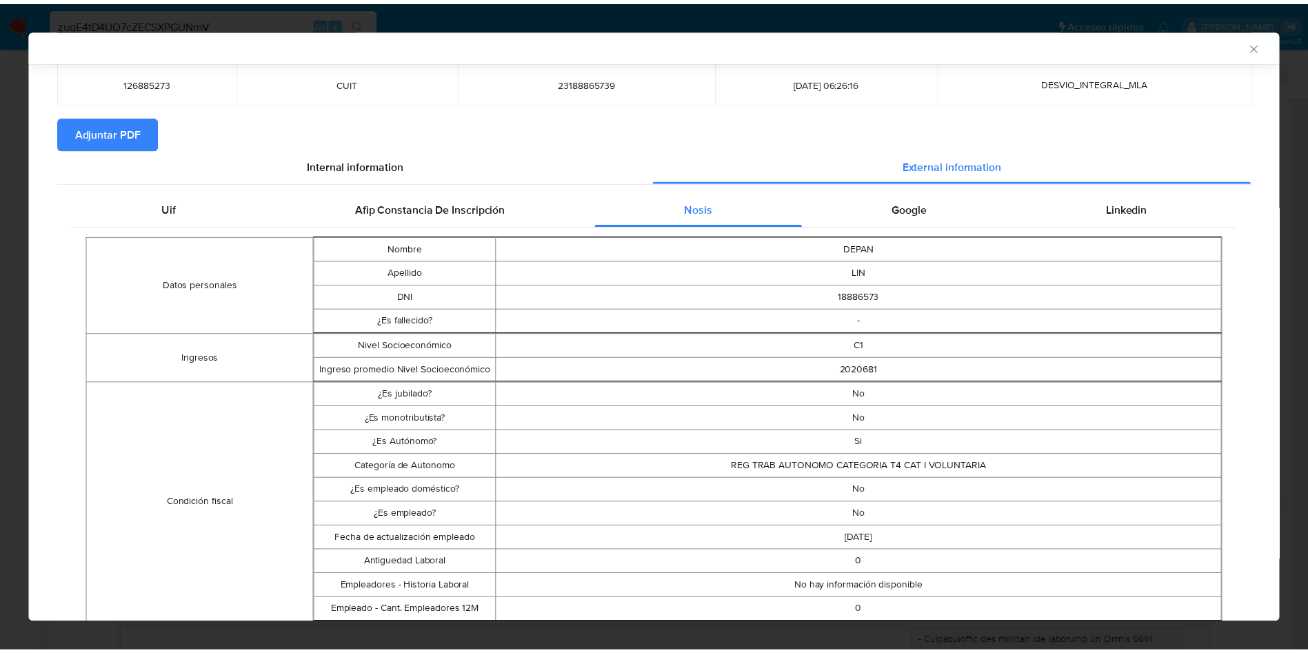
scroll to position [0, 0]
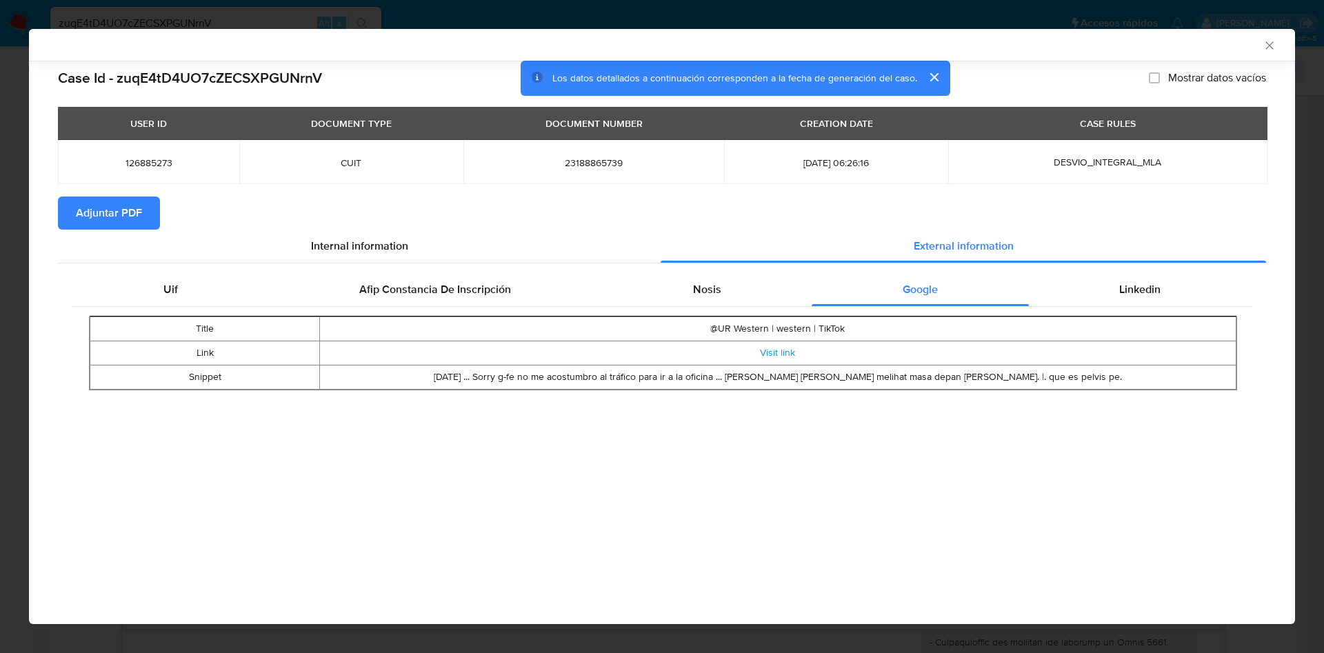
click at [1117, 268] on div "Uif Afip Constancia De Inscripción Nosis Google Linkedin Title @UR Western | we…" at bounding box center [662, 336] width 1208 height 146
click at [1115, 273] on div "Linkedin" at bounding box center [1140, 289] width 223 height 33
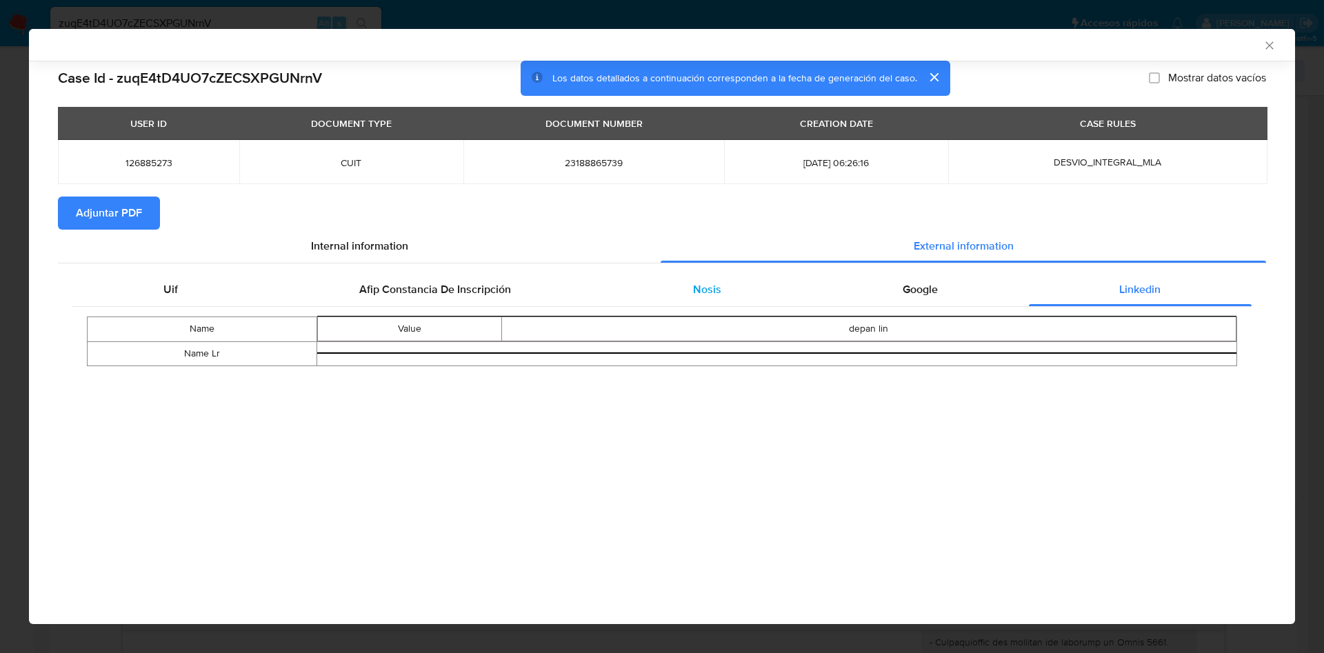
click at [775, 290] on div "Nosis" at bounding box center [707, 289] width 210 height 33
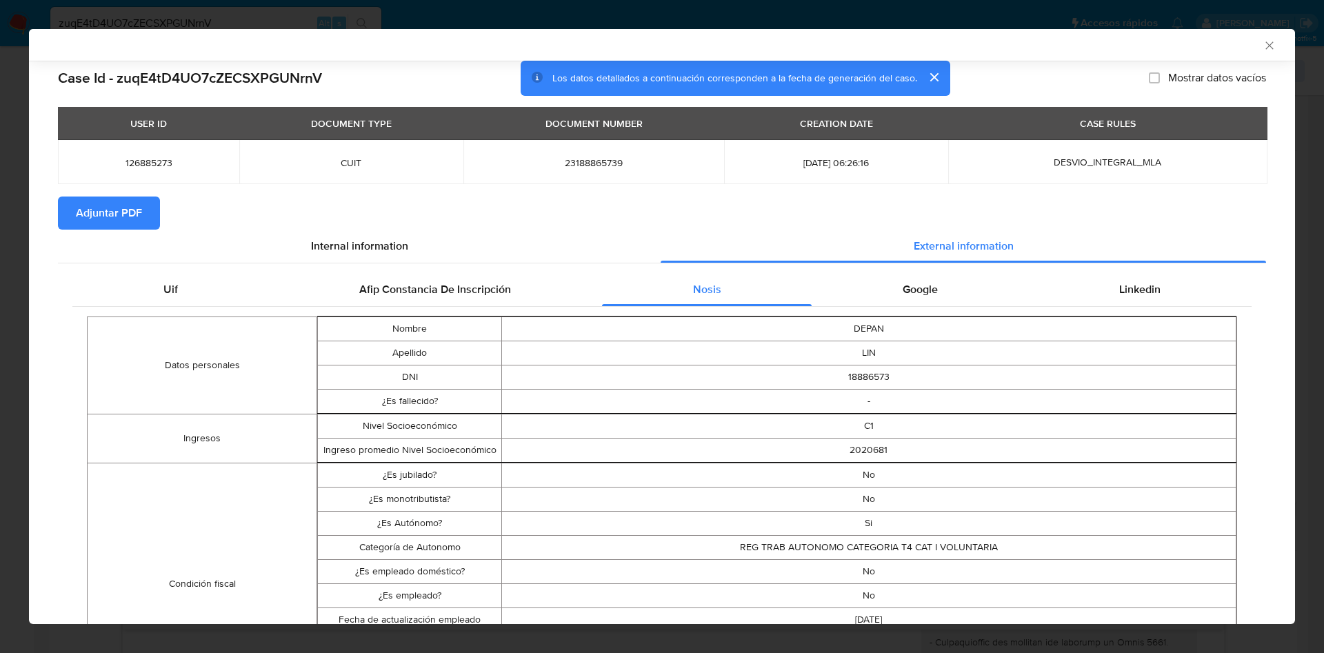
click at [124, 208] on span "Adjuntar PDF" at bounding box center [109, 213] width 66 height 30
click at [1262, 44] on icon "Cerrar ventana" at bounding box center [1269, 46] width 14 height 14
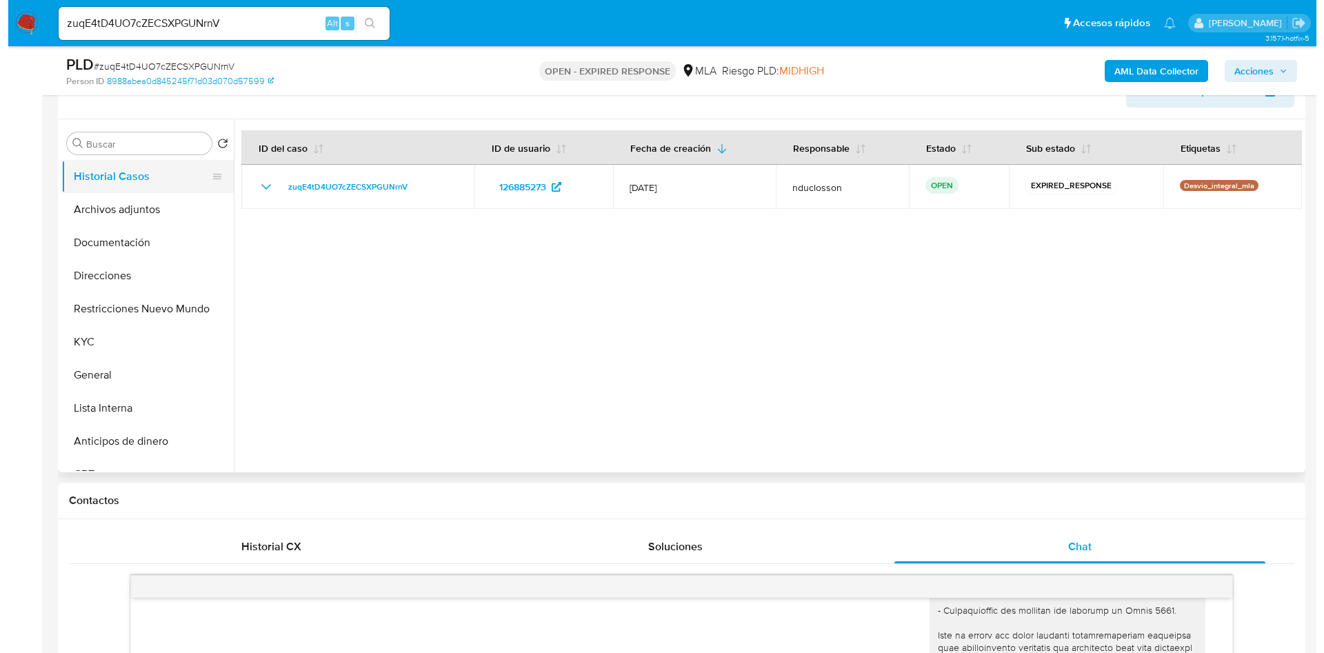
scroll to position [207, 0]
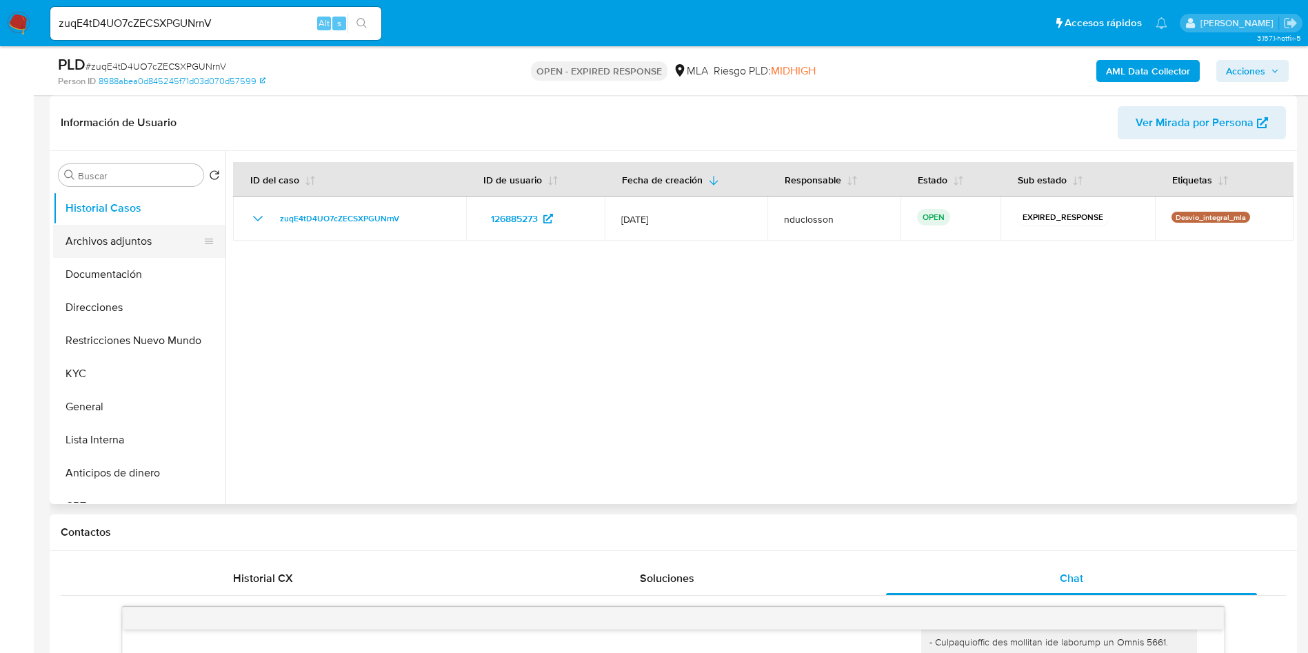
click at [139, 226] on button "Archivos adjuntos" at bounding box center [133, 241] width 161 height 33
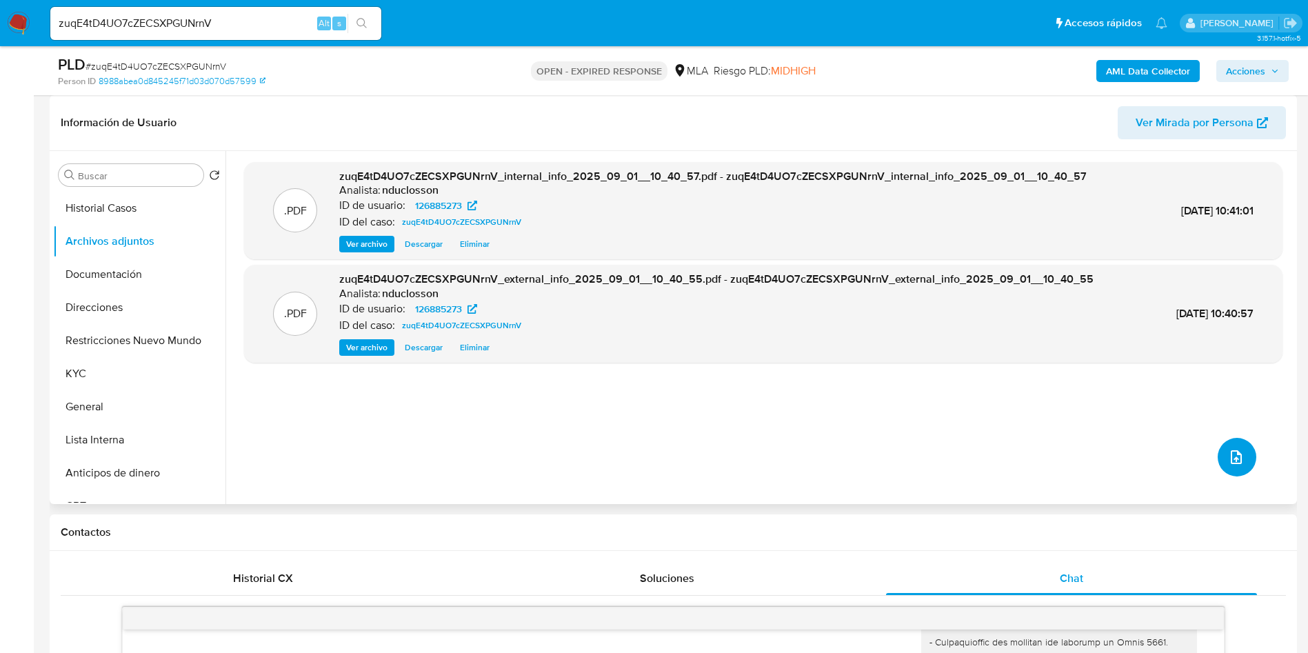
click at [1240, 461] on button "upload-file" at bounding box center [1237, 457] width 39 height 39
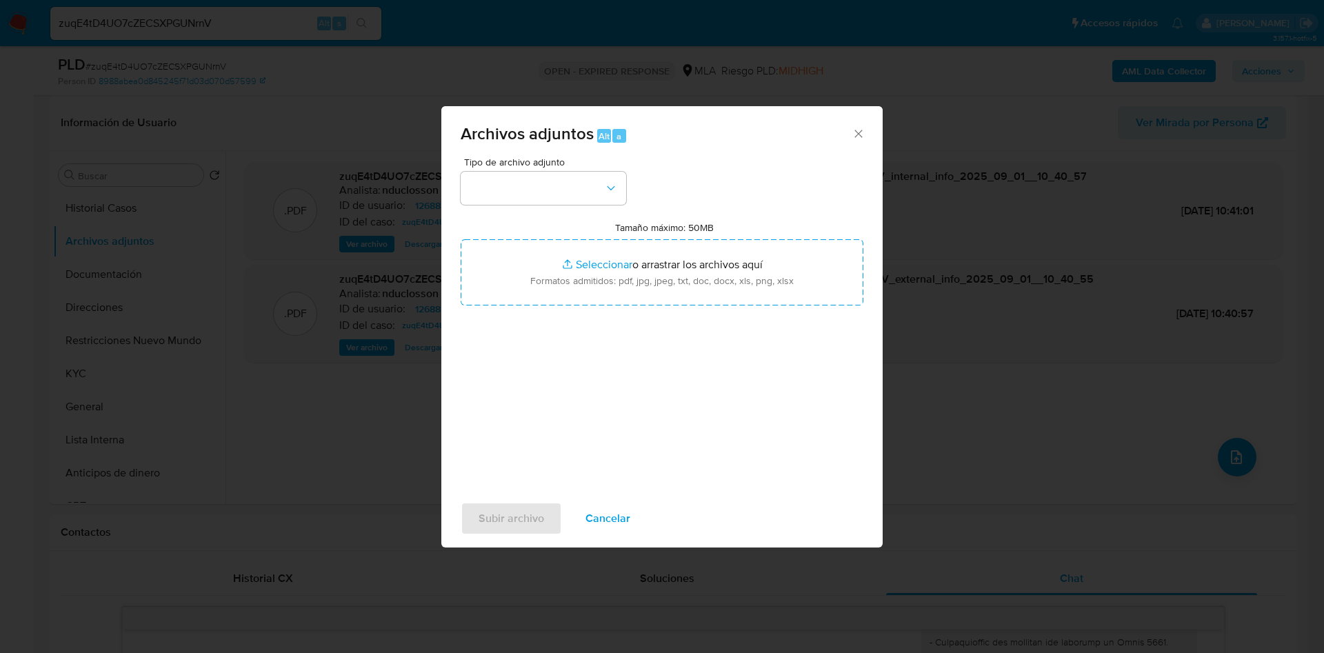
click at [526, 219] on div "Tipo de archivo adjunto Tamaño máximo: 50MB Seleccionar archivos Seleccionar o …" at bounding box center [662, 319] width 403 height 325
click at [518, 194] on button "button" at bounding box center [543, 188] width 165 height 33
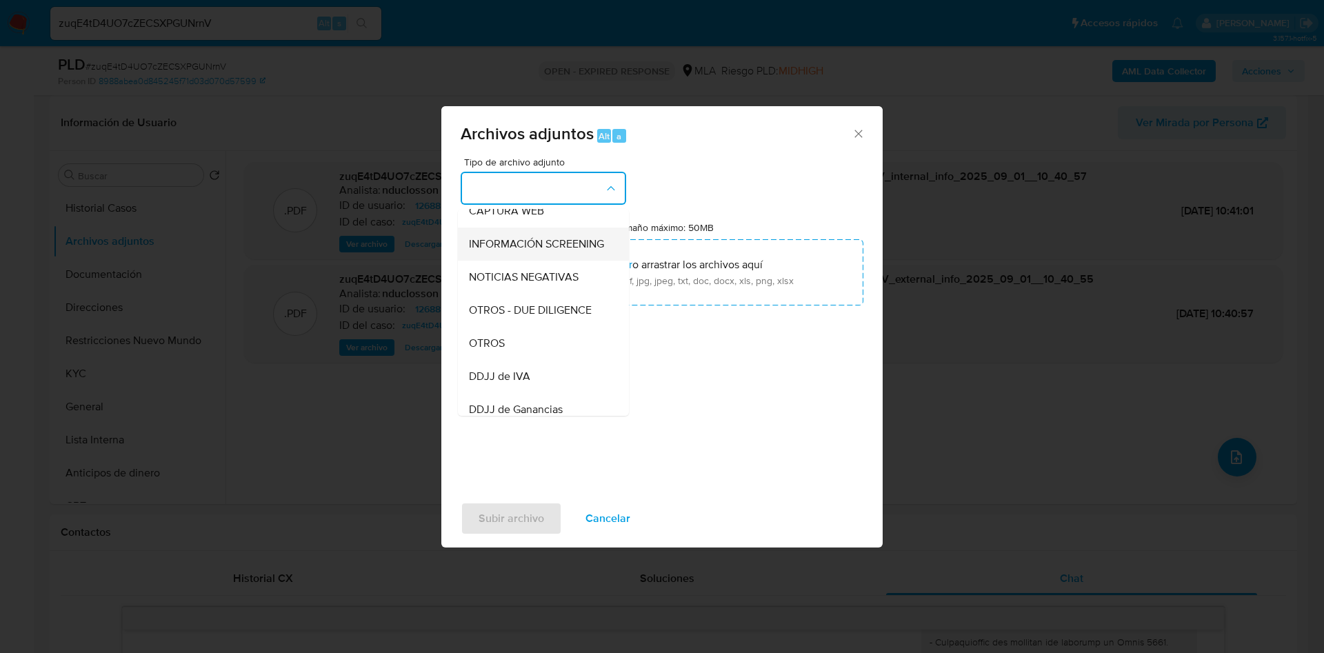
scroll to position [175, 0]
drag, startPoint x: 515, startPoint y: 347, endPoint x: 495, endPoint y: 331, distance: 25.5
click at [495, 331] on ul "IDENTIFICACIÓN INGRESOS CAPTURA BUREAU CAPTURA GOOGLE CAPTURA WEB INFORMACIÓN S…" at bounding box center [543, 421] width 171 height 775
click at [495, 322] on span "OTROS" at bounding box center [487, 315] width 36 height 14
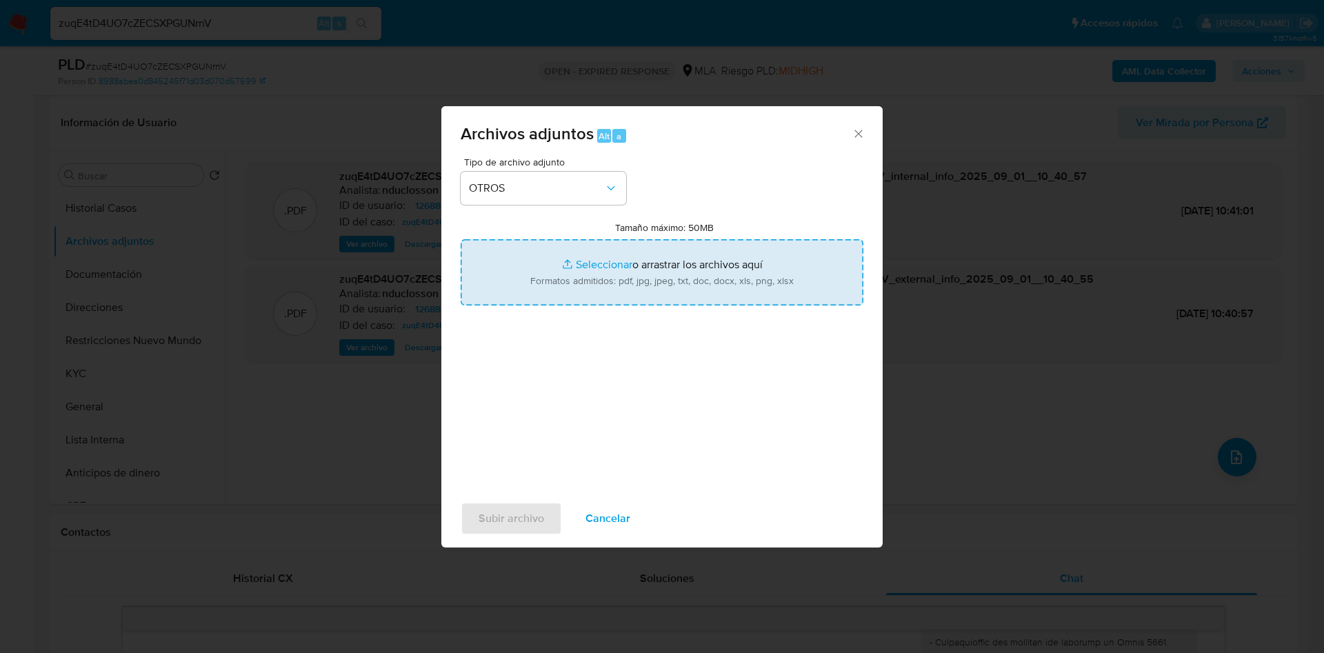
type input "C:\fakepath\126885273 Padron Monotributo.jpg"
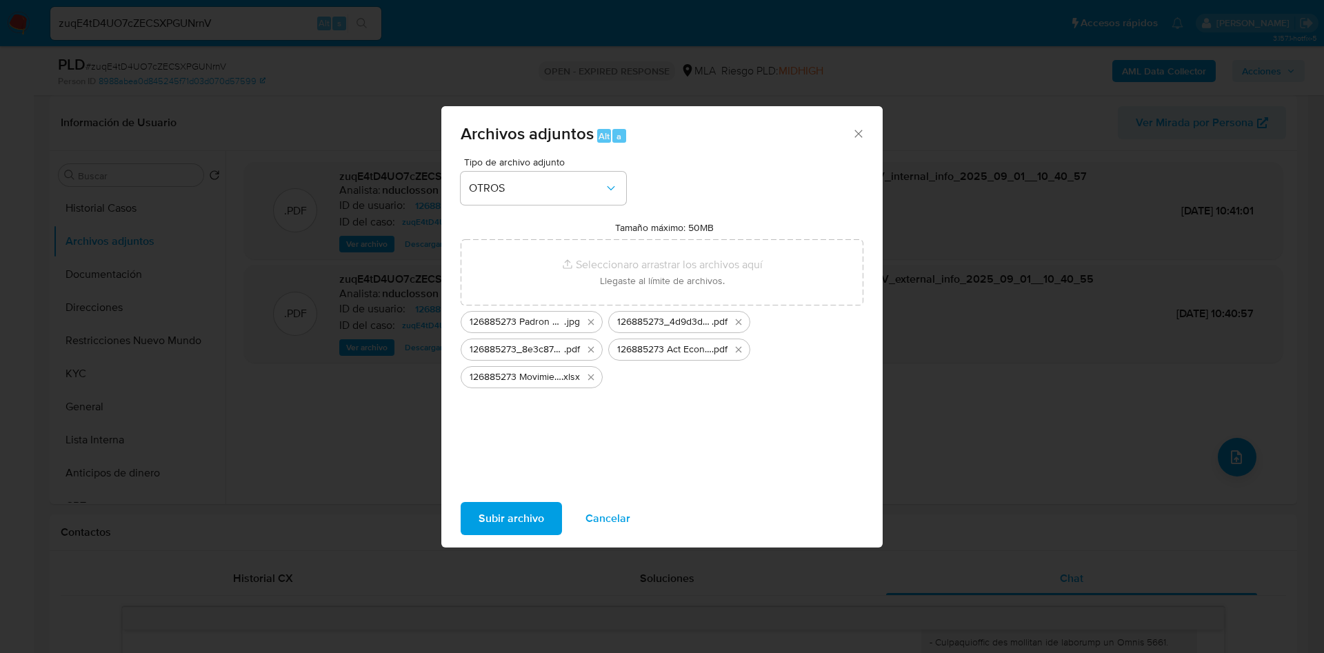
click at [520, 509] on span "Subir archivo" at bounding box center [511, 518] width 66 height 30
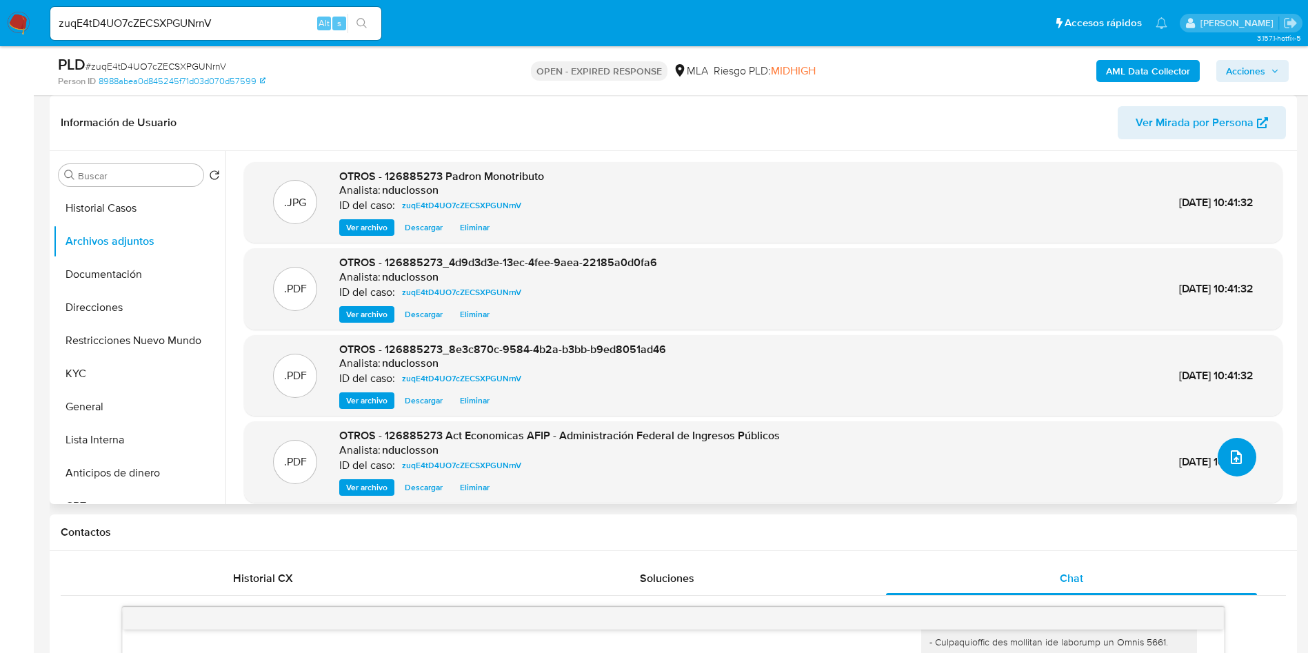
click at [1228, 463] on icon "upload-file" at bounding box center [1236, 457] width 17 height 17
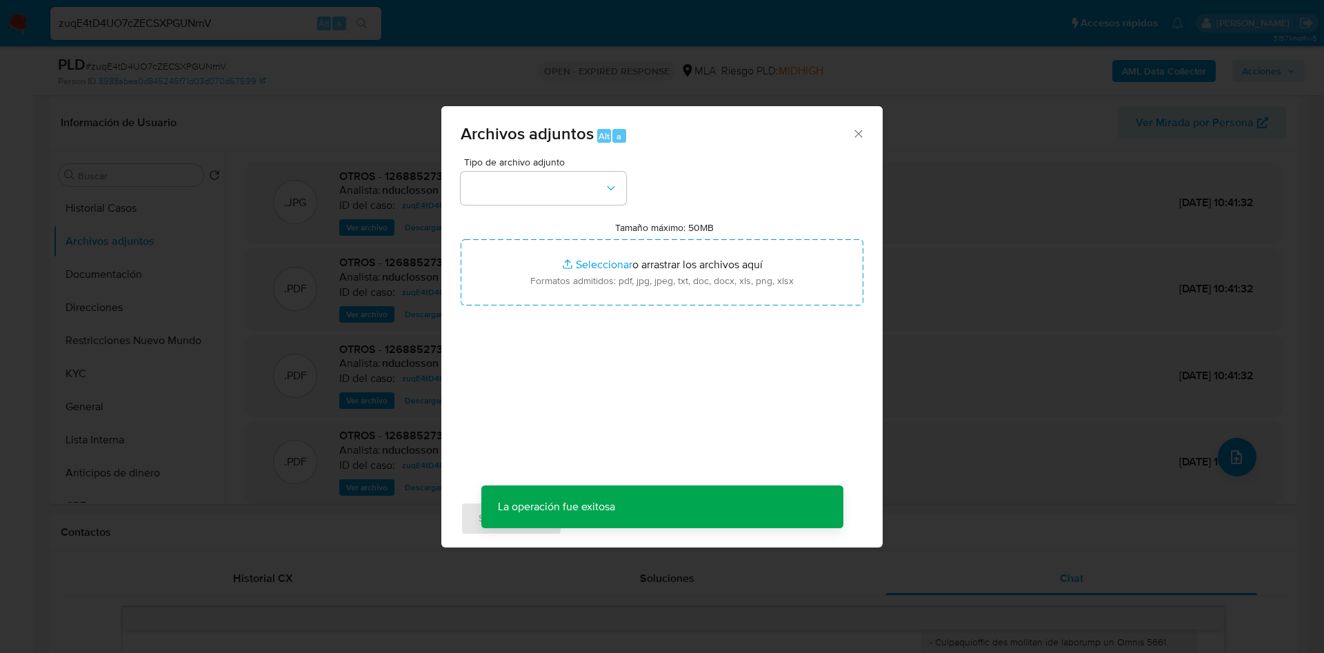
click at [593, 207] on div "Tipo de archivo adjunto Tamaño máximo: 50MB Seleccionar archivos Seleccionar o …" at bounding box center [662, 319] width 403 height 325
click at [567, 195] on button "button" at bounding box center [543, 188] width 165 height 33
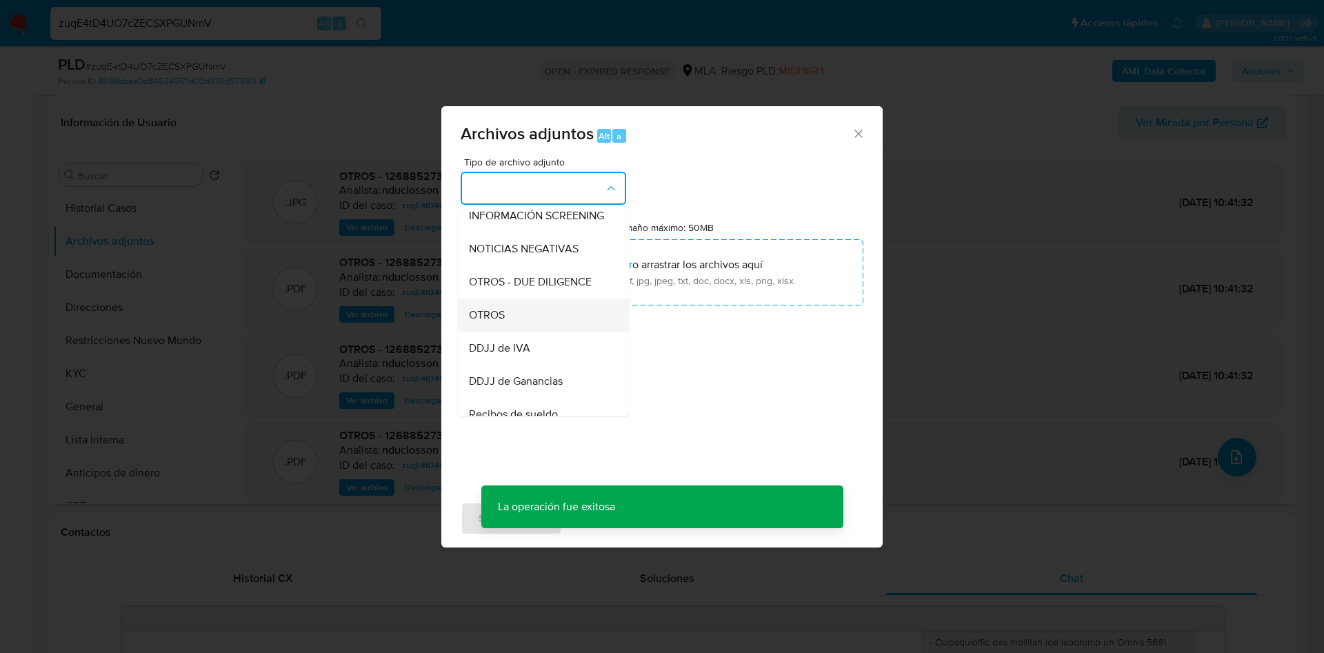
click at [494, 322] on span "OTROS" at bounding box center [487, 315] width 36 height 14
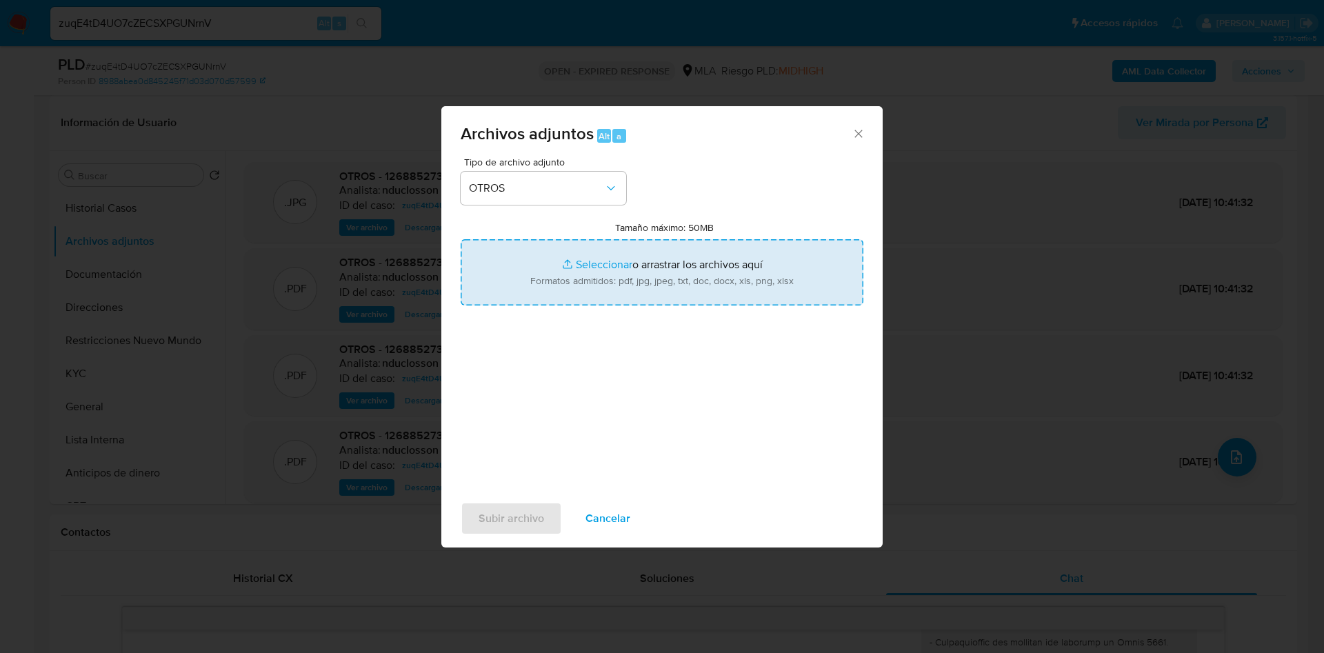
type input "C:\fakepath\126885273_353afe86-1468-4be5-a310-0b9fcb3460d8.pdf"
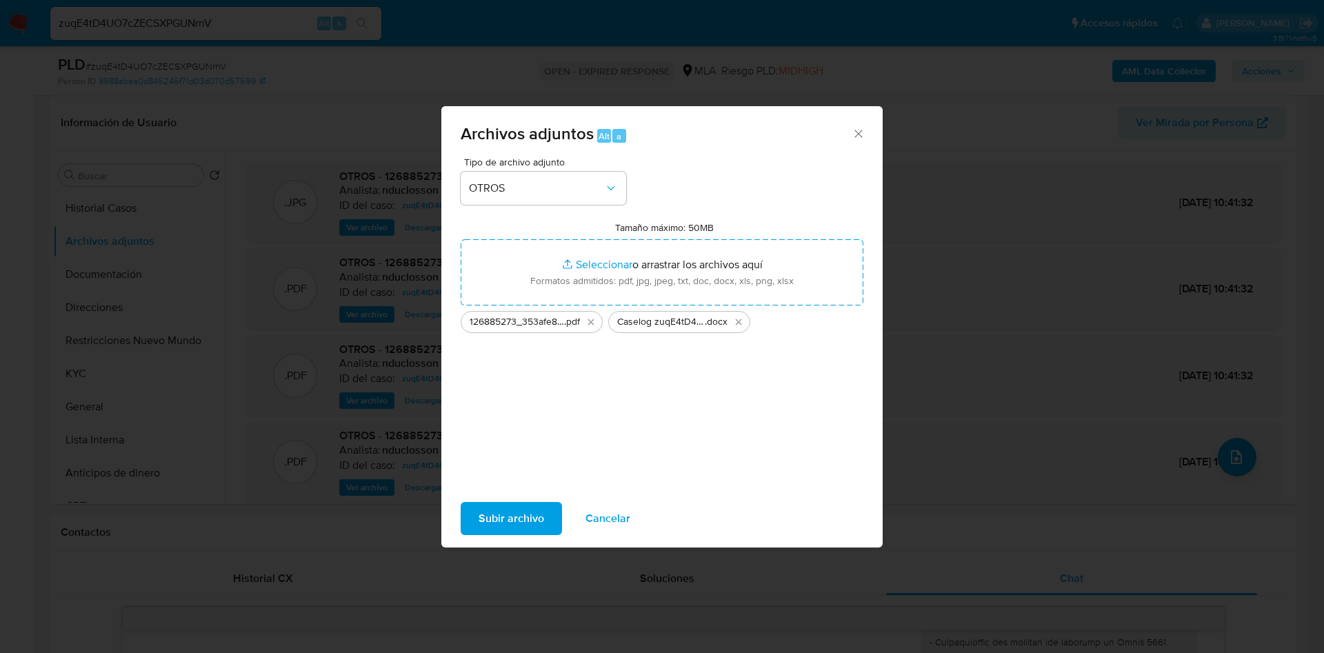
click at [477, 509] on button "Subir archivo" at bounding box center [511, 518] width 101 height 33
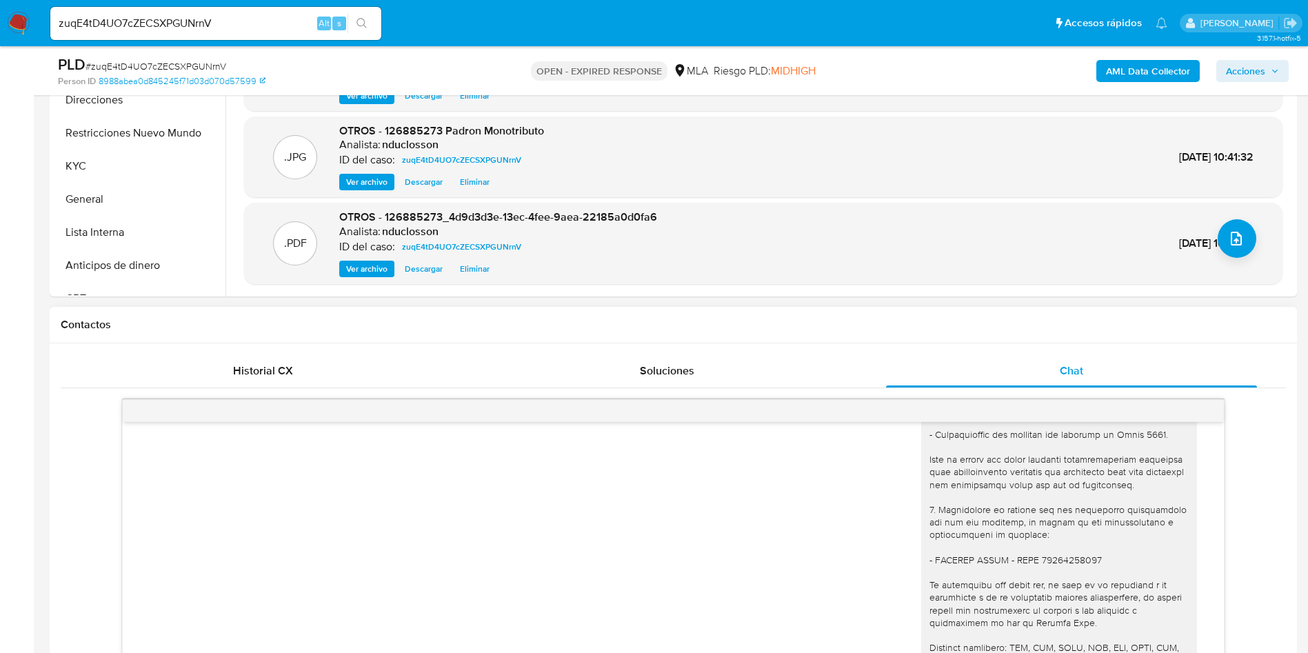
scroll to position [414, 0]
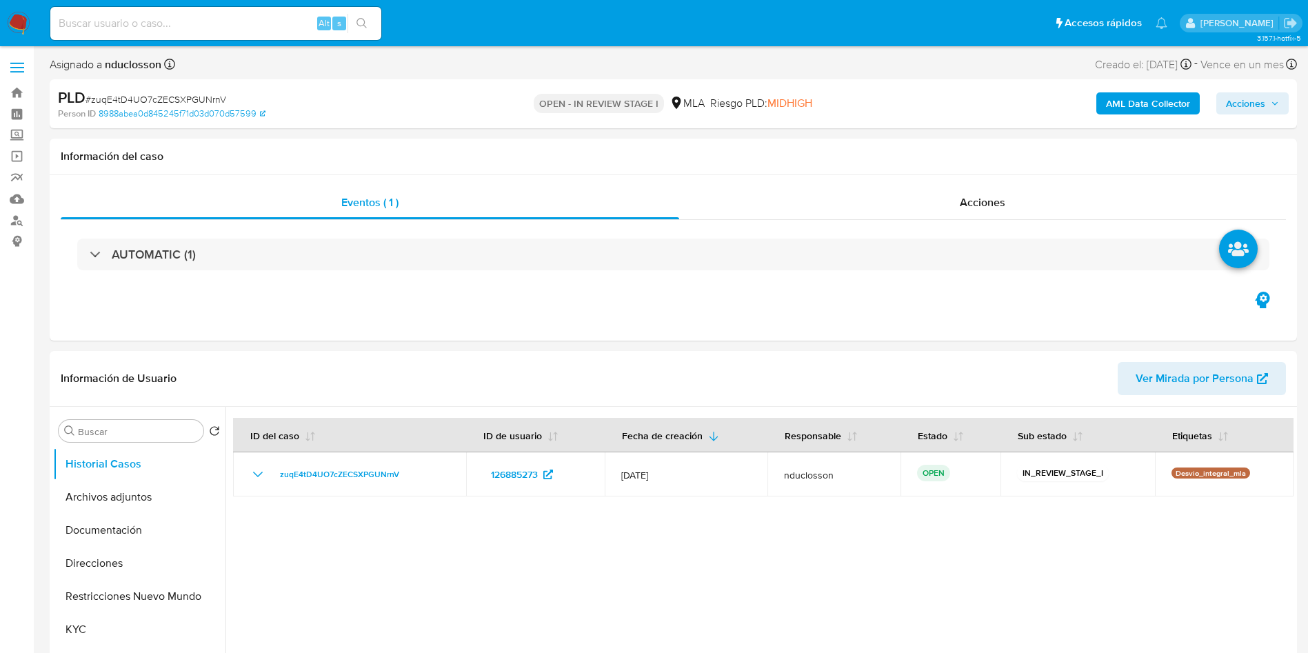
select select "10"
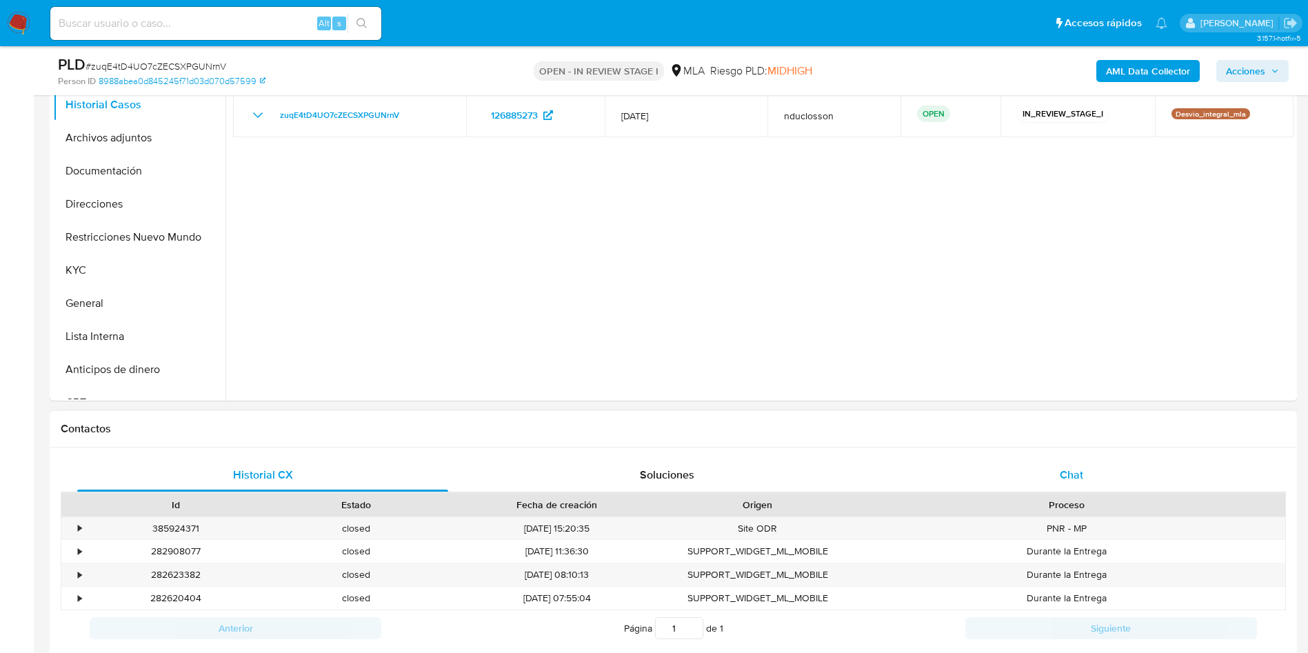
click at [1083, 474] on div "Chat" at bounding box center [1071, 475] width 371 height 33
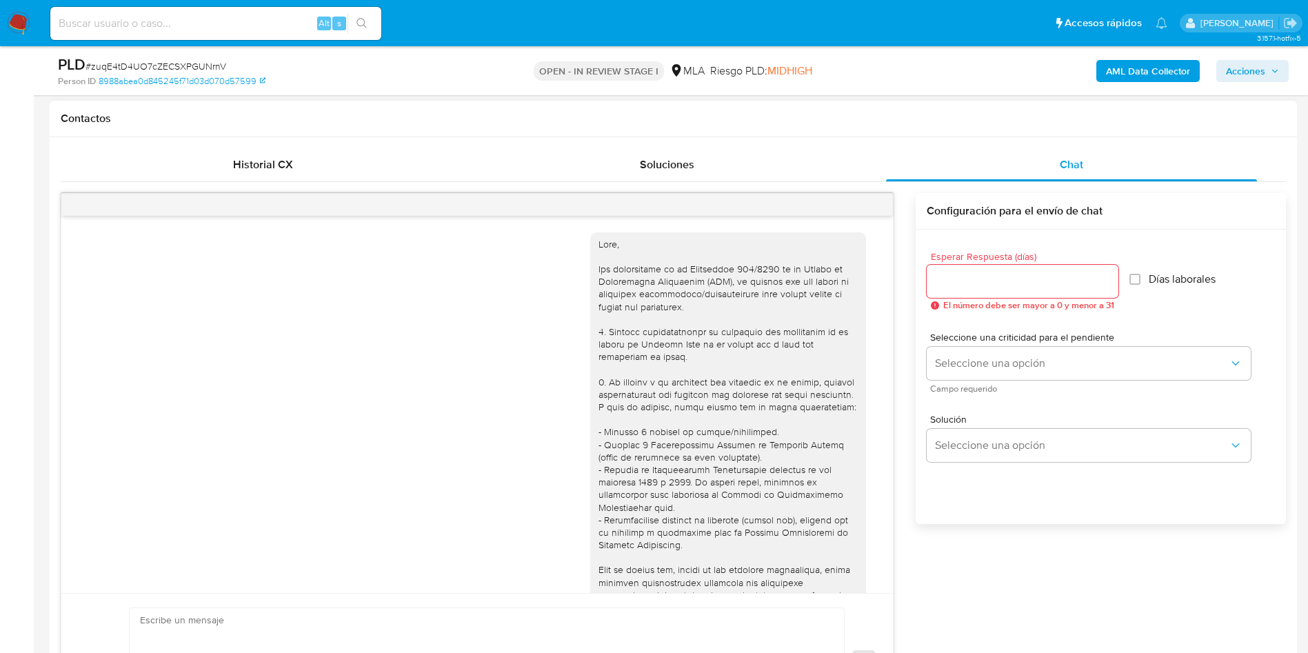
scroll to position [1680, 0]
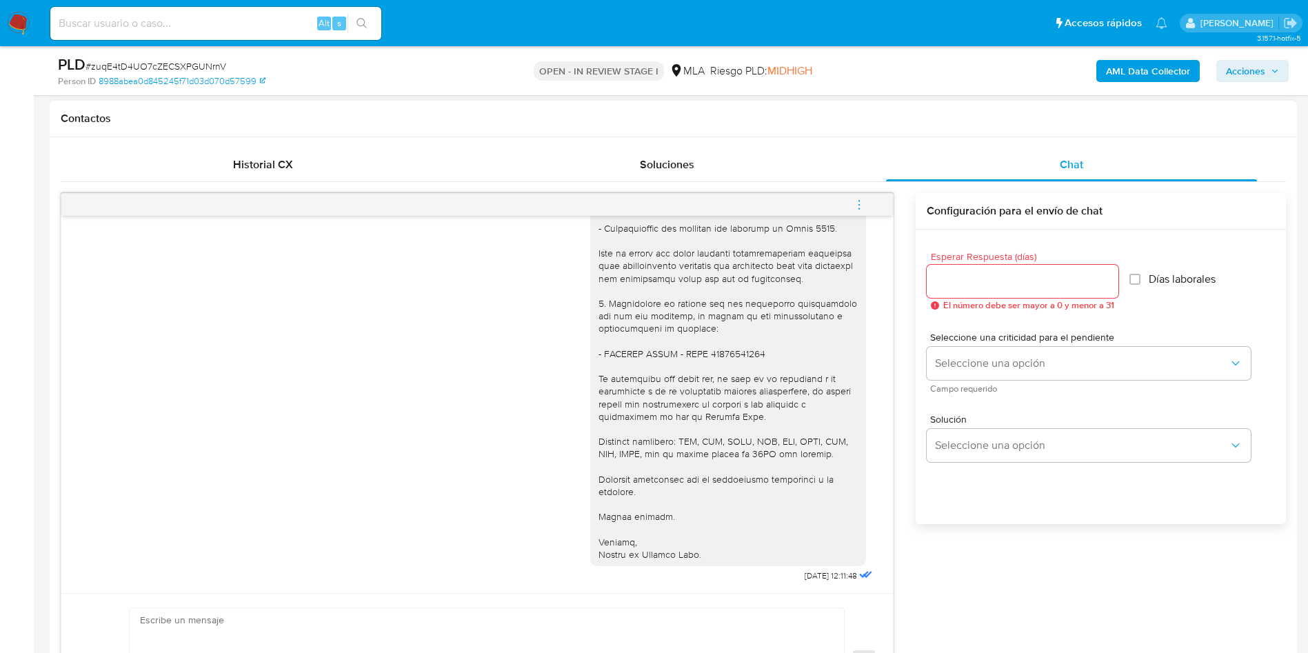
click at [864, 201] on icon "menu-action" at bounding box center [859, 205] width 12 height 12
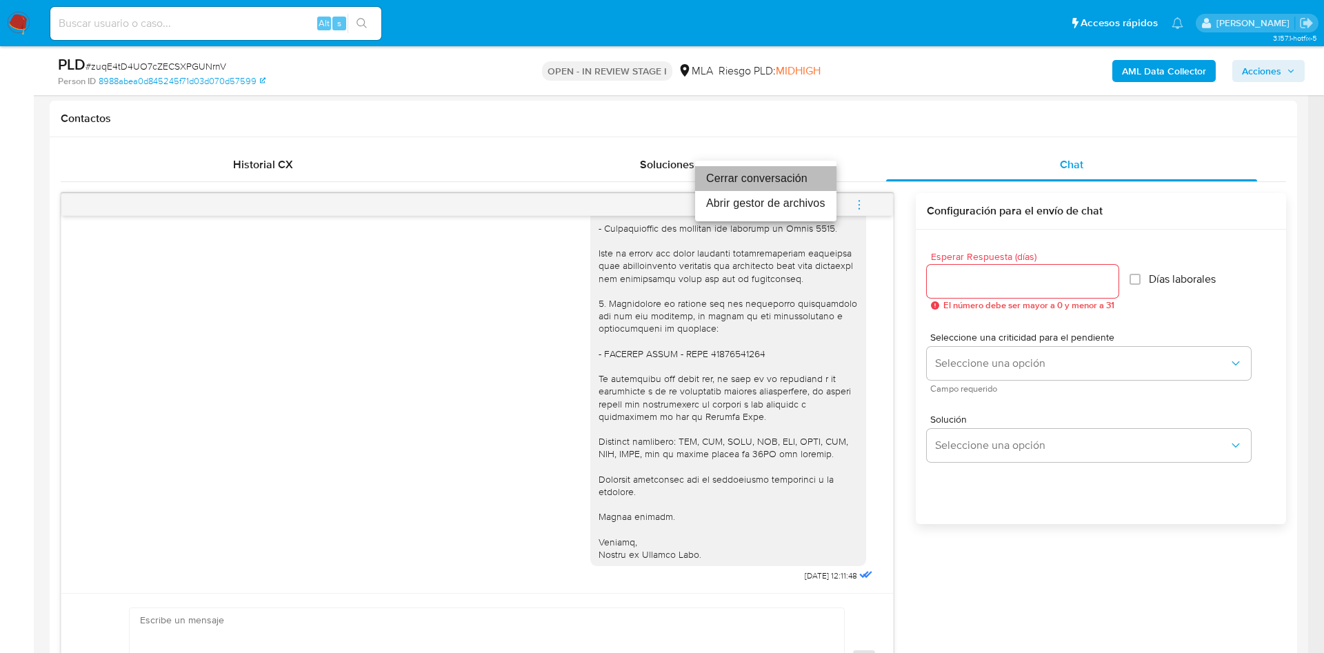
click at [748, 179] on li "Cerrar conversación" at bounding box center [765, 178] width 141 height 25
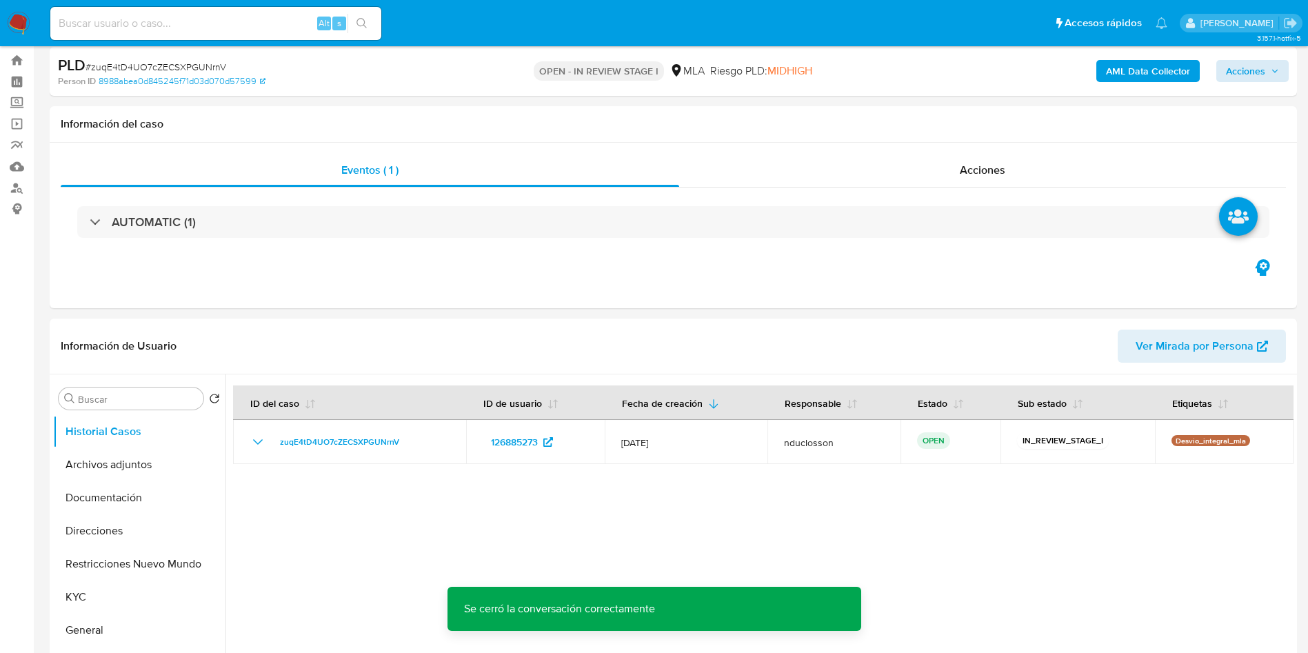
scroll to position [0, 0]
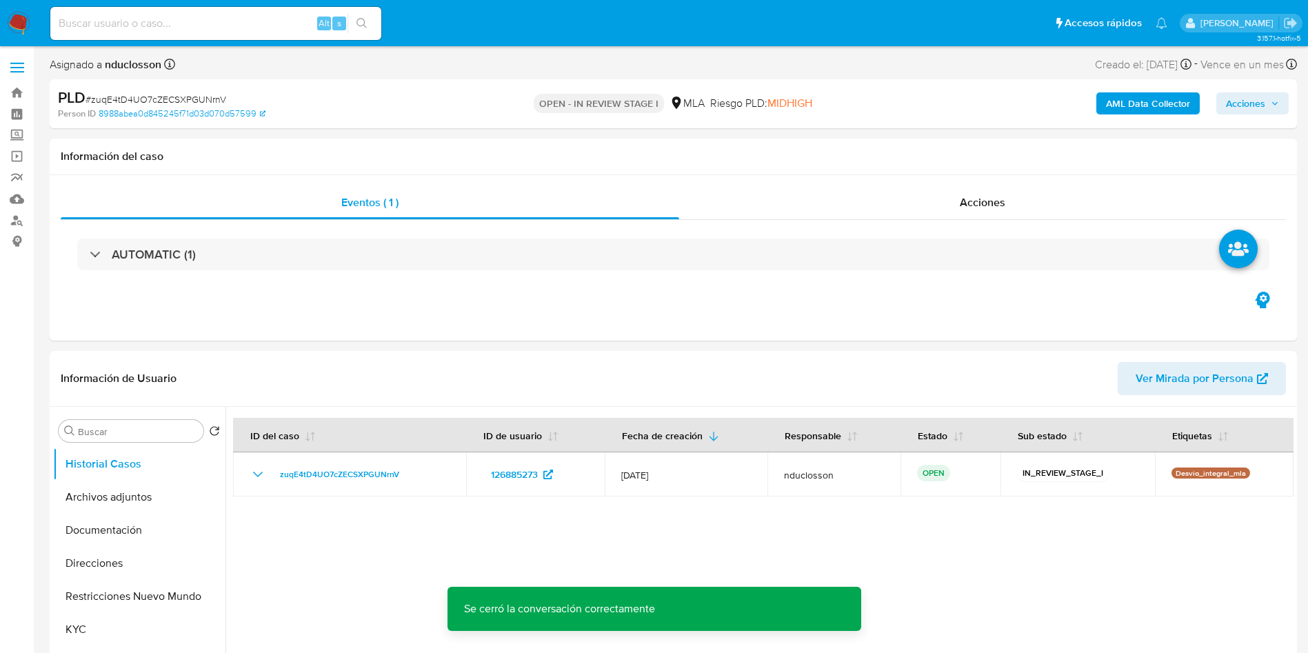
click at [1241, 119] on div "AML Data Collector Acciones" at bounding box center [1085, 104] width 407 height 32
click at [1244, 107] on span "Acciones" at bounding box center [1245, 103] width 39 height 22
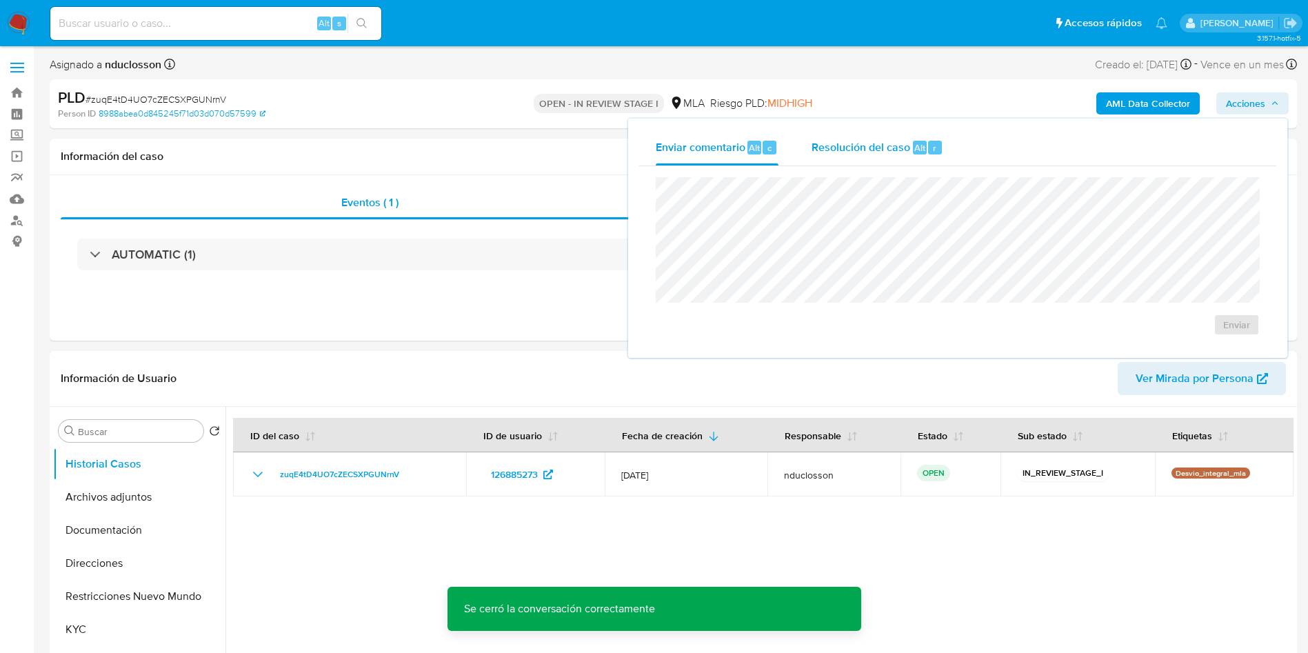
click at [834, 144] on span "Resolución del caso" at bounding box center [861, 147] width 99 height 16
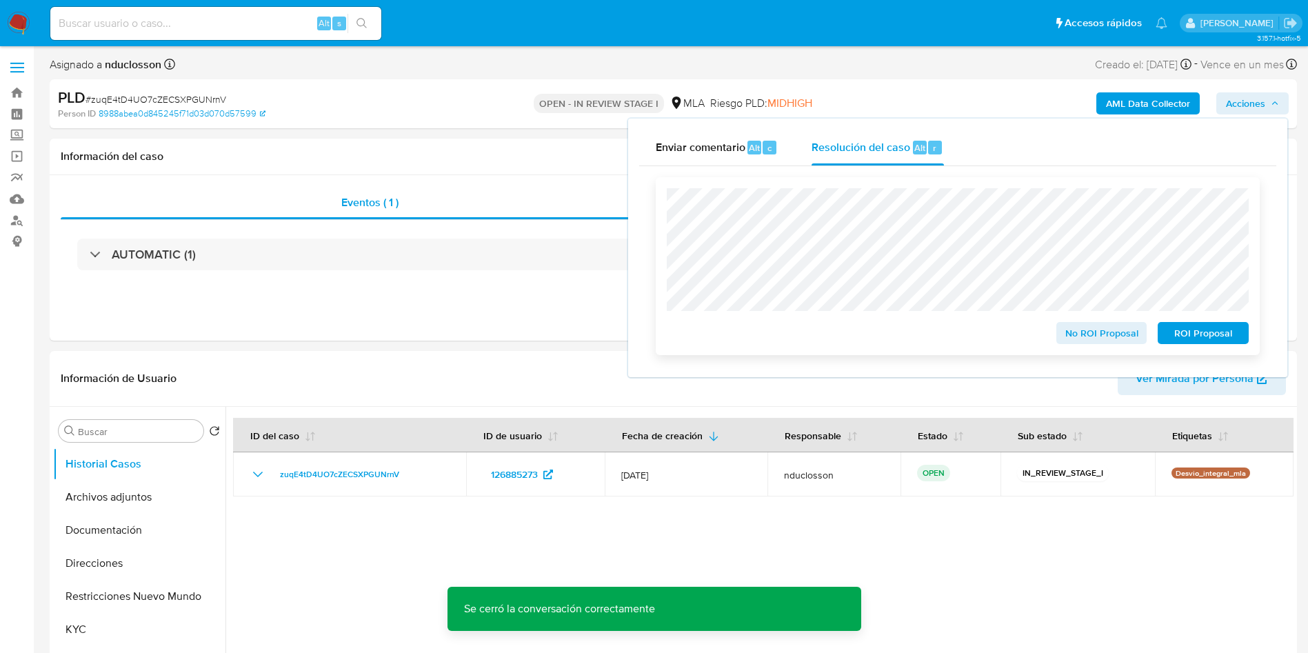
click at [1081, 328] on span "No ROI Proposal" at bounding box center [1102, 332] width 72 height 19
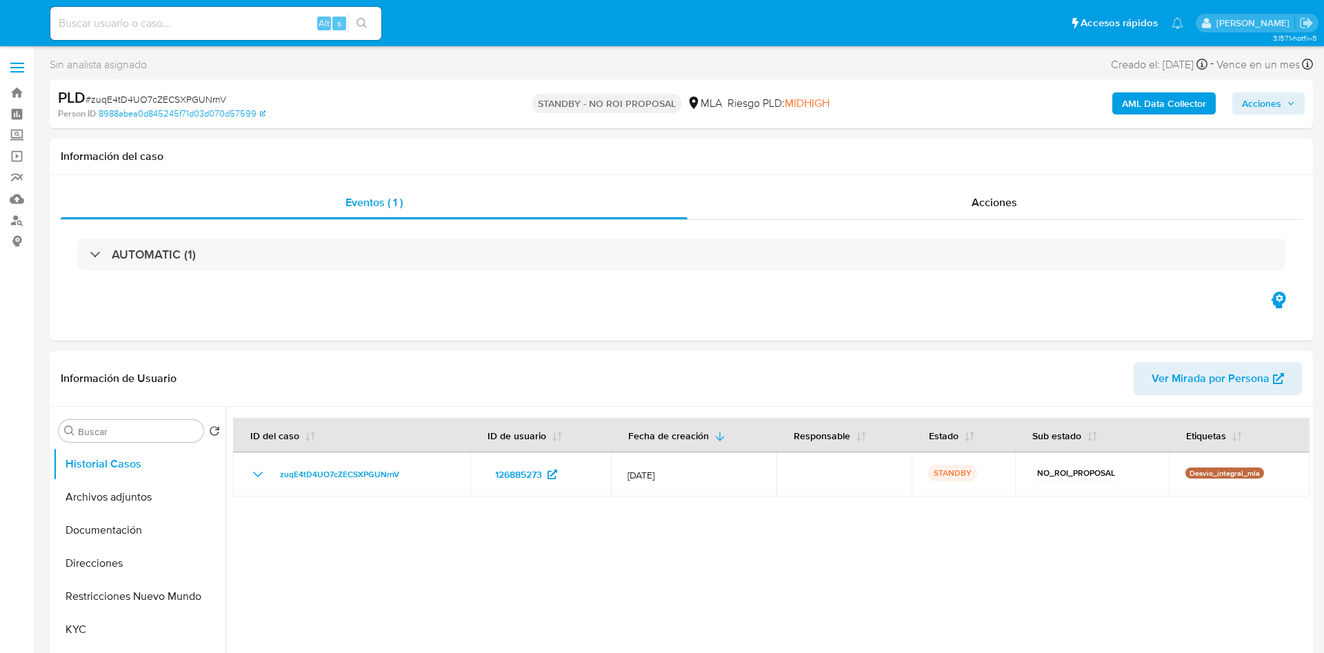
select select "10"
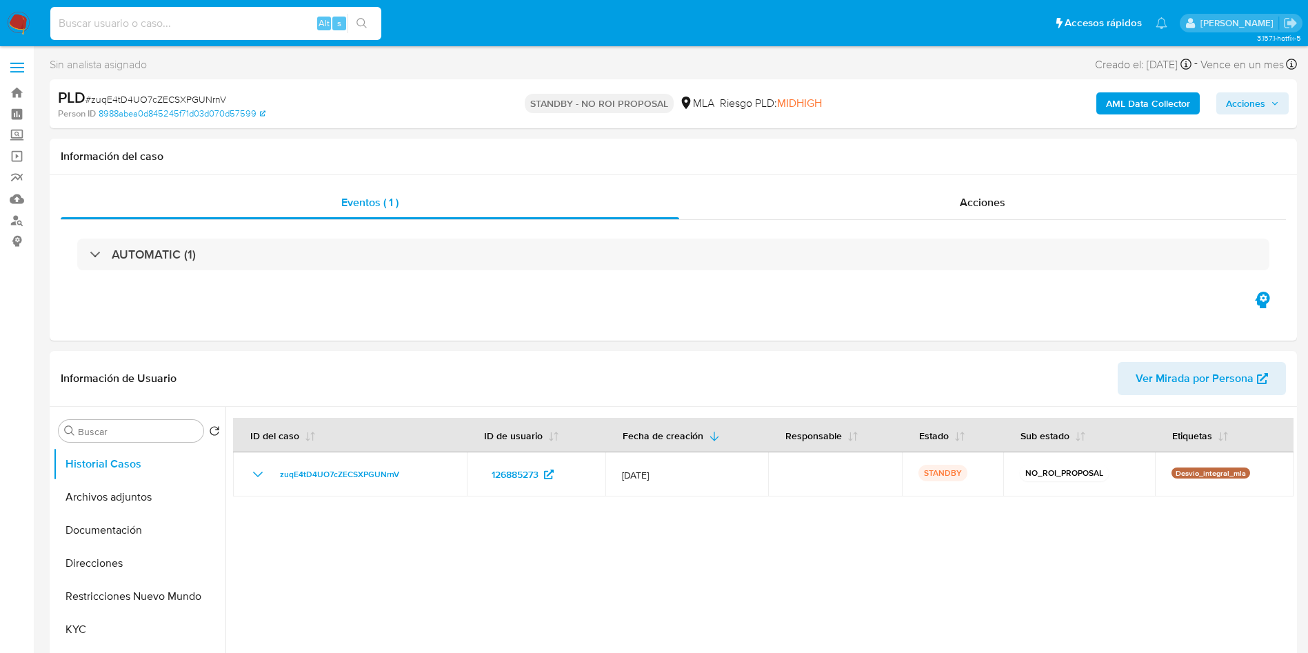
click at [210, 23] on input at bounding box center [215, 23] width 331 height 18
paste input "0w2Zx5jeJQHraZ4PNiaQzeHM"
type input "0w2Zx5jeJQHraZ4PNiaQzeHM"
click at [372, 32] on button "search-icon" at bounding box center [361, 23] width 28 height 19
select select "10"
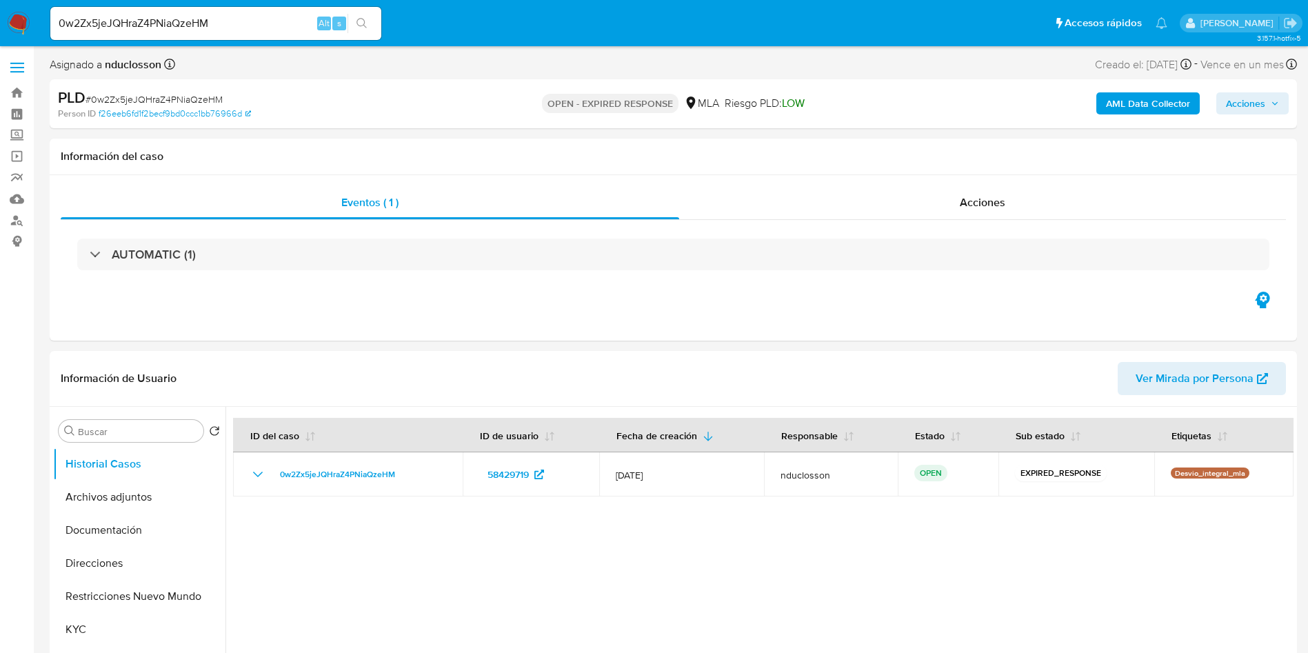
click at [359, 28] on icon "search-icon" at bounding box center [361, 23] width 11 height 11
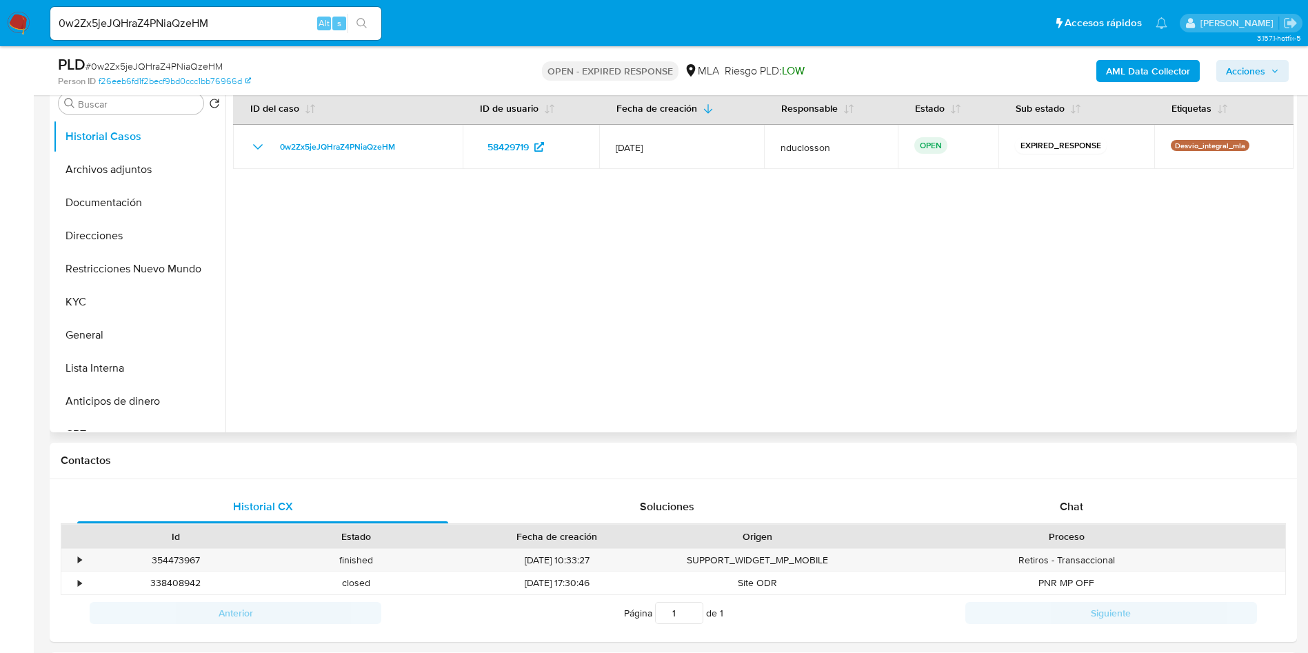
scroll to position [310, 0]
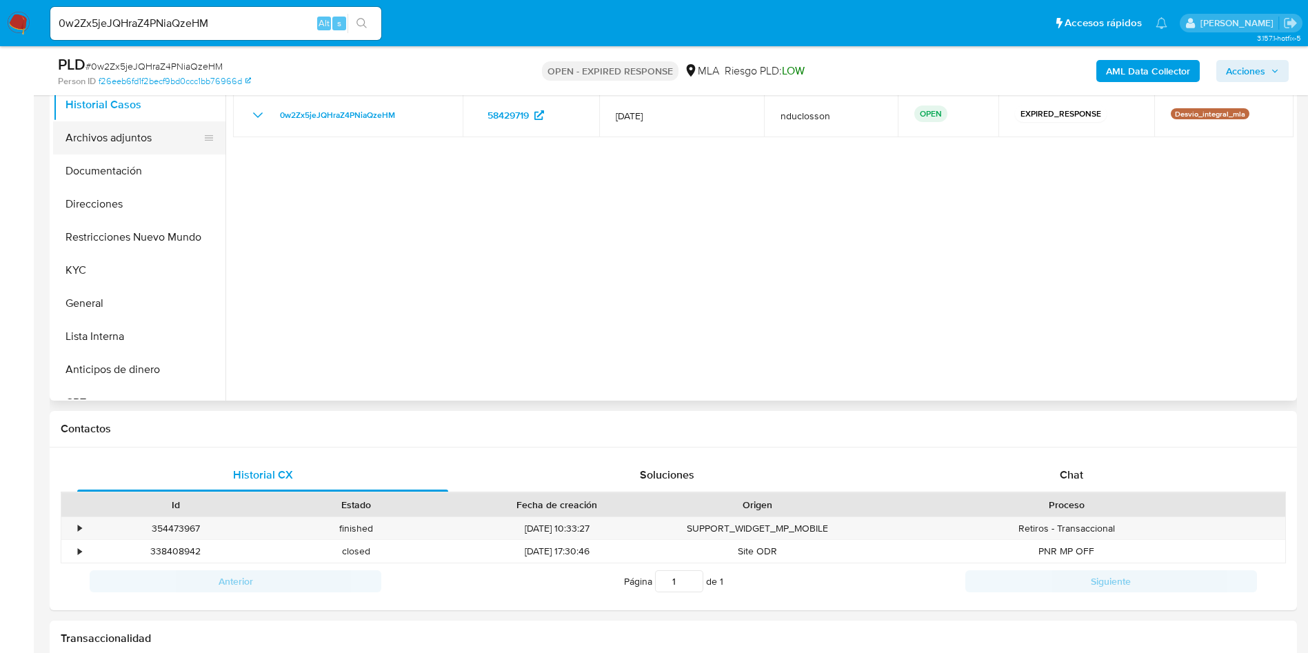
click at [121, 148] on button "Archivos adjuntos" at bounding box center [133, 137] width 161 height 33
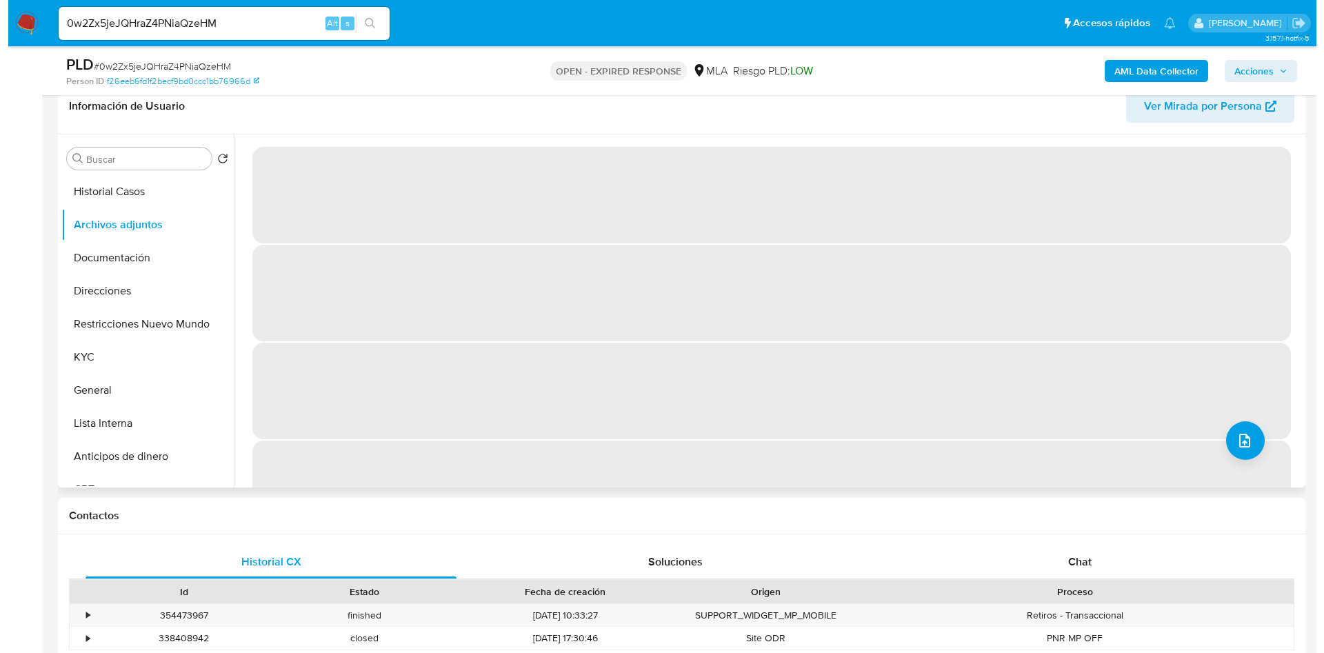
scroll to position [103, 0]
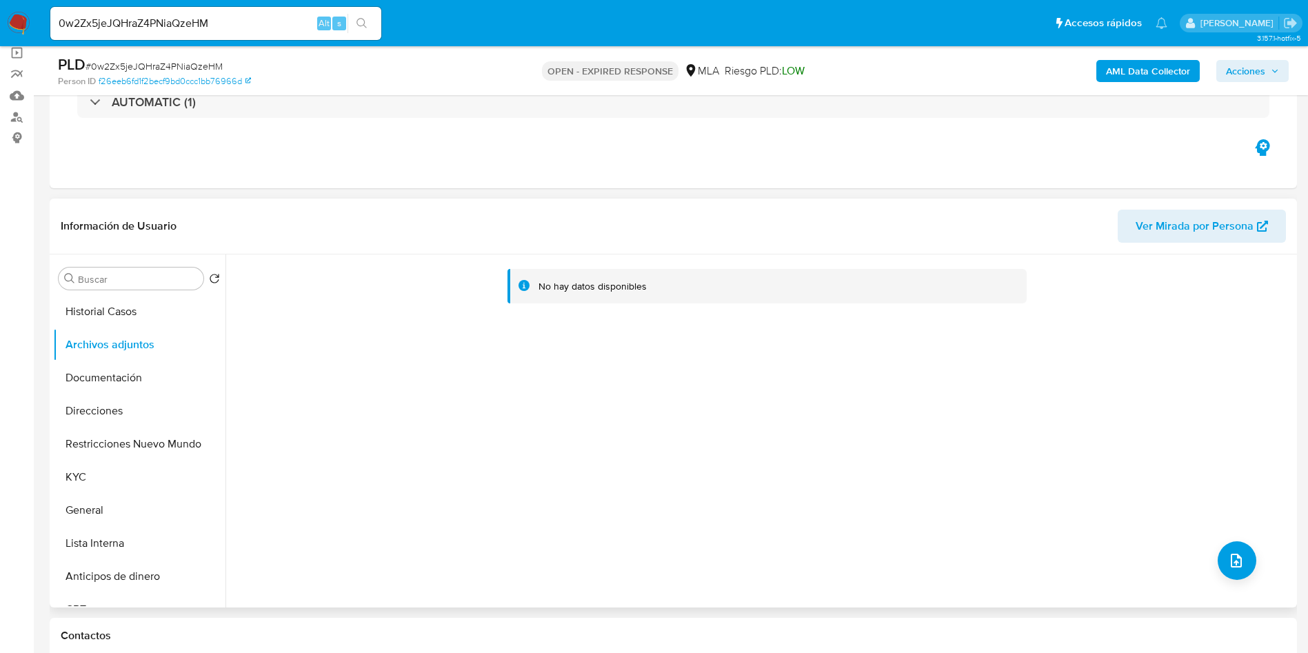
click at [1159, 88] on div "PLD # 0w2Zx5jeJQHraZ4PNiaQzeHM Person ID f26eeb6fd1f2becf9bd0ccc1bb76966d OPEN …" at bounding box center [673, 70] width 1247 height 49
click at [1142, 74] on b "AML Data Collector" at bounding box center [1148, 71] width 84 height 22
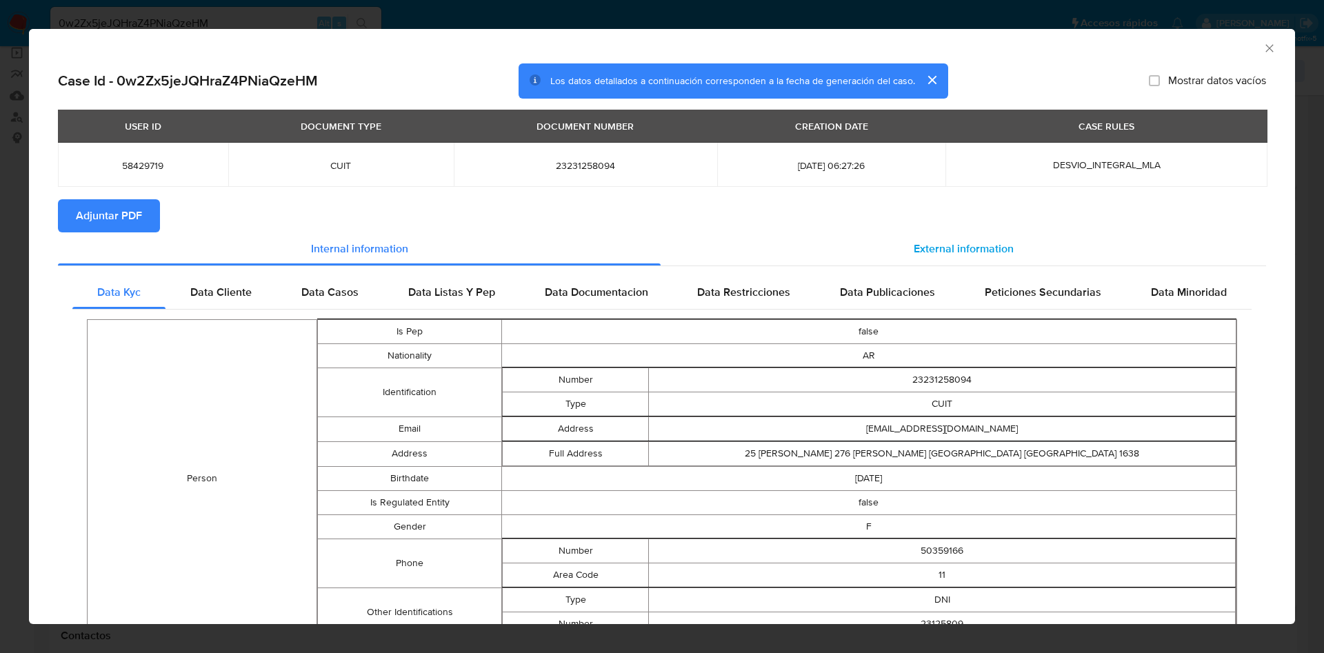
click at [889, 239] on div "External information" at bounding box center [963, 248] width 605 height 33
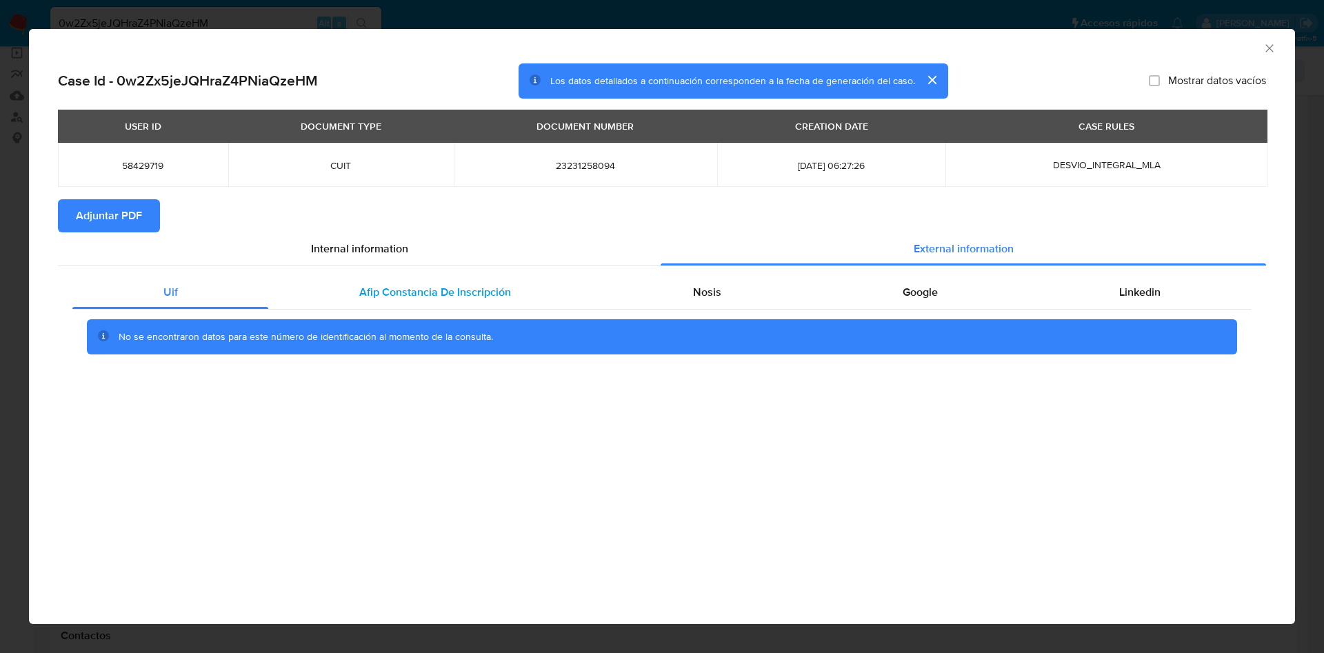
drag, startPoint x: 390, startPoint y: 287, endPoint x: 398, endPoint y: 286, distance: 7.6
click at [392, 286] on span "Afip Constancia De Inscripción" at bounding box center [435, 292] width 152 height 16
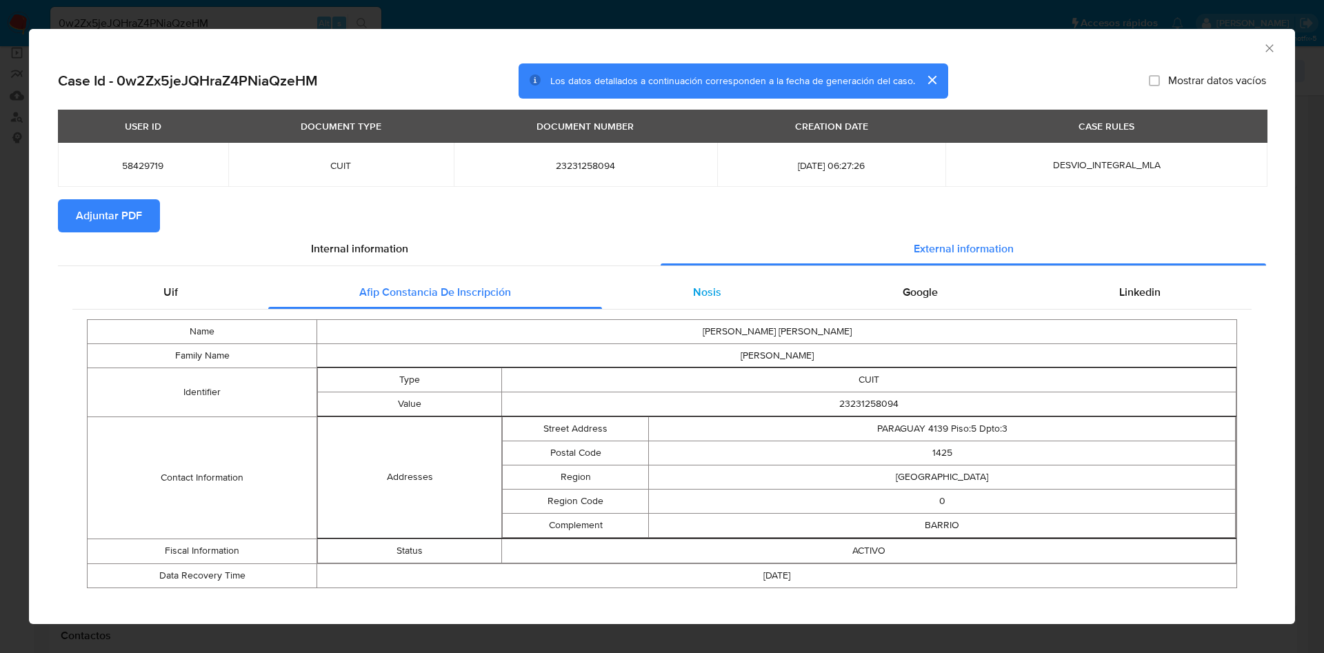
click at [725, 301] on div "Nosis" at bounding box center [707, 292] width 210 height 33
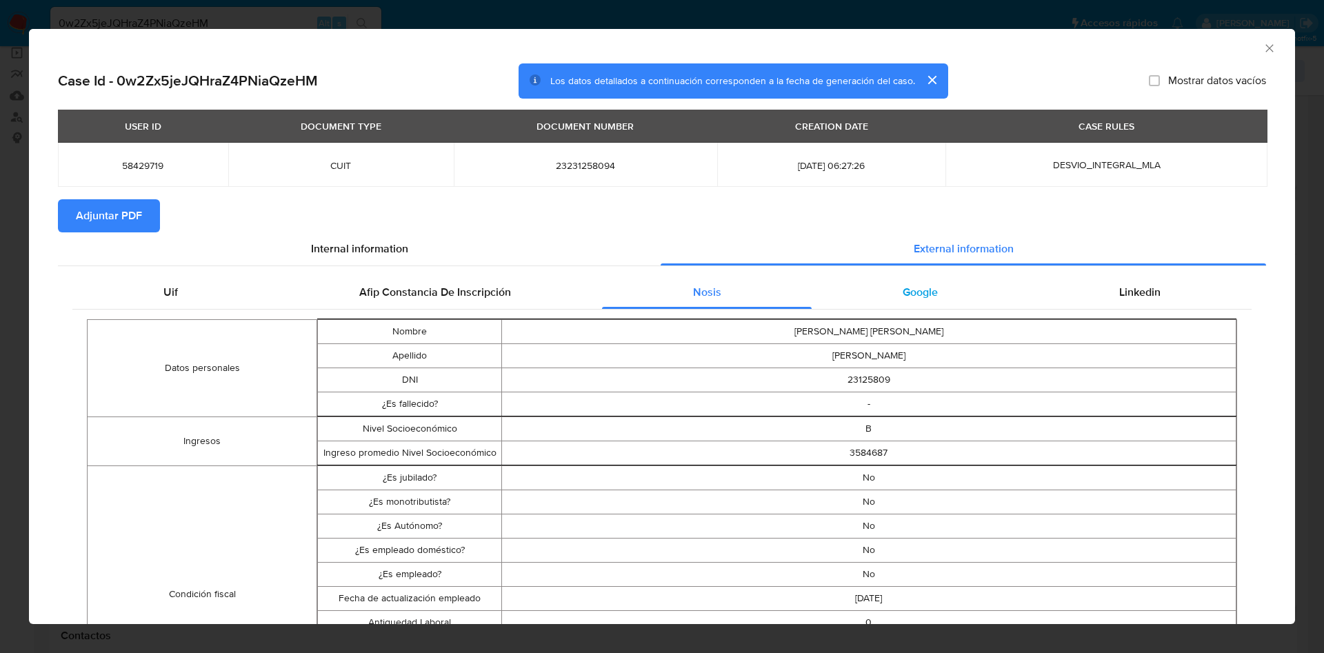
click at [903, 287] on span "Google" at bounding box center [920, 292] width 35 height 16
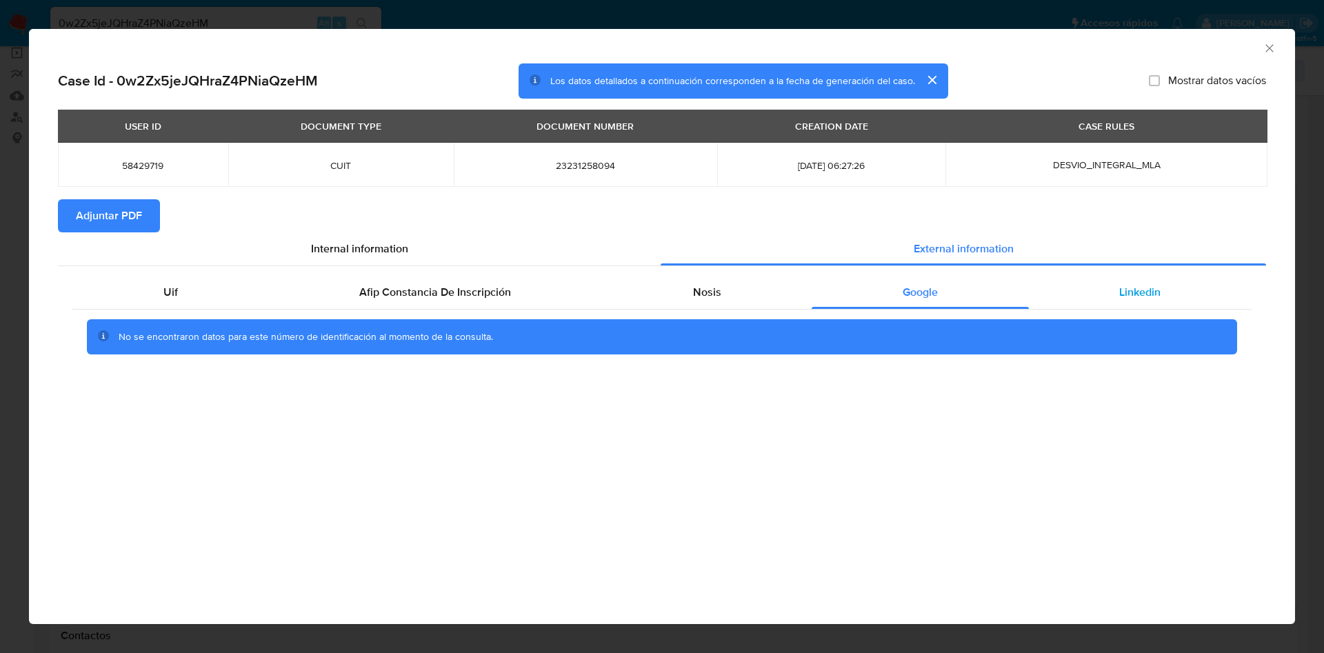
click at [1091, 276] on div "Linkedin" at bounding box center [1140, 292] width 223 height 33
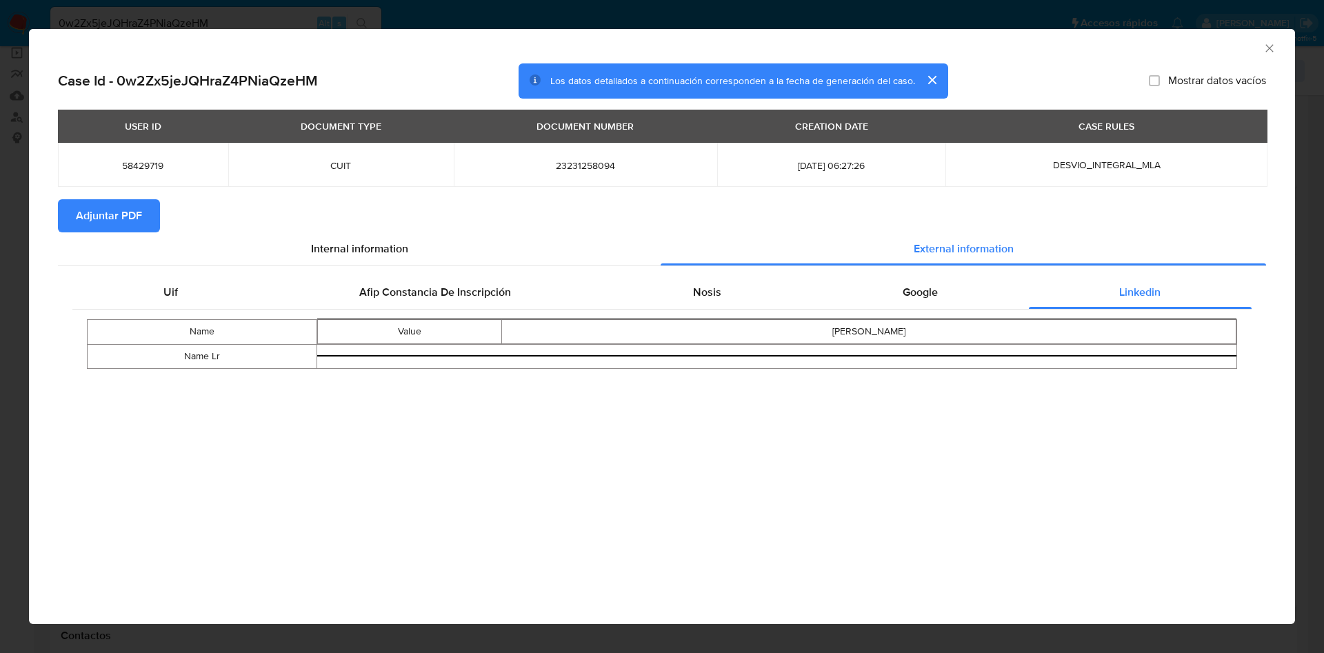
click at [98, 198] on div "USER ID DOCUMENT TYPE DOCUMENT NUMBER CREATION DATE CASE RULES 58429719 CUIT 23…" at bounding box center [662, 155] width 1208 height 90
click at [97, 215] on span "Adjuntar PDF" at bounding box center [109, 216] width 66 height 30
click at [1268, 49] on icon "Cerrar ventana" at bounding box center [1269, 48] width 8 height 8
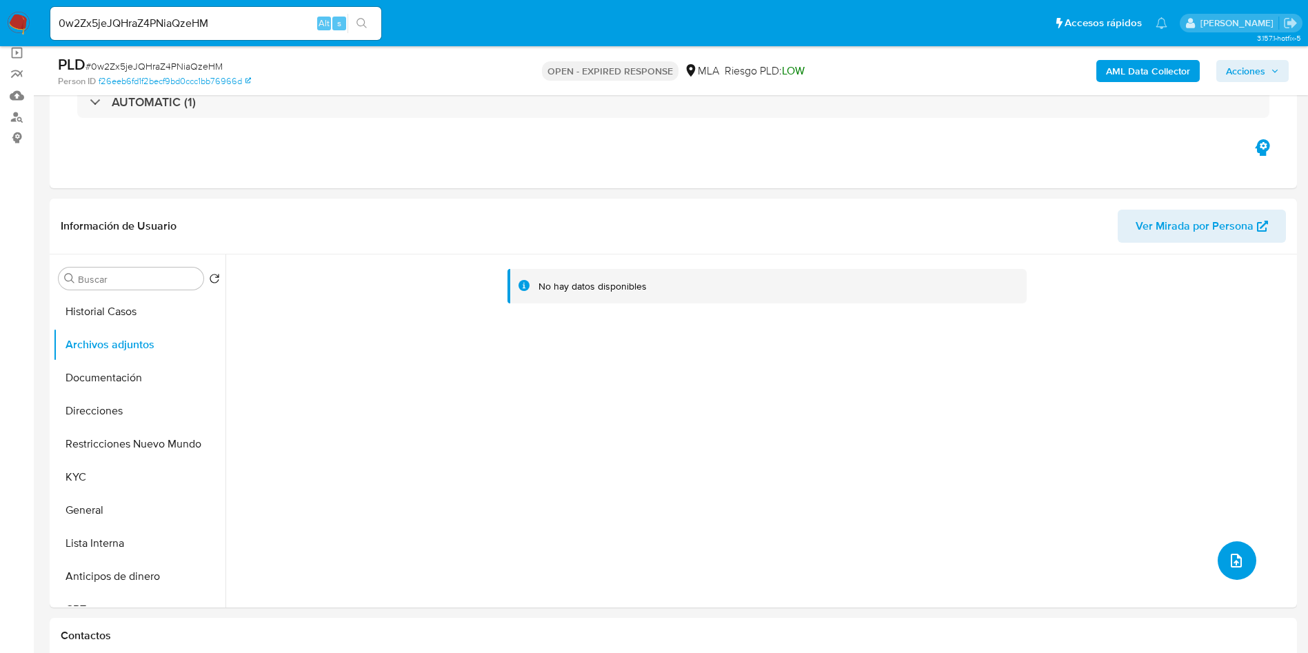
click at [1228, 546] on button "upload-file" at bounding box center [1237, 560] width 39 height 39
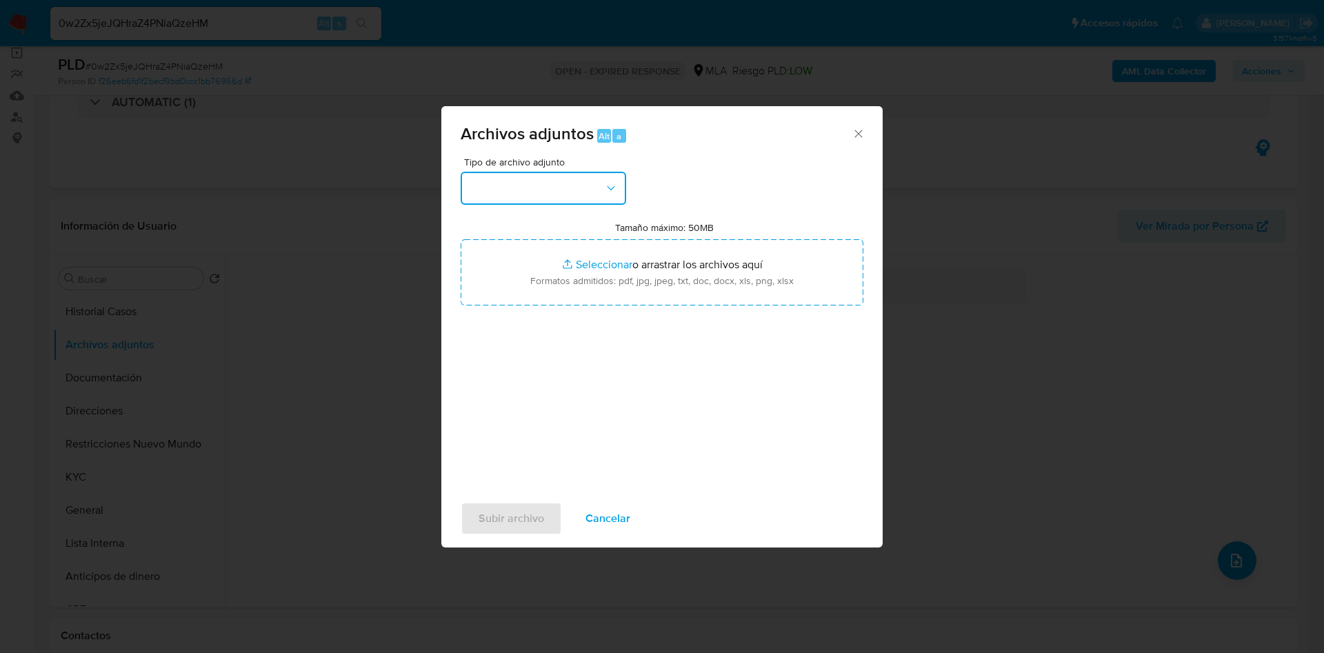
click at [576, 176] on button "button" at bounding box center [543, 188] width 165 height 33
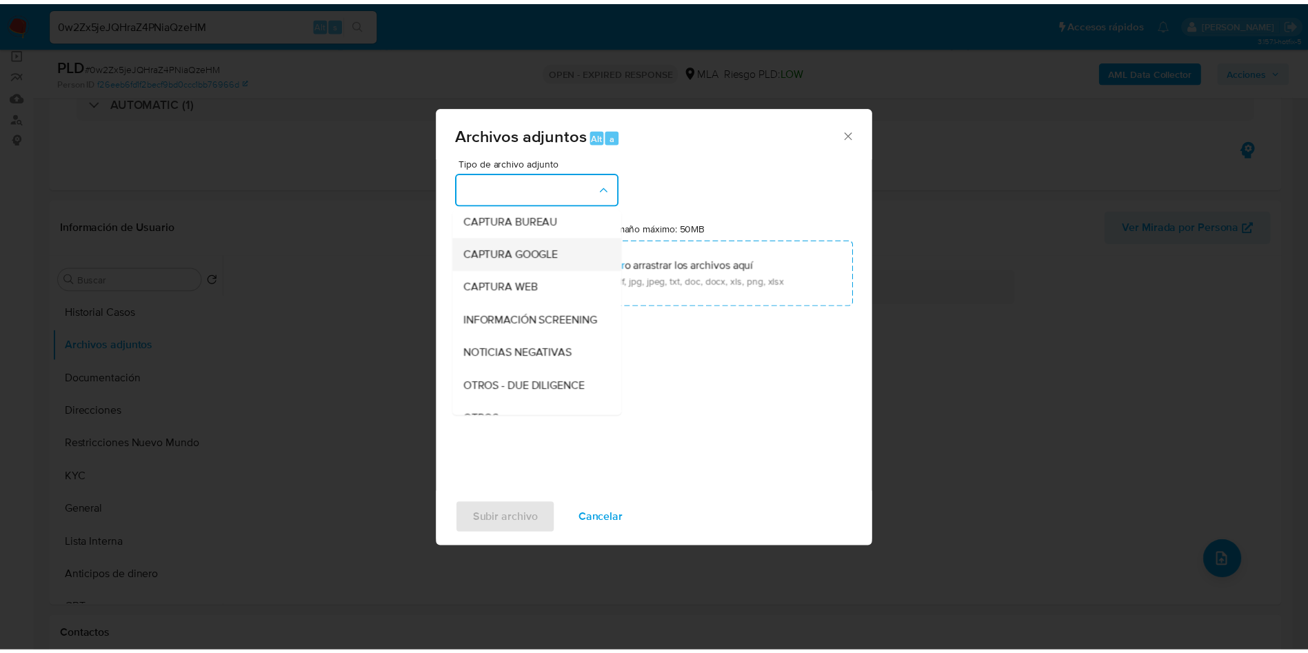
scroll to position [279, 0]
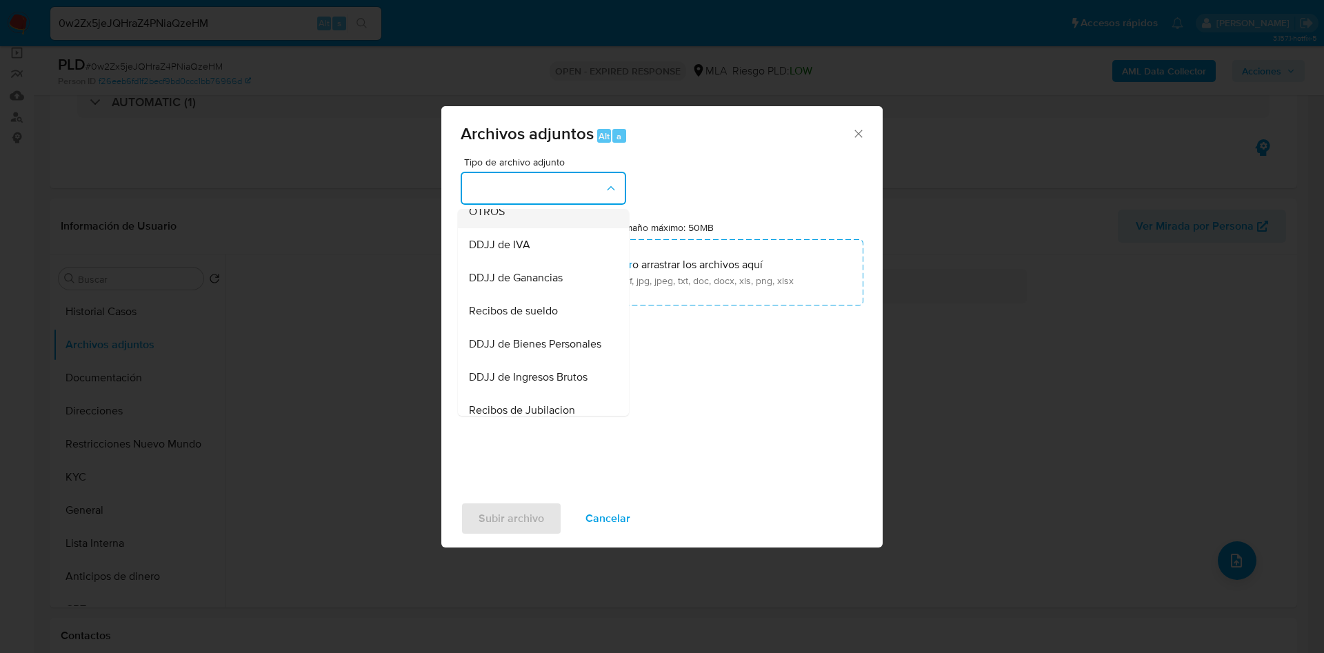
click at [483, 219] on span "OTROS" at bounding box center [487, 212] width 36 height 14
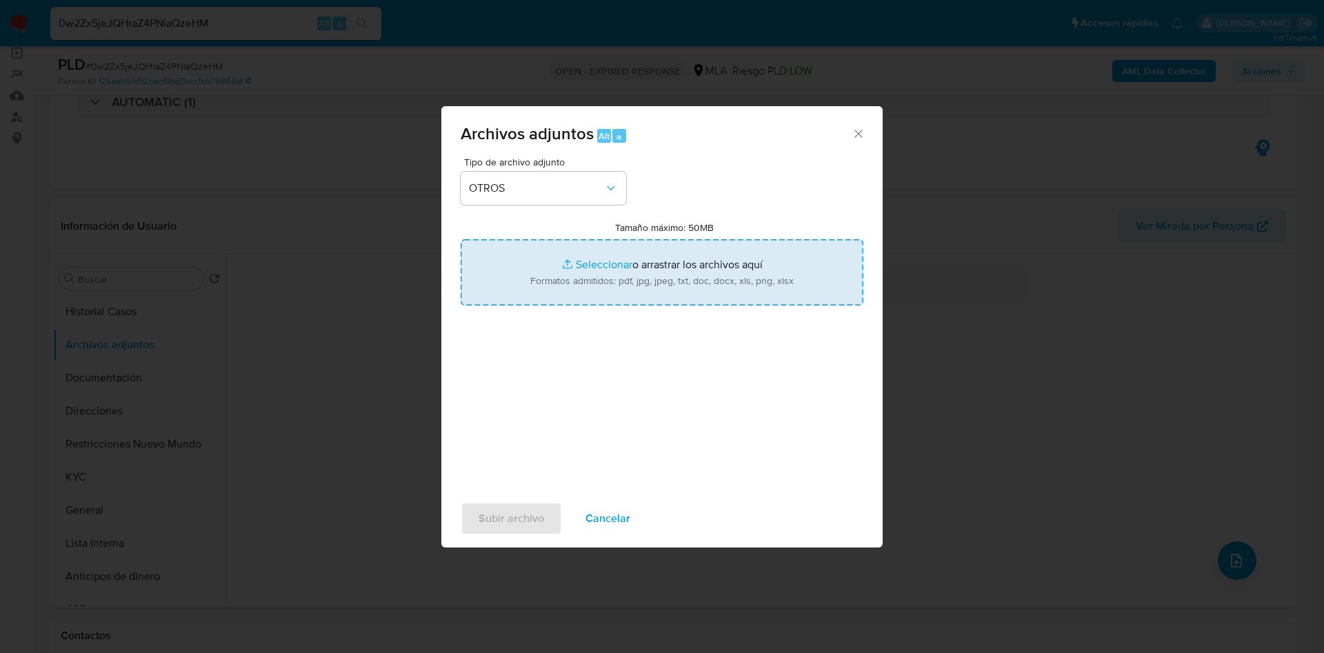
type input "C:\fakepath\58429719 recibo de sueldo pareja.png"
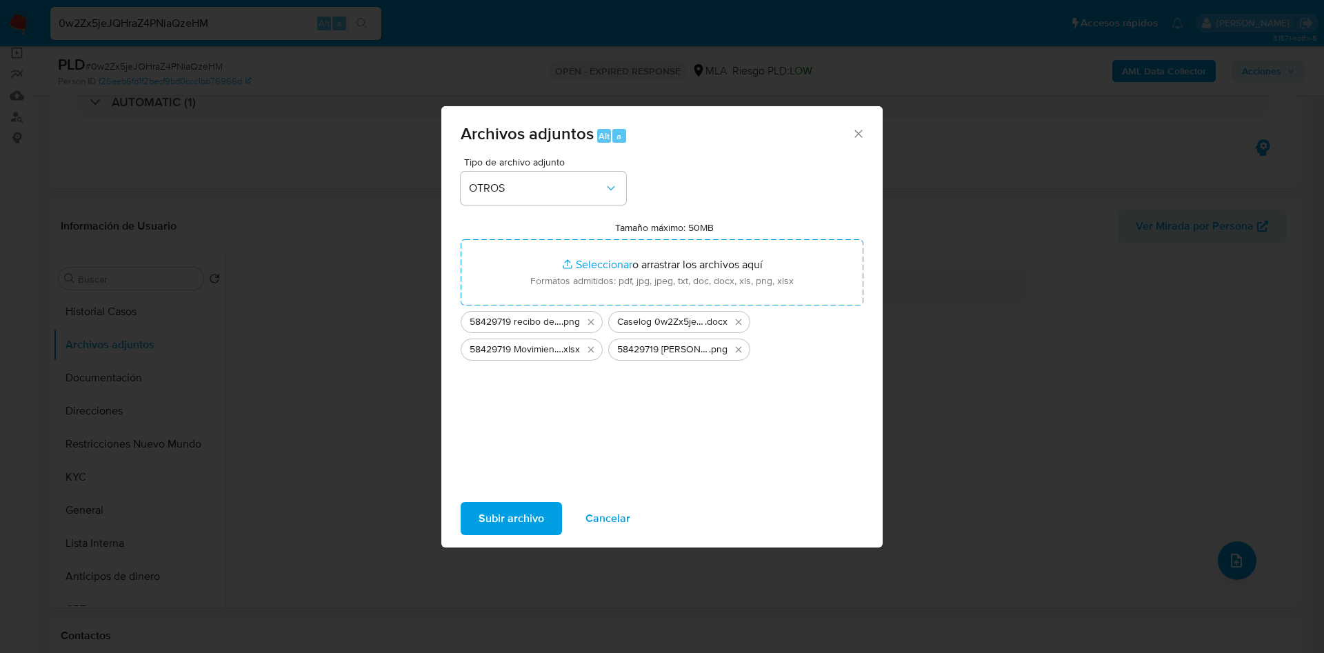
click at [490, 503] on span "Subir archivo" at bounding box center [511, 518] width 66 height 30
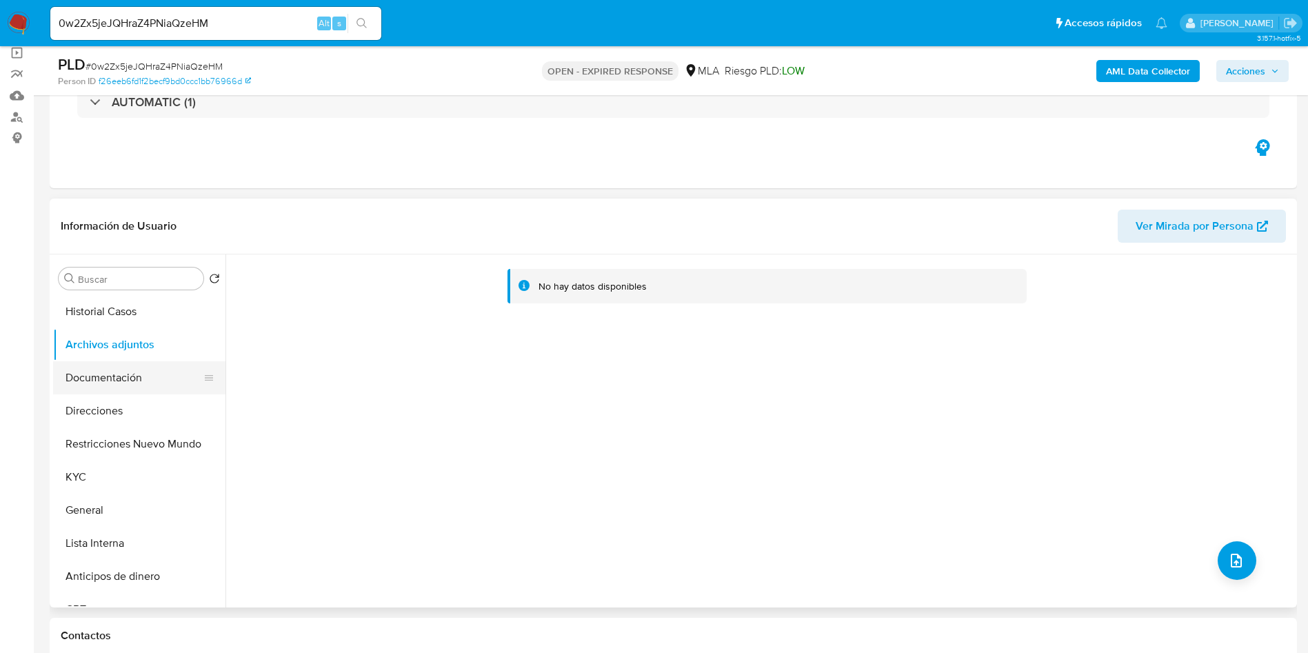
click at [145, 373] on button "Documentación" at bounding box center [133, 377] width 161 height 33
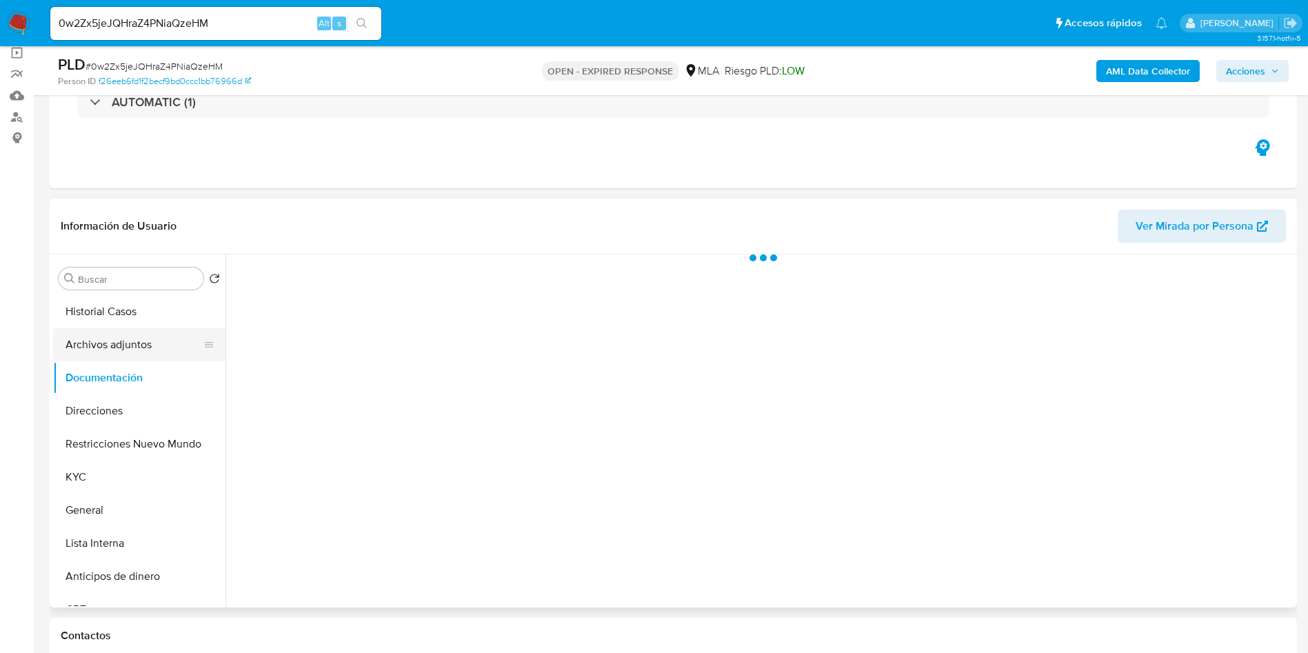
click at [129, 354] on button "Archivos adjuntos" at bounding box center [133, 344] width 161 height 33
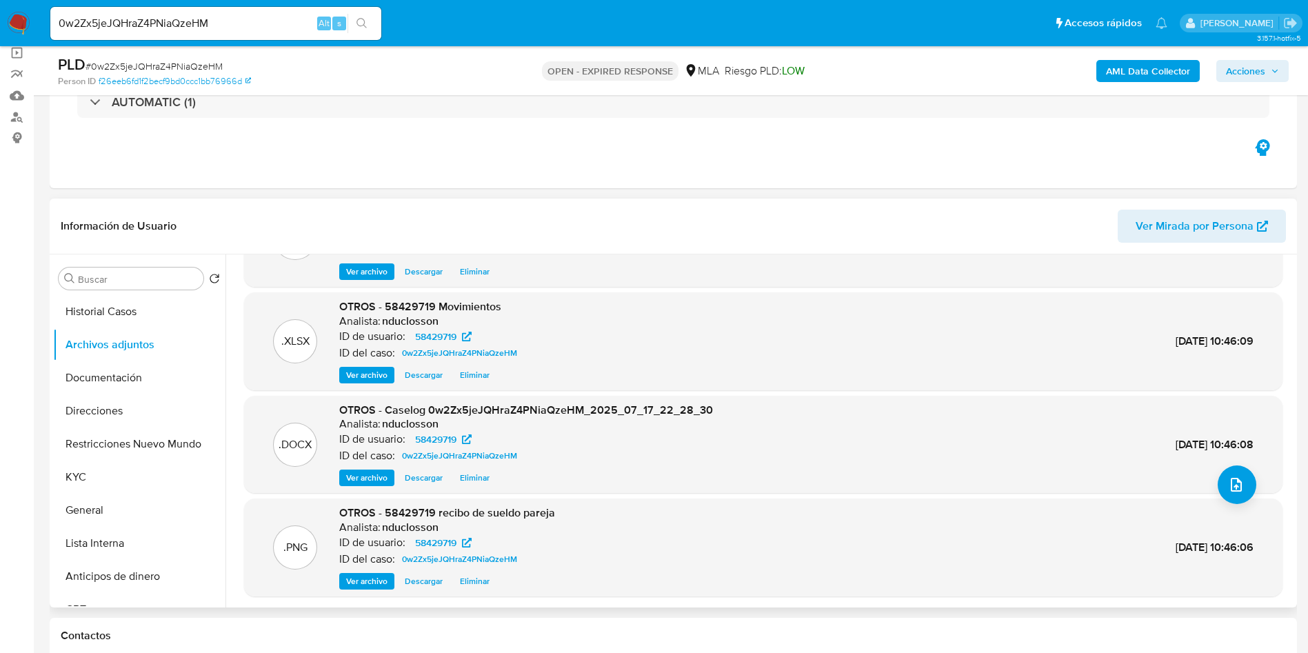
scroll to position [116, 0]
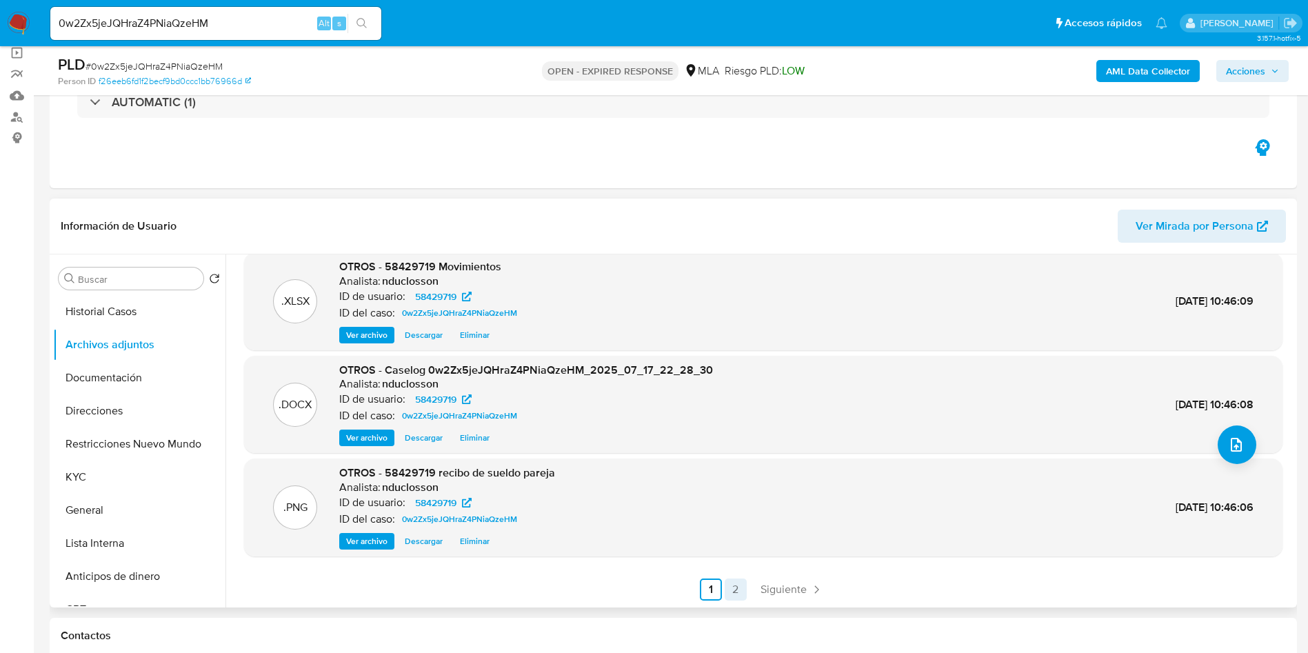
click at [725, 592] on link "2" at bounding box center [736, 589] width 22 height 22
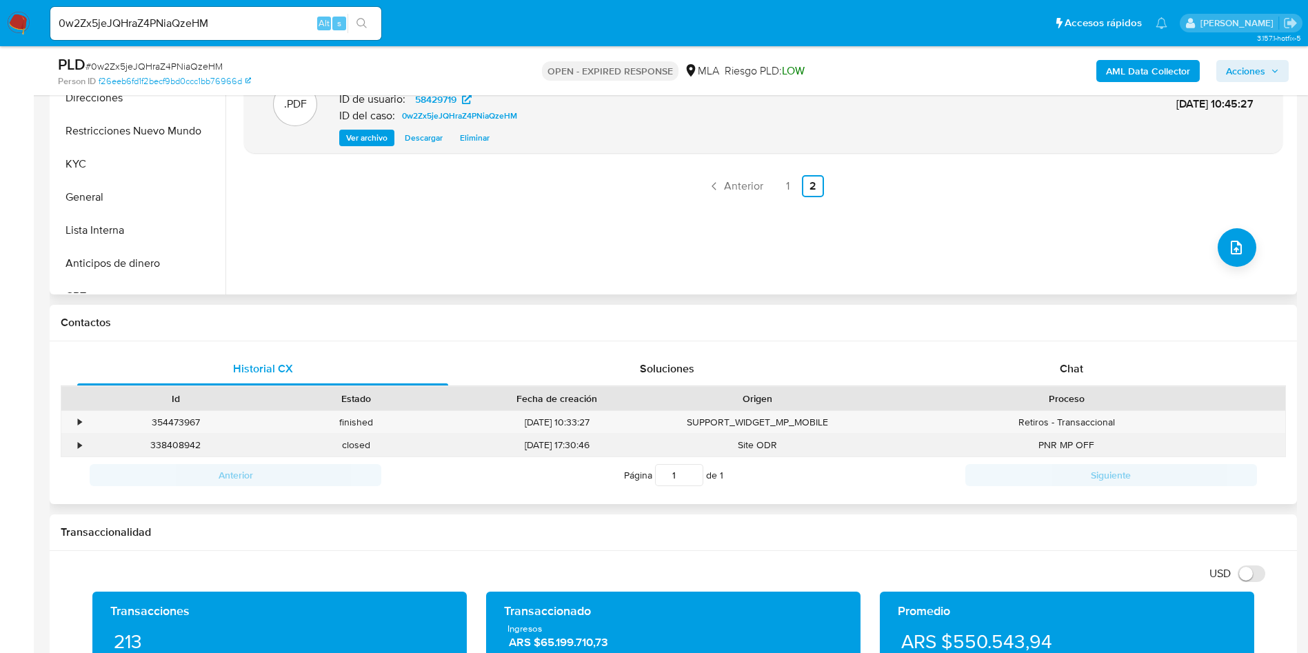
scroll to position [517, 0]
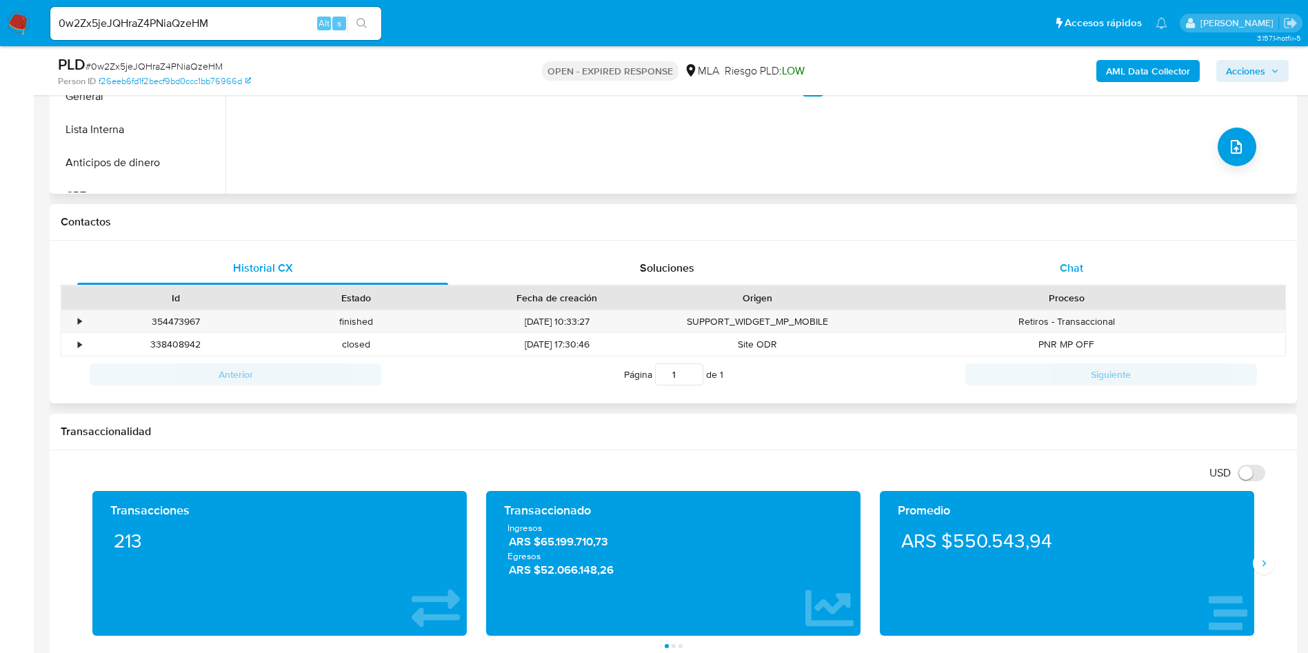
click at [1074, 282] on div "Chat" at bounding box center [1071, 268] width 371 height 33
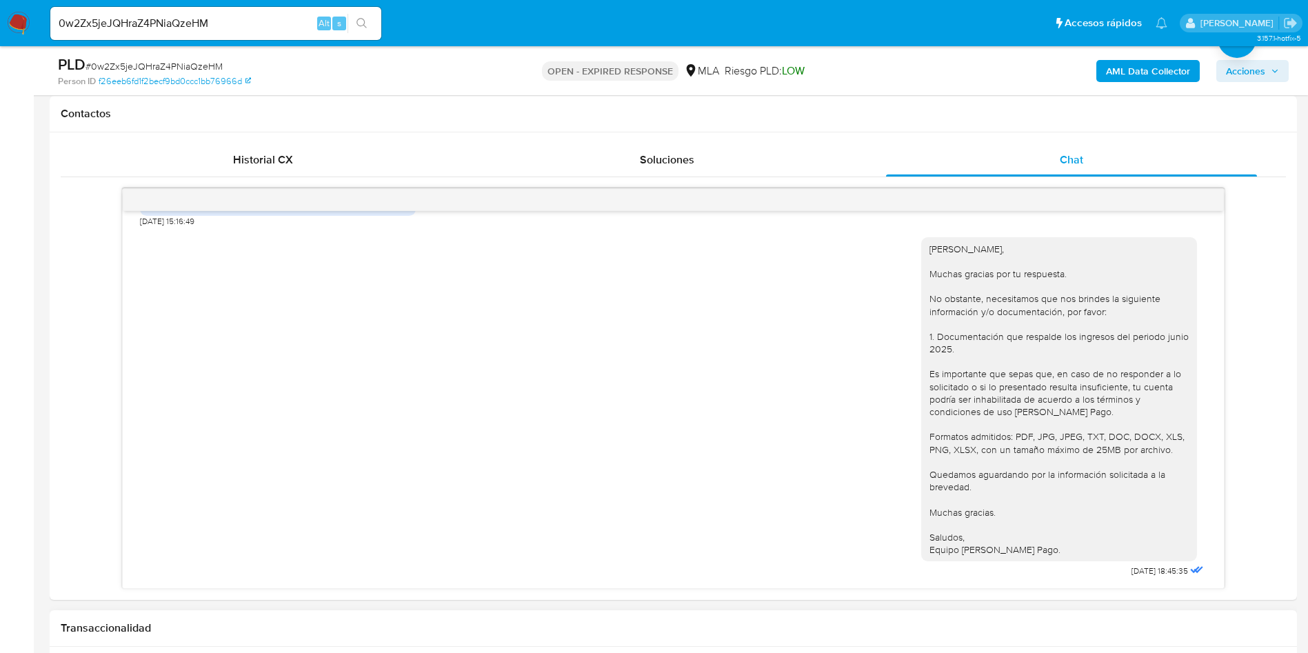
scroll to position [621, 0]
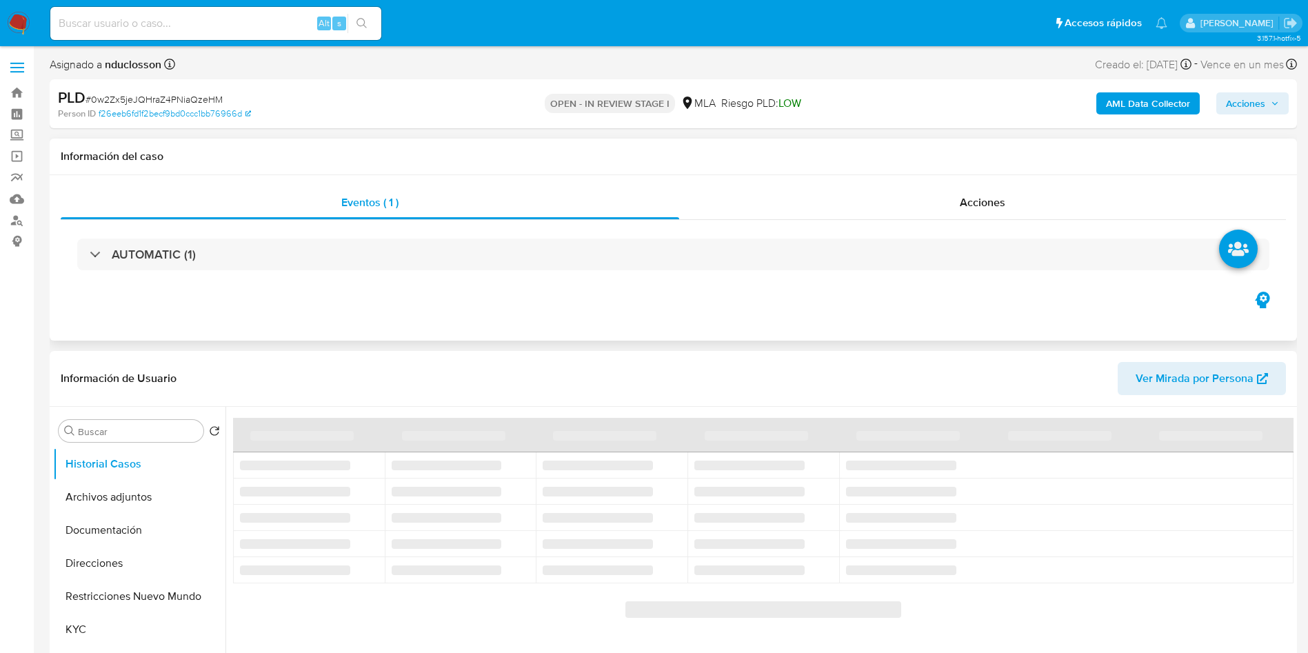
select select "10"
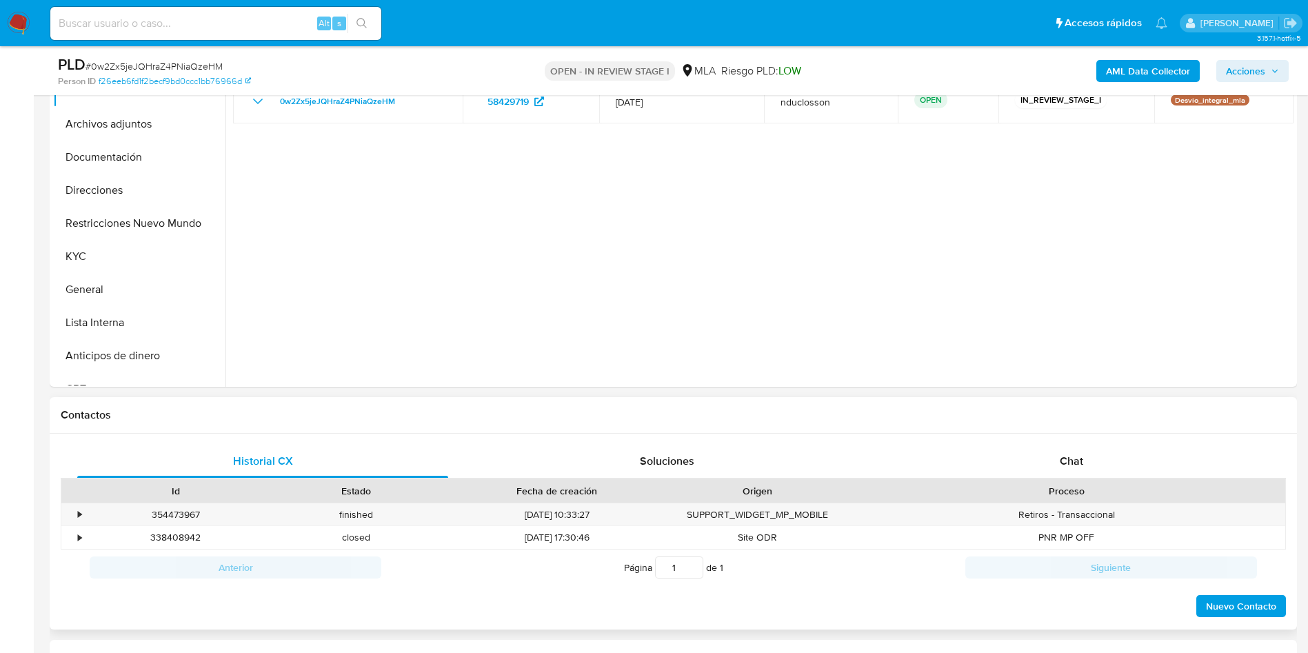
scroll to position [414, 0]
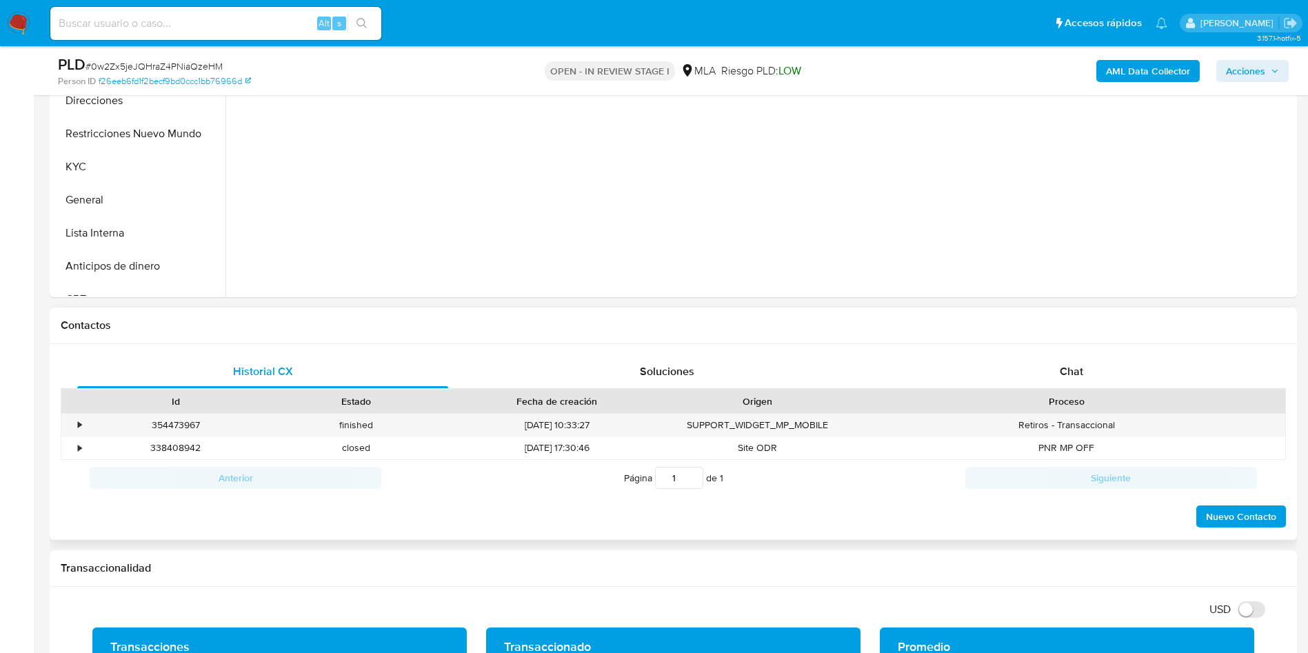
click at [1050, 352] on div "Historial CX Soluciones Chat Id Estado Fecha de creación Origen Proceso • 35447…" at bounding box center [673, 442] width 1247 height 197
click at [1051, 354] on div "Historial CX Soluciones Chat Id Estado Fecha de creación Origen Proceso • 35447…" at bounding box center [673, 442] width 1247 height 197
click at [1050, 361] on div "Chat" at bounding box center [1071, 371] width 371 height 33
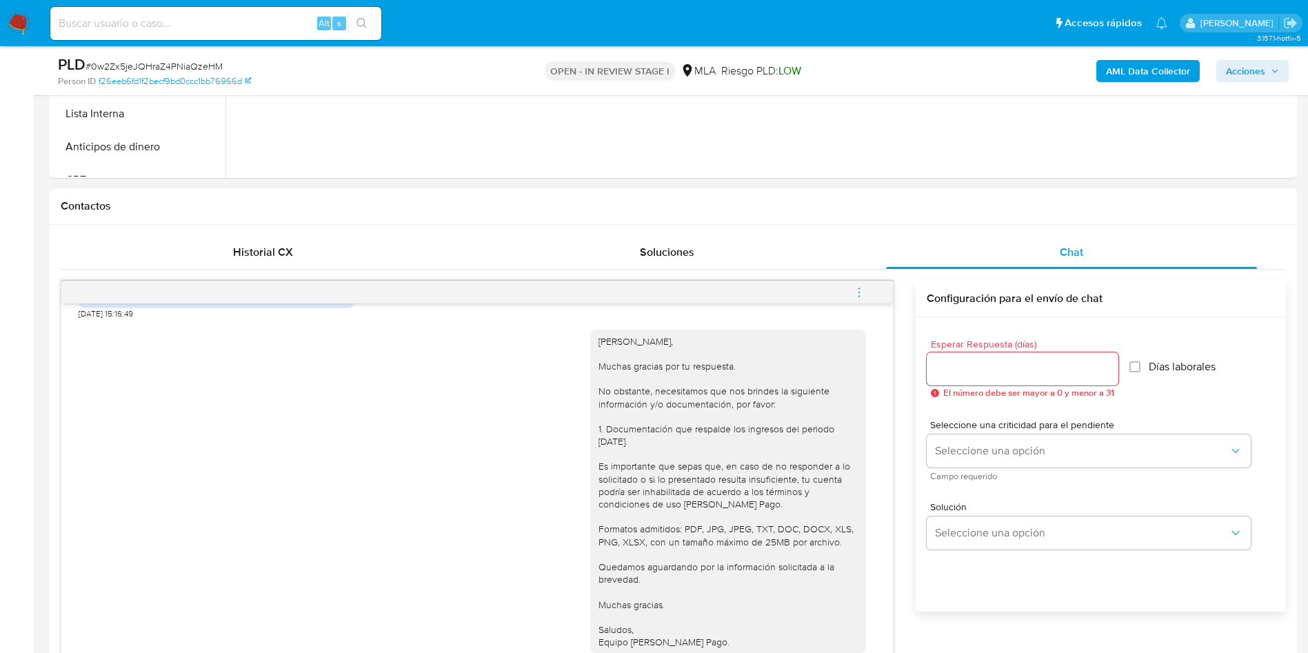
scroll to position [517, 0]
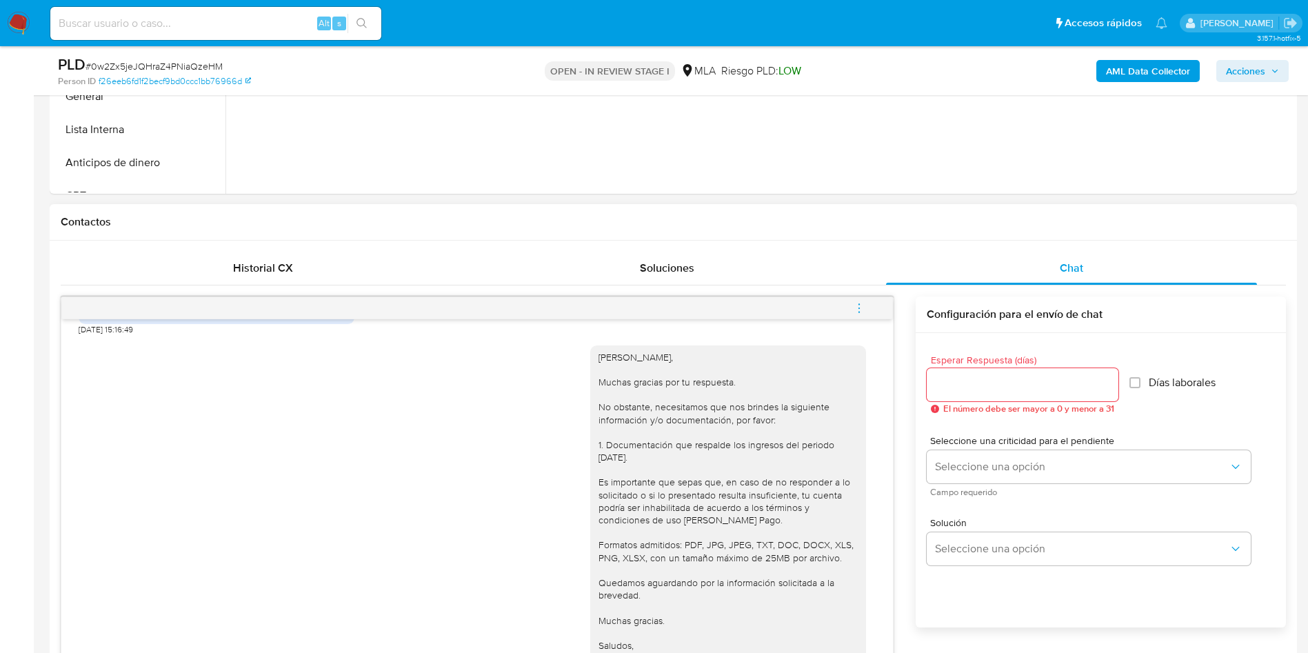
click at [864, 301] on span "menu-action" at bounding box center [859, 308] width 12 height 33
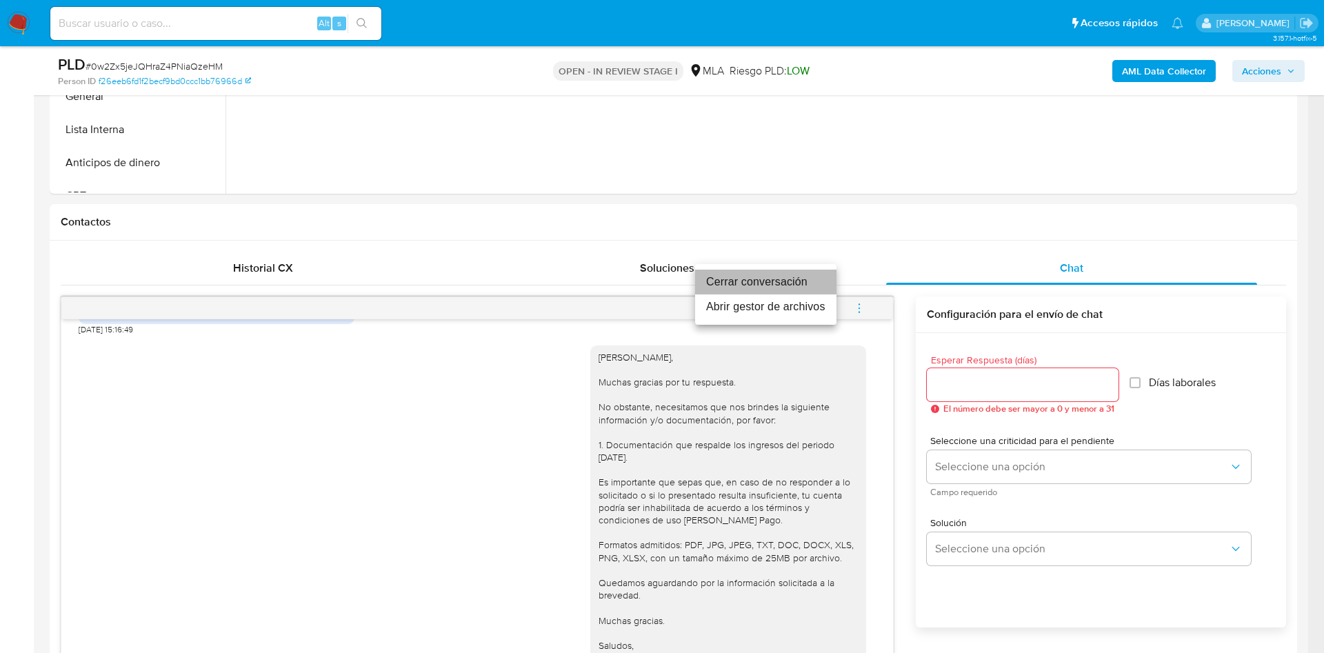
click at [779, 281] on li "Cerrar conversación" at bounding box center [765, 282] width 141 height 25
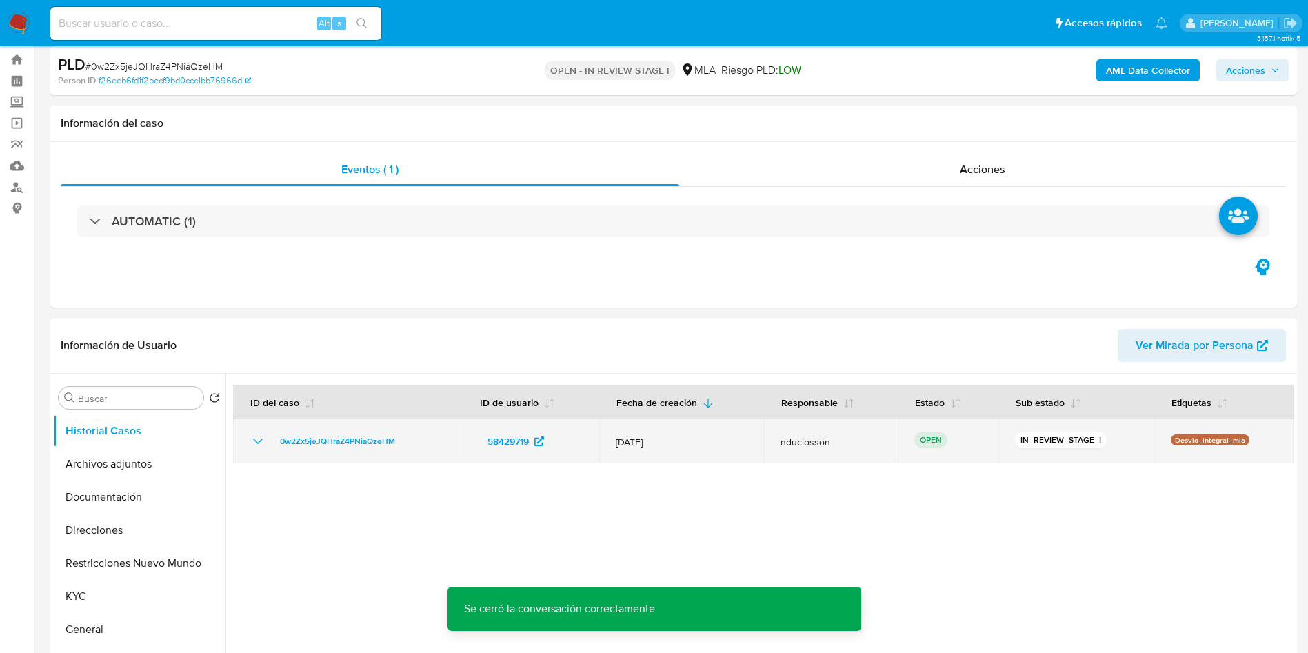
scroll to position [0, 0]
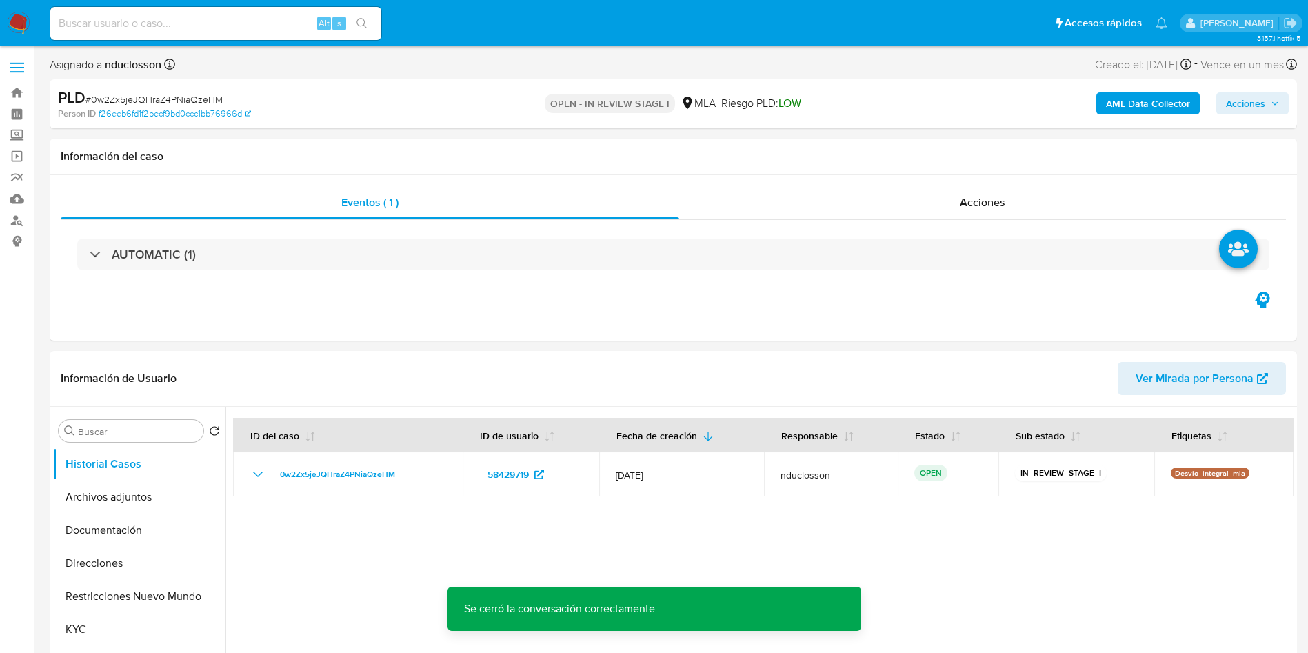
click at [1256, 109] on span "Acciones" at bounding box center [1245, 103] width 39 height 22
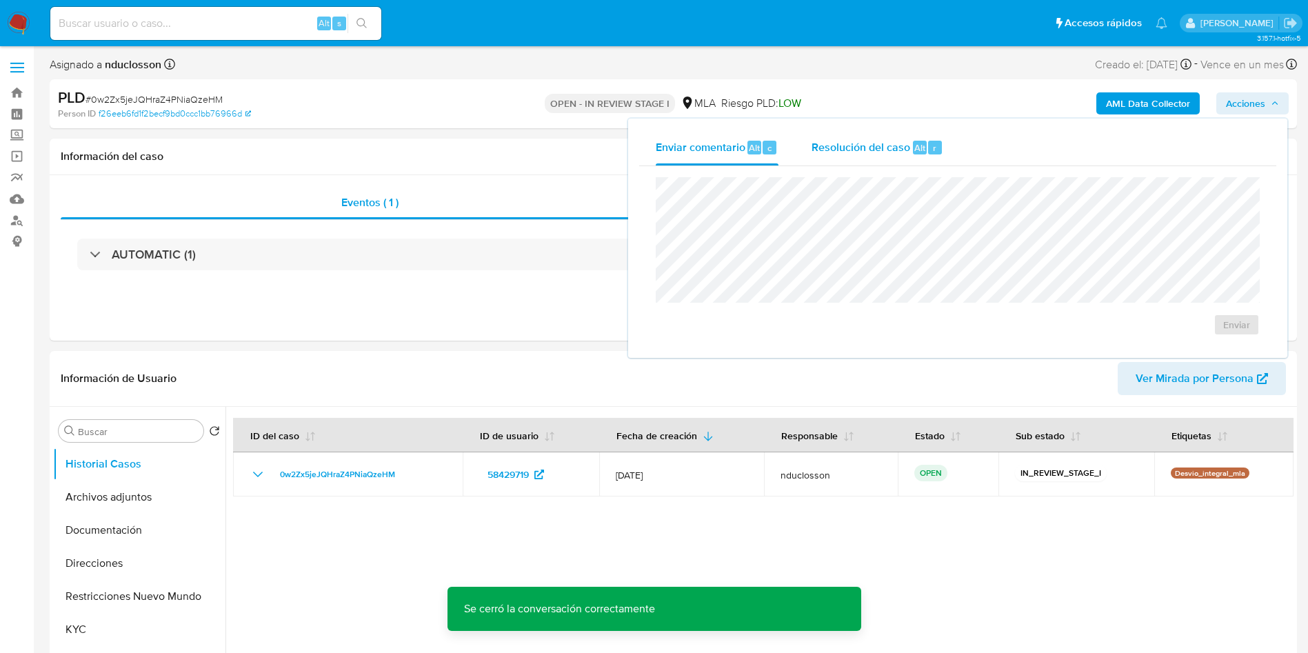
click at [831, 148] on span "Resolución del caso" at bounding box center [861, 147] width 99 height 16
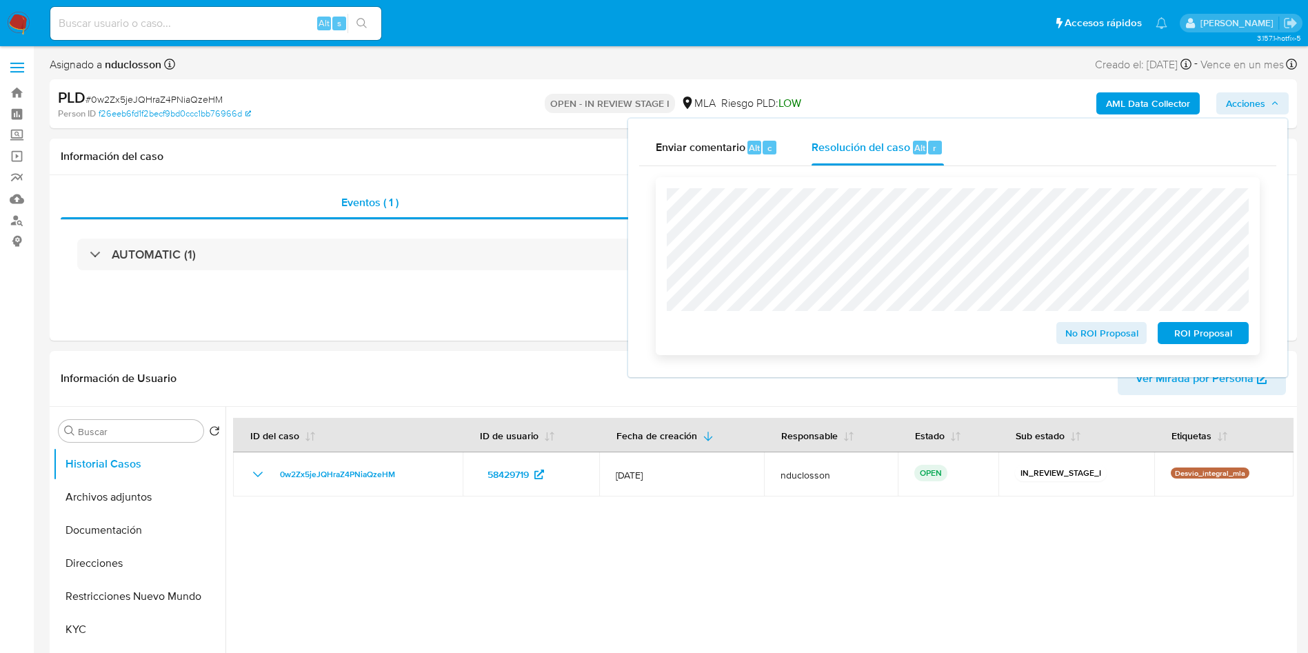
click at [1096, 336] on span "No ROI Proposal" at bounding box center [1102, 332] width 72 height 19
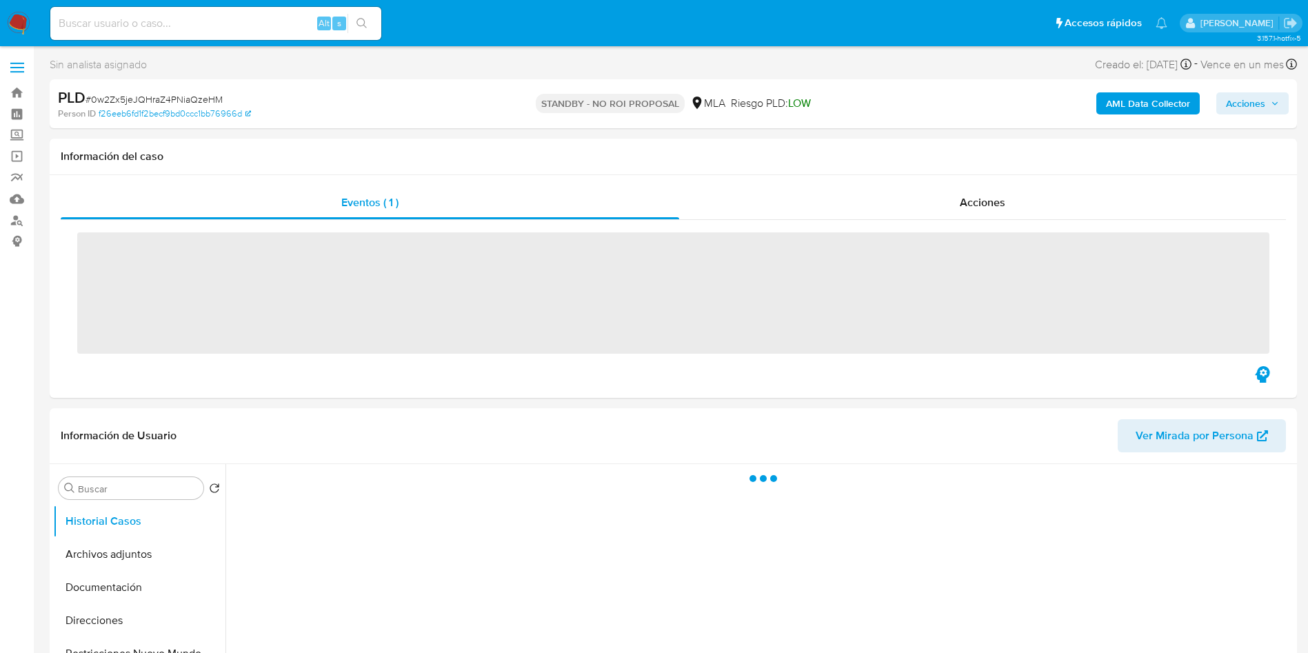
click at [163, 21] on input at bounding box center [215, 23] width 331 height 18
paste input "kclUXEd1z7Wq3hprZHWeWz2Z"
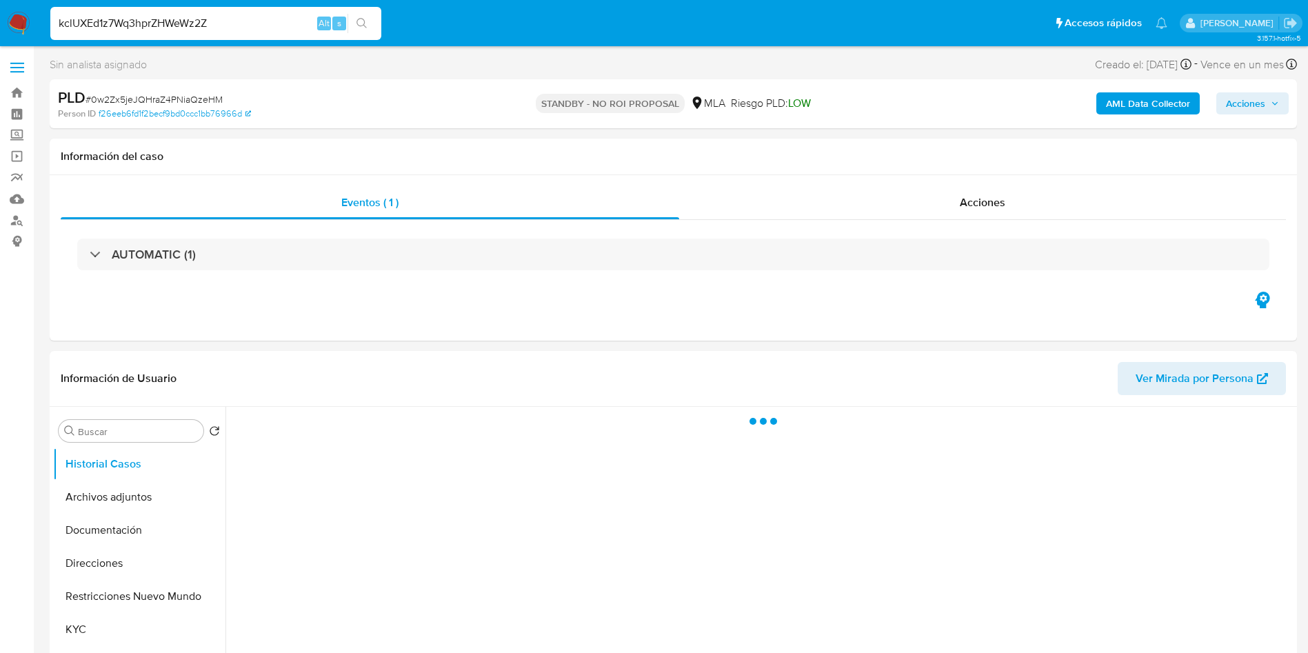
type input "kclUXEd1z7Wq3hprZHWeWz2Z"
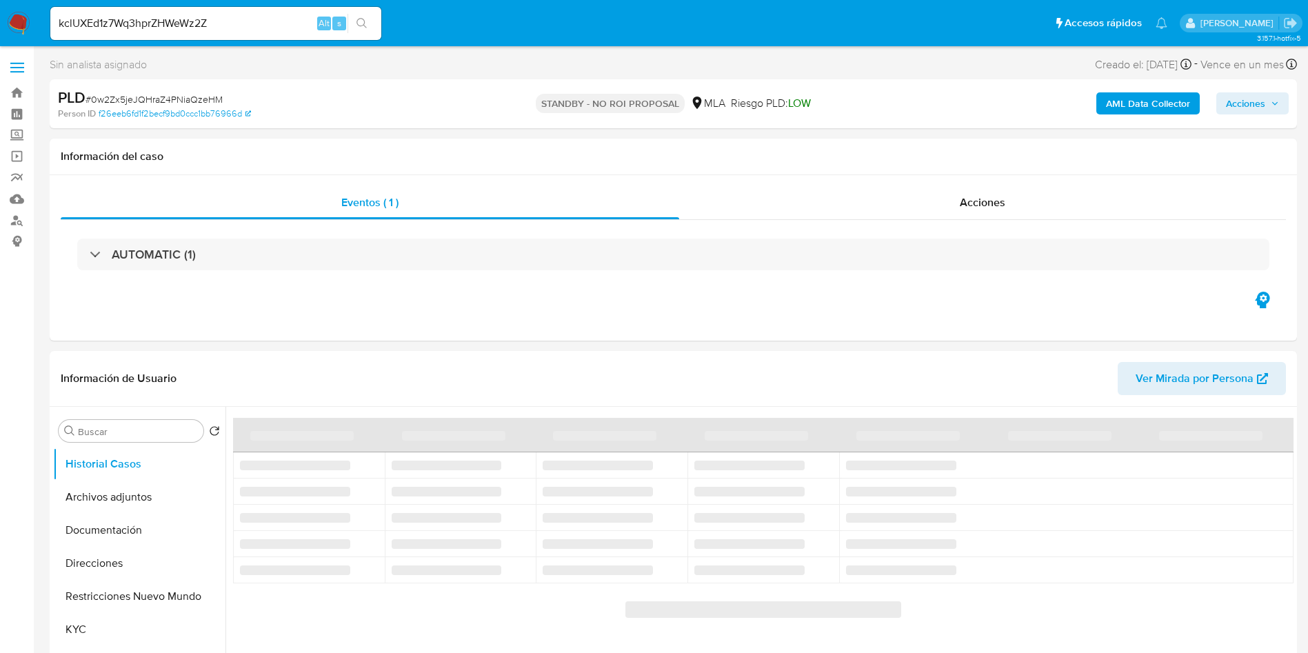
click at [367, 32] on button "search-icon" at bounding box center [361, 23] width 28 height 19
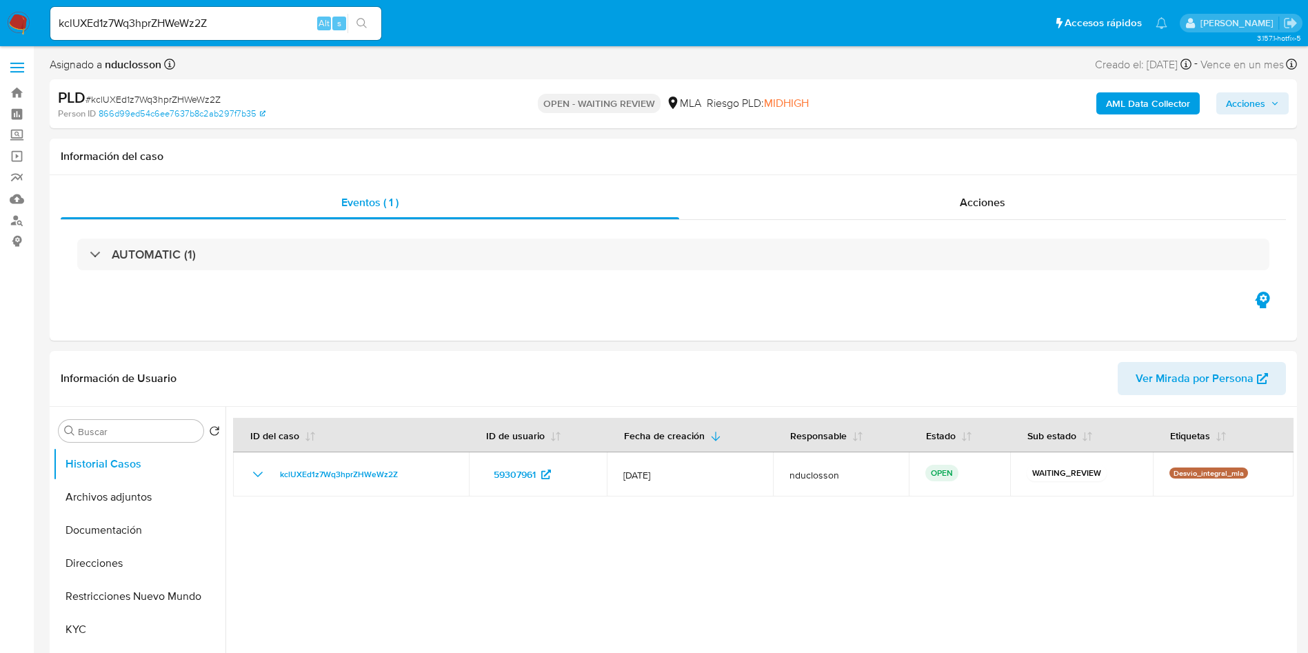
select select "10"
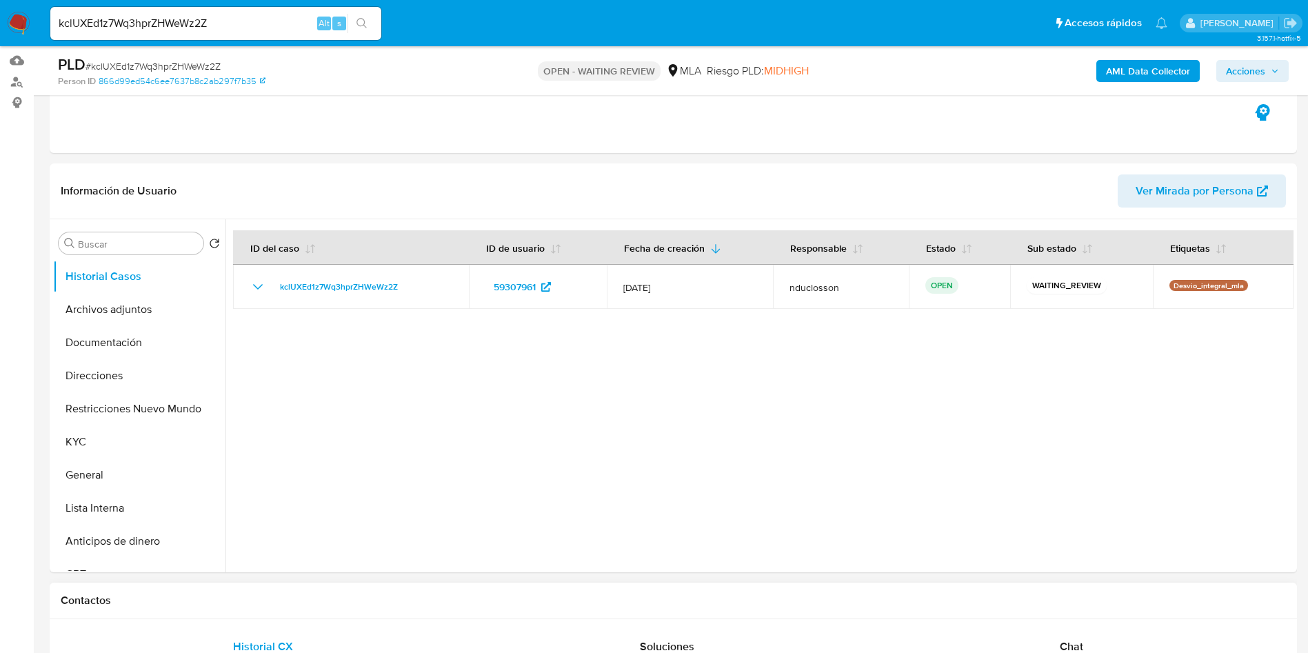
scroll to position [310, 0]
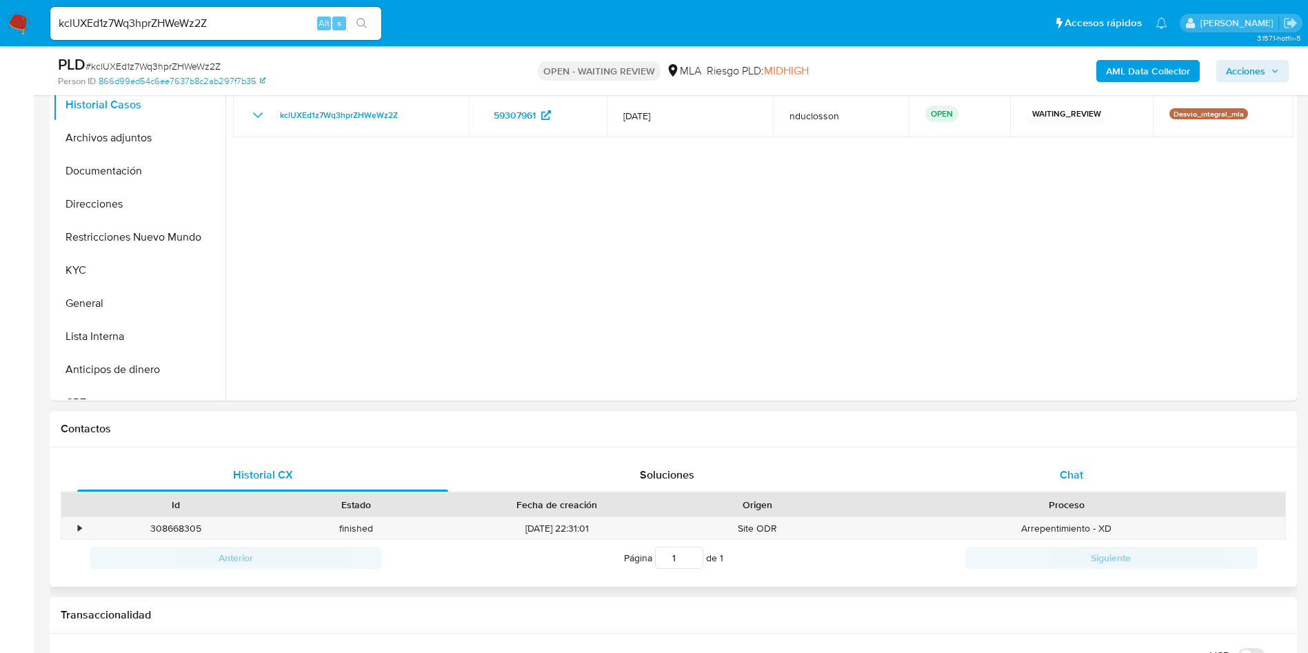
click at [1039, 474] on div "Chat" at bounding box center [1071, 475] width 371 height 33
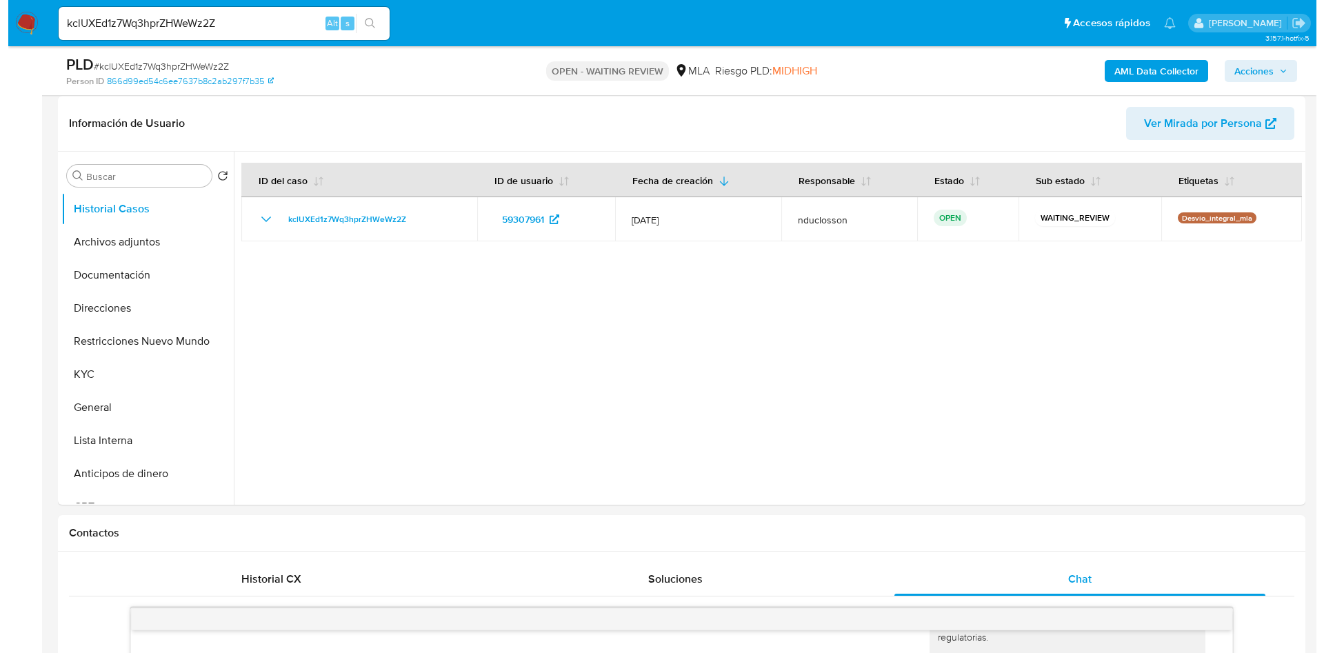
scroll to position [103, 0]
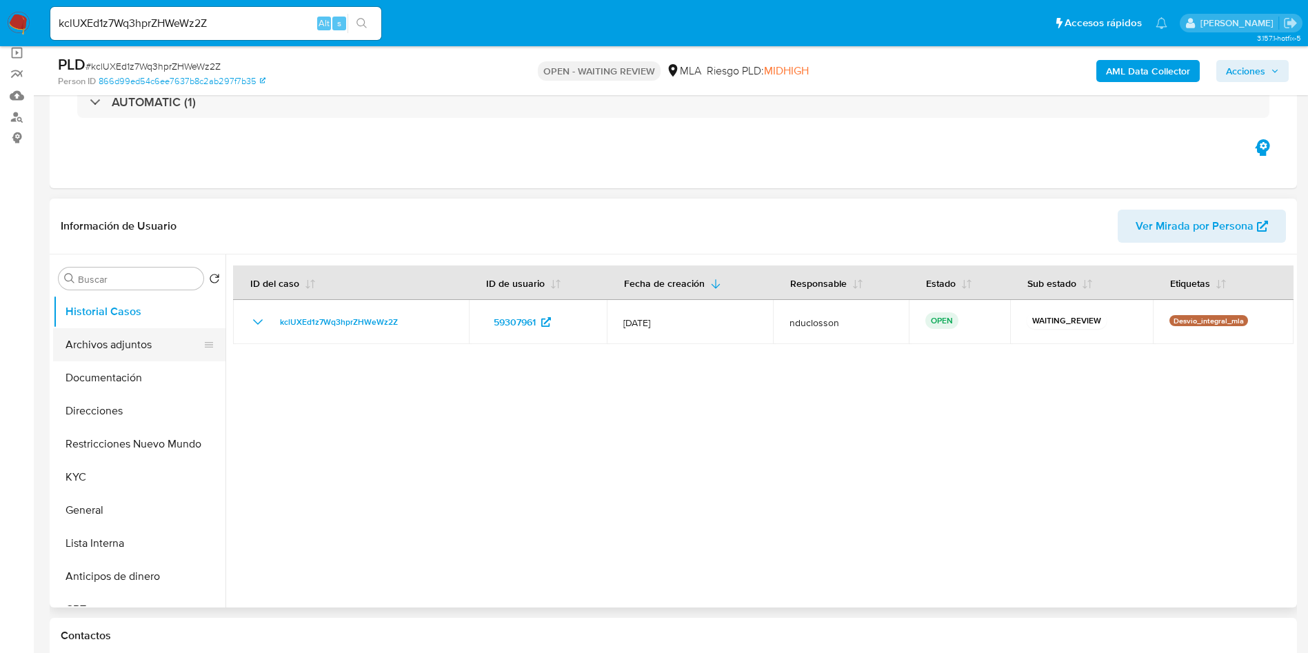
click at [100, 350] on button "Archivos adjuntos" at bounding box center [133, 344] width 161 height 33
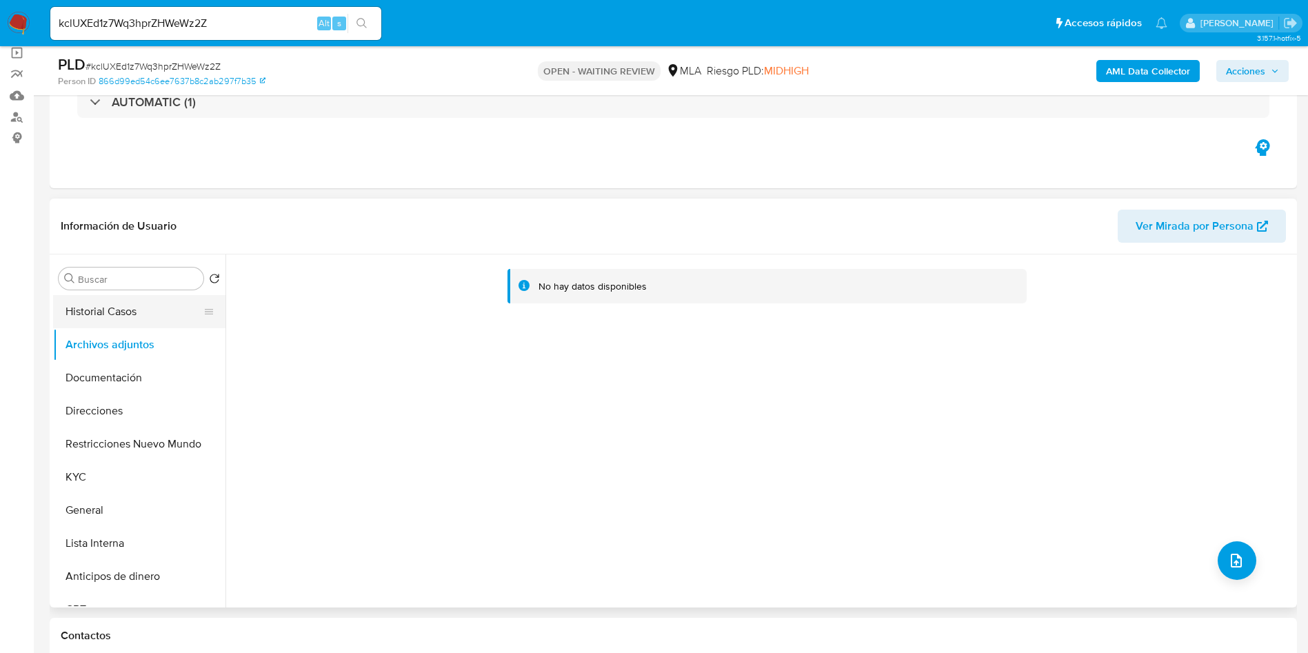
click at [149, 296] on button "Historial Casos" at bounding box center [133, 311] width 161 height 33
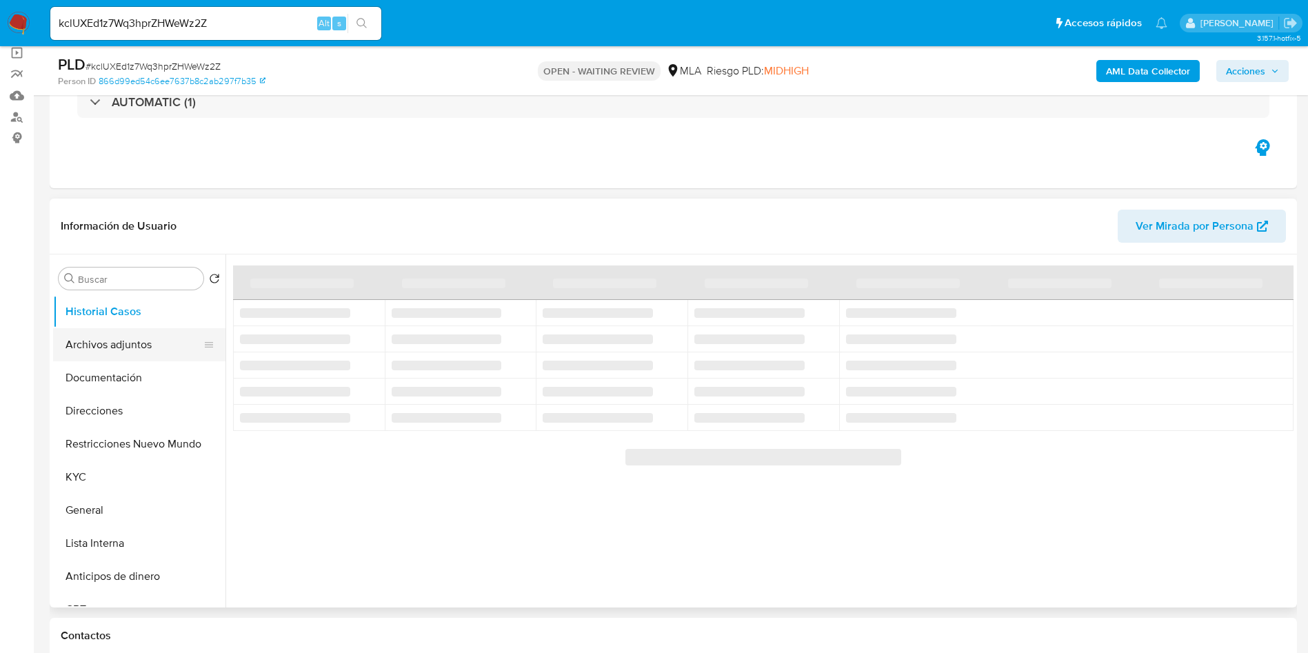
click at [139, 352] on button "Archivos adjuntos" at bounding box center [133, 344] width 161 height 33
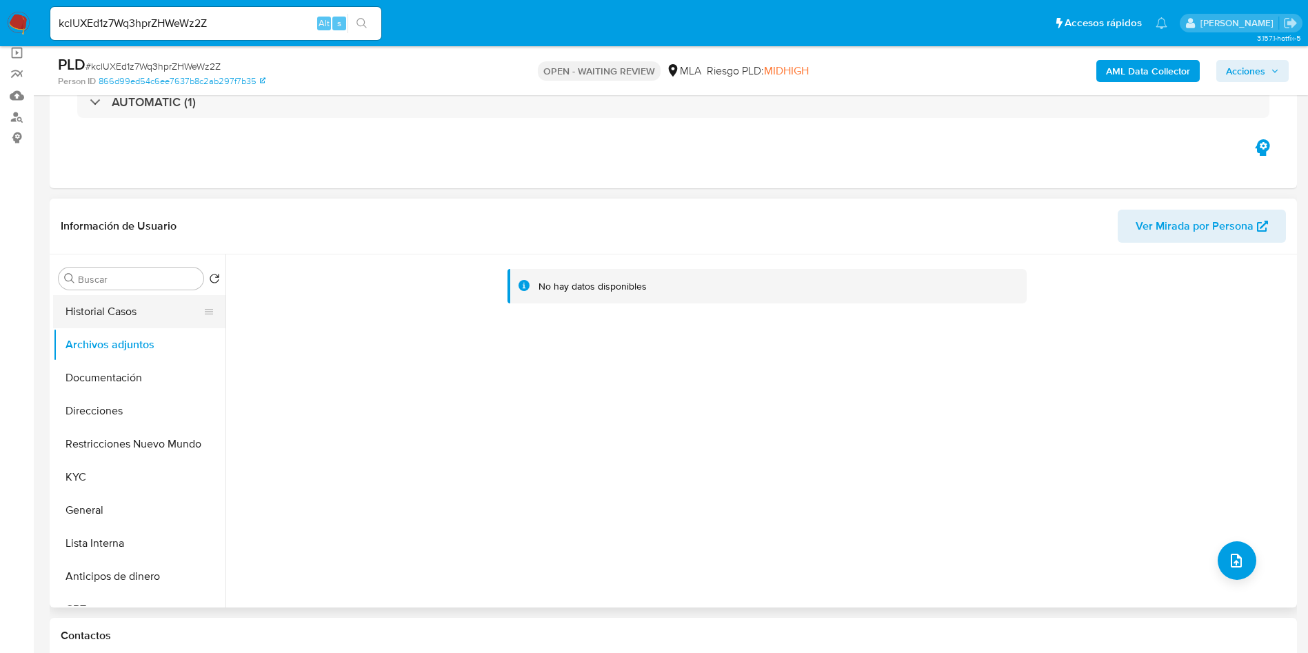
click at [85, 310] on button "Historial Casos" at bounding box center [133, 311] width 161 height 33
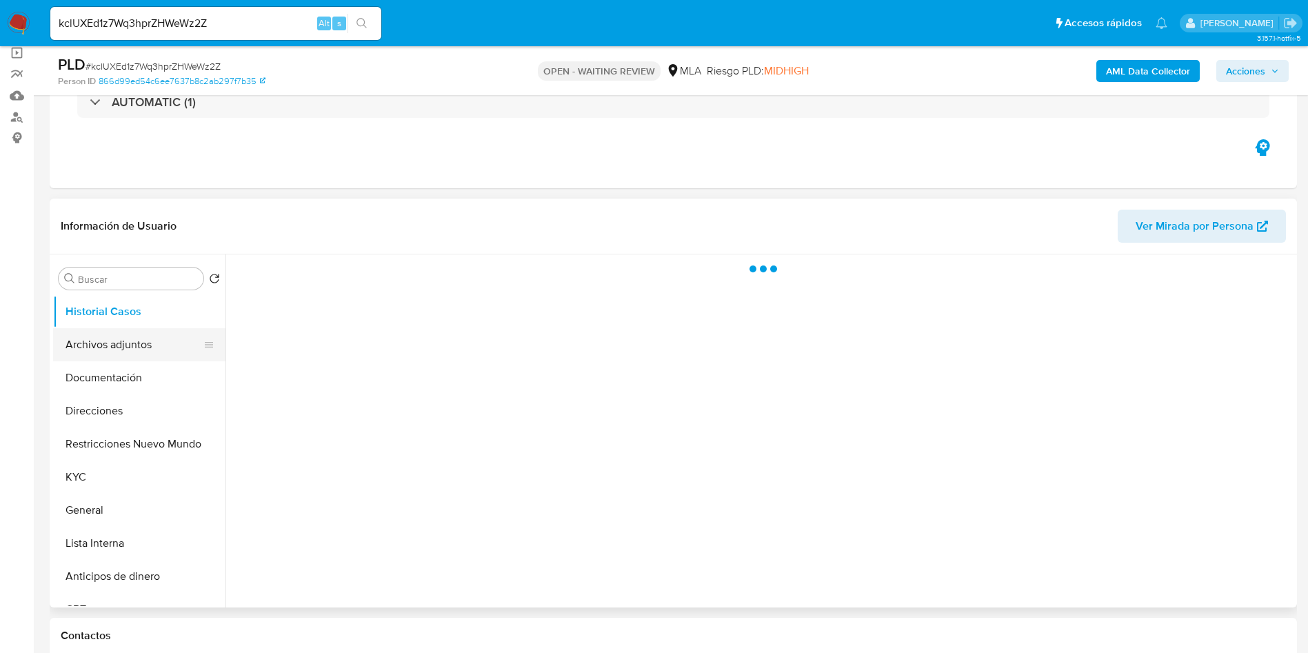
click at [97, 359] on button "Archivos adjuntos" at bounding box center [133, 344] width 161 height 33
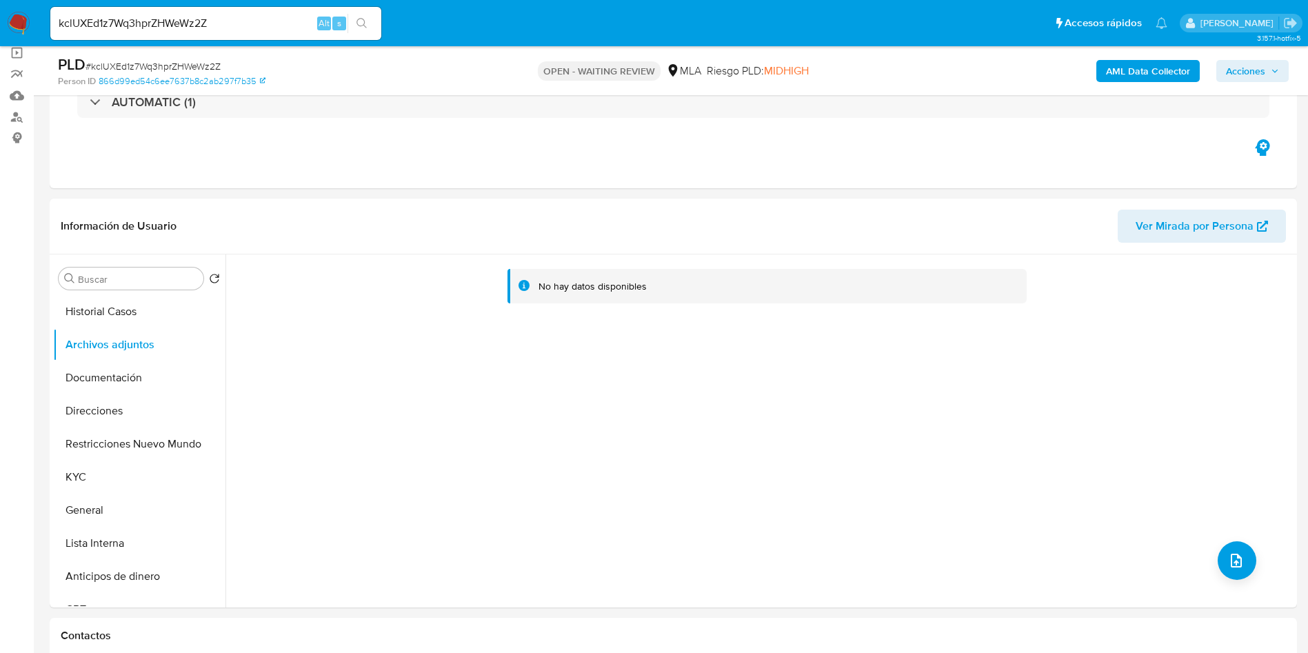
click at [1159, 79] on b "AML Data Collector" at bounding box center [1148, 71] width 84 height 22
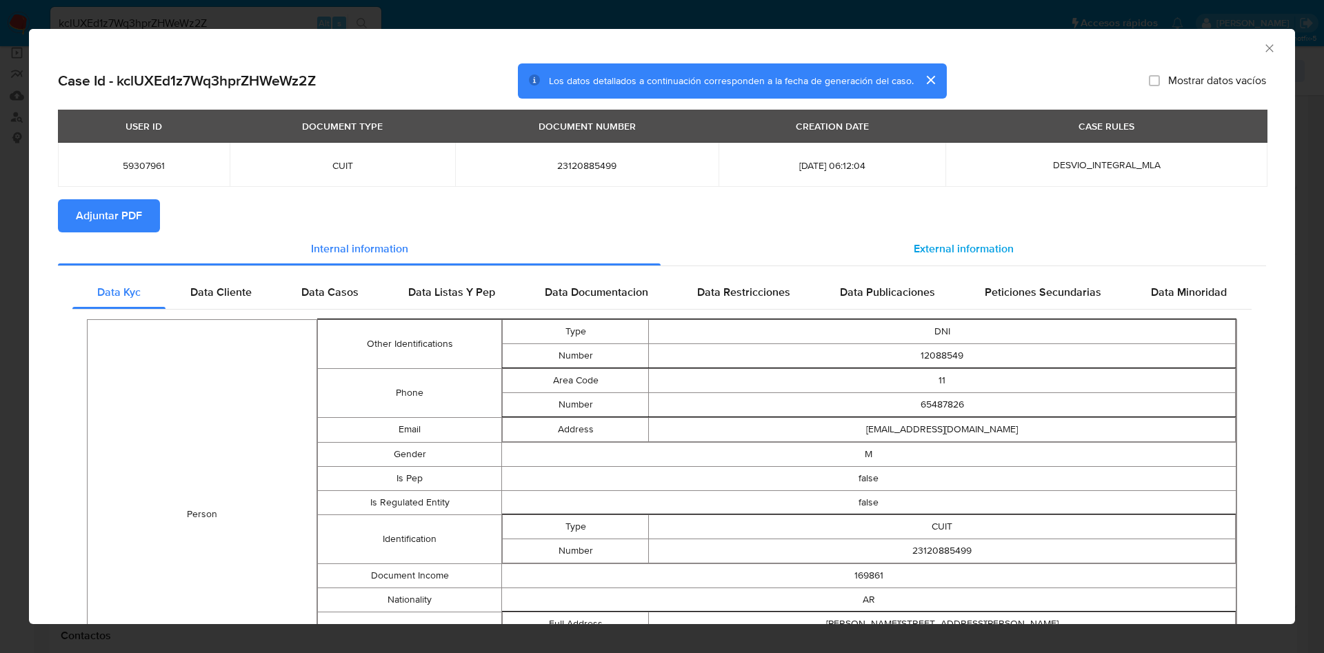
click at [789, 232] on div "External information" at bounding box center [963, 248] width 605 height 33
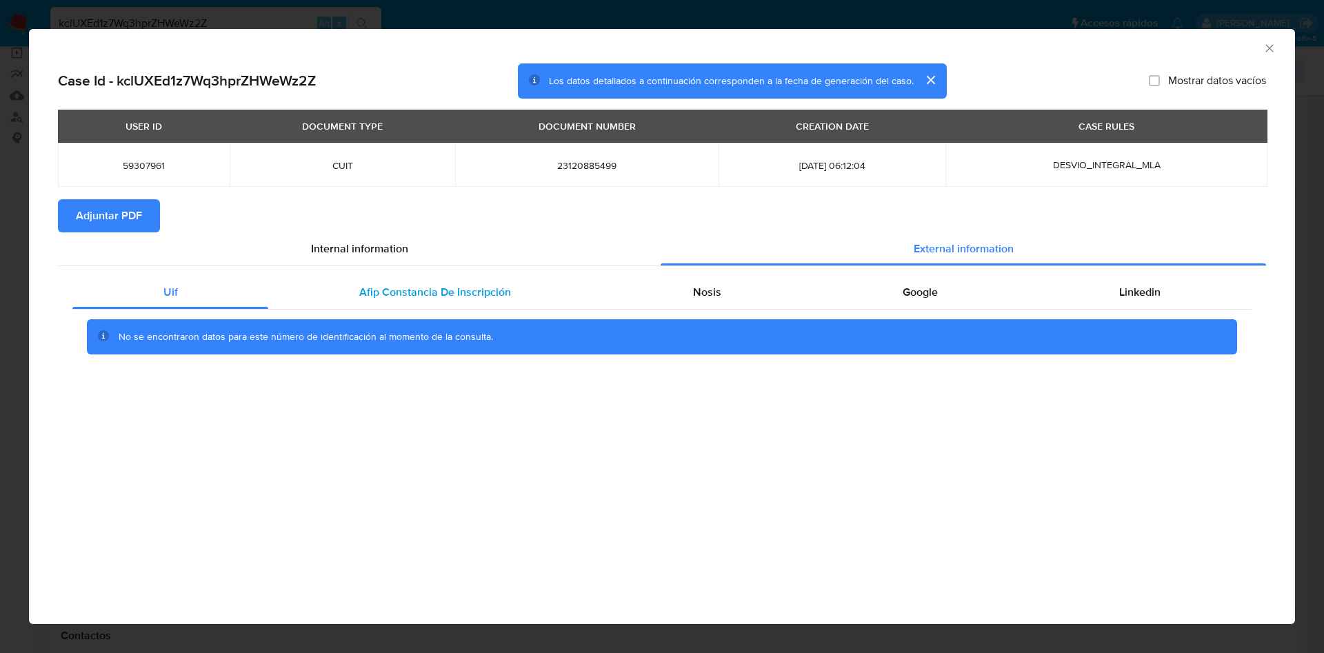
click at [433, 281] on div "Afip Constancia De Inscripción" at bounding box center [434, 292] width 333 height 33
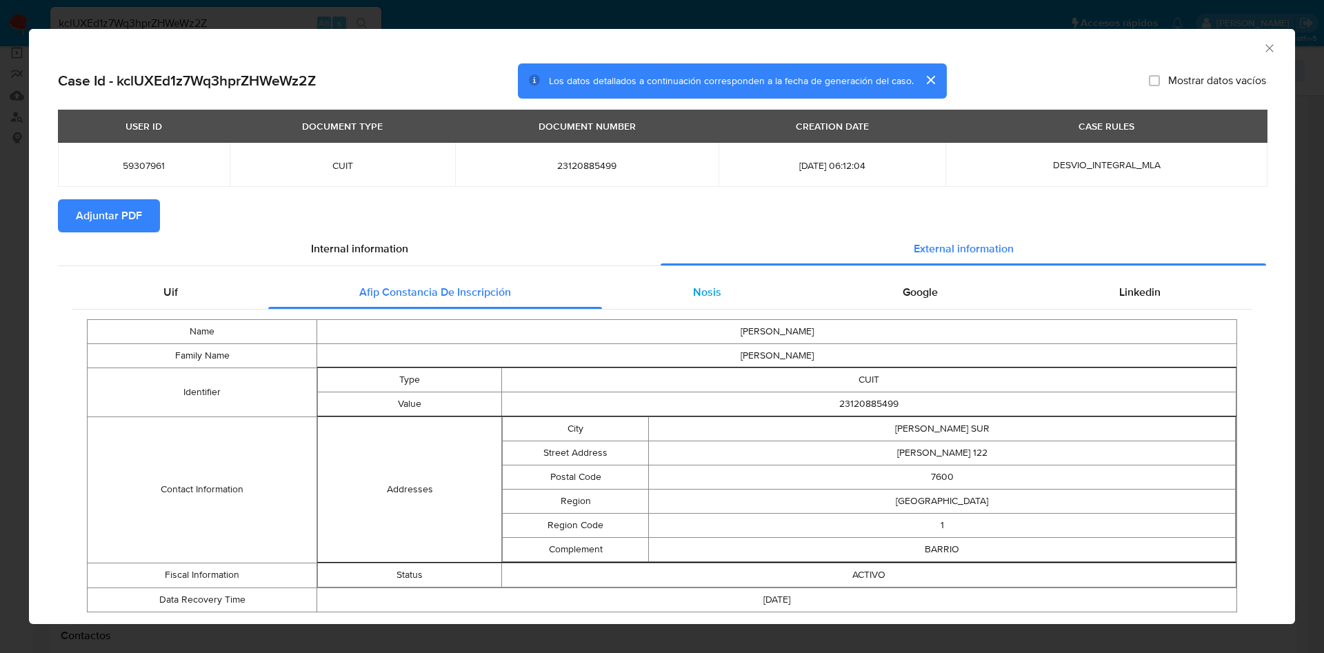
click at [665, 279] on div "Nosis" at bounding box center [707, 292] width 210 height 33
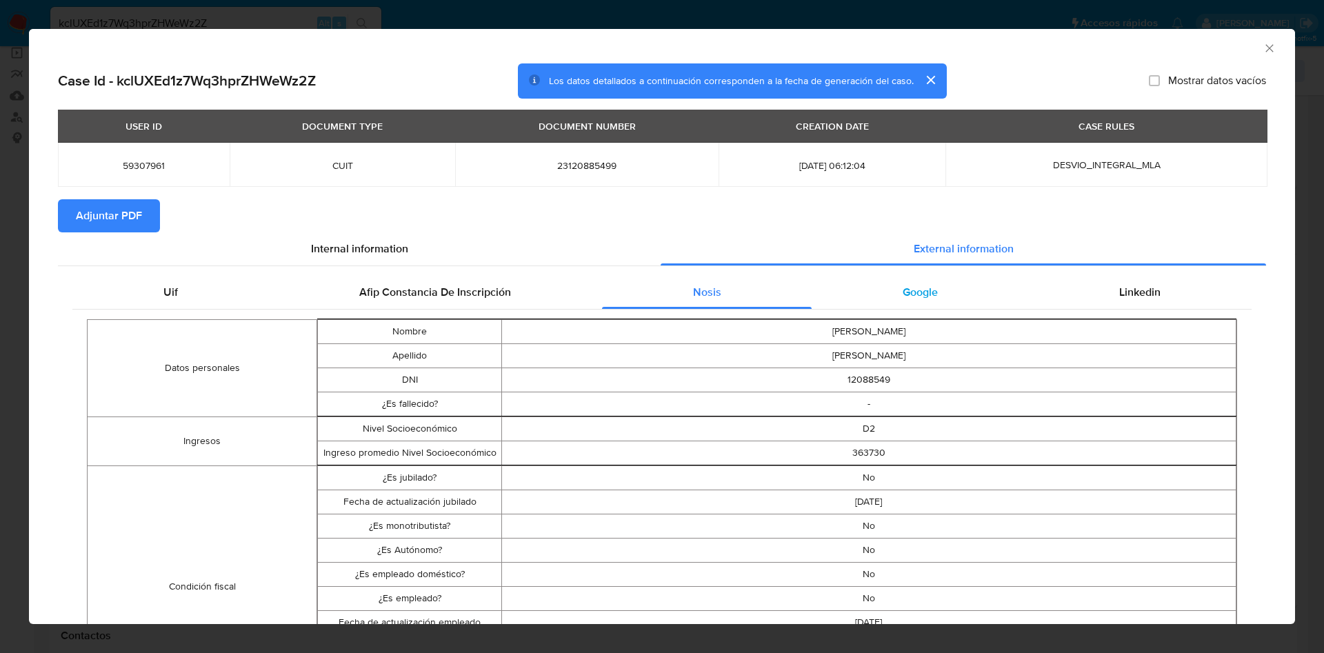
click at [875, 295] on div "Google" at bounding box center [920, 292] width 216 height 33
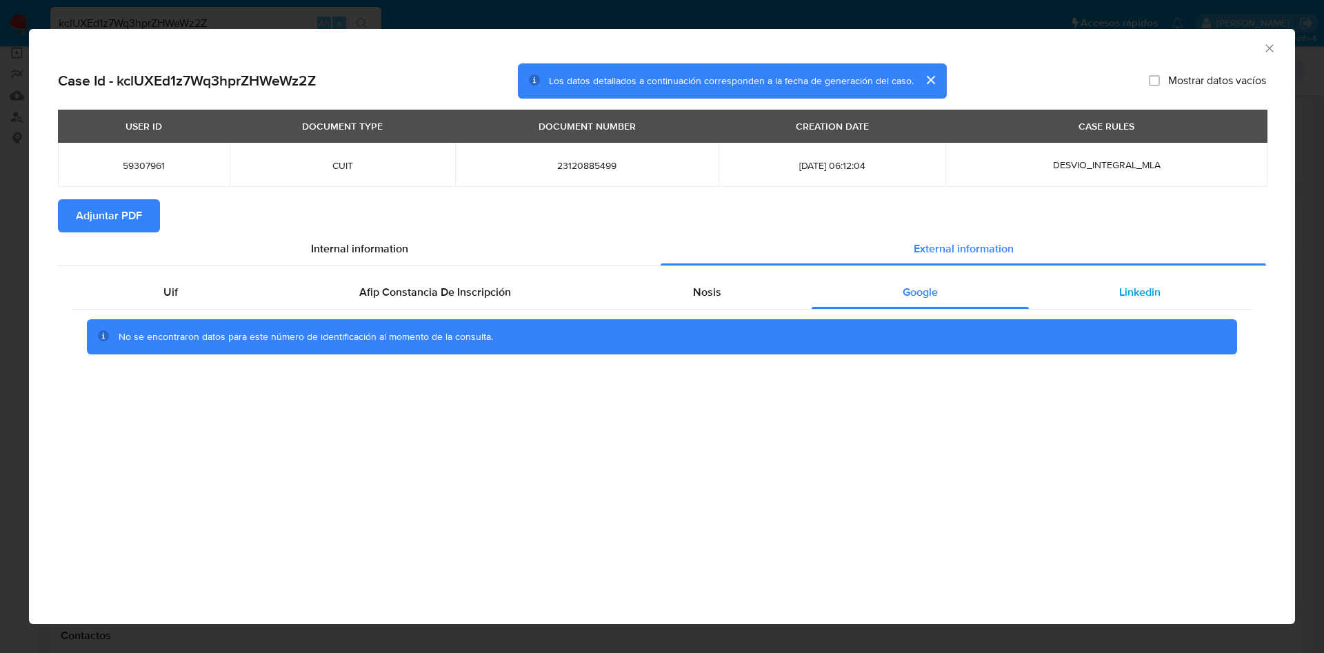
click at [1087, 283] on div "Linkedin" at bounding box center [1140, 292] width 223 height 33
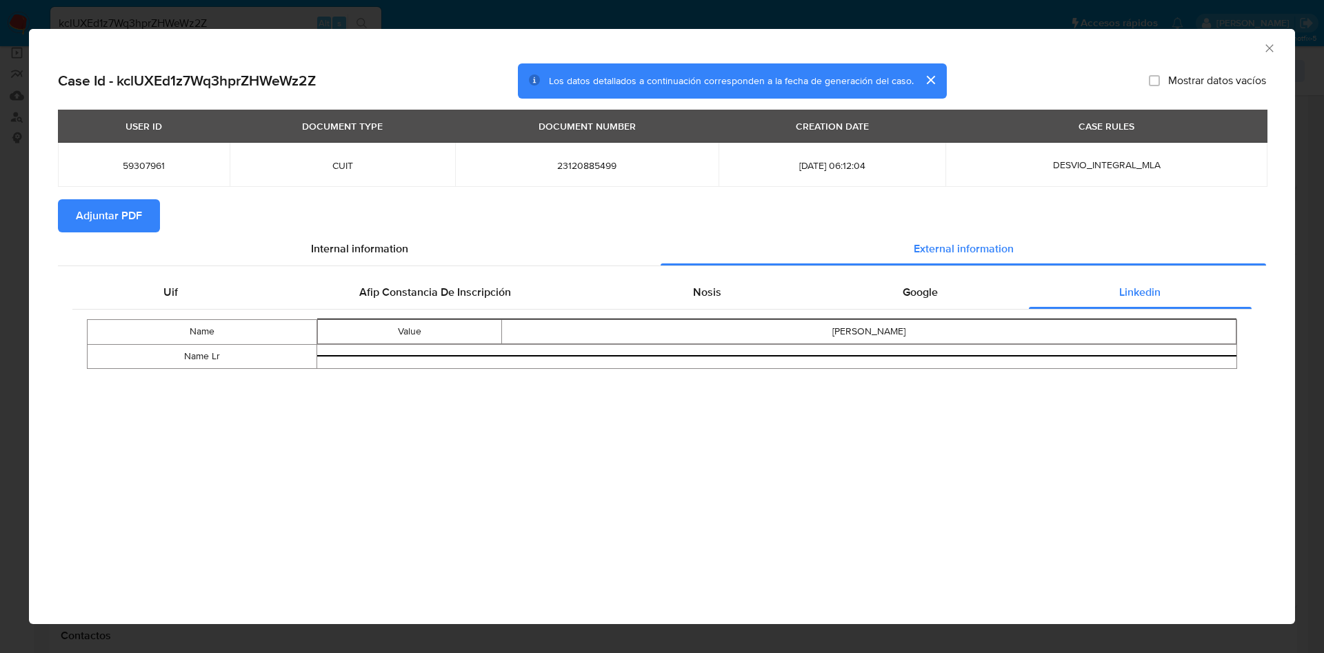
click at [140, 216] on span "Adjuntar PDF" at bounding box center [109, 216] width 66 height 30
click at [1273, 43] on icon "Cerrar ventana" at bounding box center [1269, 48] width 14 height 14
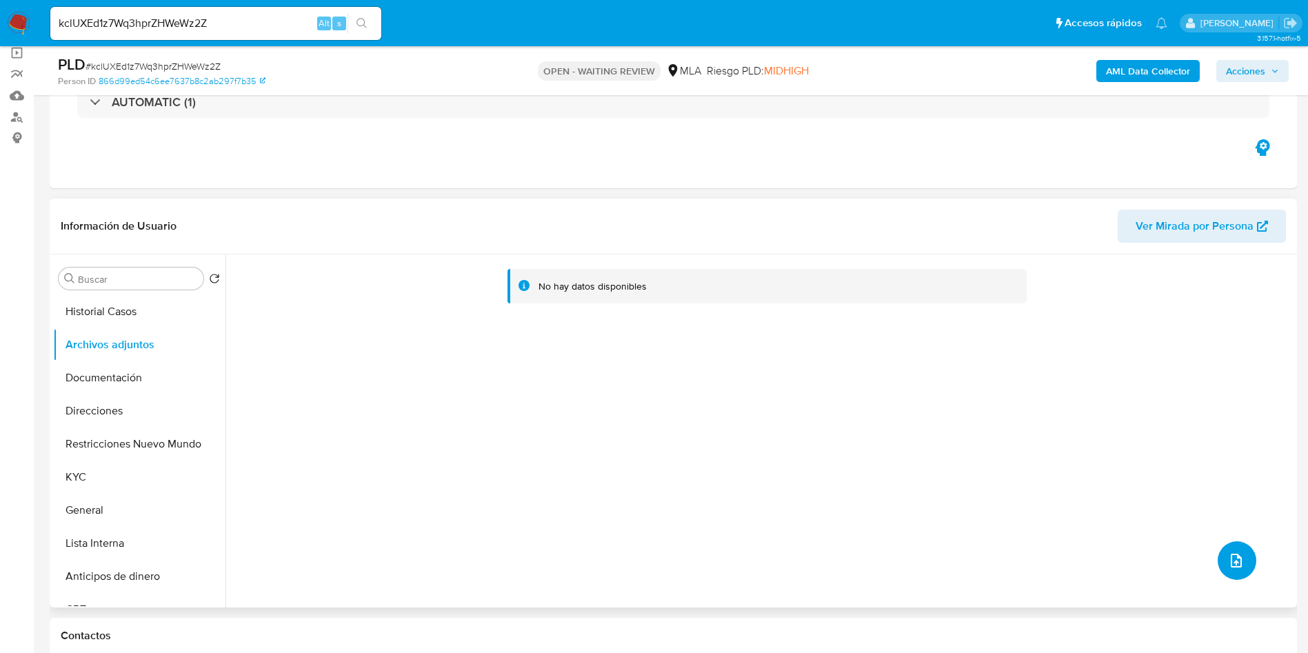
click at [1241, 560] on button "upload-file" at bounding box center [1237, 560] width 39 height 39
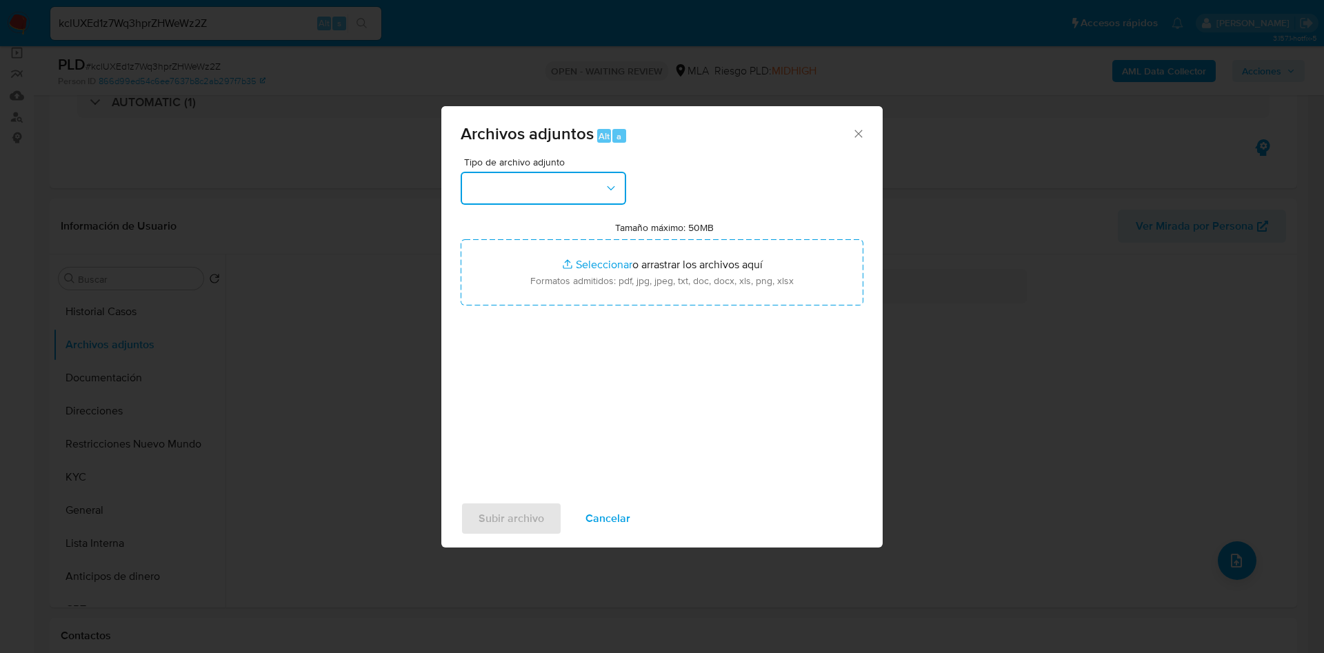
click at [554, 185] on button "button" at bounding box center [543, 188] width 165 height 33
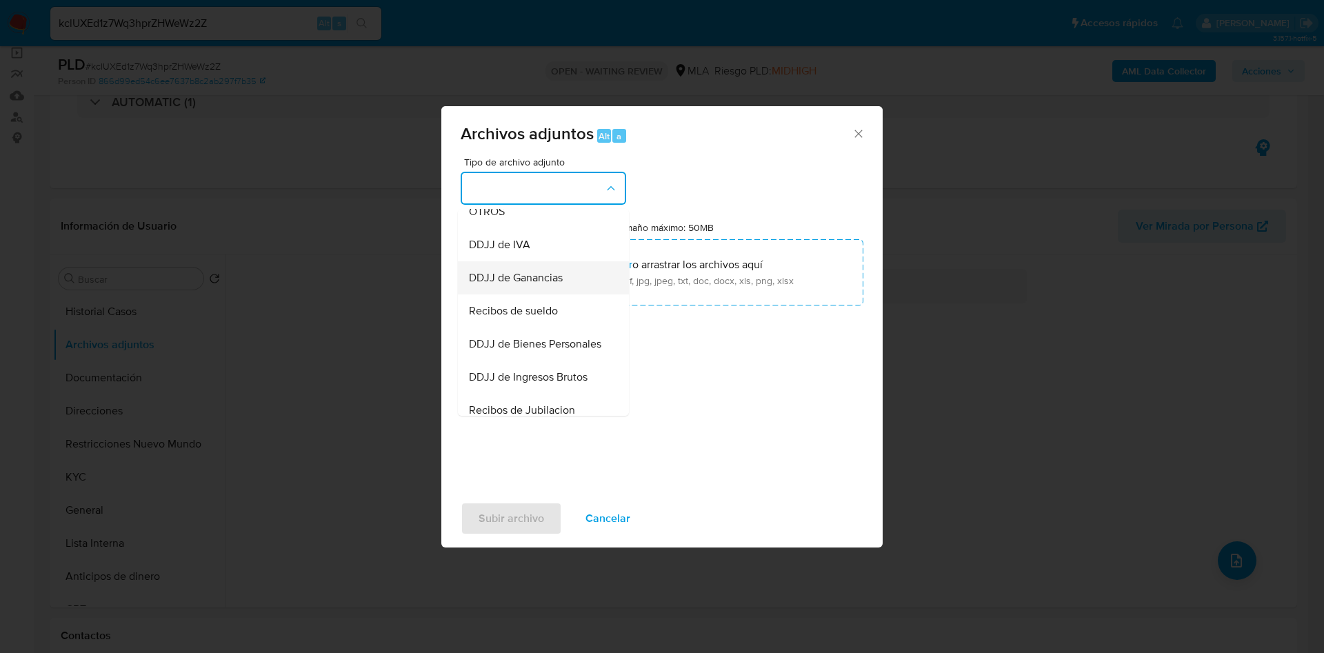
scroll to position [175, 0]
click at [507, 332] on div "OTROS" at bounding box center [539, 315] width 141 height 33
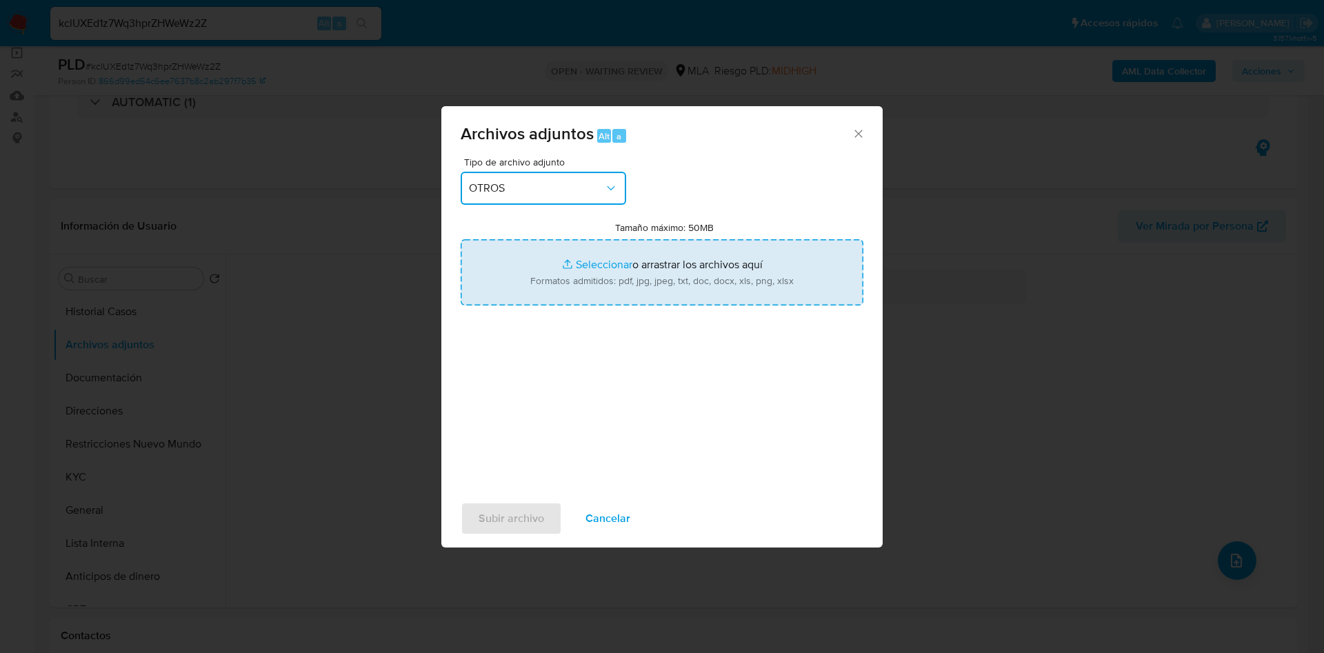
type input "C:\fakepath\59307961_dfa49d62-f021-4a5d-95b9-8069bdeb7586.jpg"
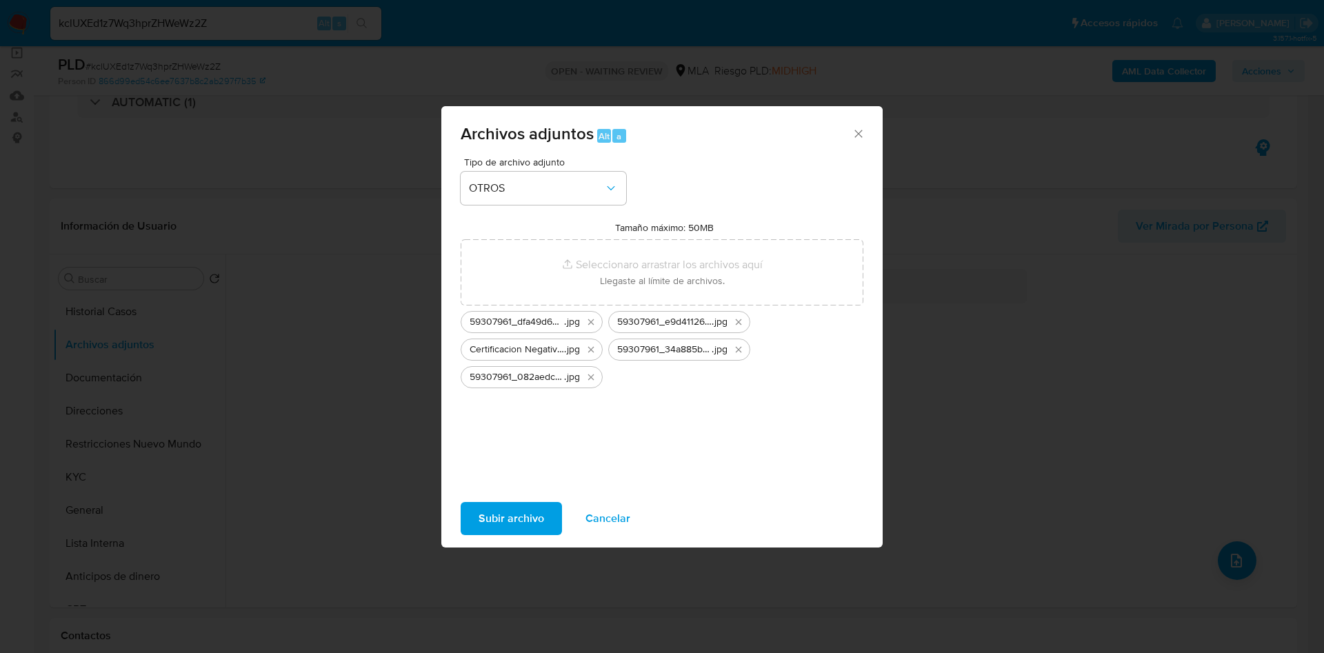
click at [522, 507] on span "Subir archivo" at bounding box center [511, 518] width 66 height 30
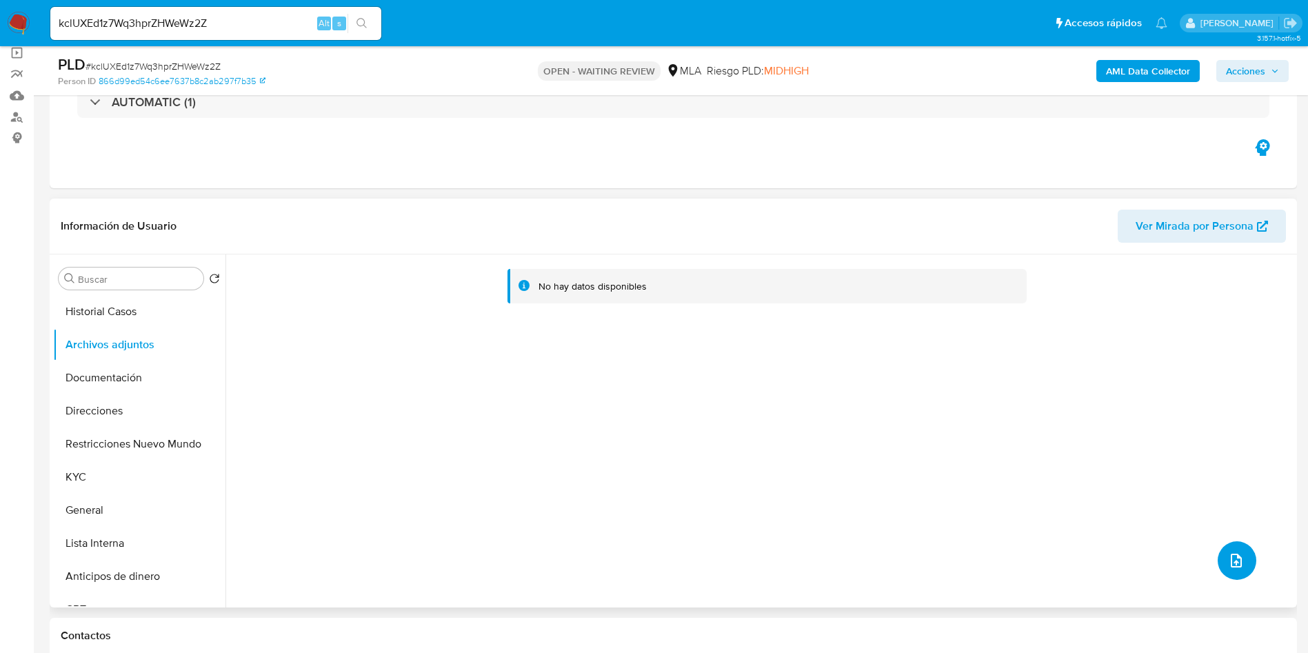
click at [1228, 553] on icon "upload-file" at bounding box center [1236, 560] width 17 height 17
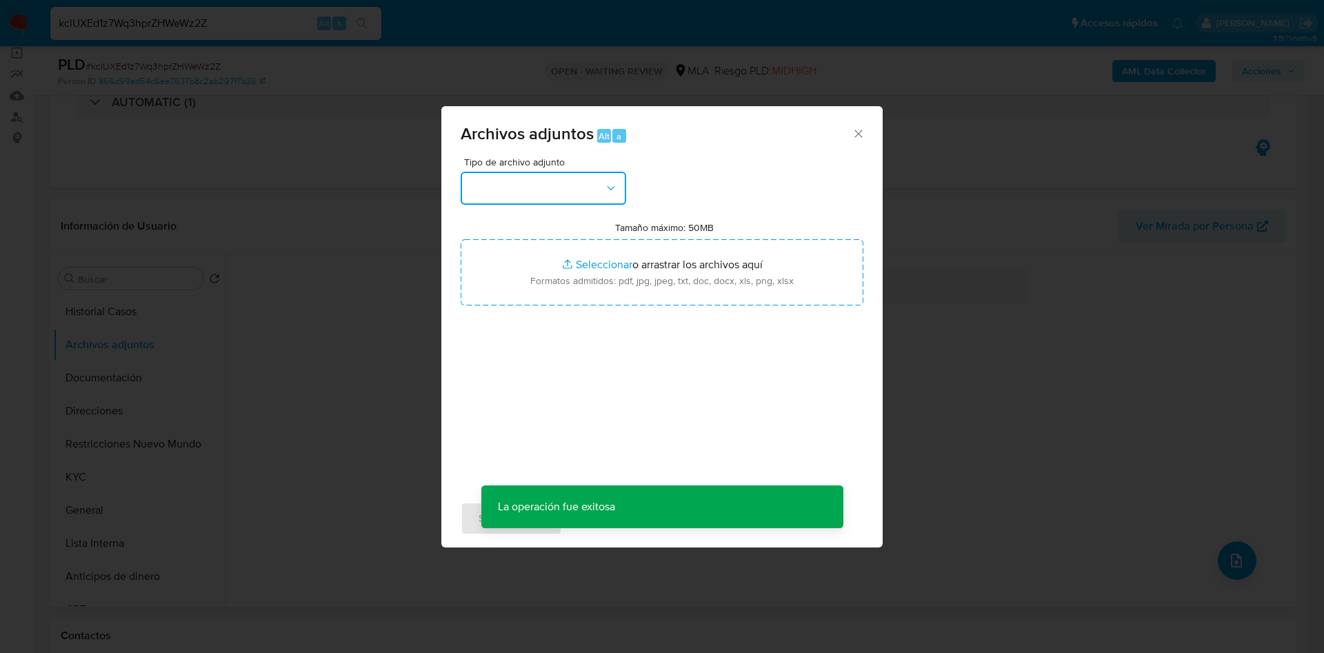
click at [577, 174] on button "button" at bounding box center [543, 188] width 165 height 33
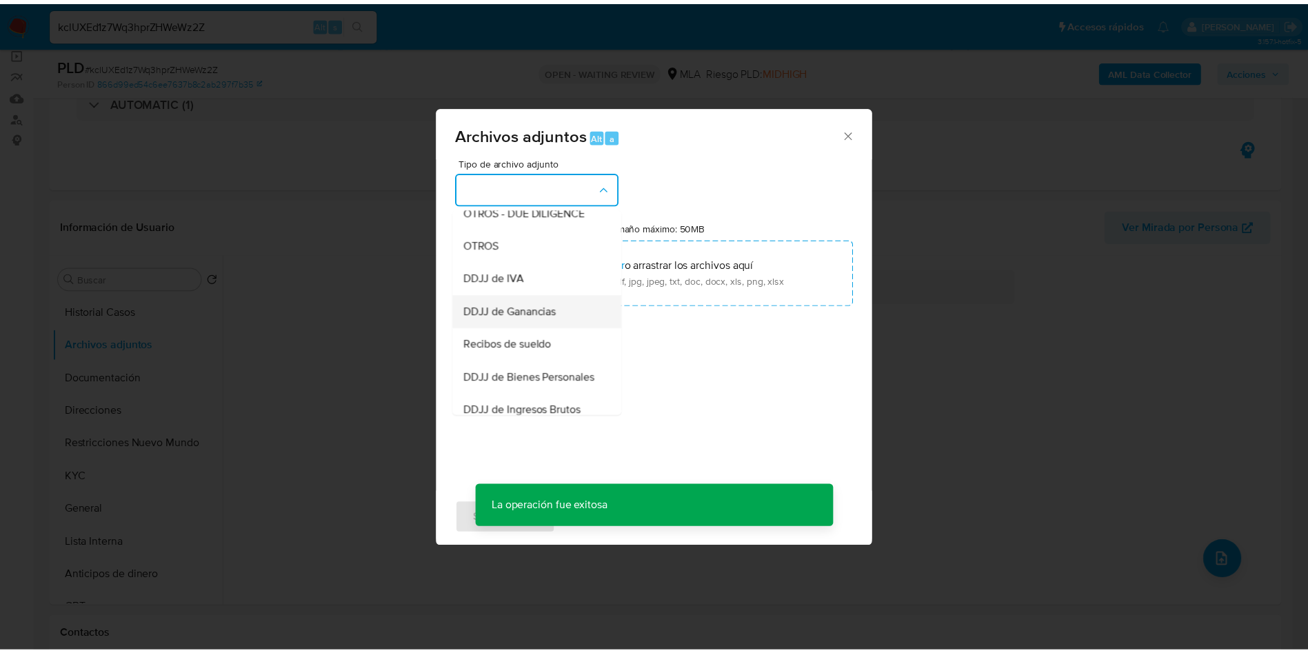
scroll to position [279, 0]
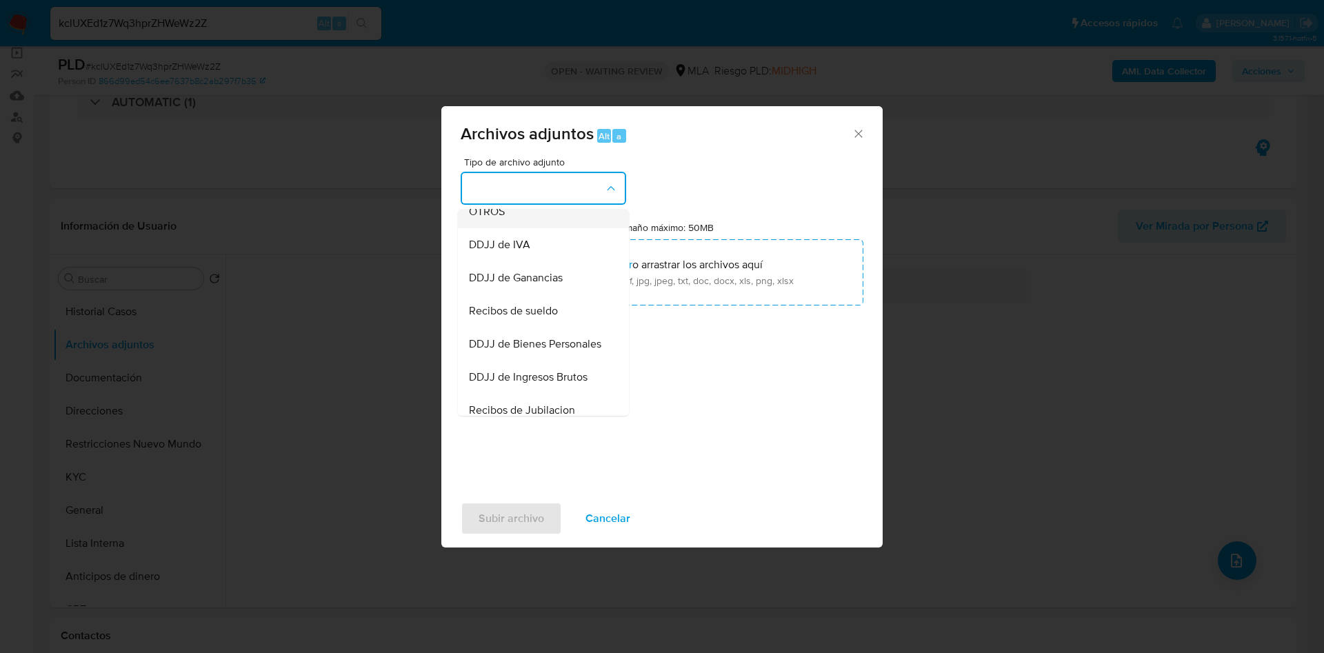
click at [478, 219] on span "OTROS" at bounding box center [487, 212] width 36 height 14
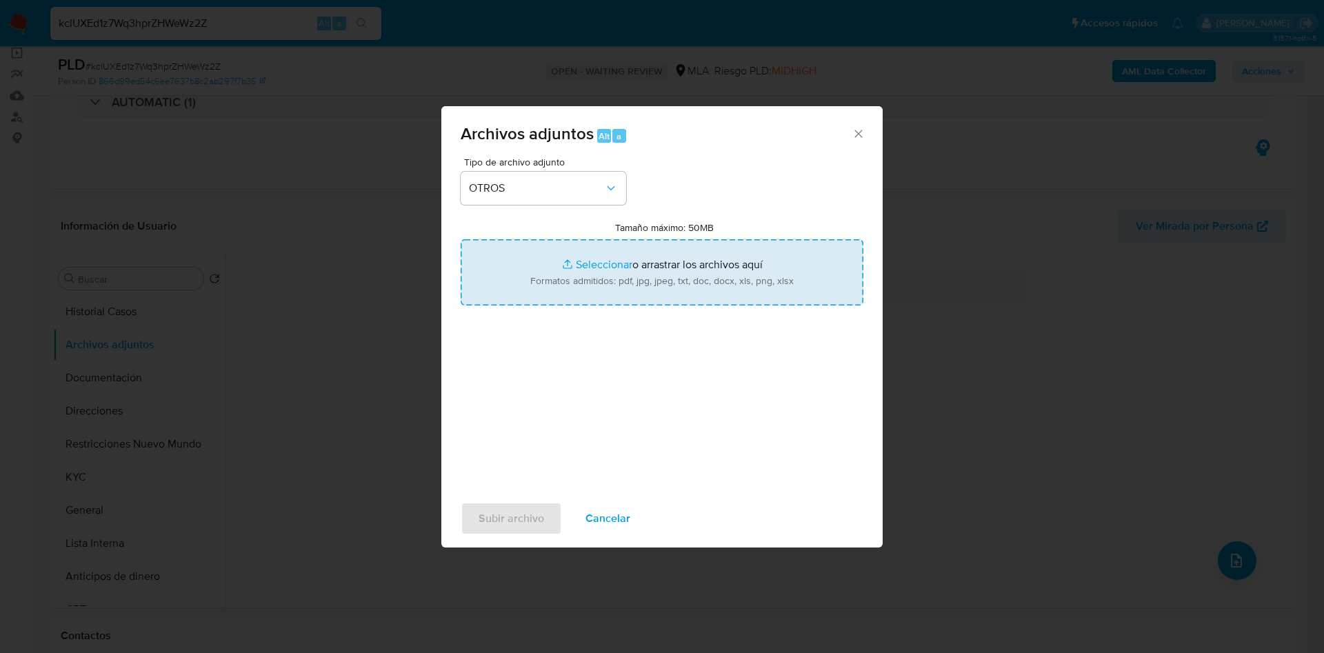
type input "C:\fakepath\CODEM.pdf"
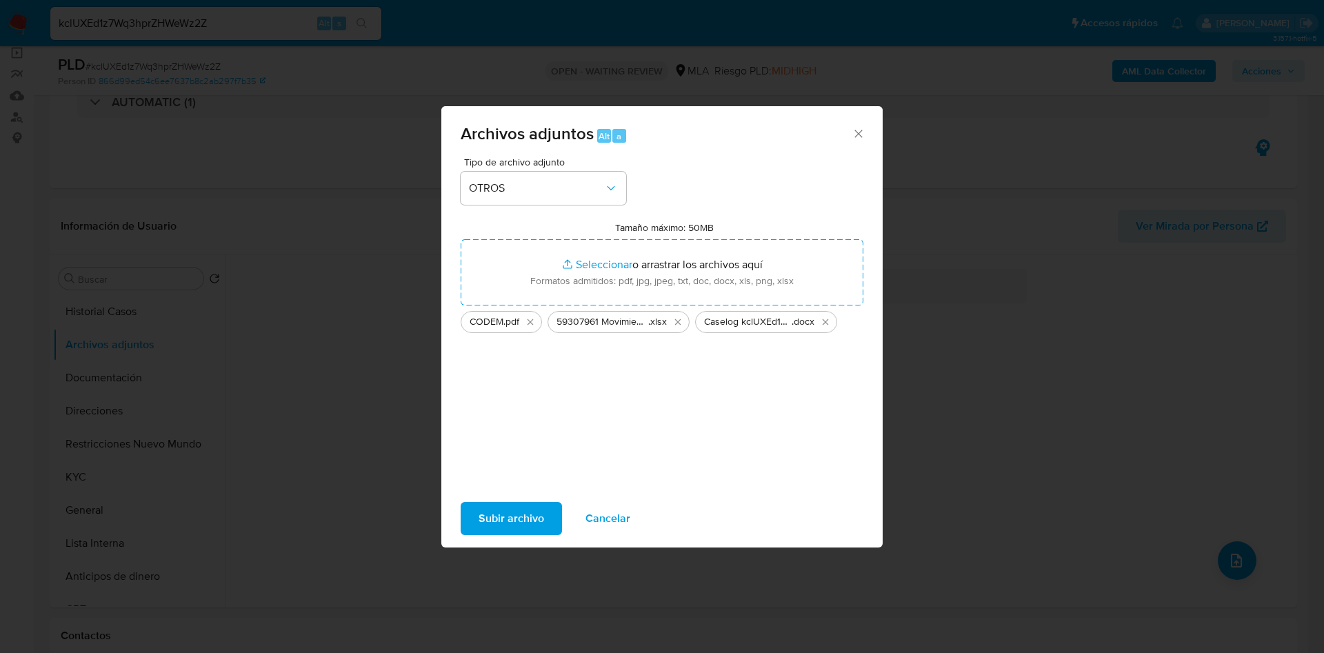
click at [516, 513] on span "Subir archivo" at bounding box center [511, 518] width 66 height 30
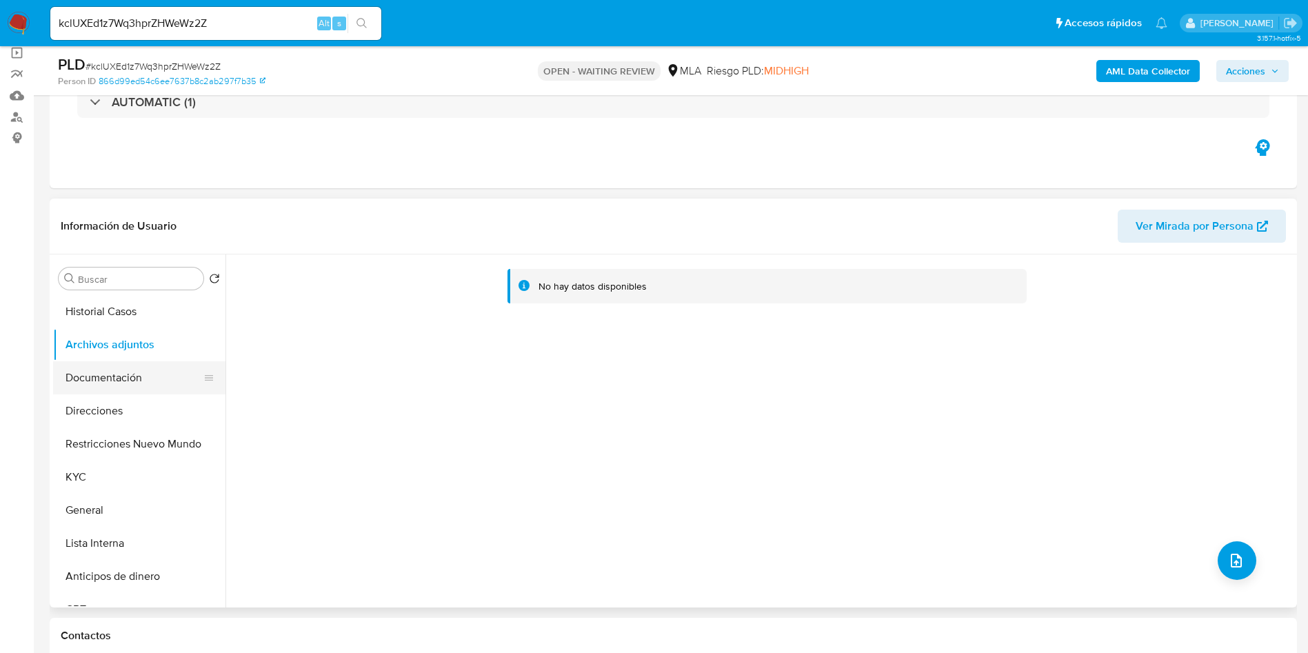
click at [112, 388] on button "Documentación" at bounding box center [133, 377] width 161 height 33
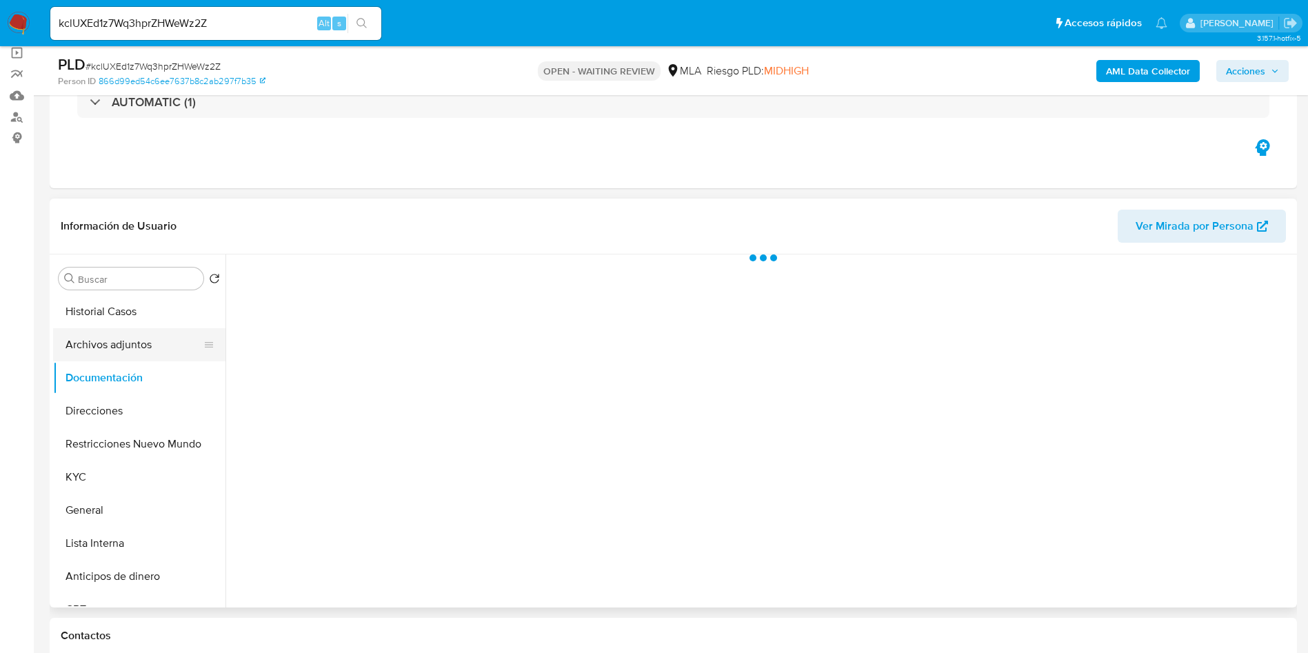
click at [86, 341] on button "Archivos adjuntos" at bounding box center [133, 344] width 161 height 33
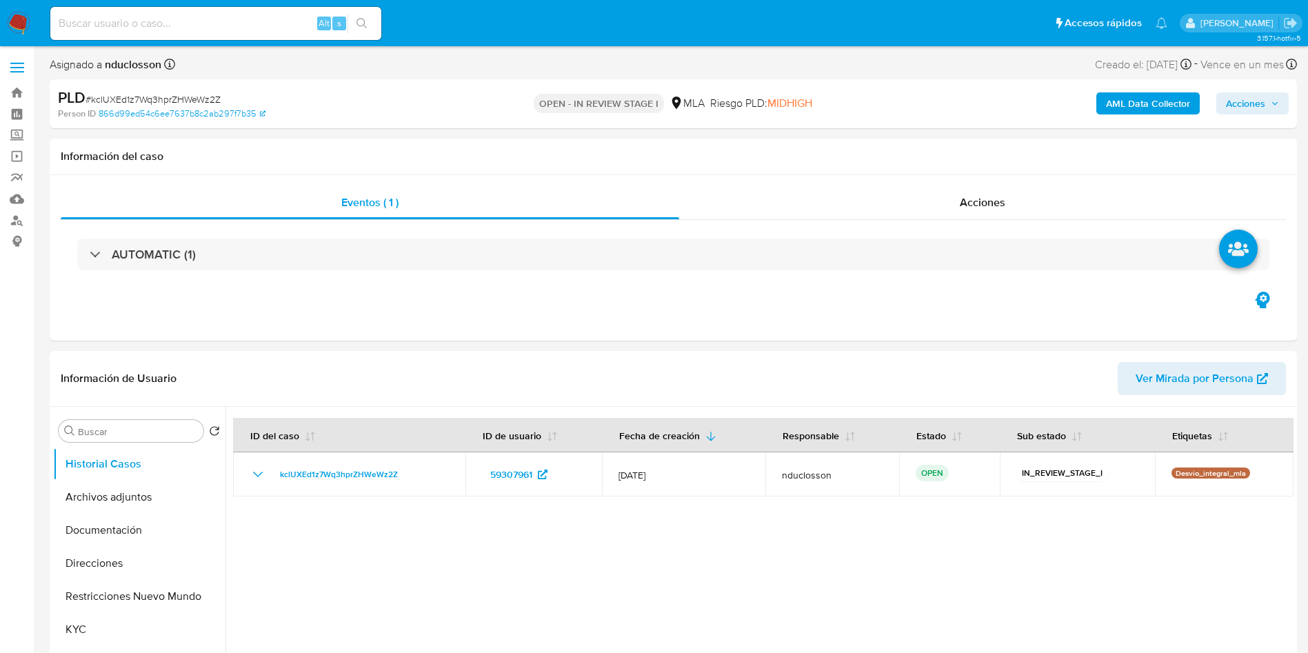
select select "10"
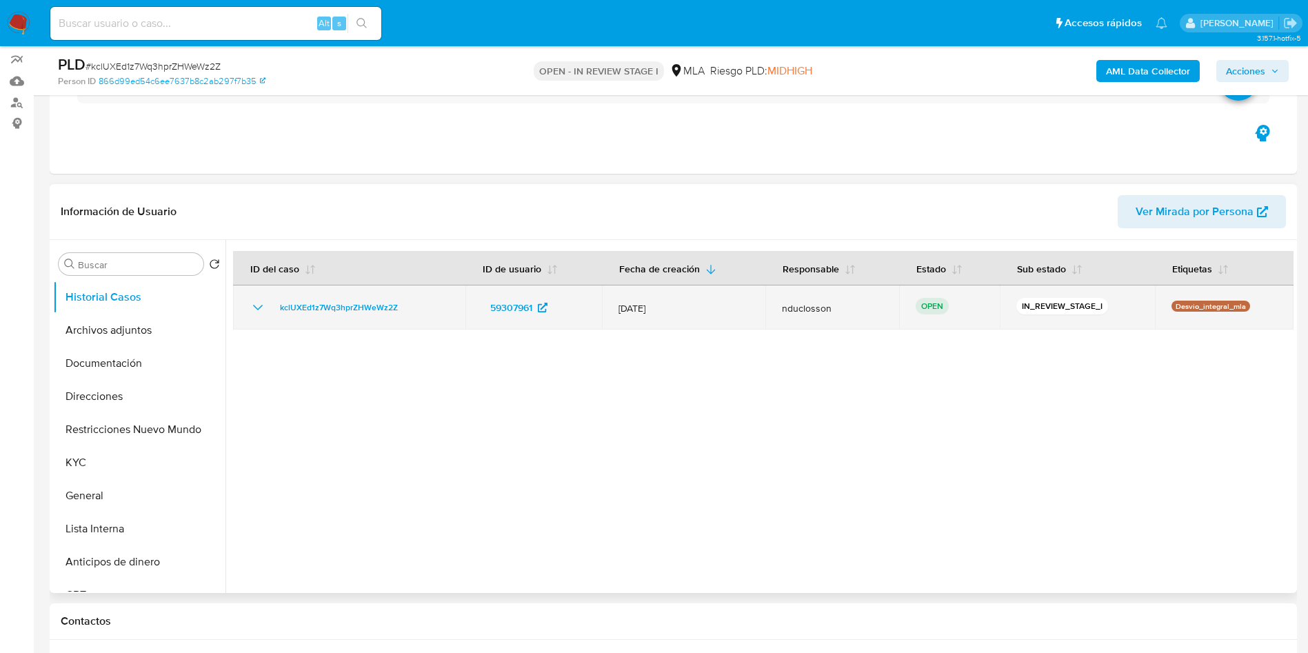
scroll to position [310, 0]
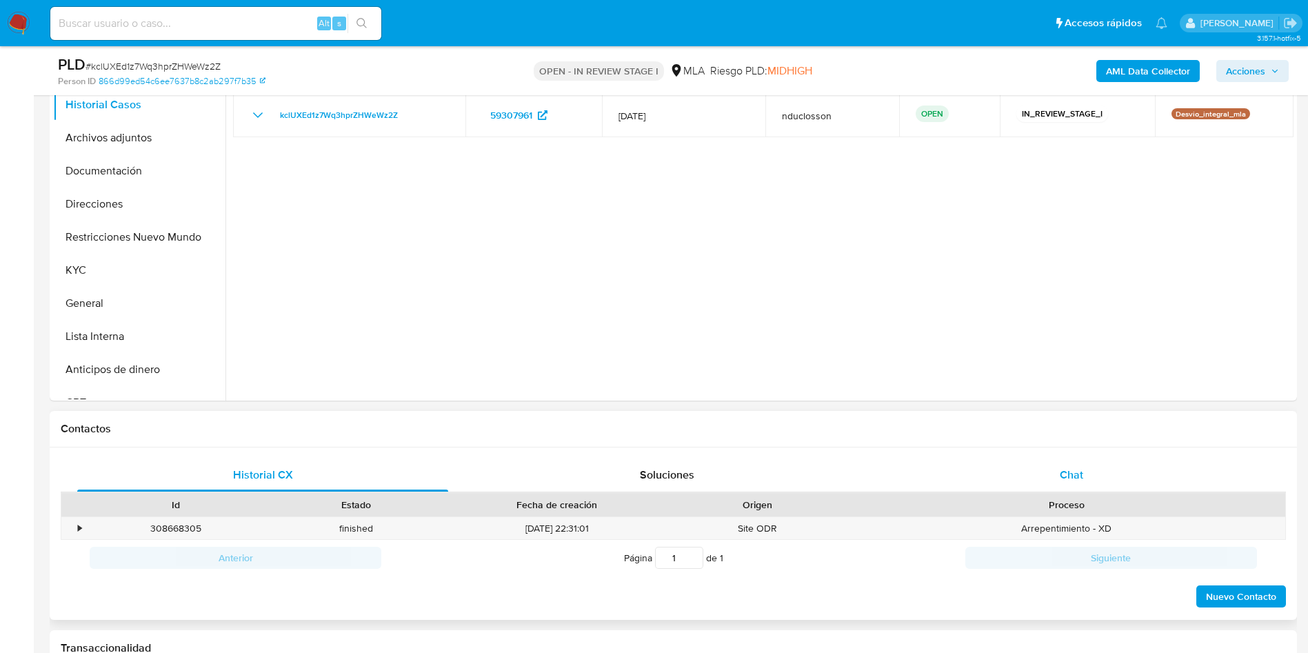
click at [1069, 473] on span "Chat" at bounding box center [1071, 475] width 23 height 16
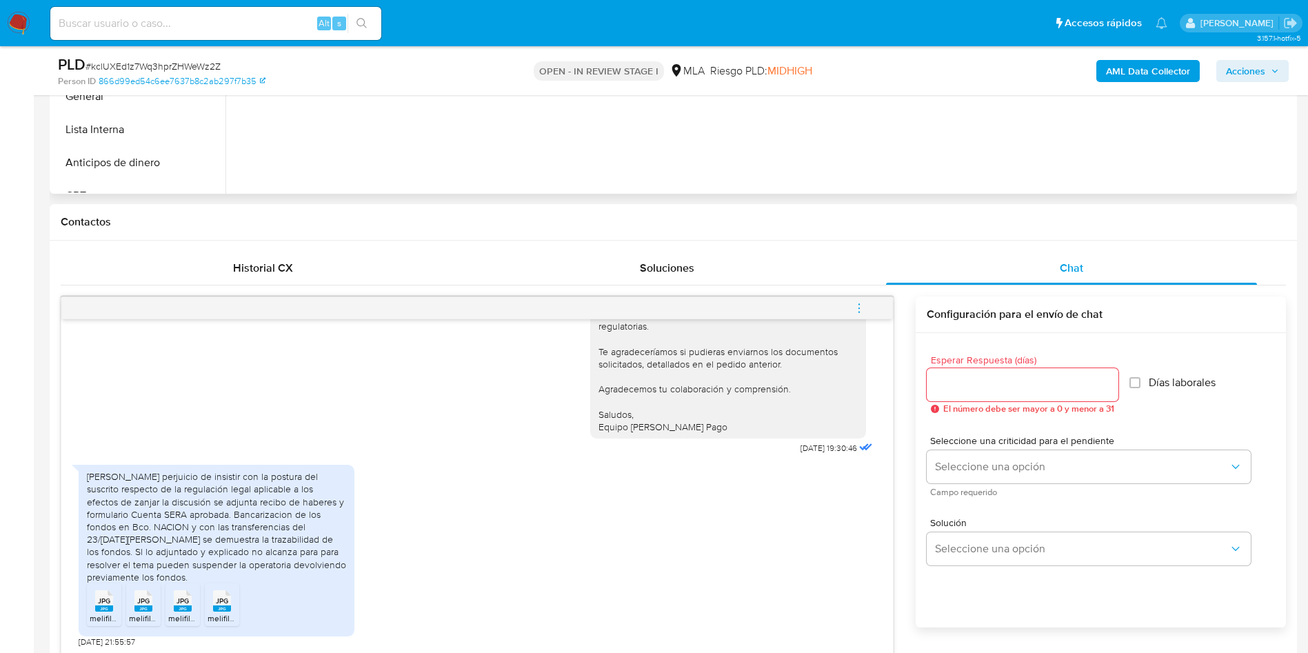
scroll to position [724, 0]
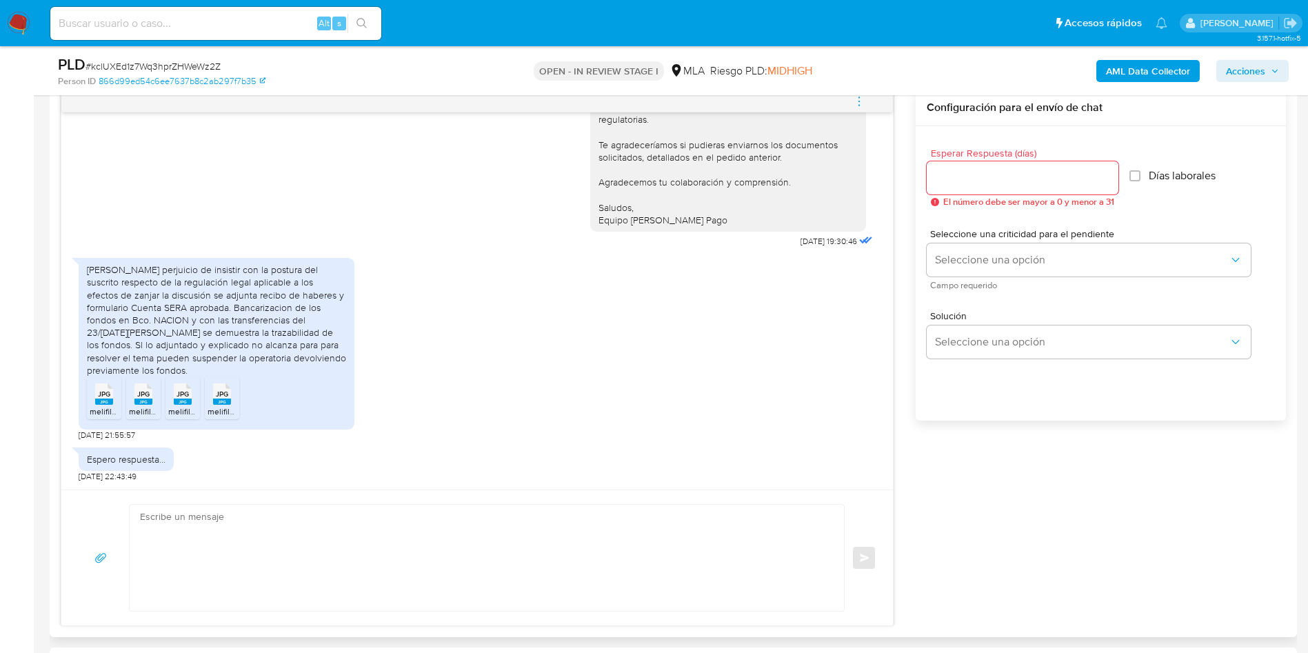
click at [177, 546] on textarea at bounding box center [483, 558] width 687 height 106
paste textarea "Hola, ¡Muchas gracias por tu respuesta! Confirmamos la recepción de la document…"
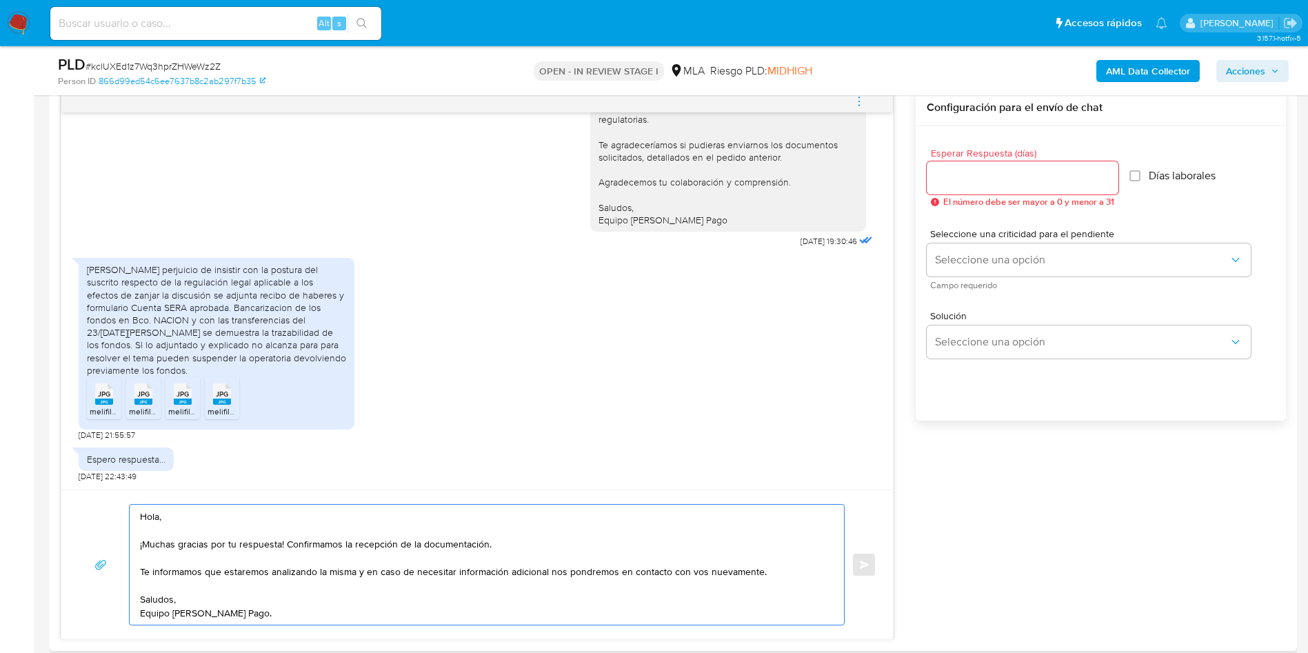
type textarea "Hola, ¡Muchas gracias por tu respuesta! Confirmamos la recepción de la document…"
click at [972, 187] on div at bounding box center [1023, 177] width 192 height 33
click at [972, 185] on input "Esperar Respuesta (días)" at bounding box center [1023, 178] width 192 height 18
type input "0"
click at [969, 443] on div "Esperar Respuesta (días) 0 El número debe ser mayor a 0 y menor a 31 Días labor…" at bounding box center [1101, 291] width 370 height 331
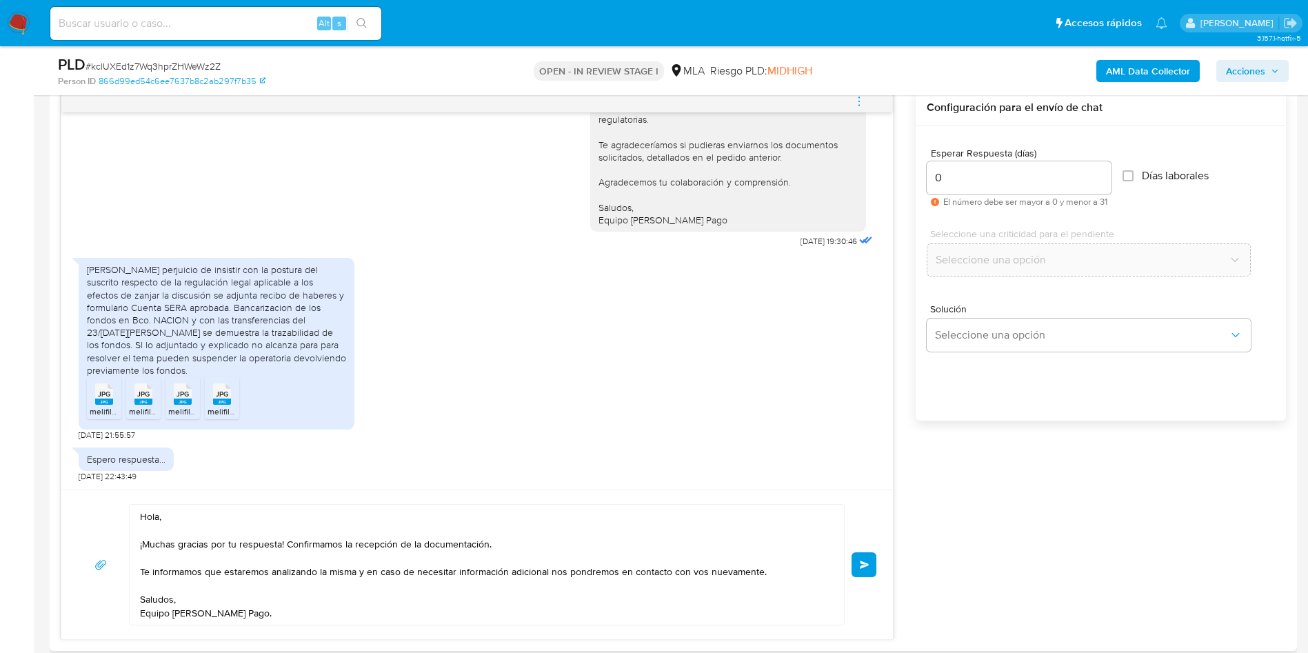
click at [860, 558] on button "Enviar" at bounding box center [864, 564] width 25 height 25
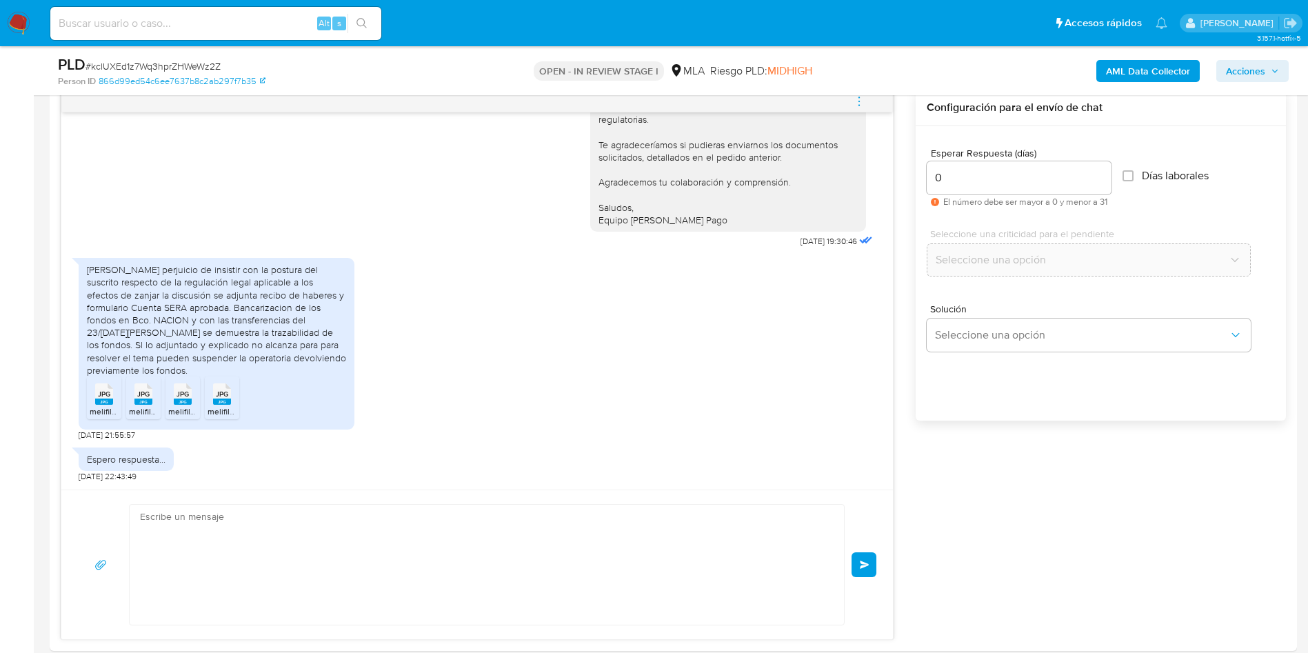
scroll to position [1522, 0]
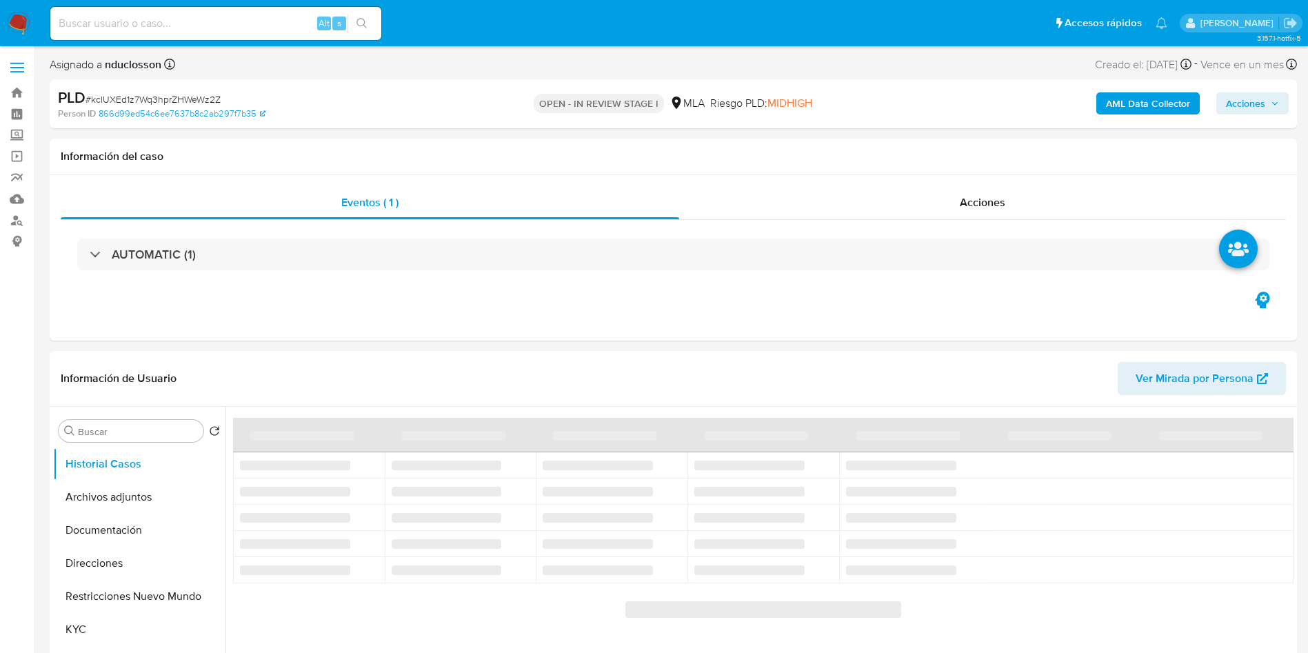
select select "10"
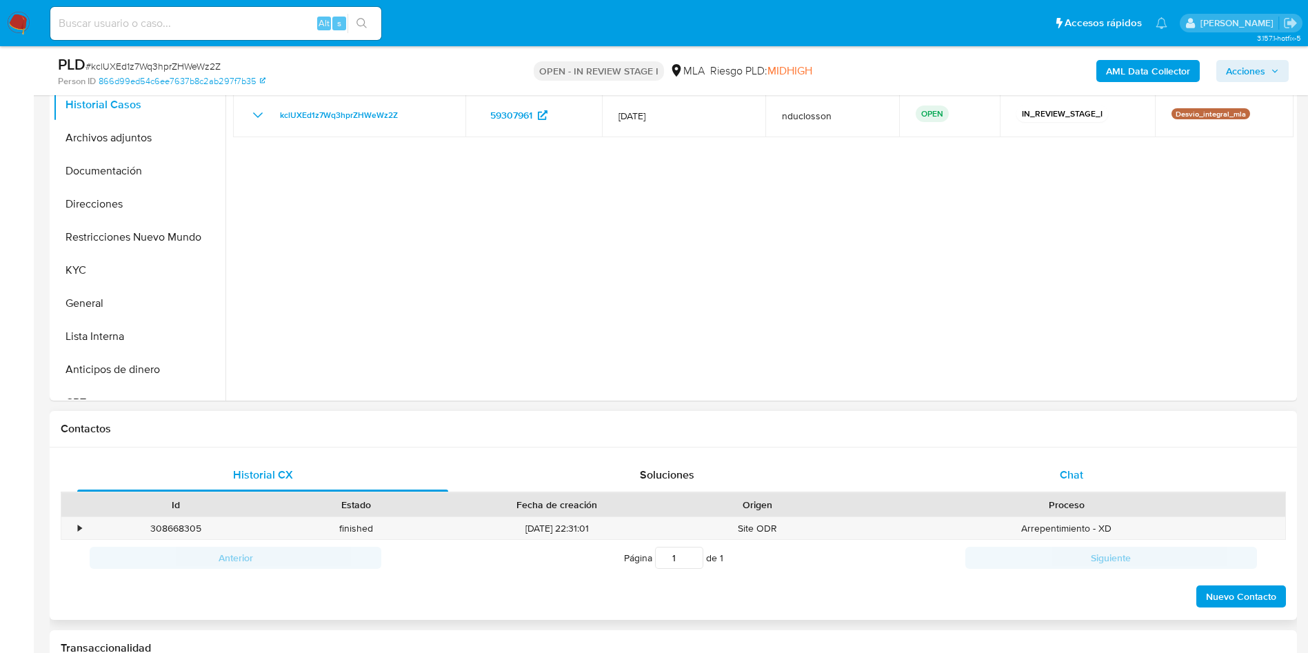
click at [1049, 463] on div "Chat" at bounding box center [1071, 475] width 371 height 33
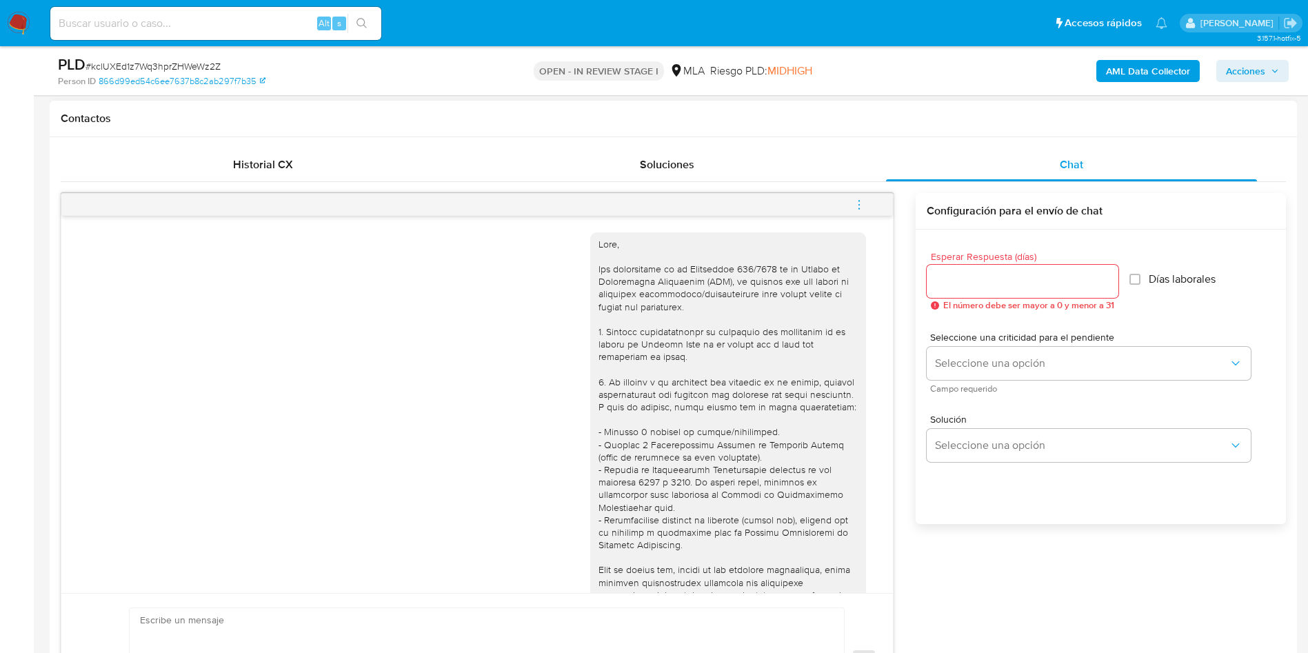
scroll to position [1522, 0]
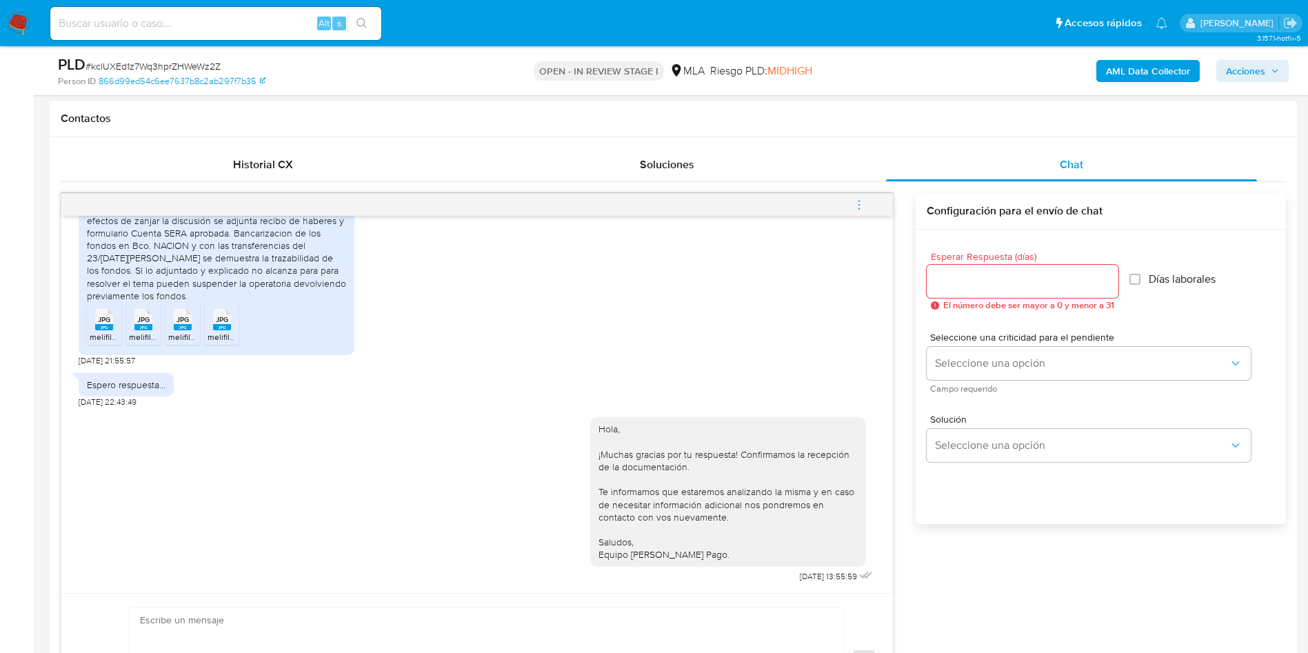
click at [864, 194] on span "menu-action" at bounding box center [859, 204] width 12 height 33
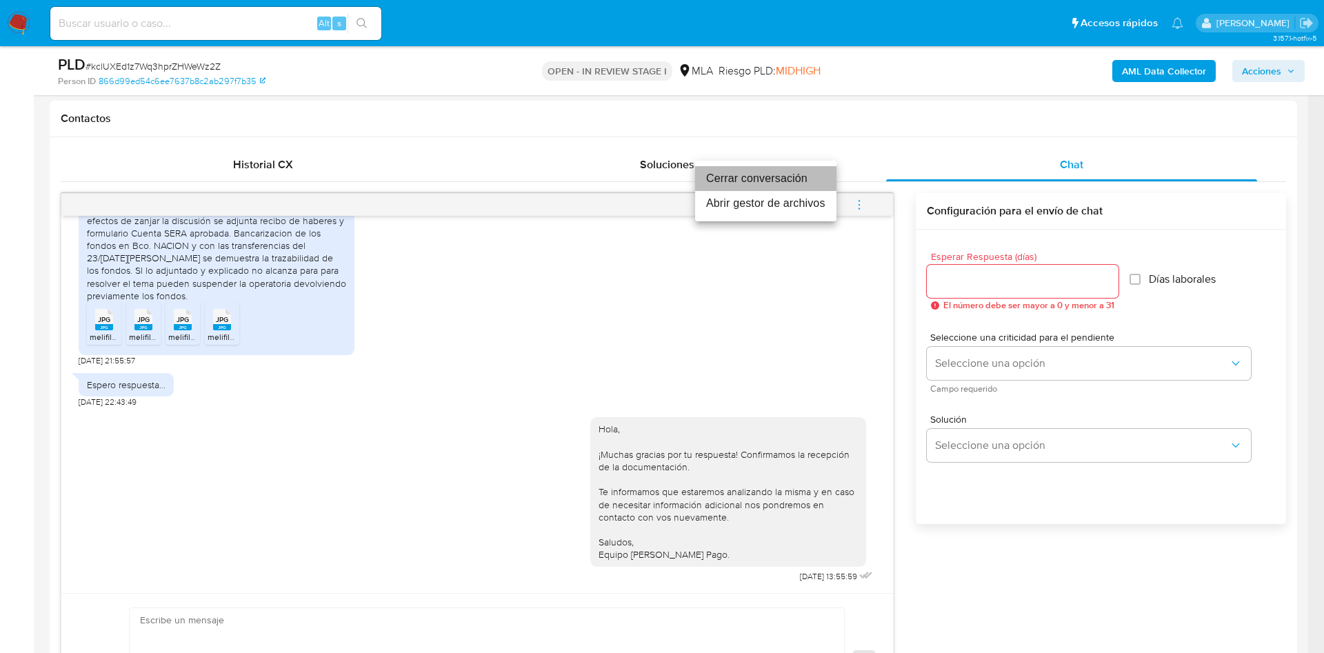
click at [775, 177] on li "Cerrar conversación" at bounding box center [765, 178] width 141 height 25
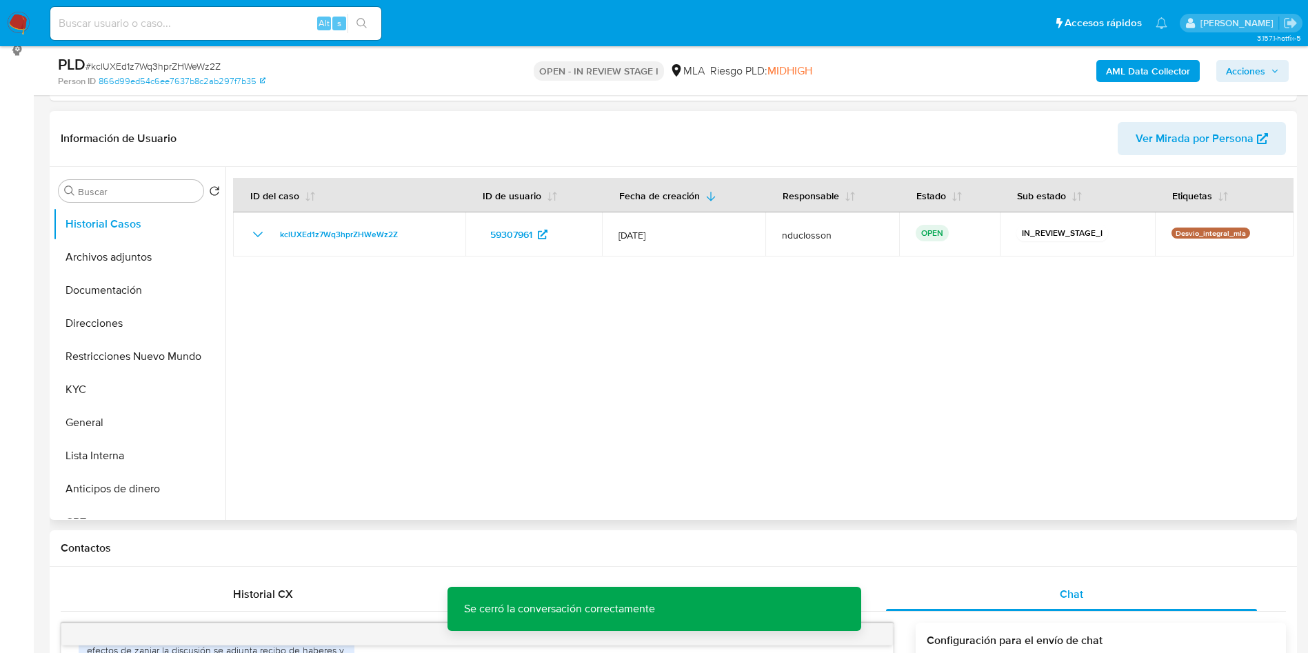
scroll to position [0, 0]
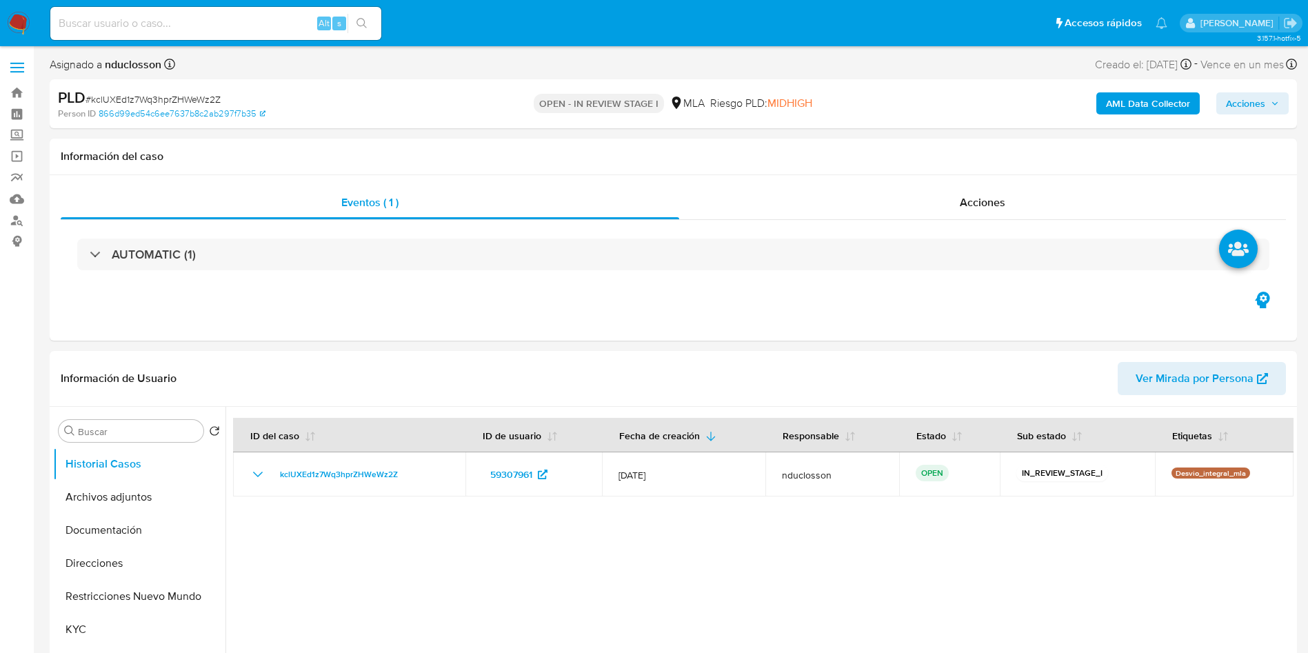
click at [1131, 104] on b "AML Data Collector" at bounding box center [1148, 103] width 84 height 22
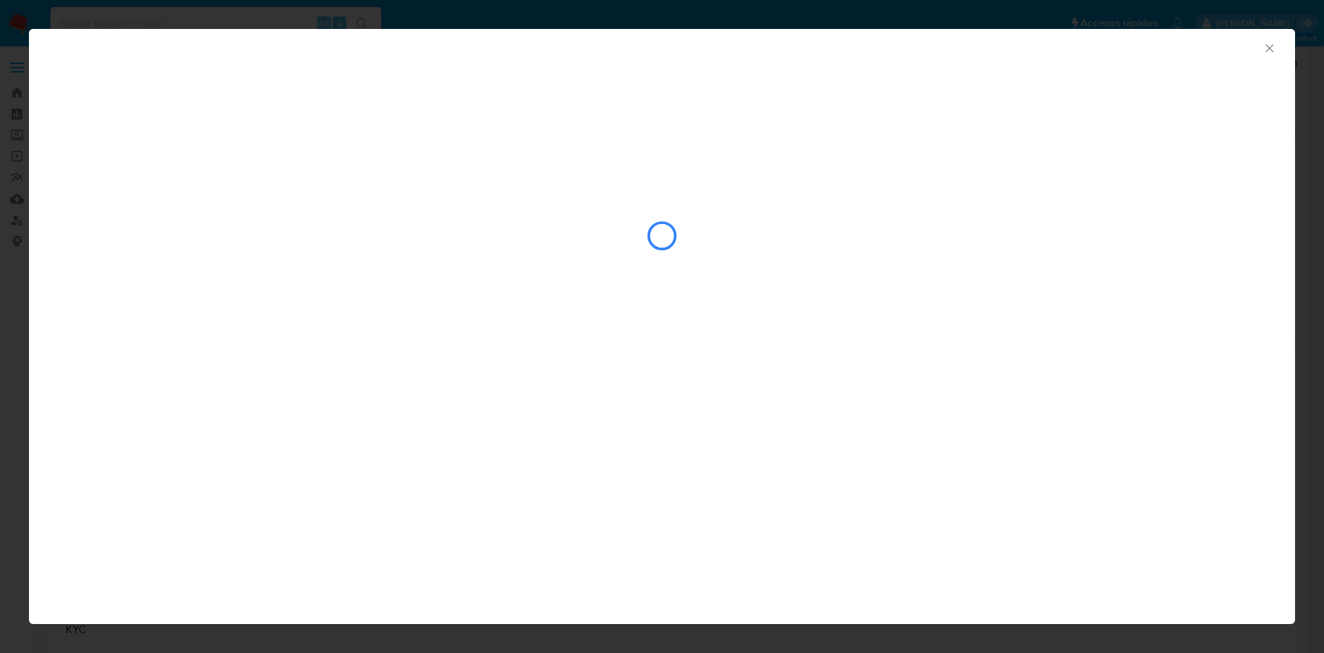
click at [1271, 47] on icon "Cerrar ventana" at bounding box center [1269, 48] width 14 height 14
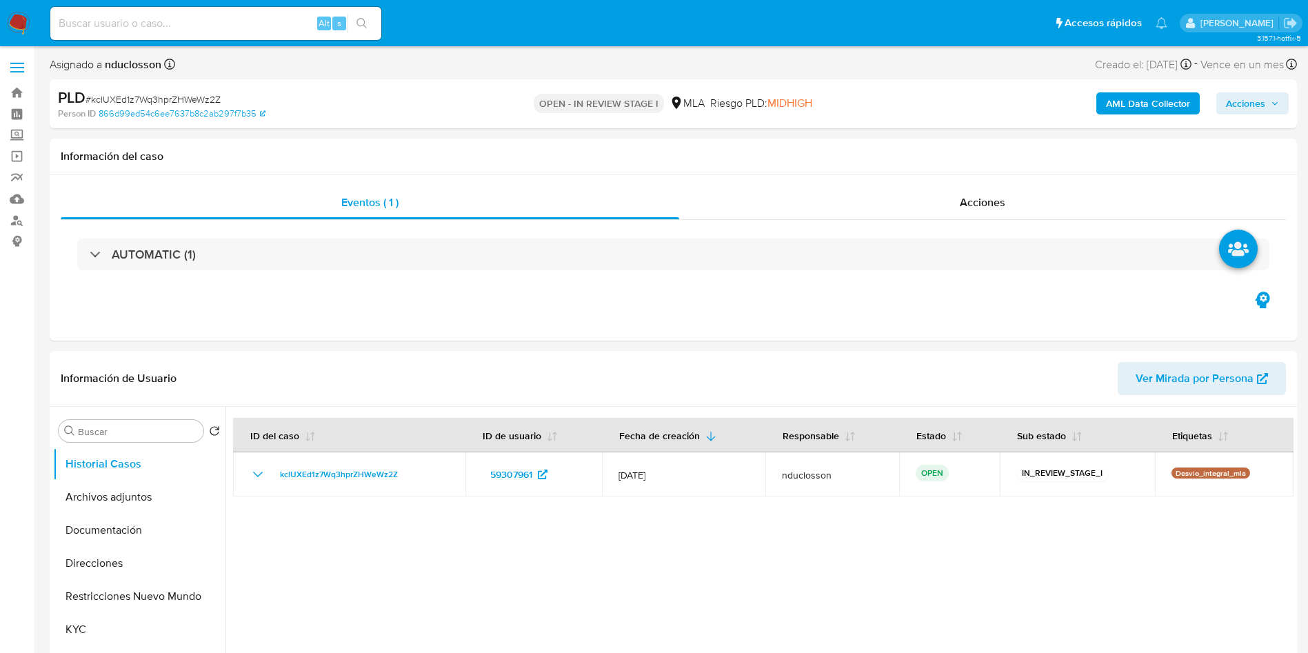
click at [1262, 108] on span "Acciones" at bounding box center [1245, 103] width 39 height 22
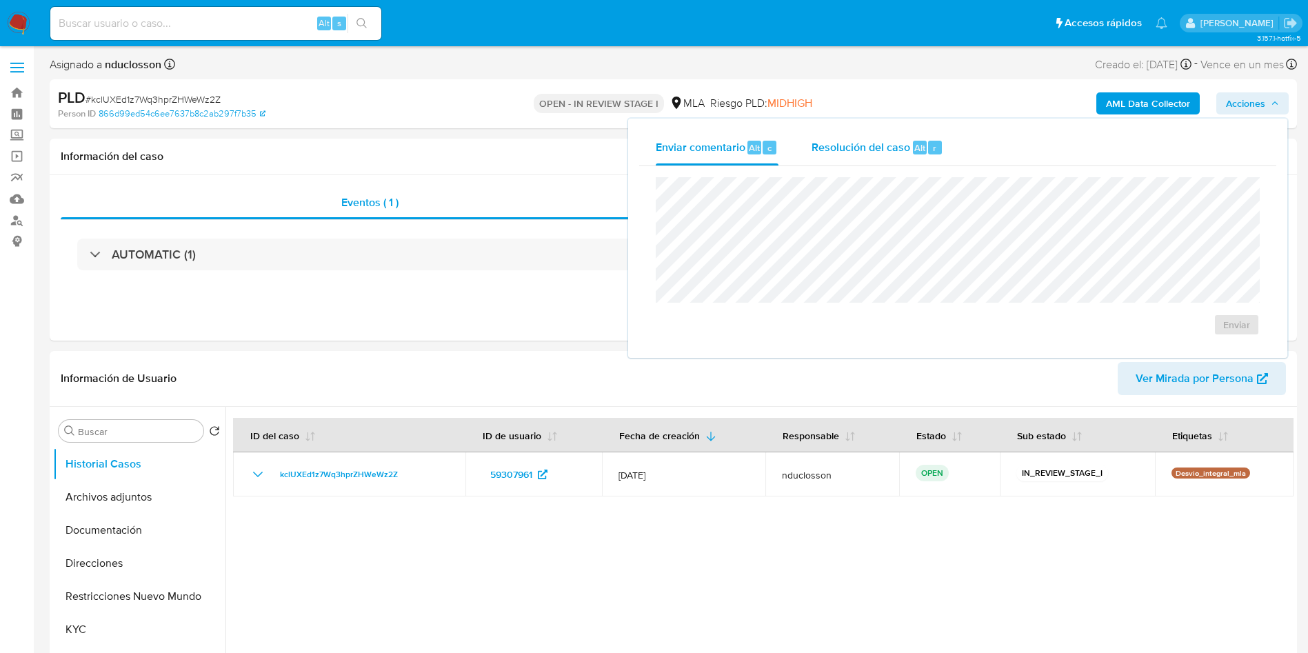
click at [901, 136] on div "Resolución del caso Alt r" at bounding box center [878, 148] width 132 height 36
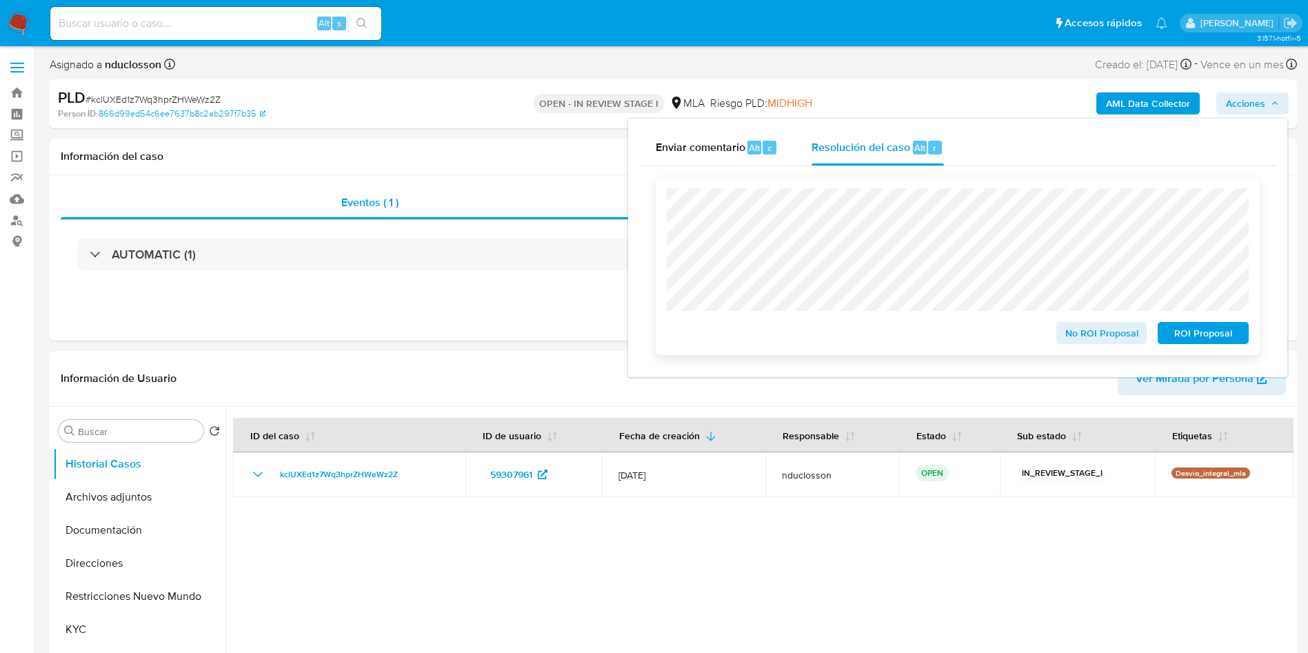
click at [1091, 334] on span "No ROI Proposal" at bounding box center [1102, 332] width 72 height 19
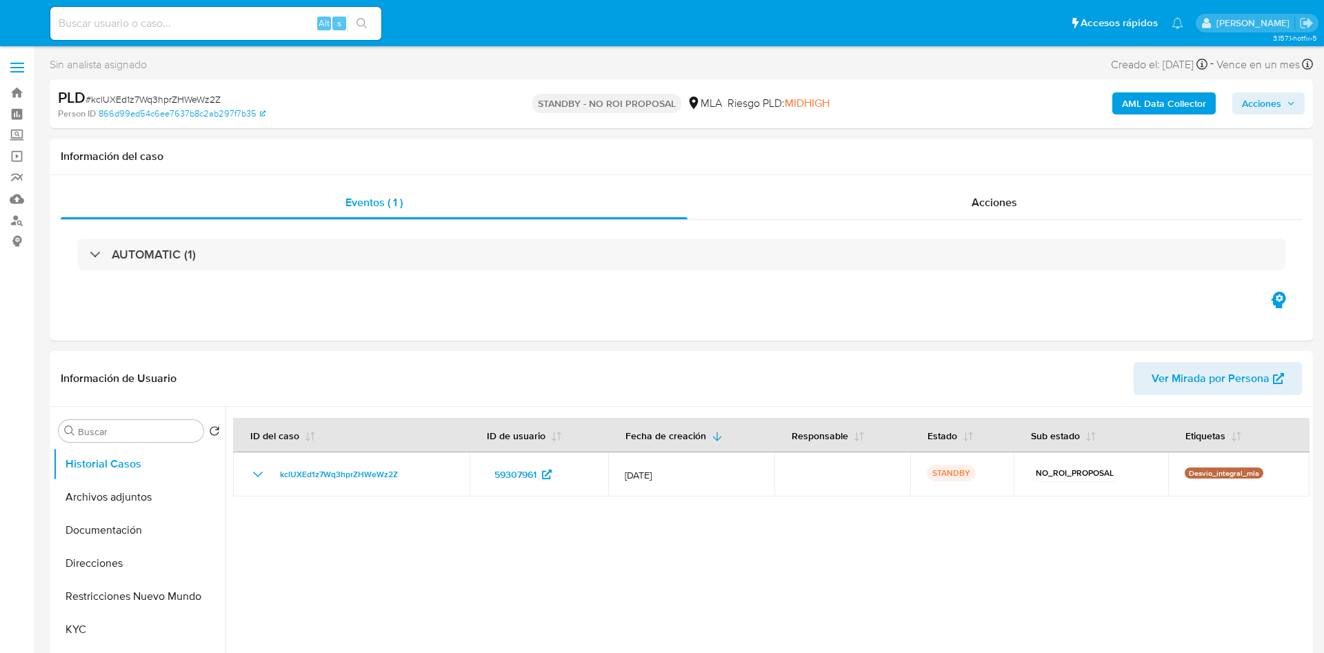
select select "10"
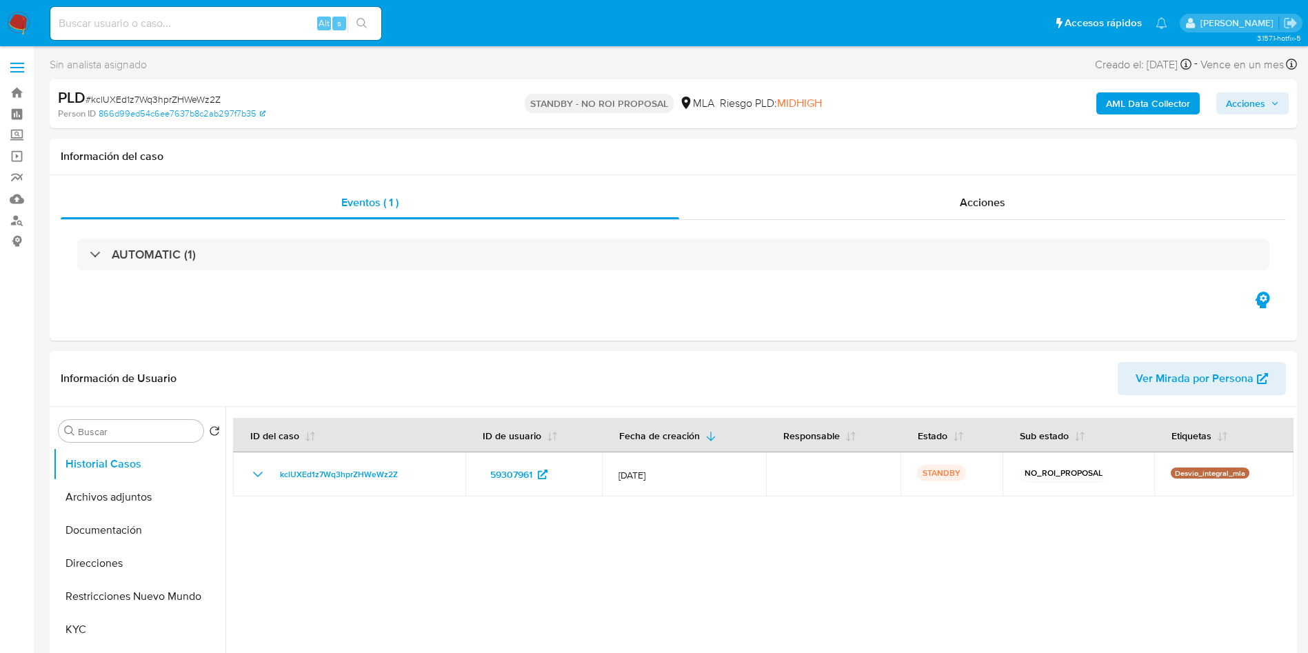
click at [110, 19] on input at bounding box center [215, 23] width 331 height 18
paste input "D1DNHnGQhFZ5HxOHsqGgkJGD"
type input "D1DNHnGQhFZ5HxOHsqGgkJGD"
click at [359, 21] on icon "search-icon" at bounding box center [361, 23] width 11 height 11
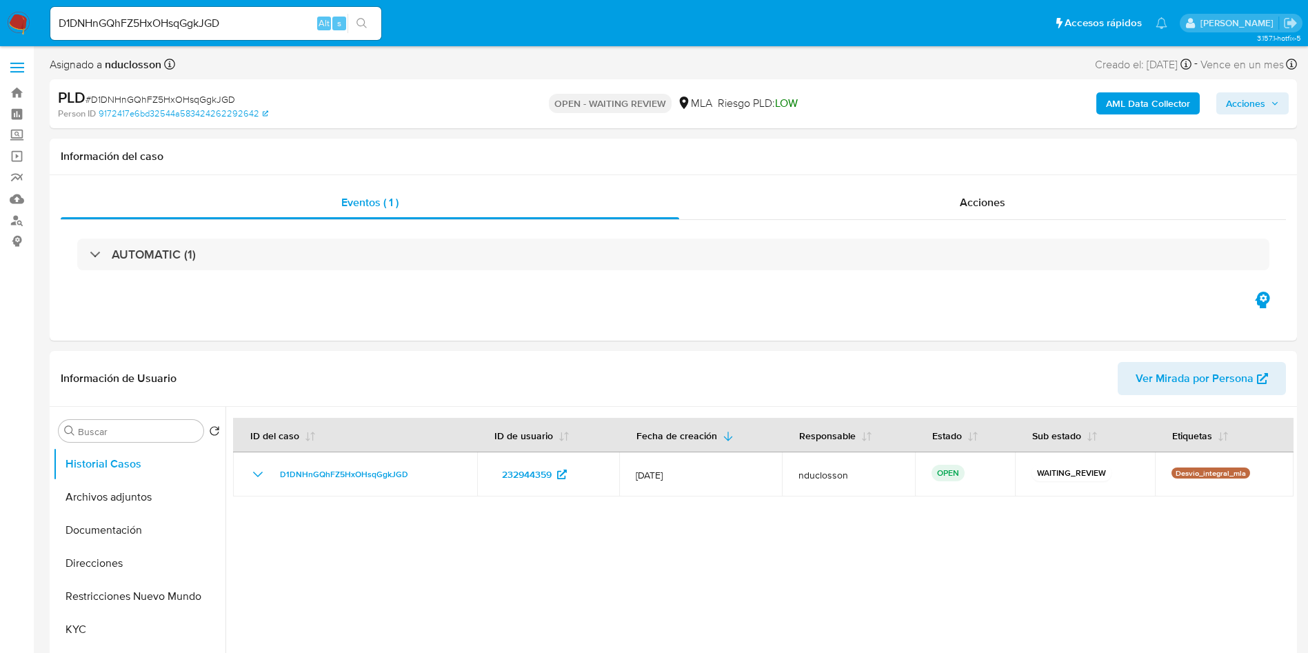
select select "10"
click at [204, 17] on input "D1DNHnGQhFZ5HxOHsqGgkJGD" at bounding box center [215, 23] width 331 height 18
click at [347, 24] on div "D1DNHnGQhFZ5HxOHsqGgkJGD Alt s" at bounding box center [215, 23] width 331 height 39
click at [355, 24] on button "search-icon" at bounding box center [361, 23] width 28 height 19
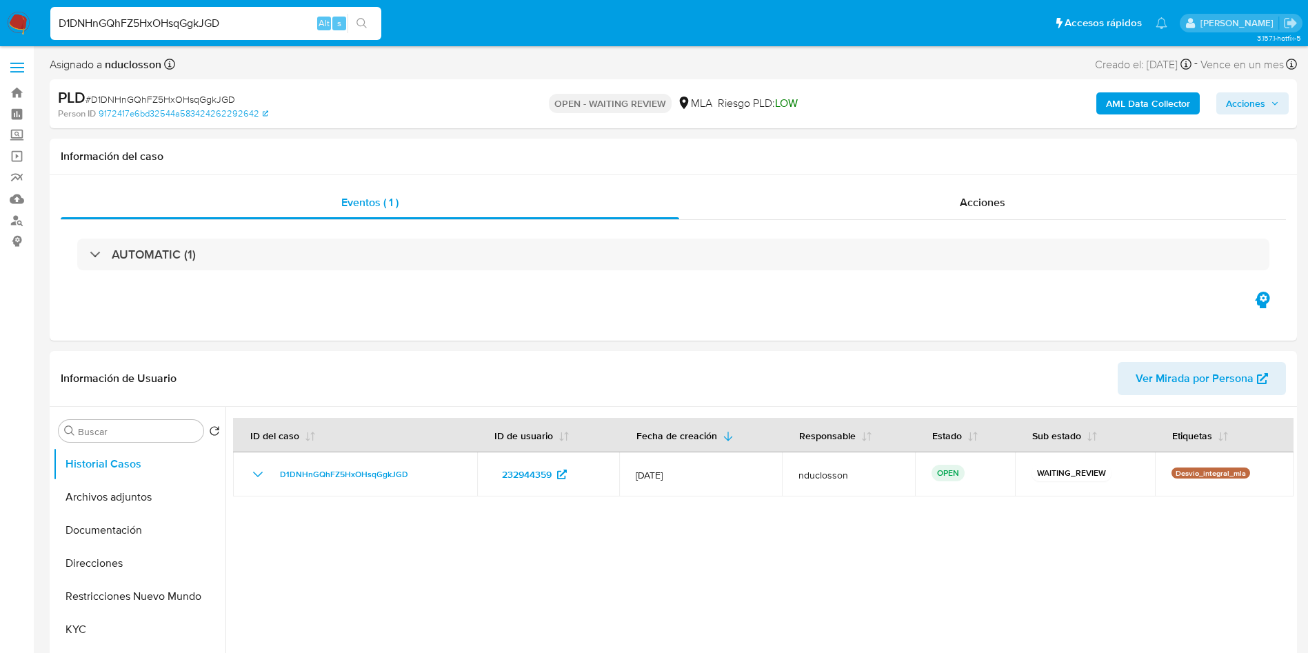
click at [143, 24] on input "D1DNHnGQhFZ5HxOHsqGgkJGD" at bounding box center [215, 23] width 331 height 18
click at [143, 23] on input "D1DNHnGQhFZ5HxOHsqGgkJGD" at bounding box center [215, 23] width 331 height 18
click at [365, 19] on icon "search-icon" at bounding box center [361, 23] width 11 height 11
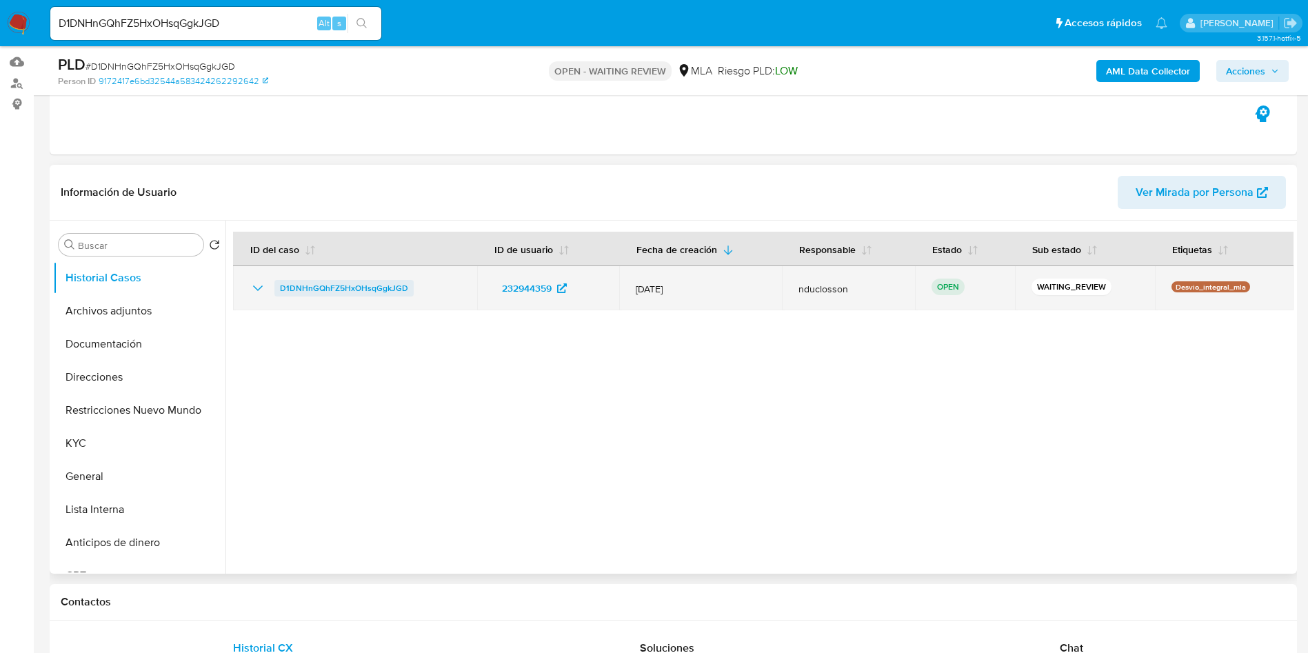
scroll to position [207, 0]
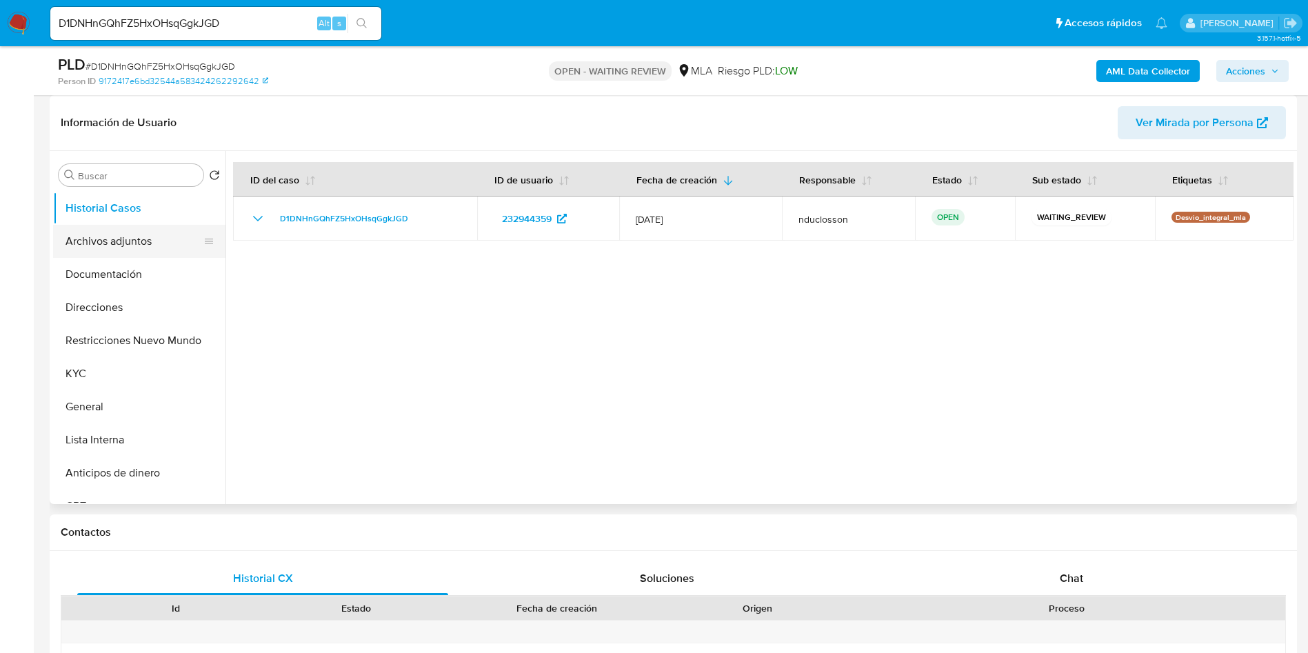
click at [169, 239] on button "Archivos adjuntos" at bounding box center [133, 241] width 161 height 33
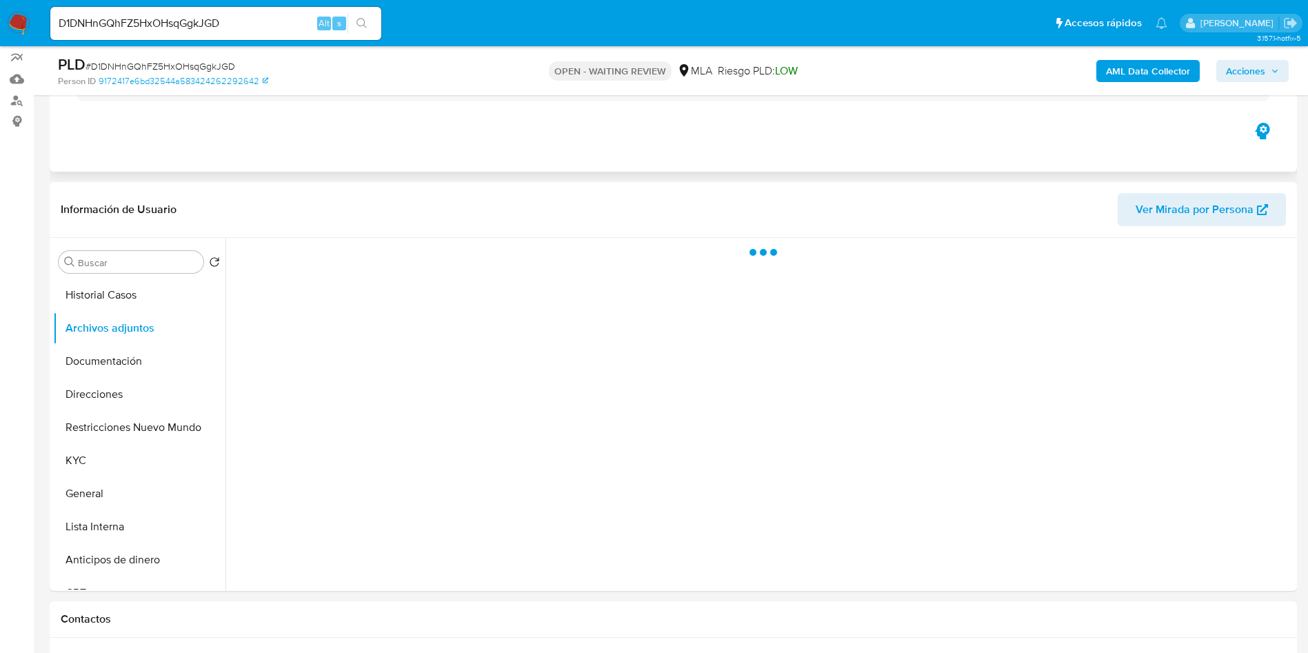
scroll to position [0, 0]
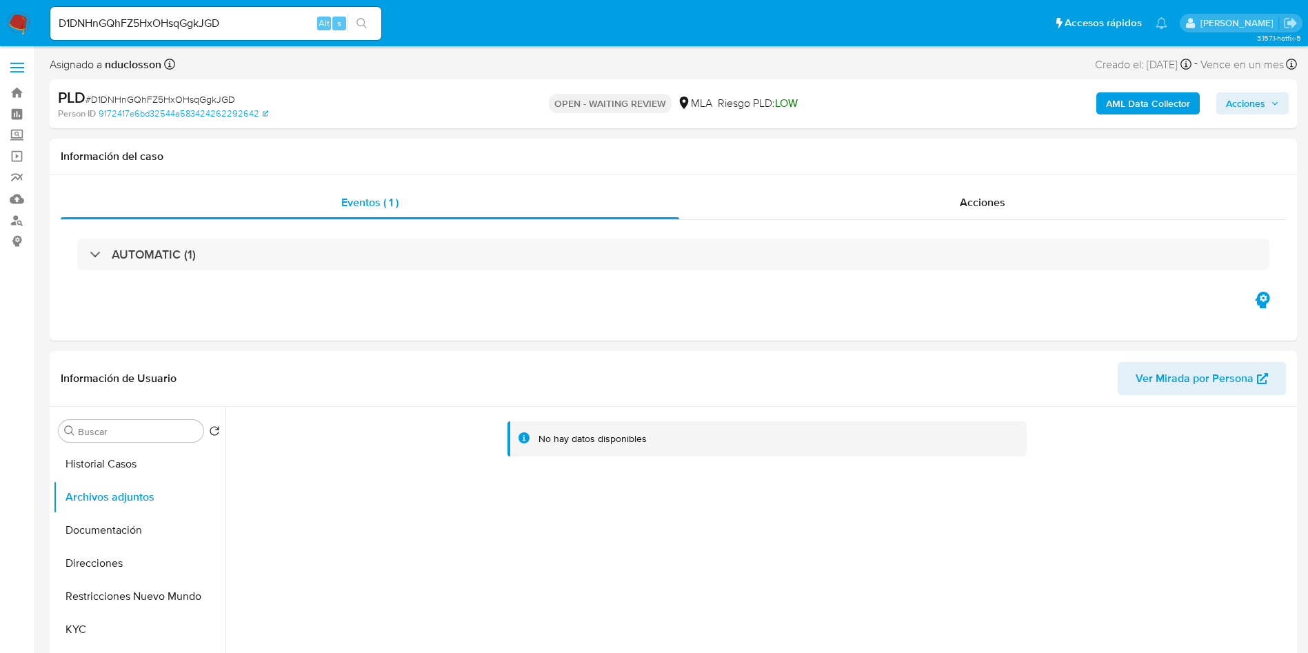
click at [1153, 110] on b "AML Data Collector" at bounding box center [1148, 103] width 84 height 22
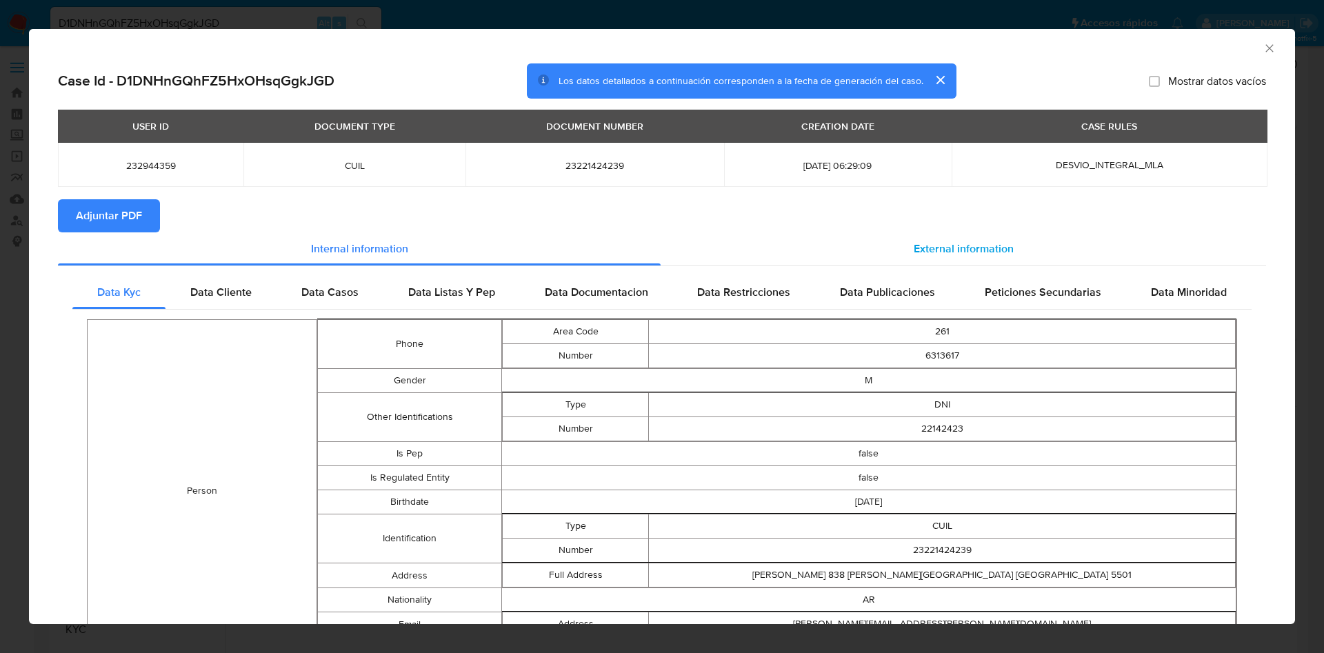
click at [873, 240] on div "External information" at bounding box center [963, 248] width 605 height 33
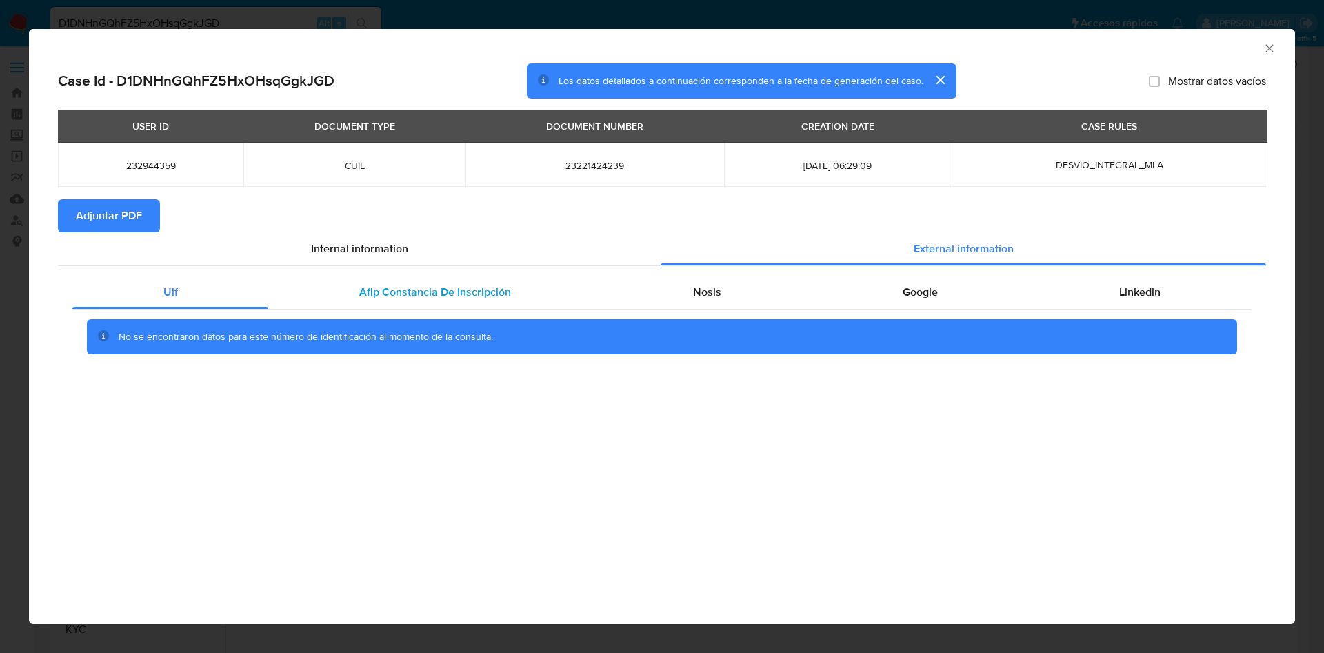
click at [380, 305] on div "Afip Constancia De Inscripción" at bounding box center [434, 292] width 333 height 33
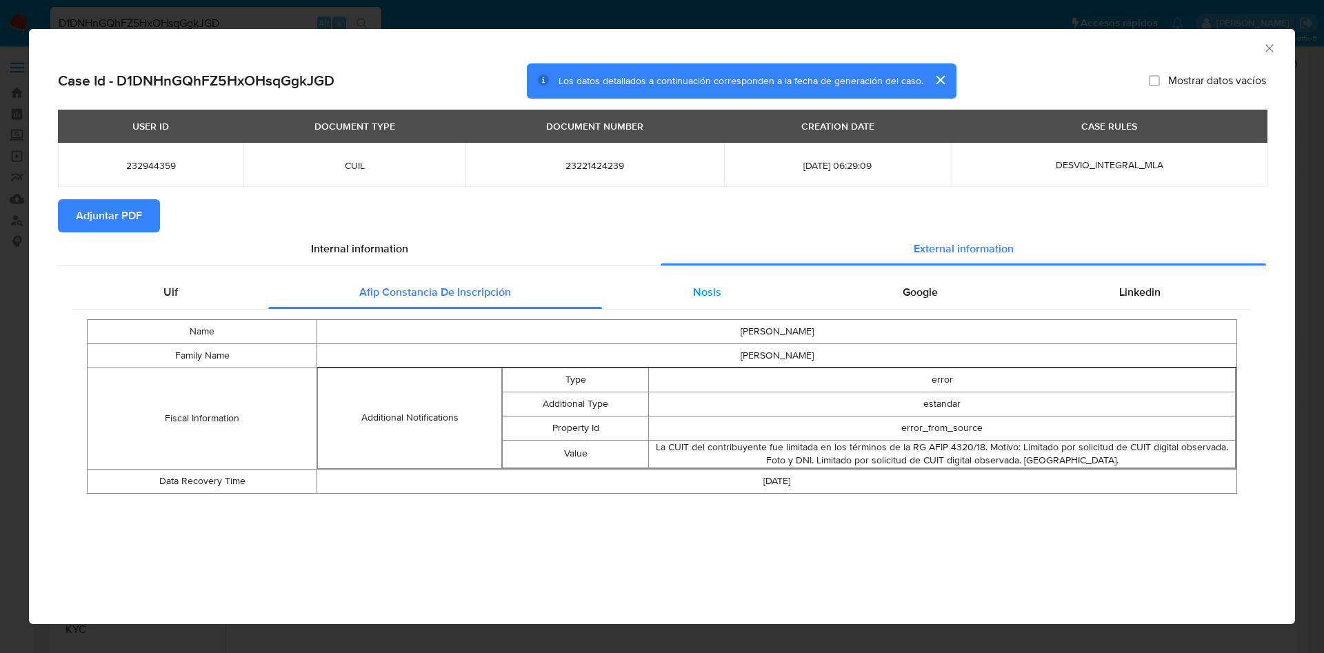
click at [709, 290] on span "Nosis" at bounding box center [707, 292] width 28 height 16
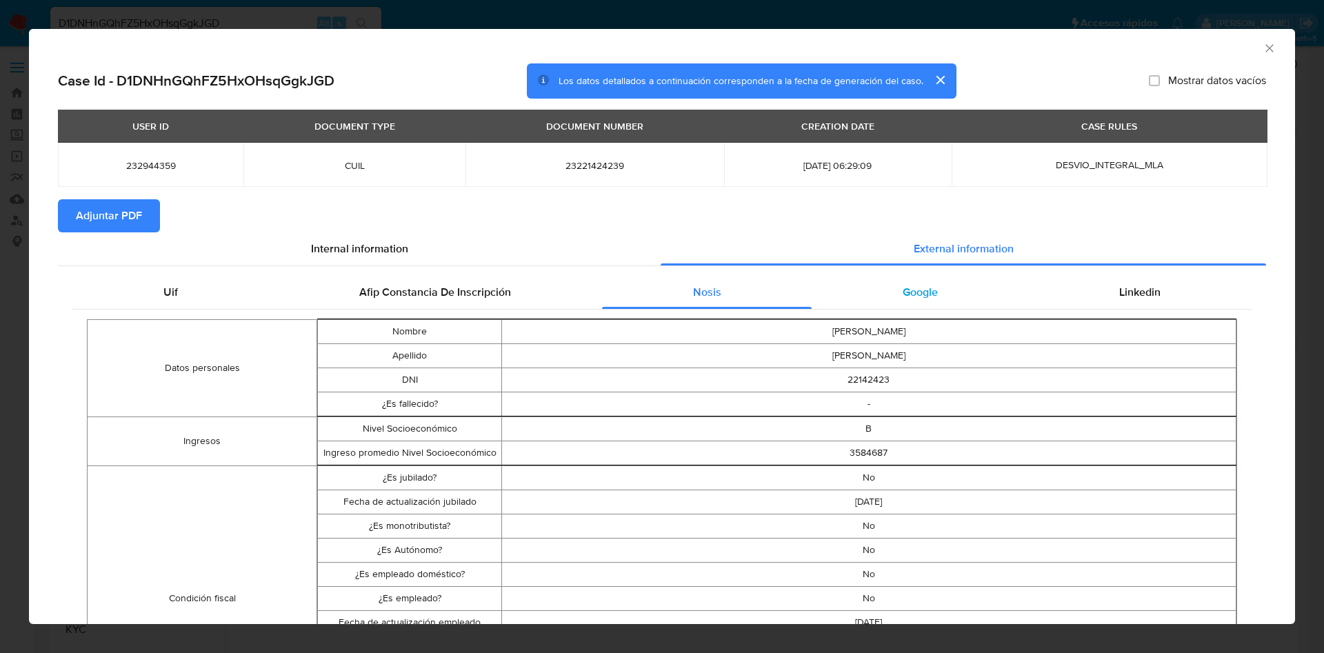
click at [932, 286] on div "Google" at bounding box center [920, 292] width 216 height 33
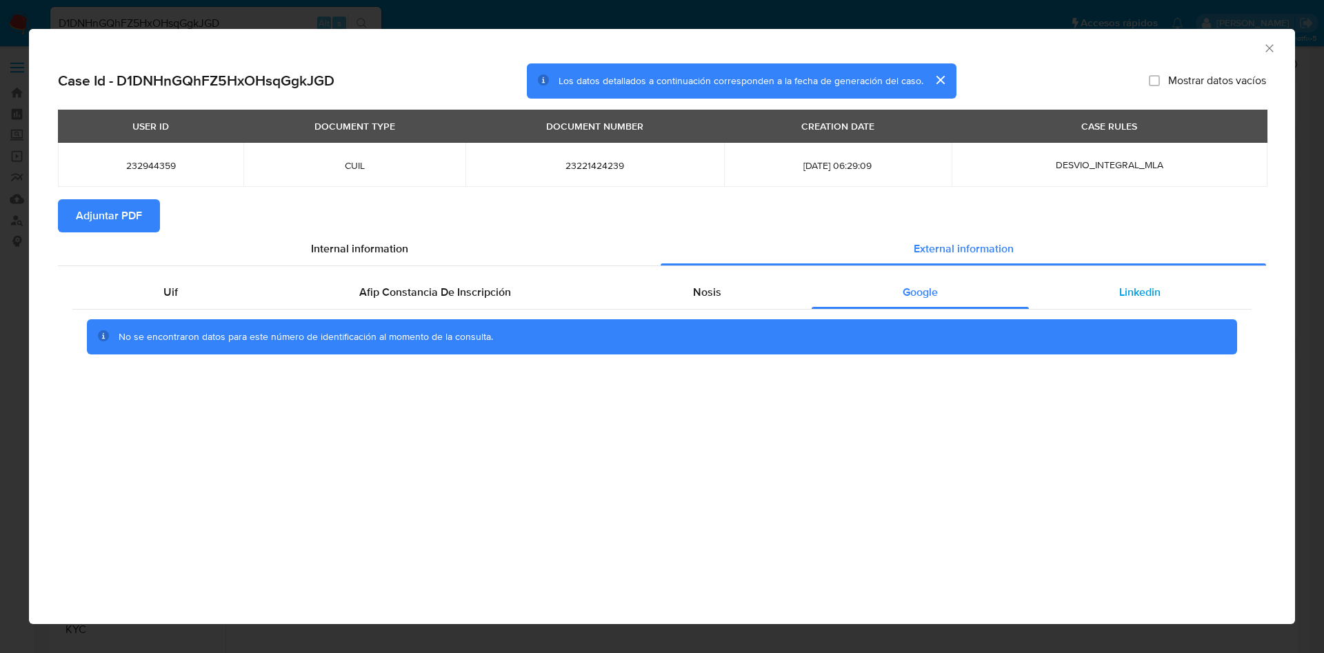
click at [1136, 294] on span "Linkedin" at bounding box center [1139, 292] width 41 height 16
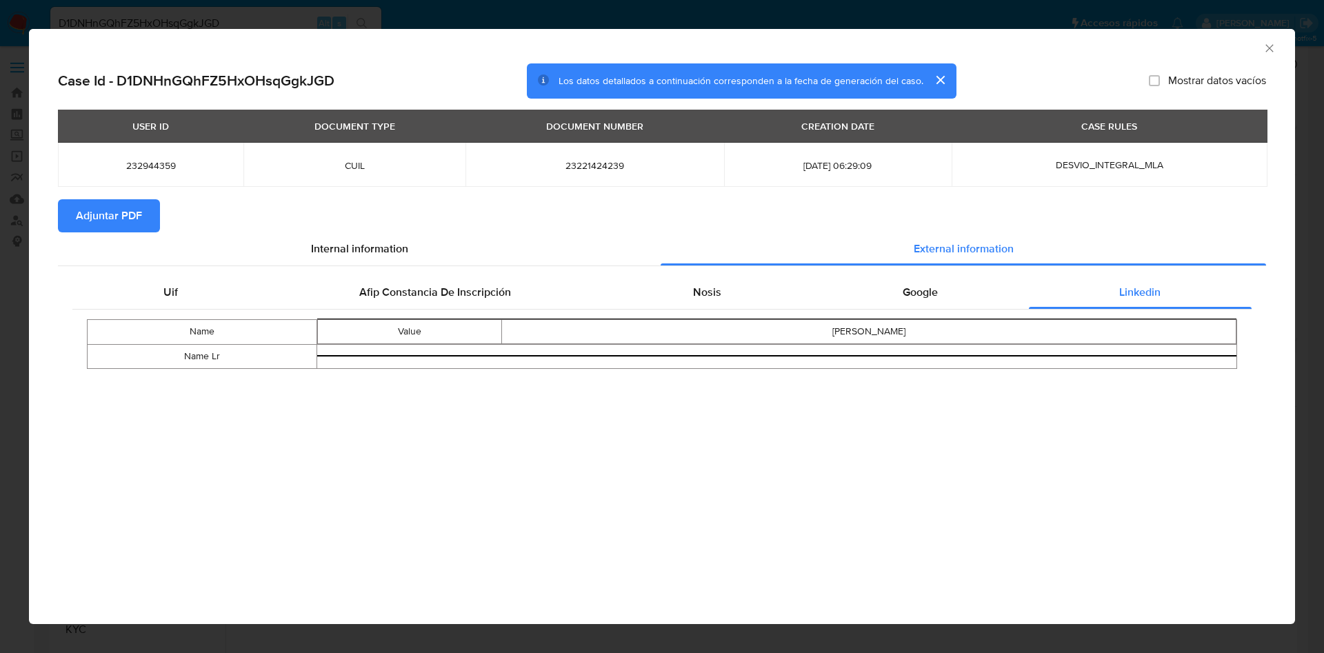
click at [101, 218] on span "Adjuntar PDF" at bounding box center [109, 216] width 66 height 30
click at [1272, 46] on icon "Cerrar ventana" at bounding box center [1269, 48] width 14 height 14
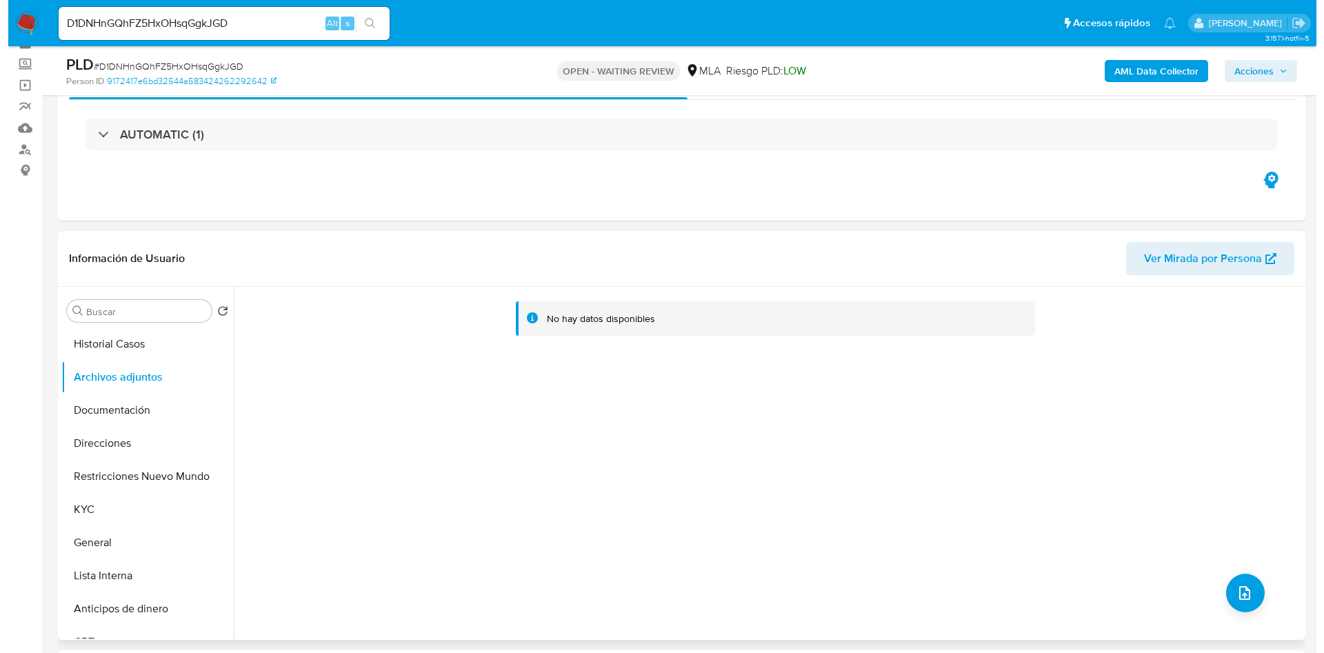
scroll to position [103, 0]
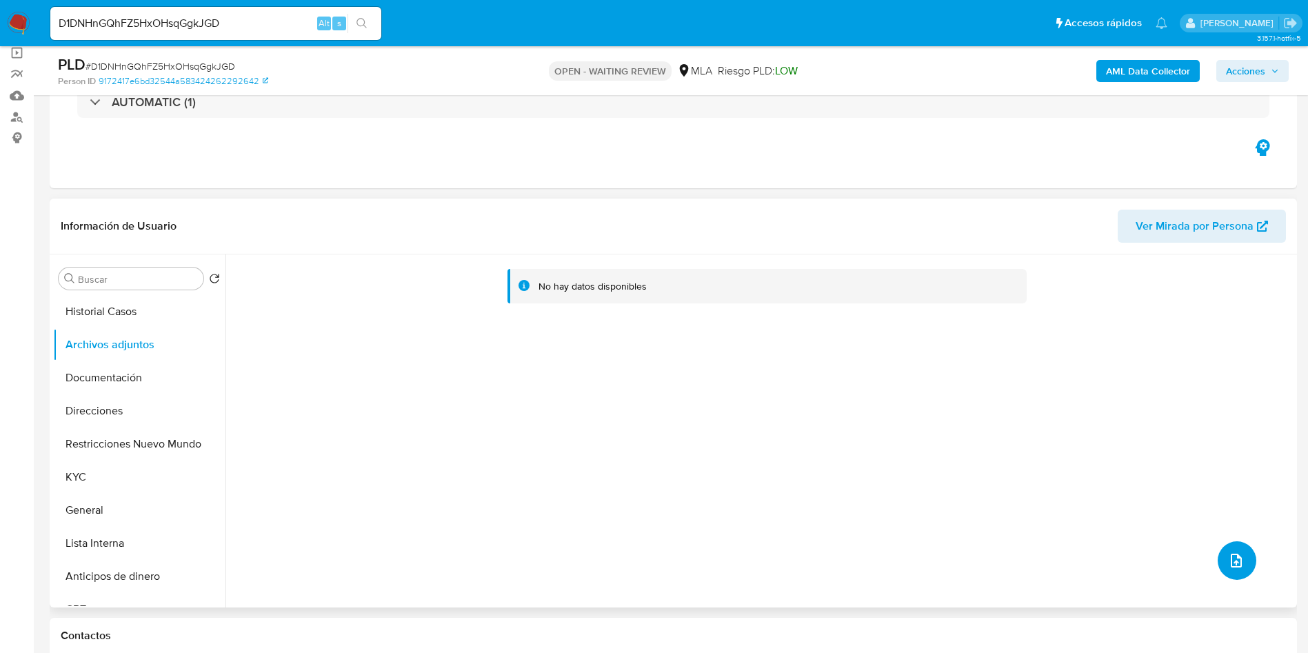
click at [1222, 550] on button "upload-file" at bounding box center [1237, 560] width 39 height 39
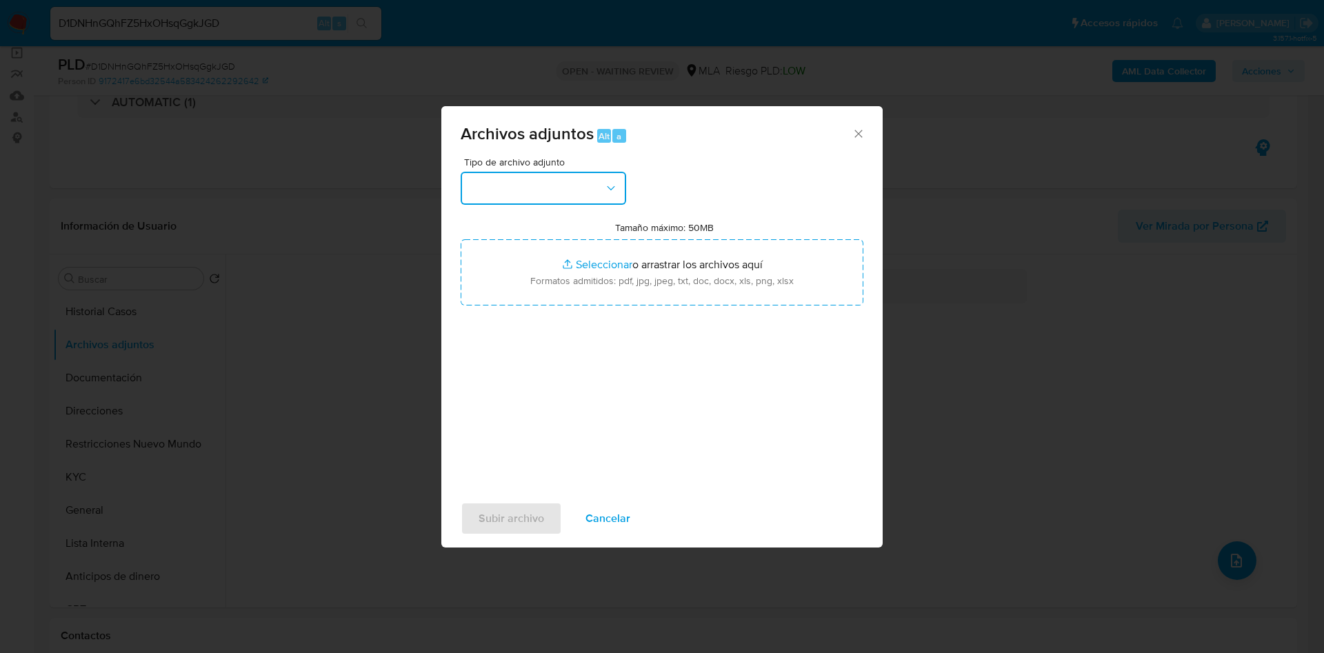
click at [567, 183] on button "button" at bounding box center [543, 188] width 165 height 33
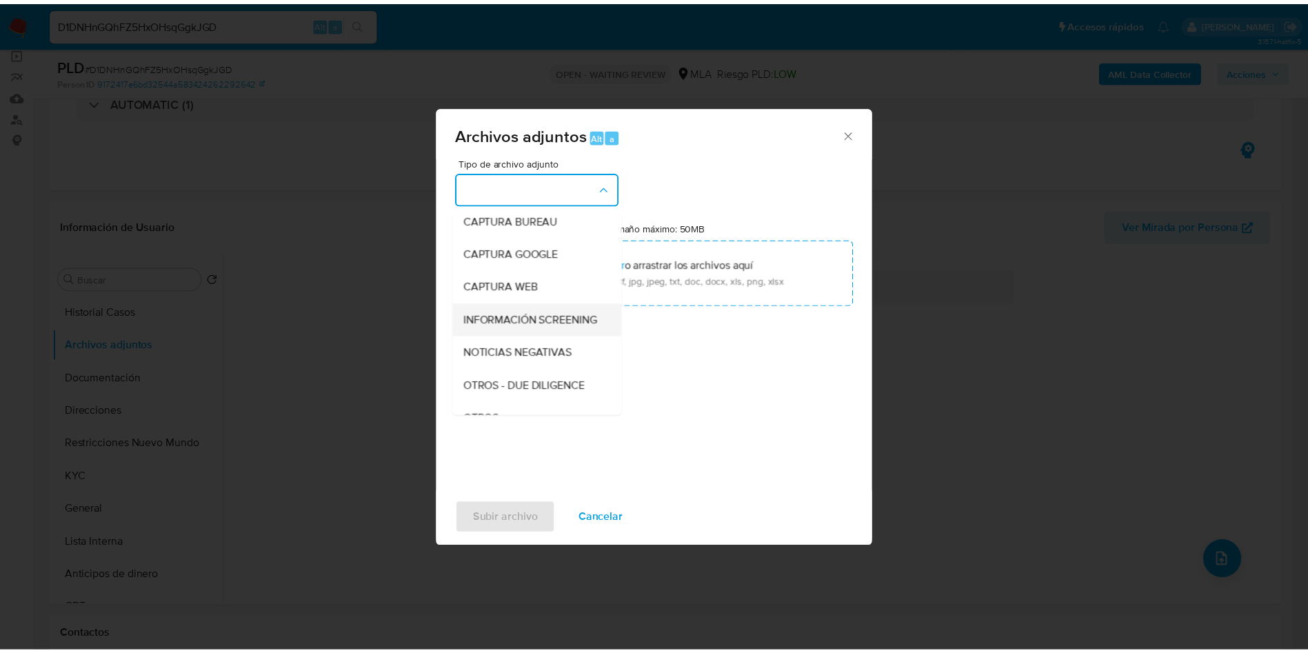
scroll to position [175, 0]
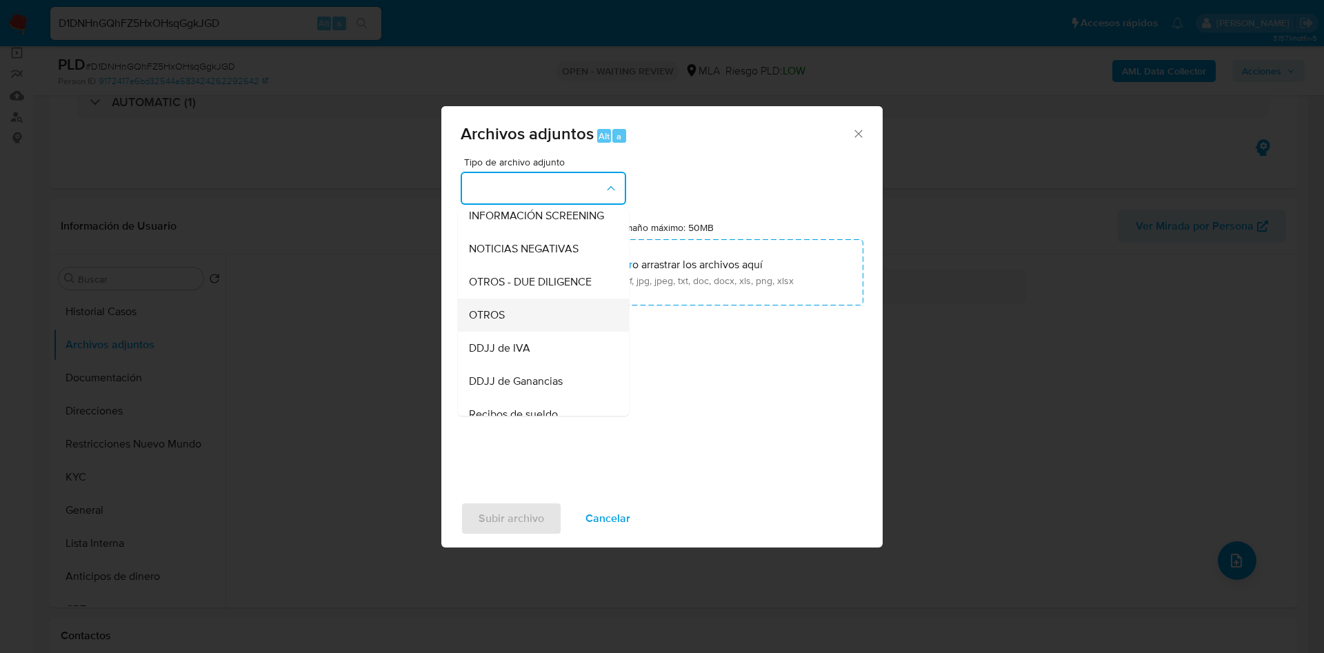
click at [520, 318] on div "OTROS" at bounding box center [539, 315] width 141 height 33
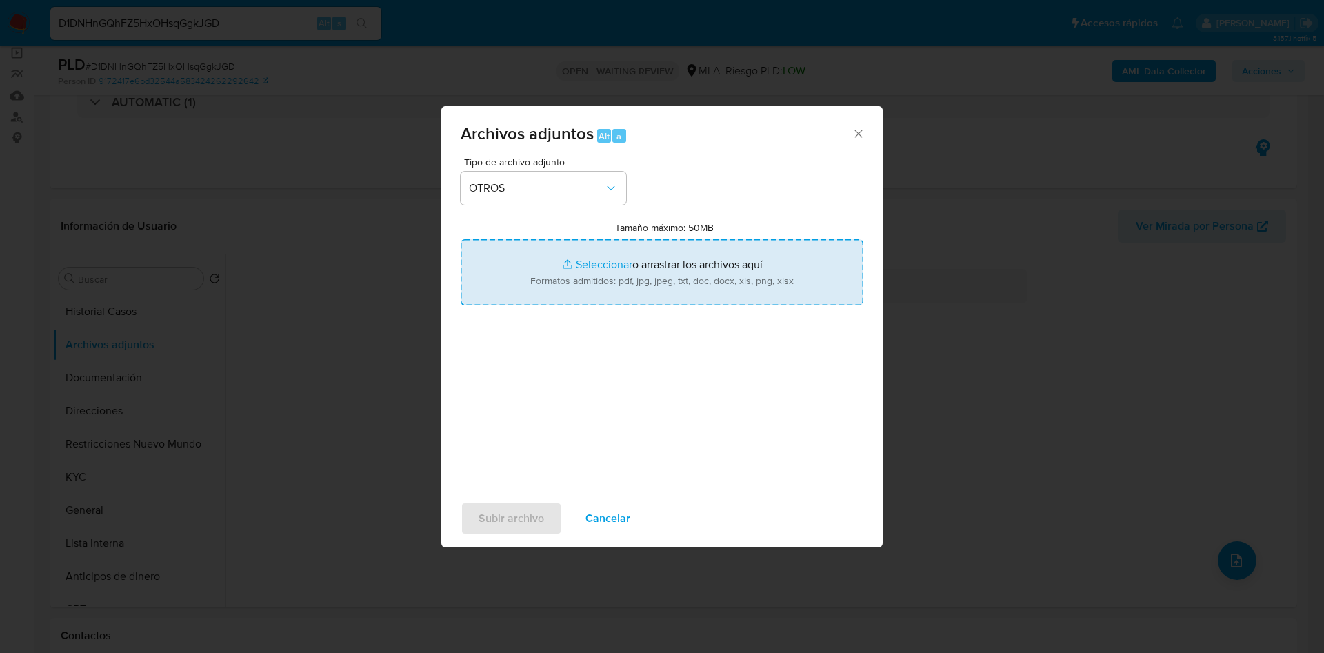
type input "C:\fakepath\232944359_46351ad1-4b89-40fd-99fd-706d256ec4d7.pdf"
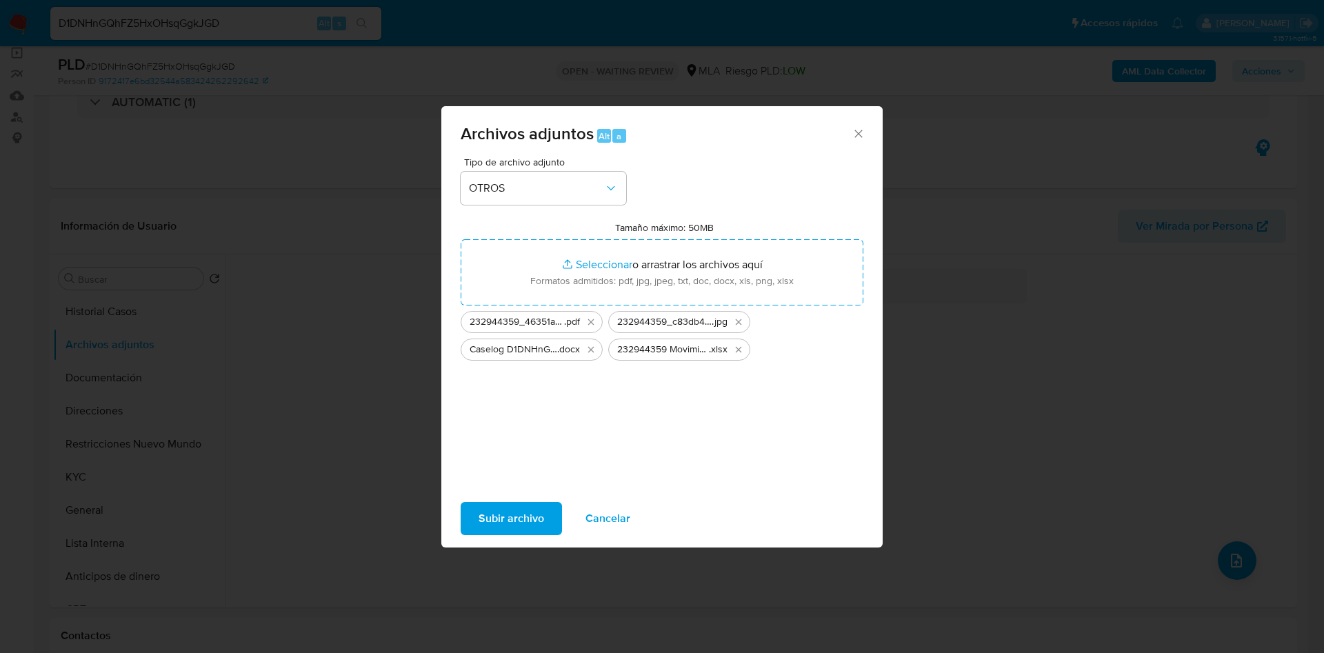
click at [511, 512] on span "Subir archivo" at bounding box center [511, 518] width 66 height 30
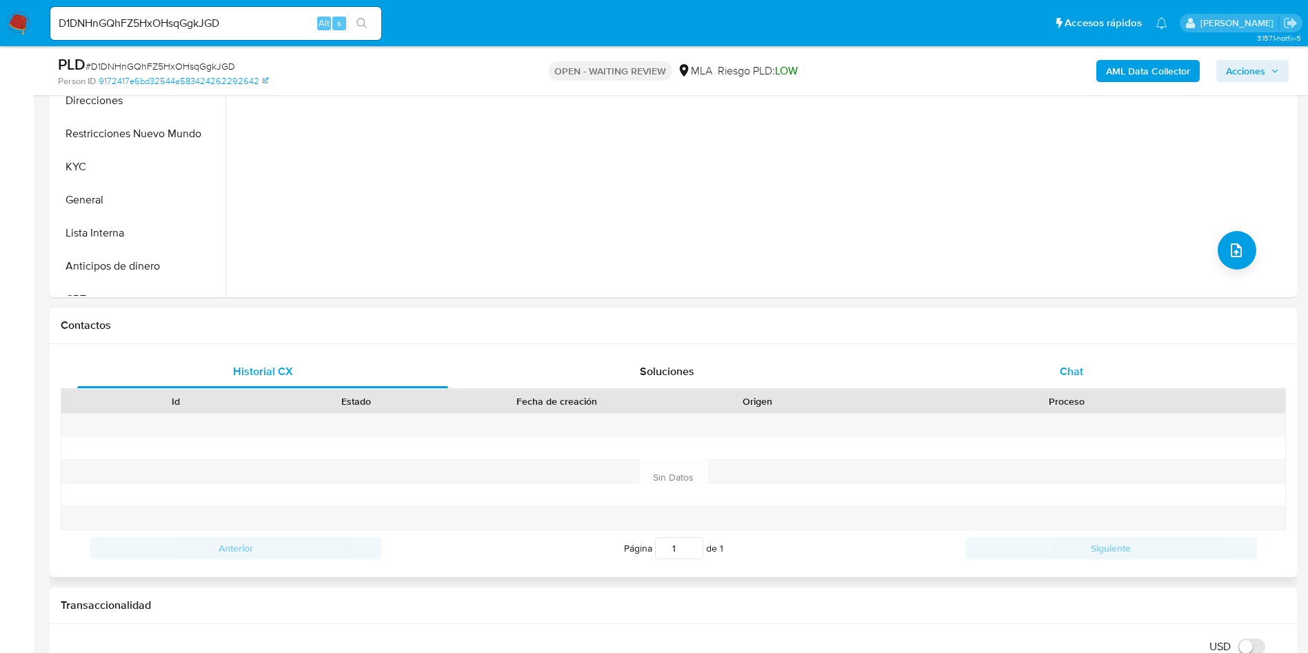
click at [995, 378] on div "Chat" at bounding box center [1071, 371] width 371 height 33
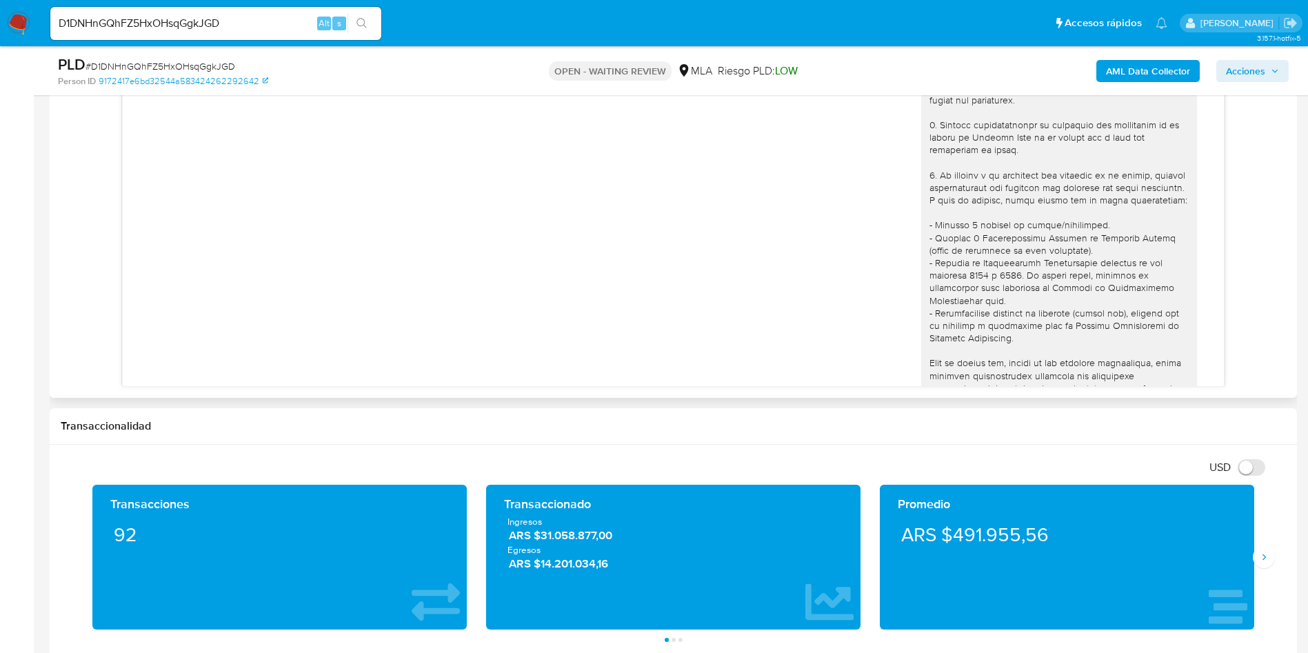
scroll to position [737, 0]
